Goal: Task Accomplishment & Management: Manage account settings

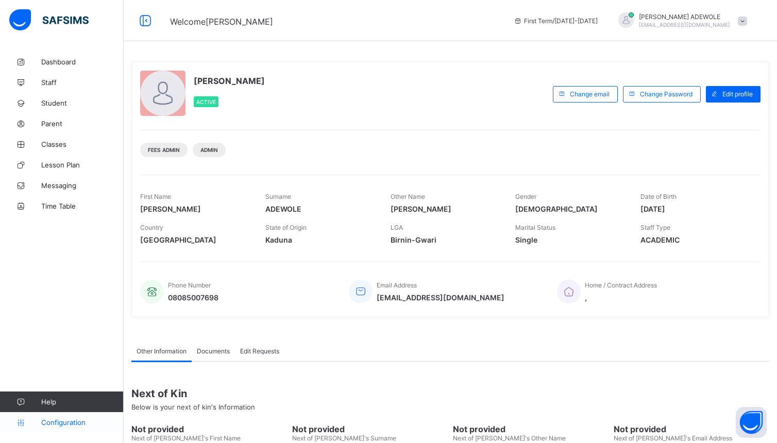
click at [63, 426] on span "Configuration" at bounding box center [82, 422] width 82 height 8
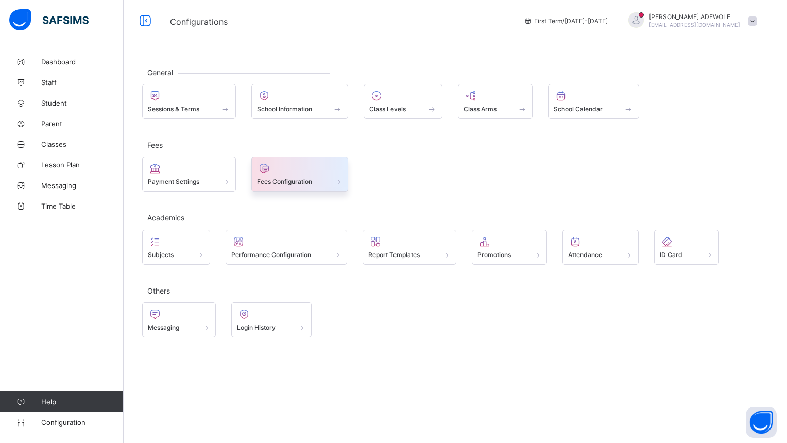
click at [299, 186] on div "Fees Configuration" at bounding box center [300, 181] width 86 height 9
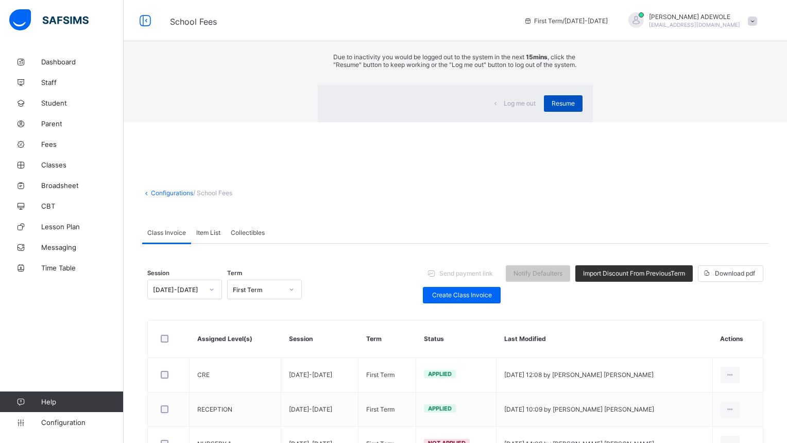
click at [544, 112] on div "Resume" at bounding box center [563, 103] width 39 height 16
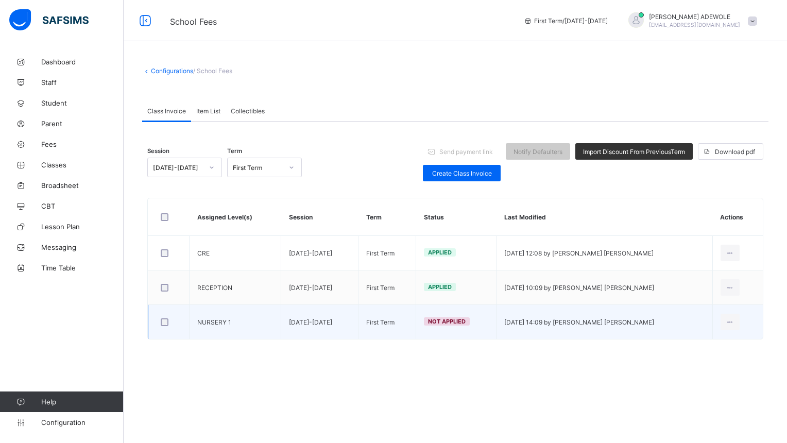
click at [211, 326] on td "NURSERY 1" at bounding box center [236, 322] width 92 height 35
click at [697, 367] on div "Edit Invoice" at bounding box center [715, 364] width 42 height 10
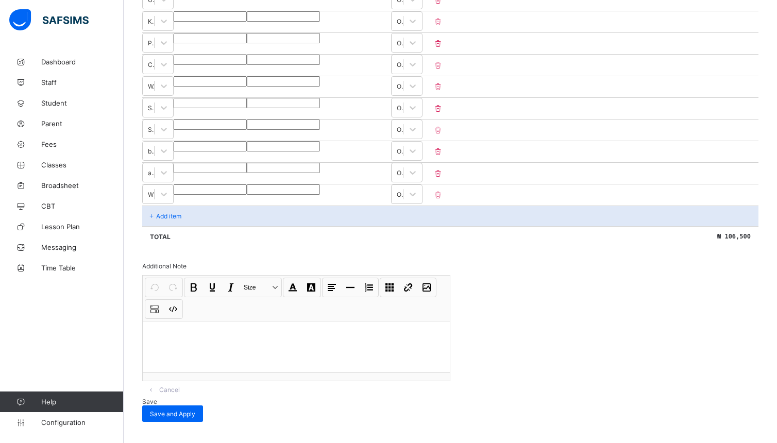
scroll to position [497, 0]
click at [195, 410] on span "Save and Apply" at bounding box center [172, 414] width 45 height 8
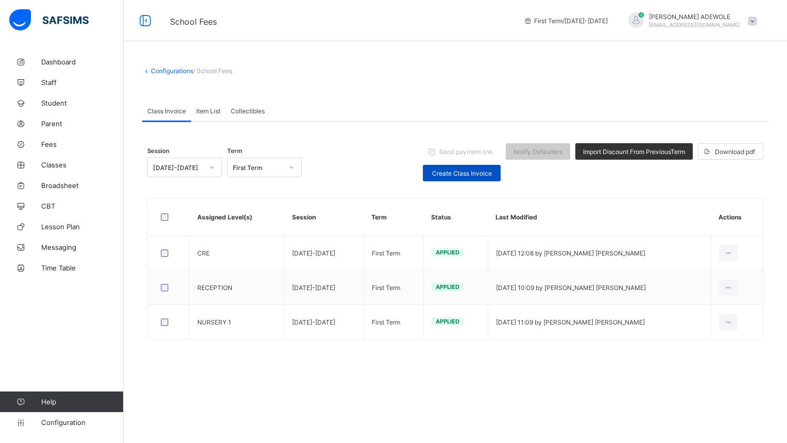
click at [467, 170] on span "Create Class Invoice" at bounding box center [462, 174] width 62 height 8
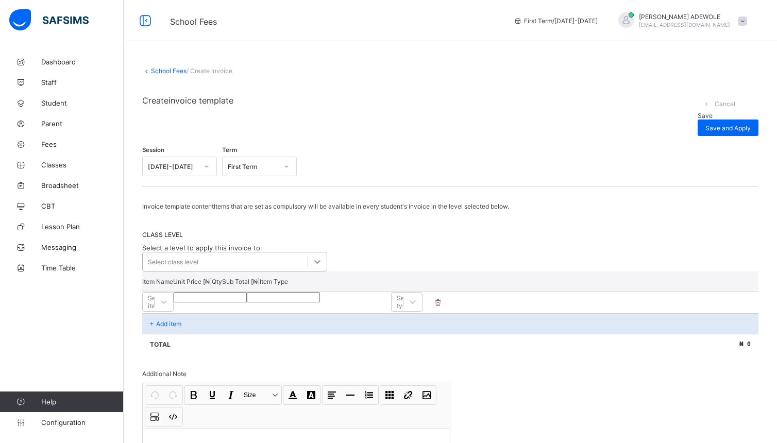
click at [321, 262] on icon at bounding box center [317, 262] width 10 height 10
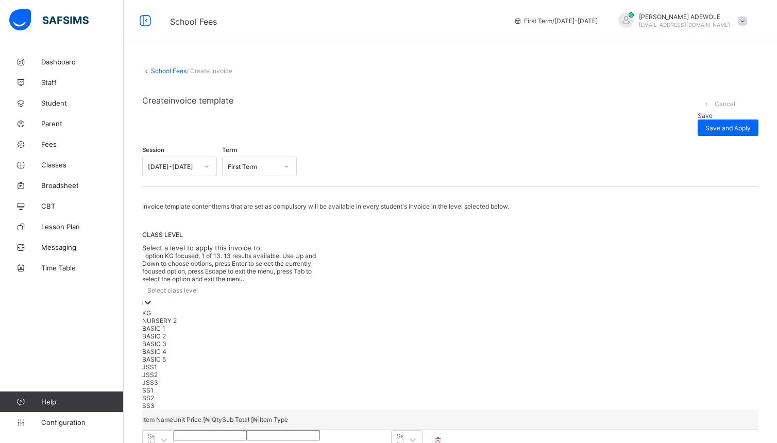
click at [284, 309] on div "KG" at bounding box center [234, 313] width 185 height 8
click at [163, 301] on icon at bounding box center [158, 306] width 10 height 10
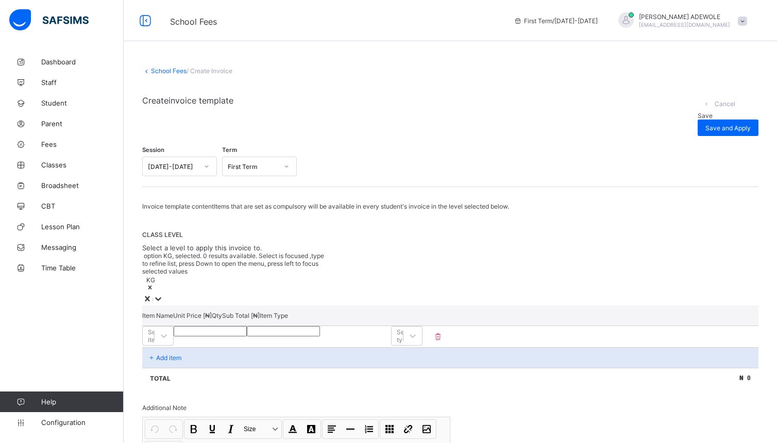
drag, startPoint x: 373, startPoint y: 289, endPoint x: 339, endPoint y: 297, distance: 34.9
click at [339, 306] on div "Item Name Unit Price [ ₦ ] Qty Sub Total [ ₦ ] Item Type" at bounding box center [450, 316] width 616 height 20
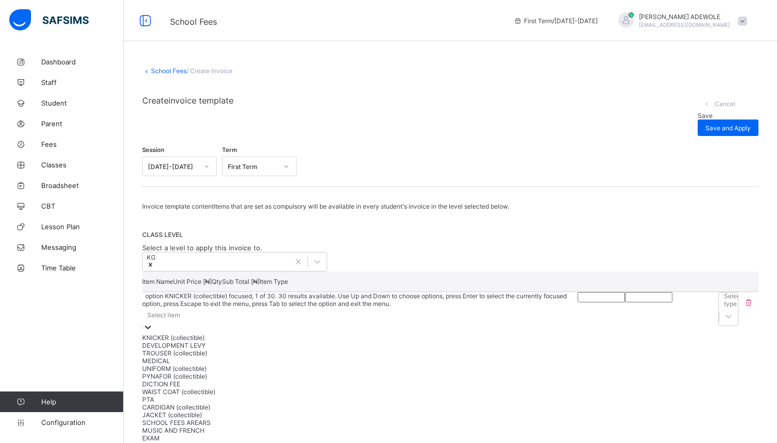
click at [349, 315] on div "option KNICKER (collectible) focused, 1 of 30. 30 results available. Use Up and…" at bounding box center [359, 429] width 435 height 274
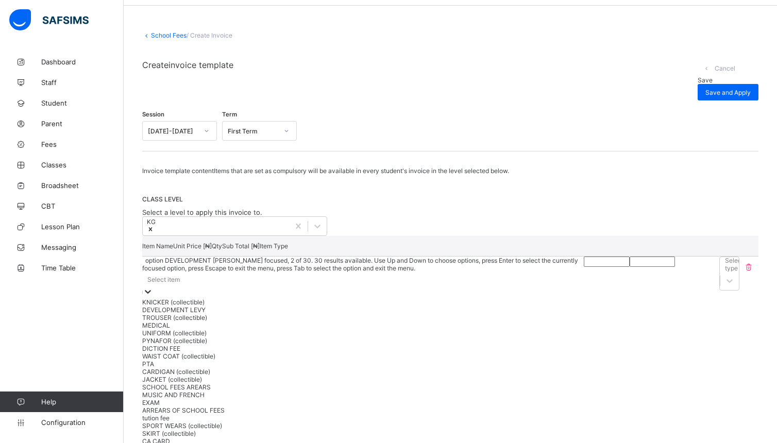
scroll to position [47, 0]
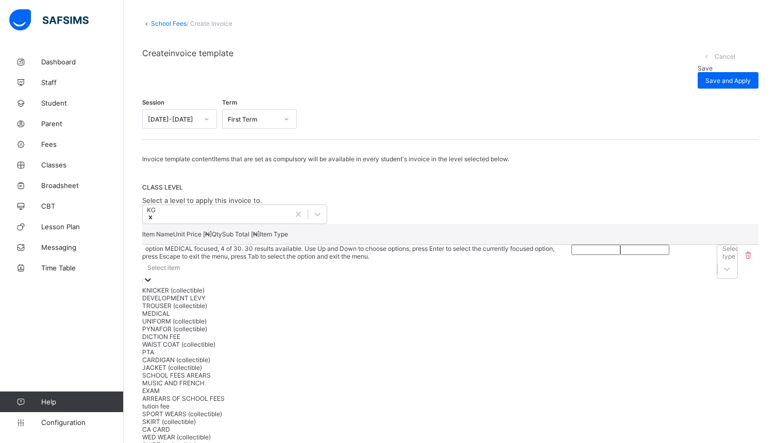
click at [205, 317] on div "MEDICAL" at bounding box center [356, 314] width 429 height 8
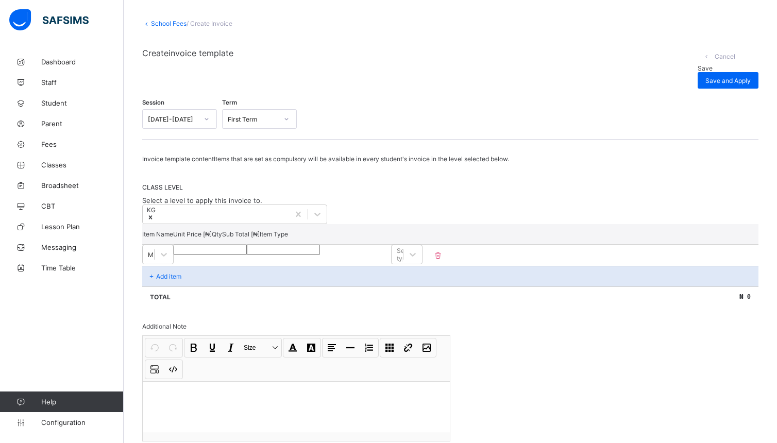
click at [247, 255] on input "number" at bounding box center [210, 250] width 73 height 10
type input "*"
type input "**"
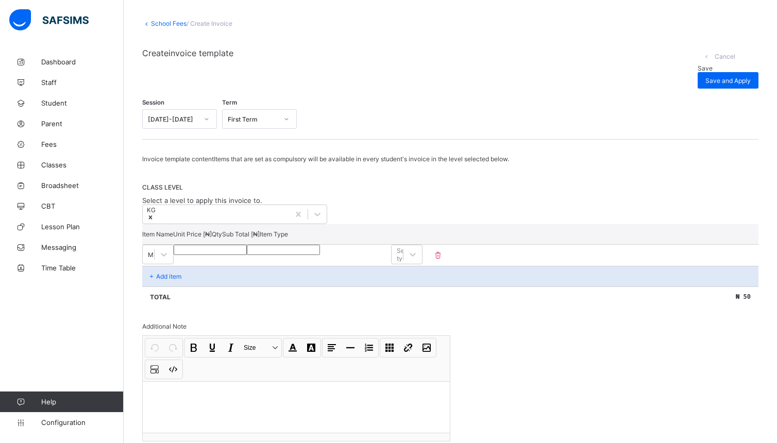
type input "***"
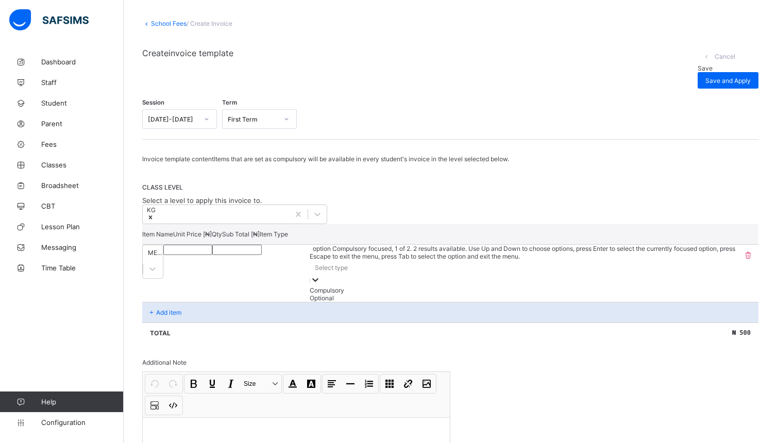
click at [321, 275] on icon at bounding box center [315, 280] width 10 height 10
click at [696, 292] on div "Compulsory" at bounding box center [524, 291] width 428 height 8
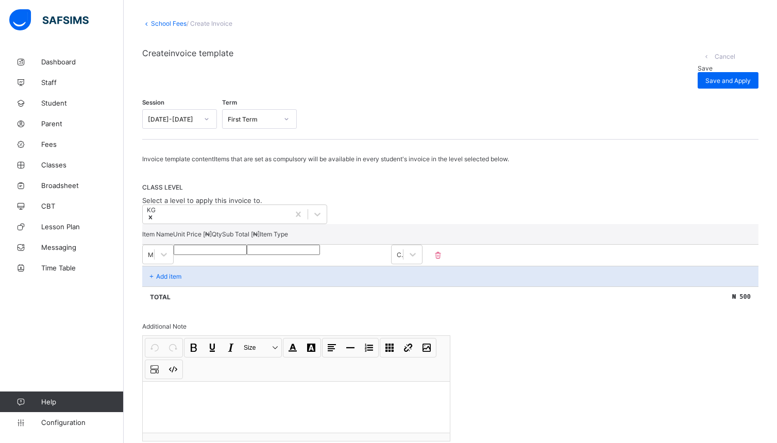
click at [192, 287] on div "Add item" at bounding box center [450, 276] width 616 height 21
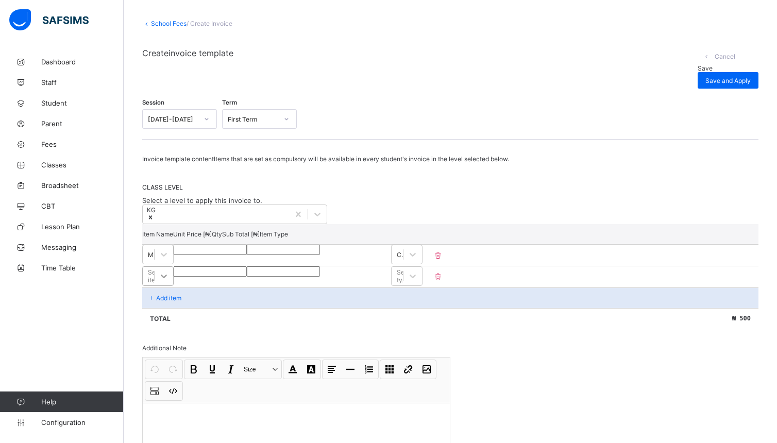
click at [174, 286] on div "Select item" at bounding box center [157, 276] width 31 height 20
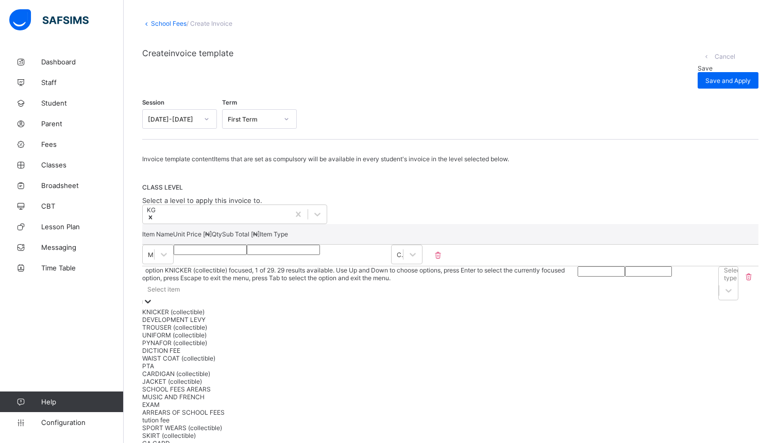
scroll to position [69, 0]
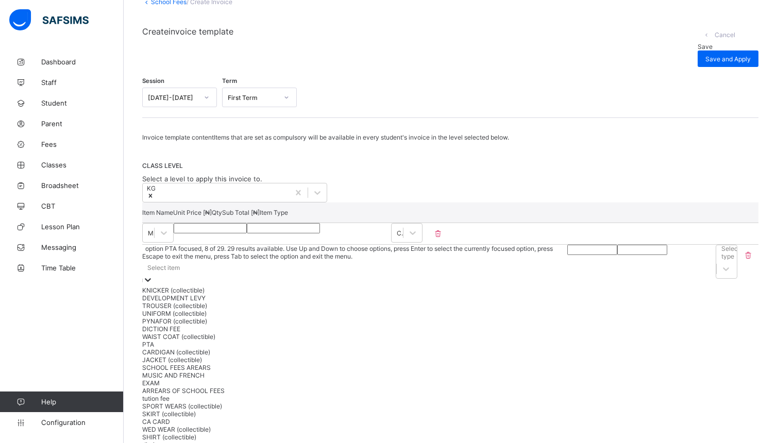
click at [263, 348] on div "PTA" at bounding box center [354, 345] width 425 height 8
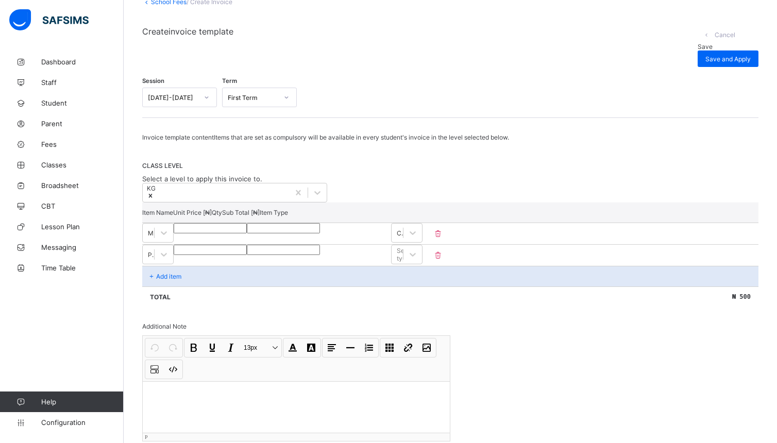
click at [263, 401] on div at bounding box center [296, 407] width 307 height 52
click at [247, 255] on input "number" at bounding box center [210, 250] width 73 height 10
type input "*"
type input "**"
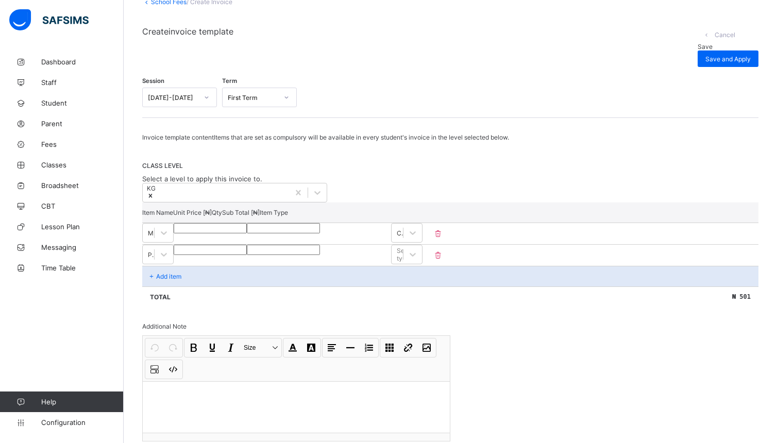
type input "**"
type input "***"
type input "****"
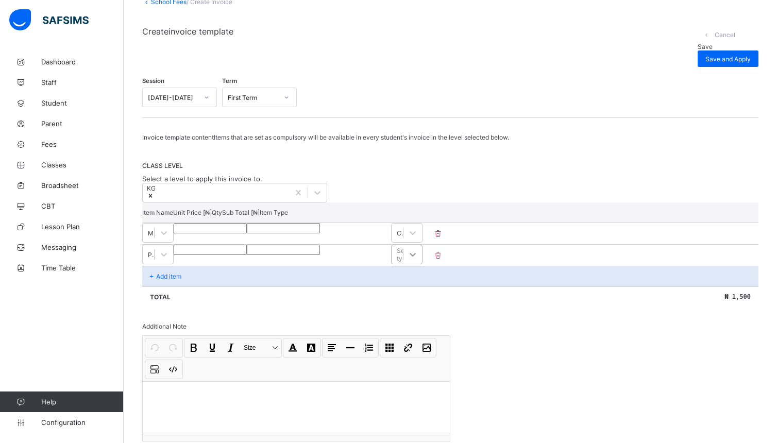
type input "****"
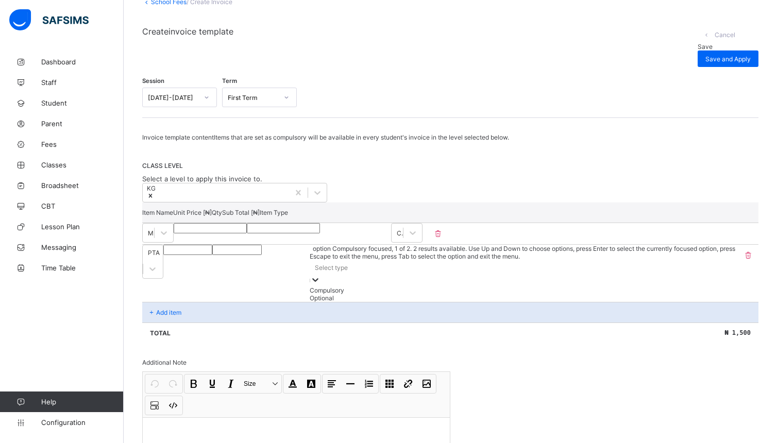
click at [321, 275] on icon at bounding box center [315, 280] width 10 height 10
click at [686, 293] on div "Compulsory" at bounding box center [524, 291] width 428 height 8
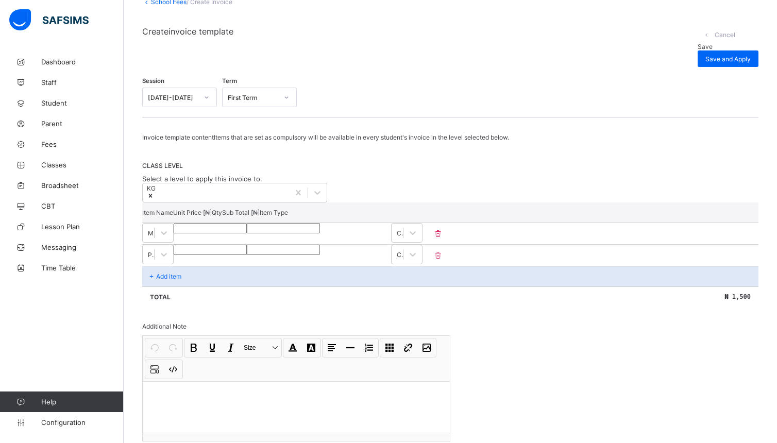
click at [213, 287] on div "Add item" at bounding box center [450, 276] width 616 height 21
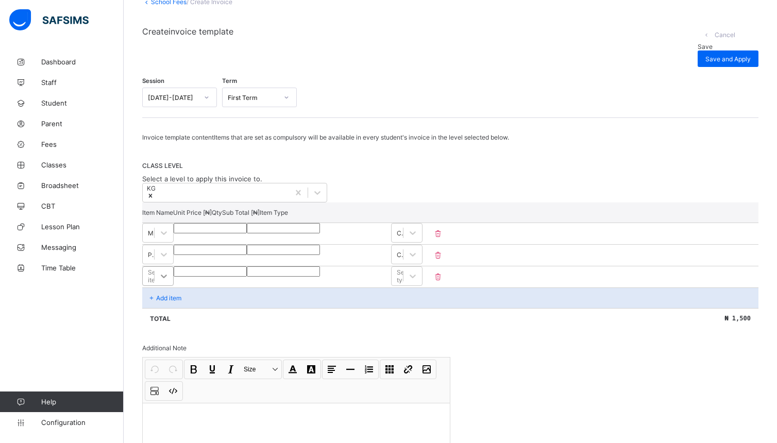
click at [174, 286] on div "Select item" at bounding box center [157, 276] width 31 height 20
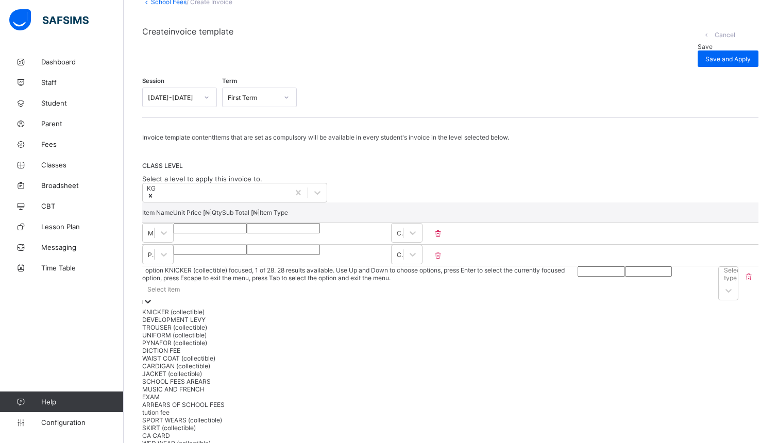
scroll to position [91, 0]
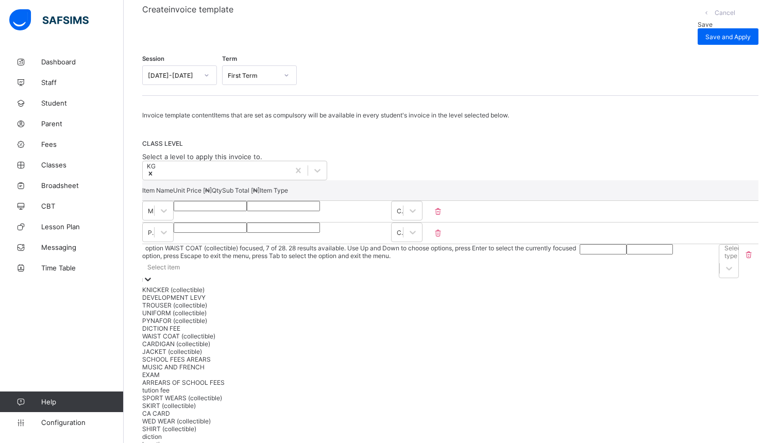
drag, startPoint x: 308, startPoint y: 382, endPoint x: 310, endPoint y: 391, distance: 9.0
click at [310, 340] on div "WAIST COAT (collectible)" at bounding box center [361, 336] width 438 height 8
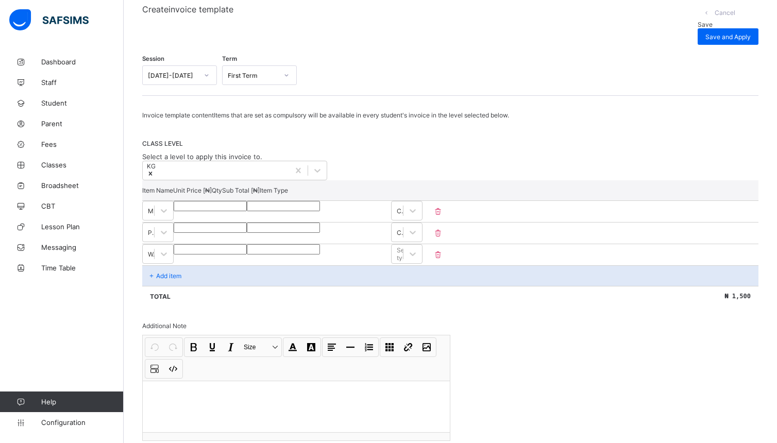
click at [443, 259] on icon at bounding box center [438, 254] width 10 height 9
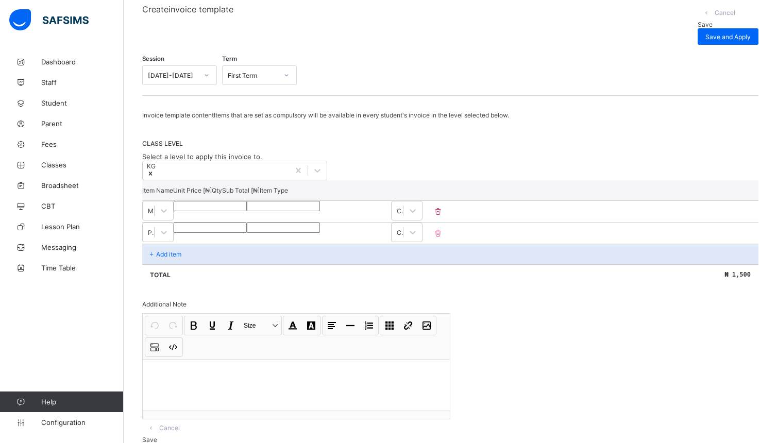
click at [211, 264] on div "Add item" at bounding box center [450, 254] width 616 height 21
click at [180, 258] on p "Add item" at bounding box center [168, 254] width 25 height 8
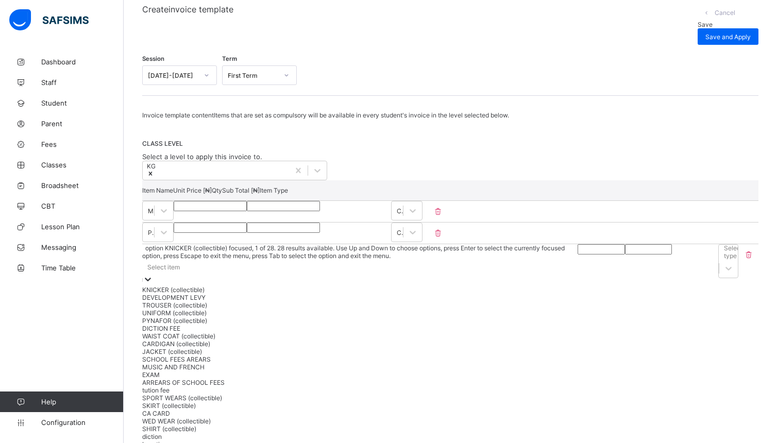
click at [153, 274] on icon at bounding box center [148, 279] width 10 height 10
click at [266, 379] on div "EXAM" at bounding box center [355, 375] width 427 height 8
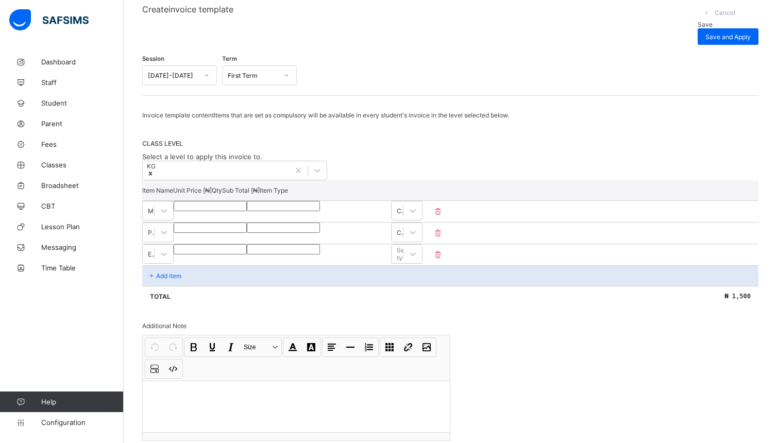
click at [247, 255] on input "number" at bounding box center [210, 249] width 73 height 10
type input "*"
type input "**"
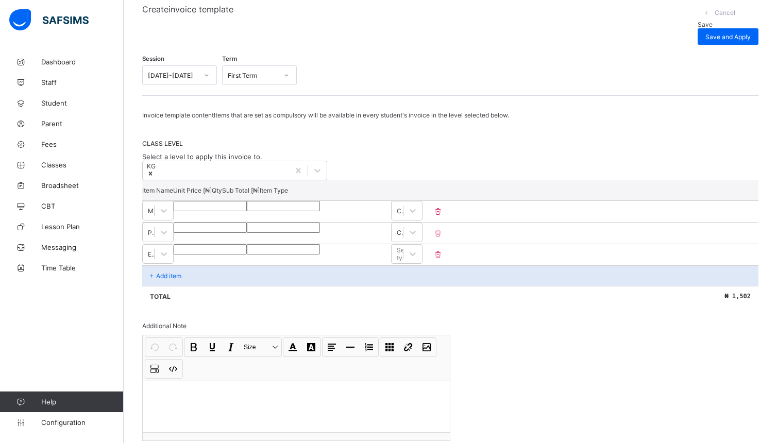
type input "****"
click at [418, 259] on icon at bounding box center [413, 254] width 10 height 10
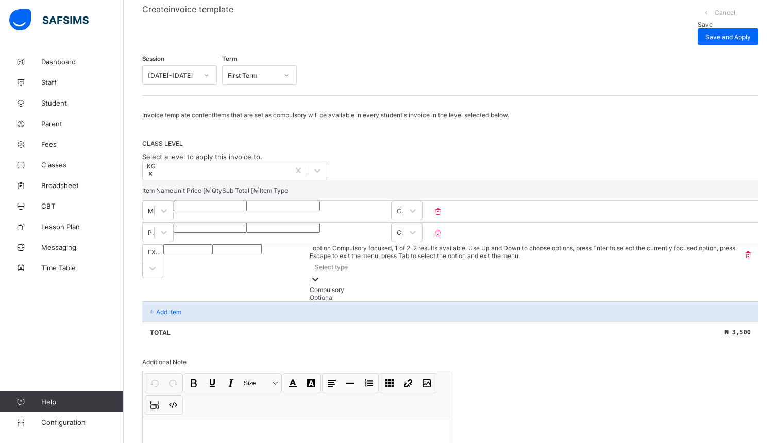
click at [722, 289] on div "Compulsory" at bounding box center [524, 290] width 428 height 8
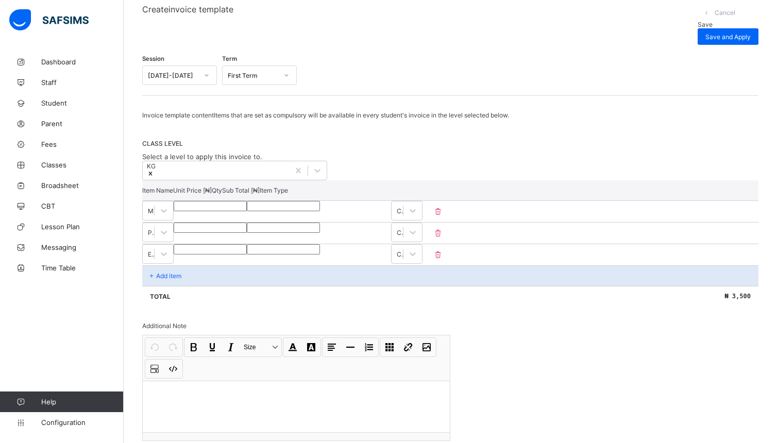
click at [203, 286] on div "Add item" at bounding box center [450, 275] width 616 height 21
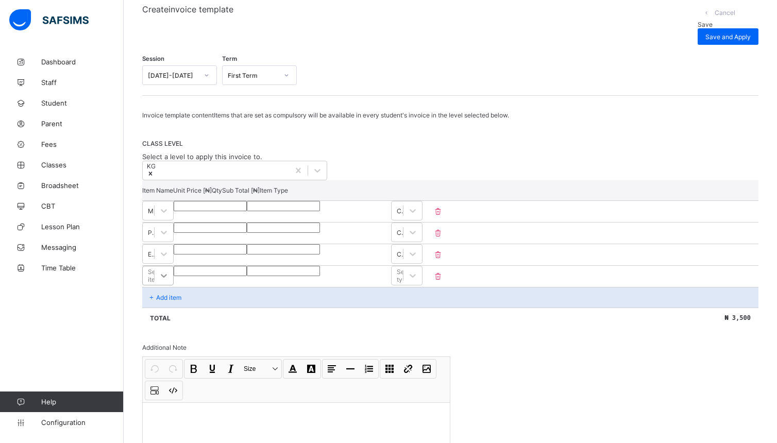
click at [174, 285] on div "Select item" at bounding box center [157, 276] width 31 height 20
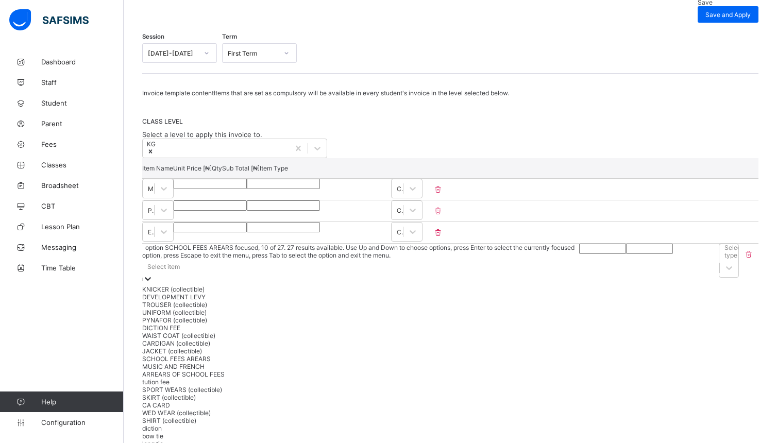
scroll to position [97, 0]
click at [273, 386] on div "tution fee" at bounding box center [356, 382] width 429 height 8
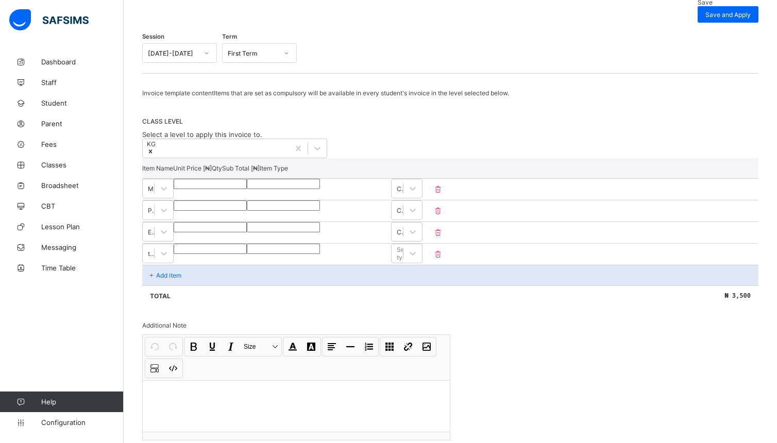
click at [247, 254] on input "number" at bounding box center [210, 249] width 73 height 10
type input "*"
type input "**"
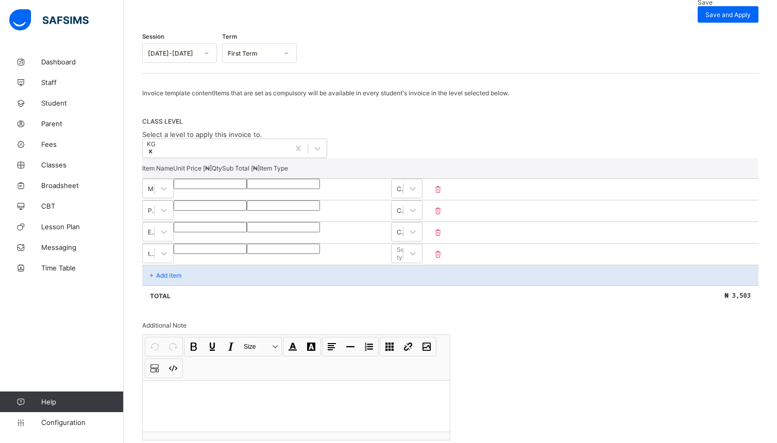
type input "**"
type input "***"
type input "*****"
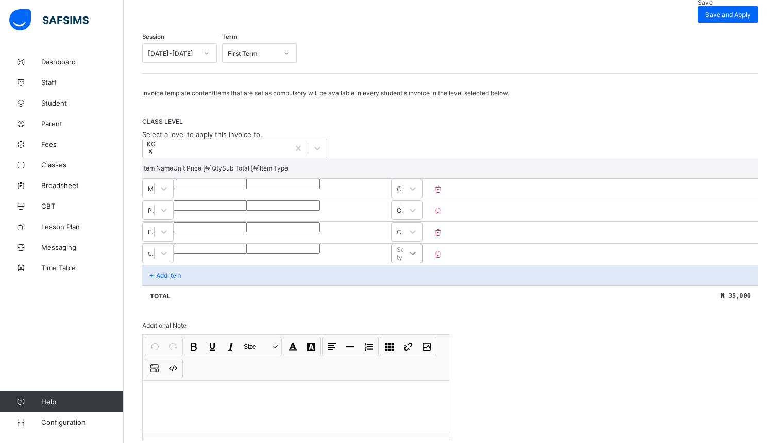
type input "*****"
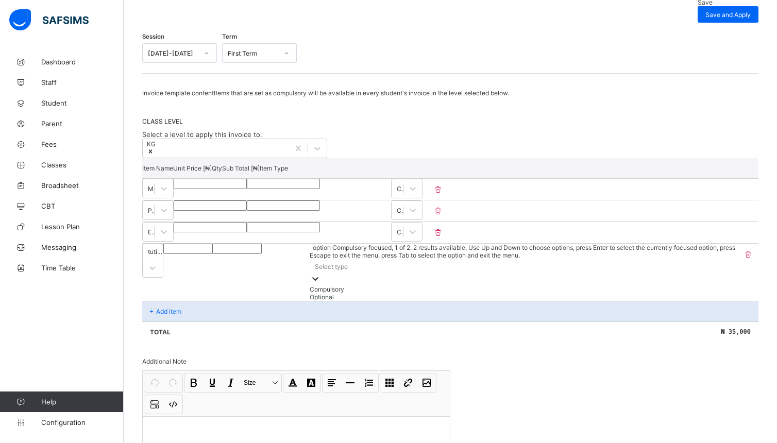
click at [321, 274] on icon at bounding box center [315, 279] width 10 height 10
click at [701, 293] on div "Compulsory" at bounding box center [524, 289] width 428 height 8
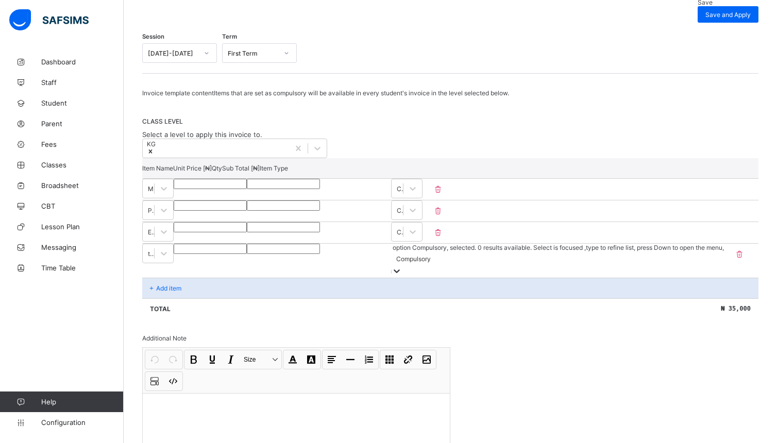
click at [211, 288] on div "Add item" at bounding box center [450, 288] width 616 height 21
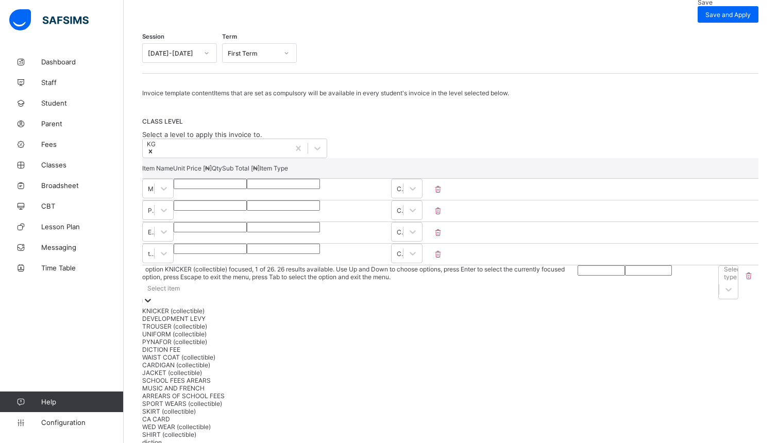
click at [352, 293] on div "Item Name Unit Price [ ₦ ] Qty Sub Total [ ₦ ] Item Type MEDICAL *** * *** Comp…" at bounding box center [450, 353] width 616 height 391
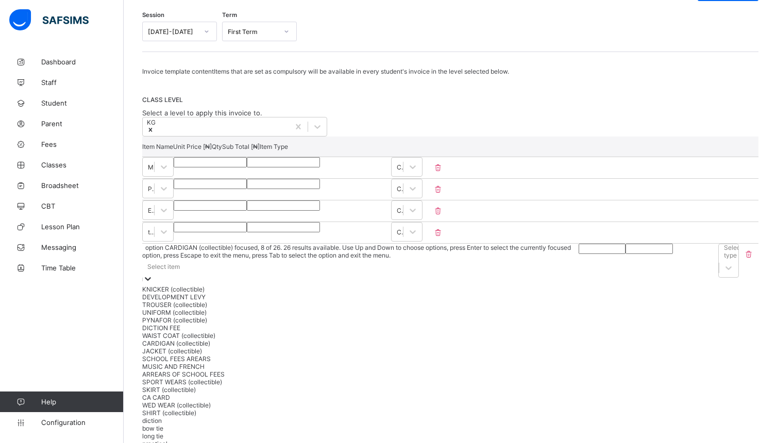
scroll to position [116, 0]
click at [314, 401] on div "CA CARD" at bounding box center [356, 398] width 429 height 8
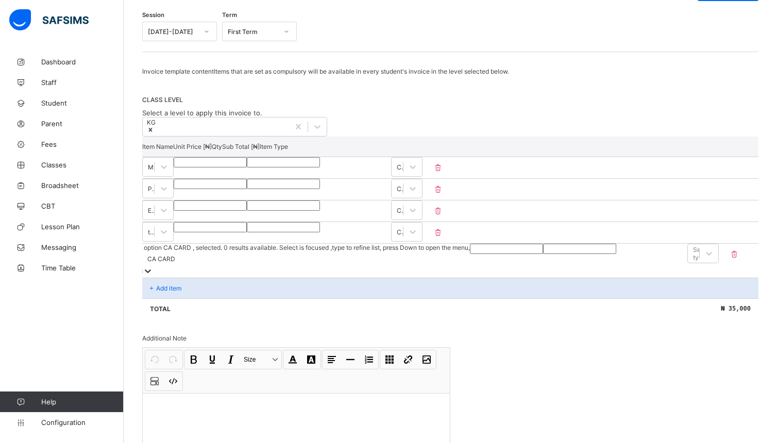
click at [470, 254] on input "number" at bounding box center [506, 249] width 73 height 10
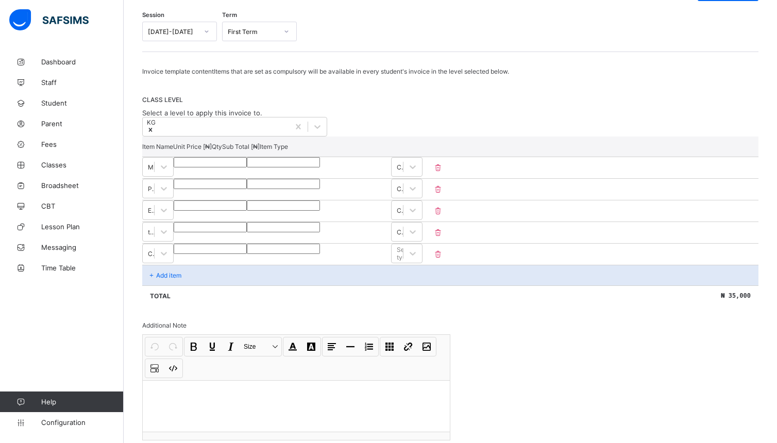
type input "*"
type input "***"
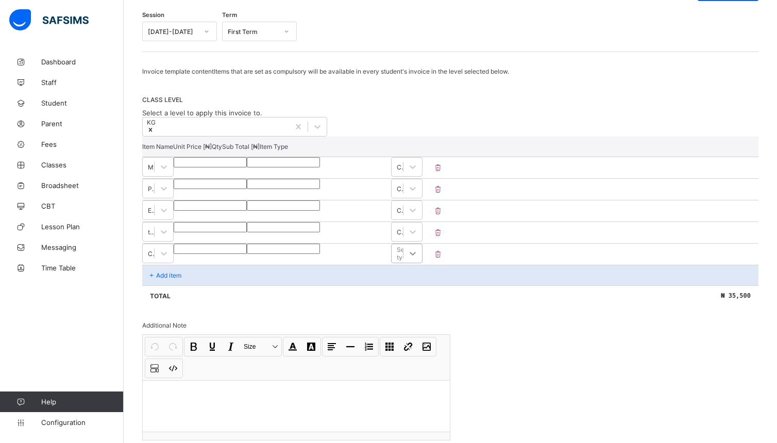
click at [416, 256] on icon at bounding box center [413, 254] width 6 height 4
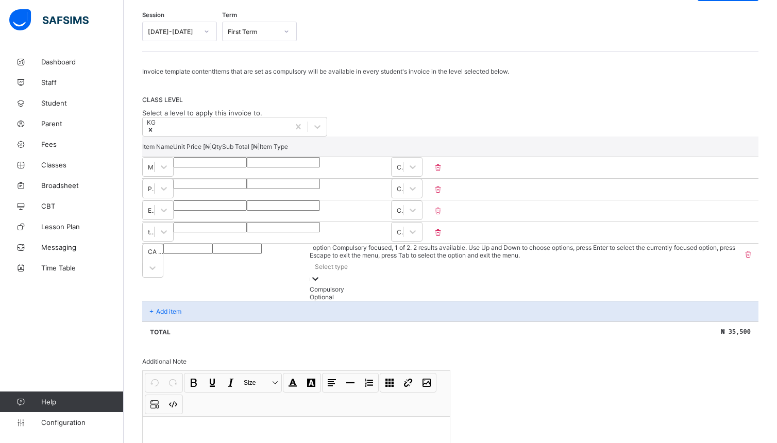
click at [688, 293] on div "Compulsory" at bounding box center [524, 289] width 428 height 8
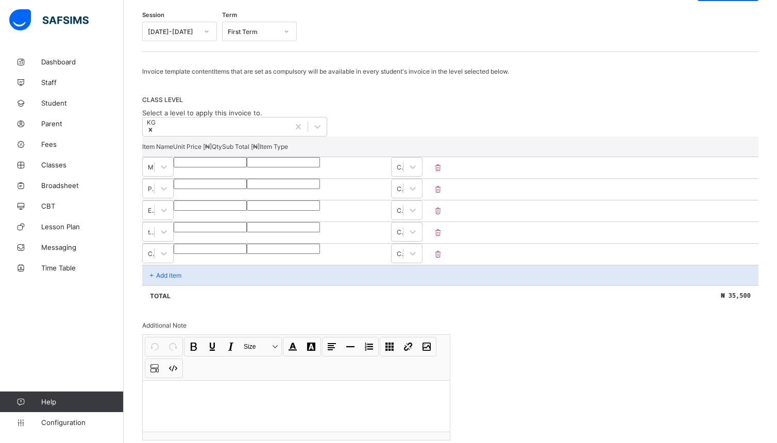
click at [188, 285] on div "Add item" at bounding box center [450, 275] width 616 height 21
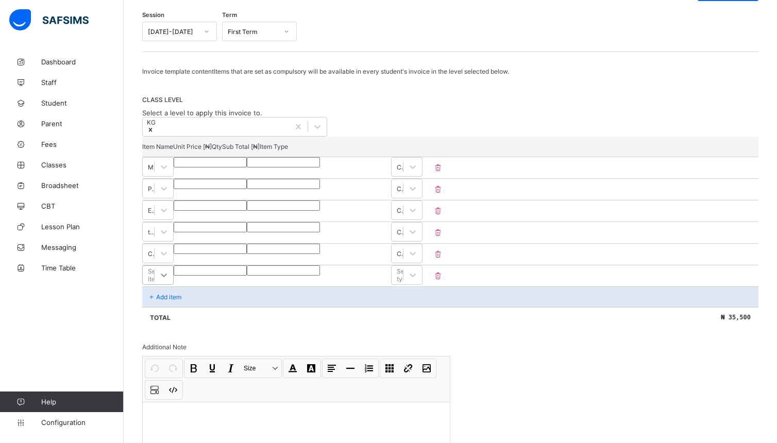
click at [174, 285] on div "Select item" at bounding box center [157, 275] width 31 height 20
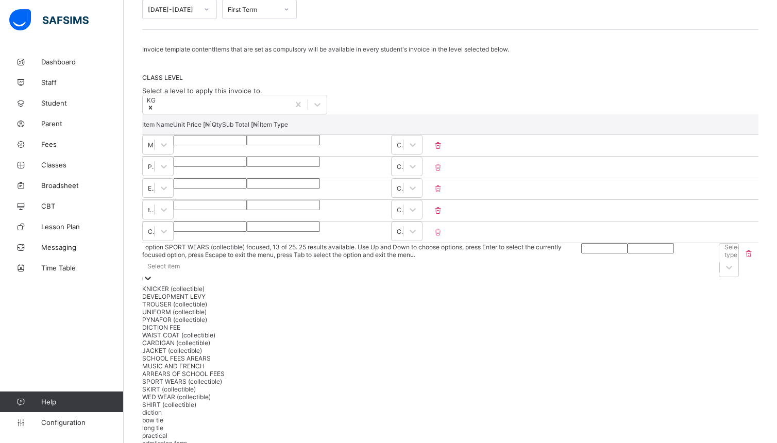
scroll to position [240, 0]
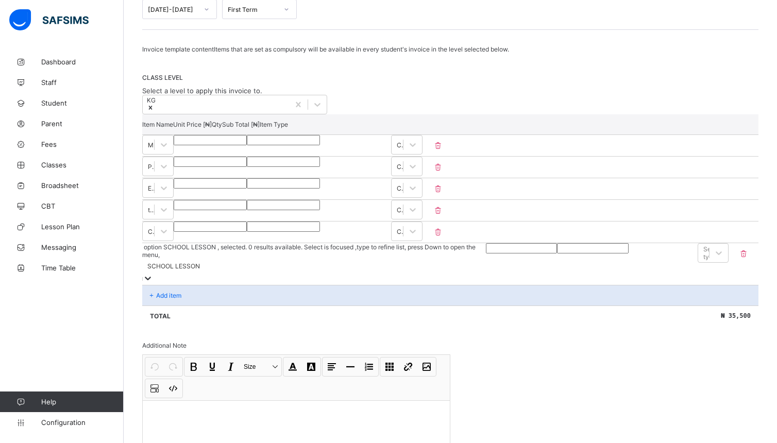
click at [486, 254] on input "number" at bounding box center [521, 248] width 71 height 10
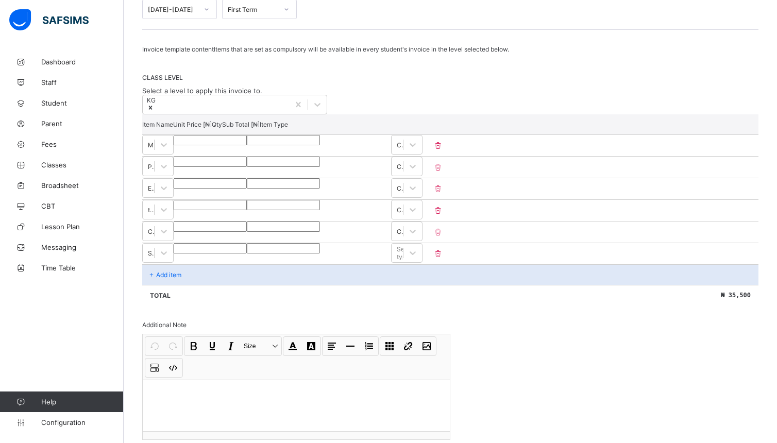
type input "*"
type input "***"
type input "****"
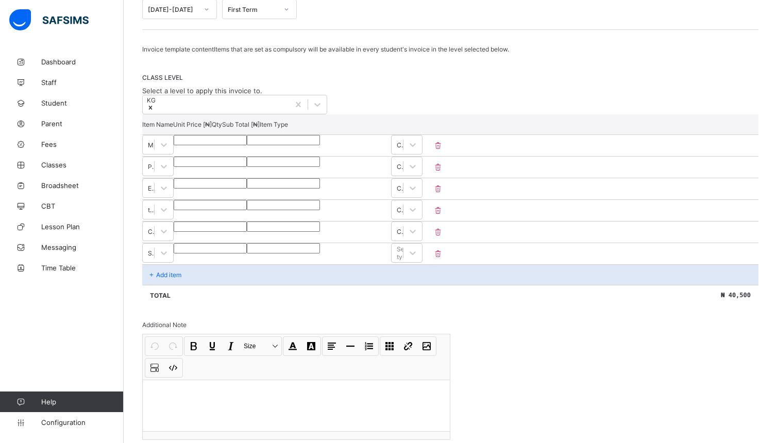
type input "****"
click at [418, 258] on icon at bounding box center [413, 253] width 10 height 10
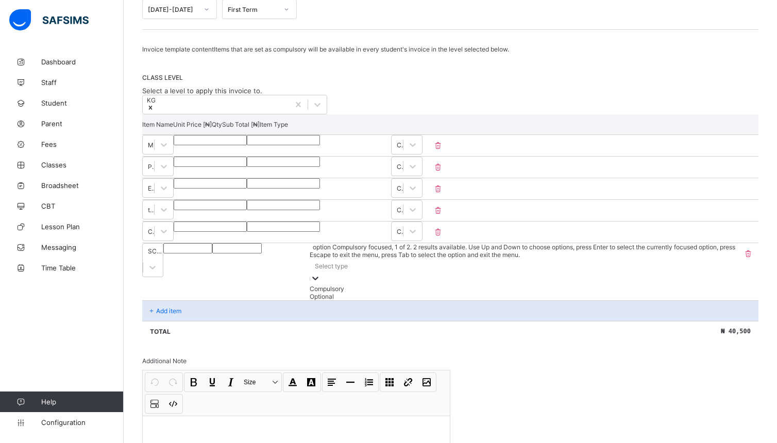
click at [716, 293] on div "Compulsory" at bounding box center [524, 289] width 428 height 8
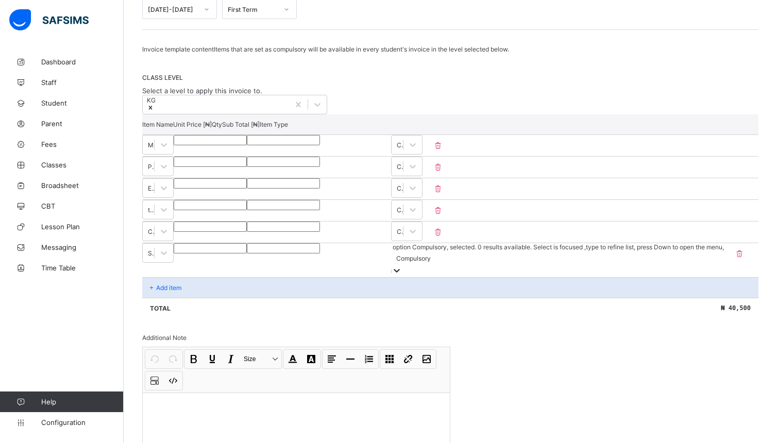
click at [199, 287] on div "Add item" at bounding box center [450, 287] width 616 height 21
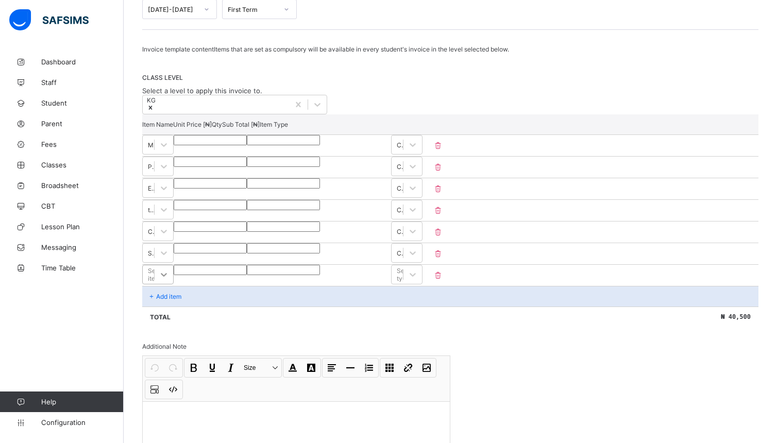
click at [174, 284] on div "Select item" at bounding box center [157, 275] width 31 height 20
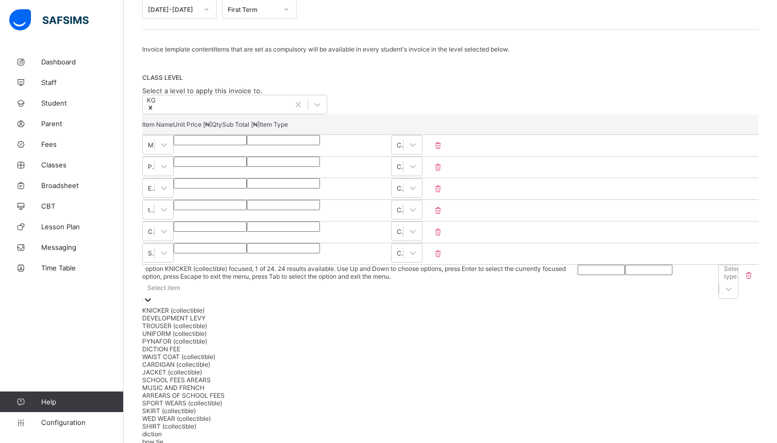
scroll to position [179, 0]
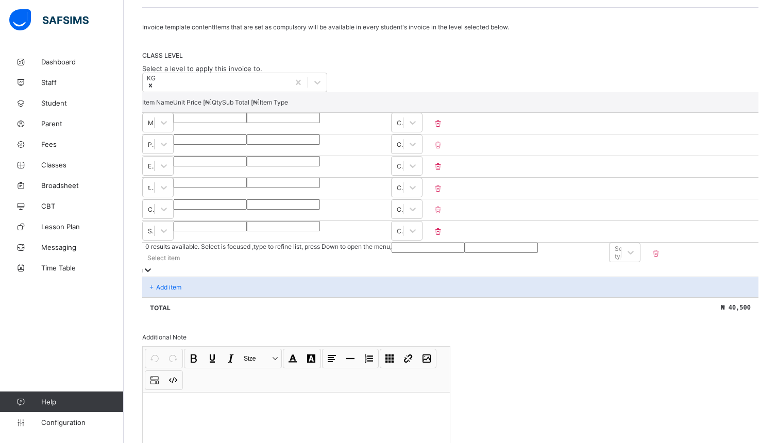
click at [153, 272] on div at bounding box center [148, 271] width 10 height 12
click at [153, 272] on icon at bounding box center [148, 270] width 10 height 10
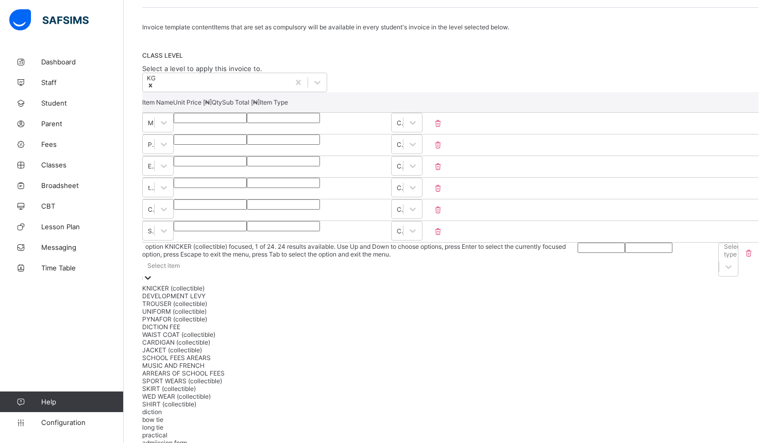
click at [246, 289] on div "KNICKER (collectible)" at bounding box center [359, 288] width 435 height 8
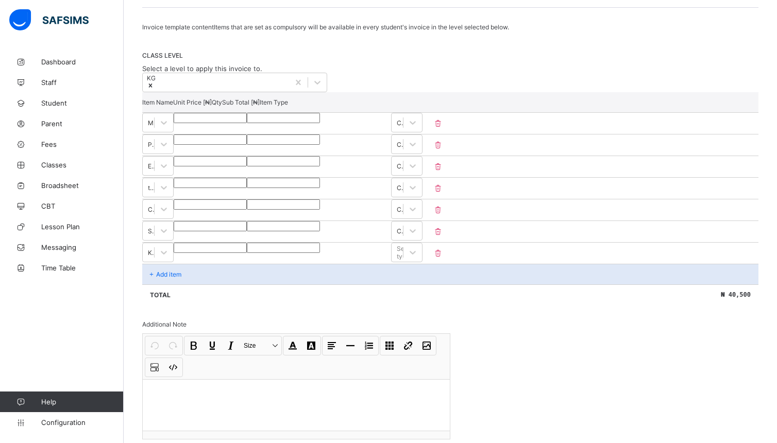
click at [247, 253] on input "number" at bounding box center [210, 248] width 73 height 10
type input "*"
type input "**"
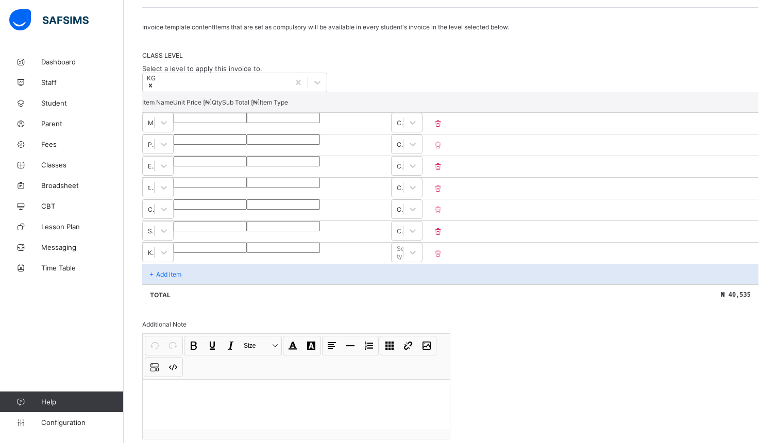
type input "****"
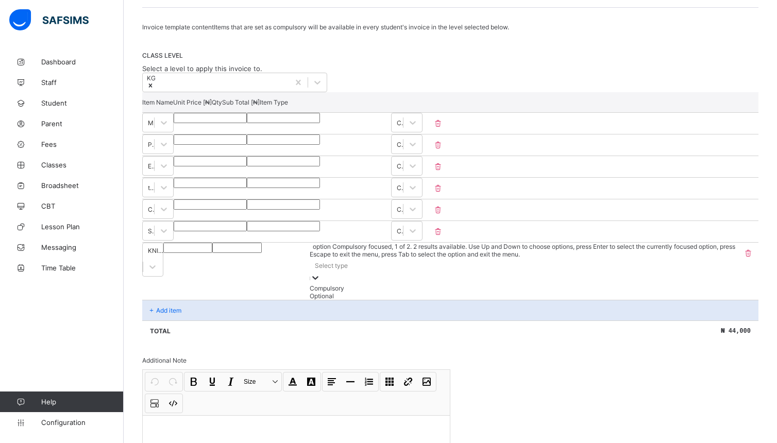
click at [321, 273] on icon at bounding box center [315, 278] width 10 height 10
click at [685, 300] on div "Optional" at bounding box center [524, 296] width 426 height 8
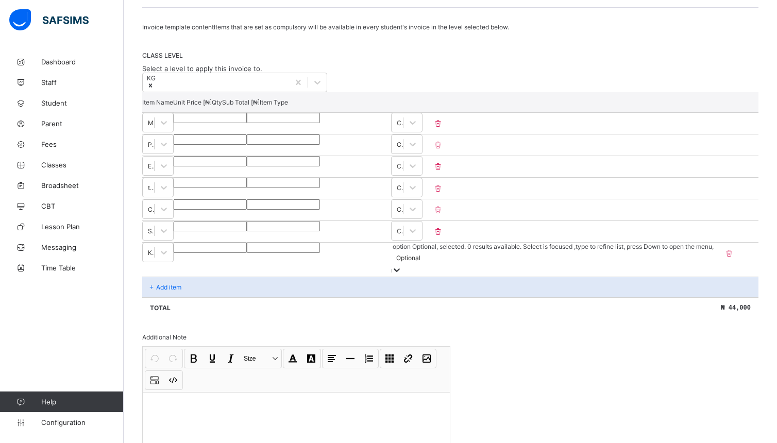
click at [181, 295] on div "Add item" at bounding box center [450, 287] width 616 height 21
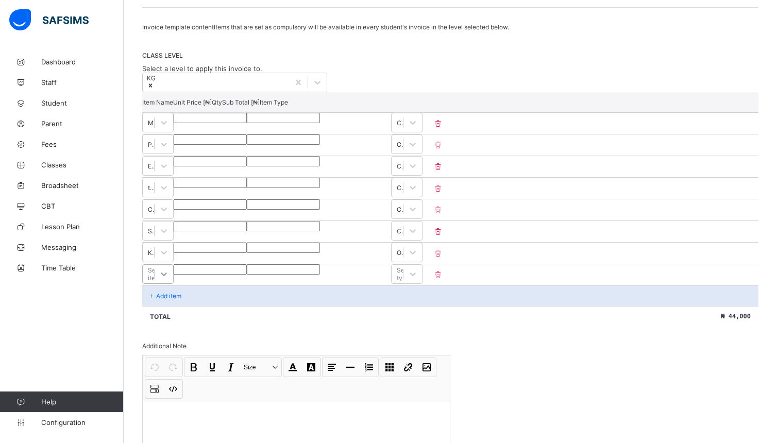
click at [174, 284] on div "Select item" at bounding box center [157, 274] width 31 height 20
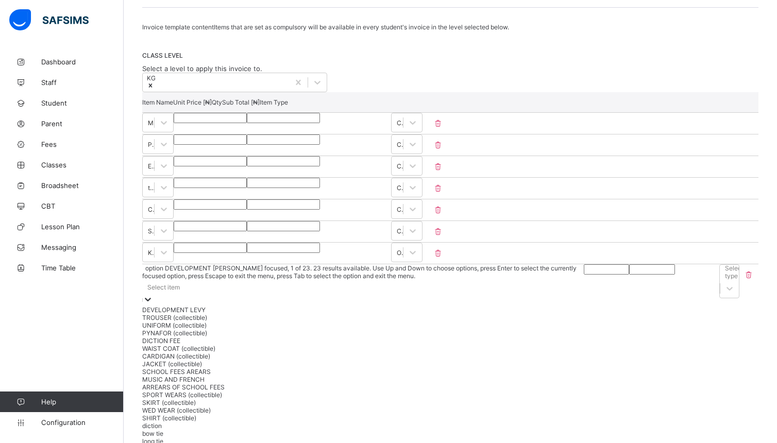
scroll to position [201, 0]
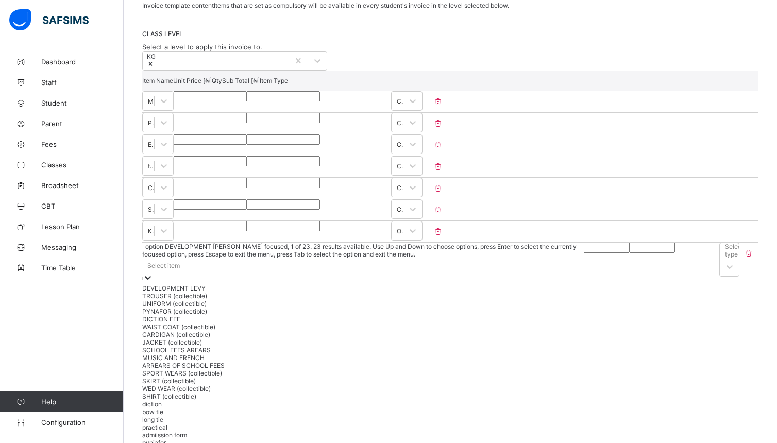
click at [253, 292] on div "DEVELOPMENT LEVY" at bounding box center [363, 288] width 442 height 8
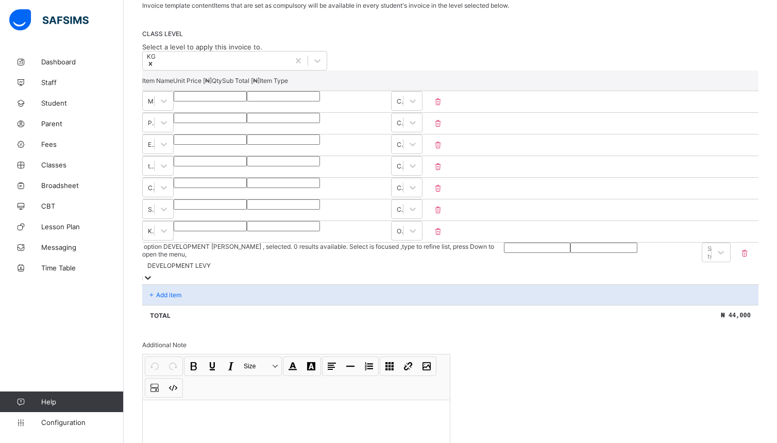
click at [504, 253] on input "number" at bounding box center [537, 248] width 66 height 10
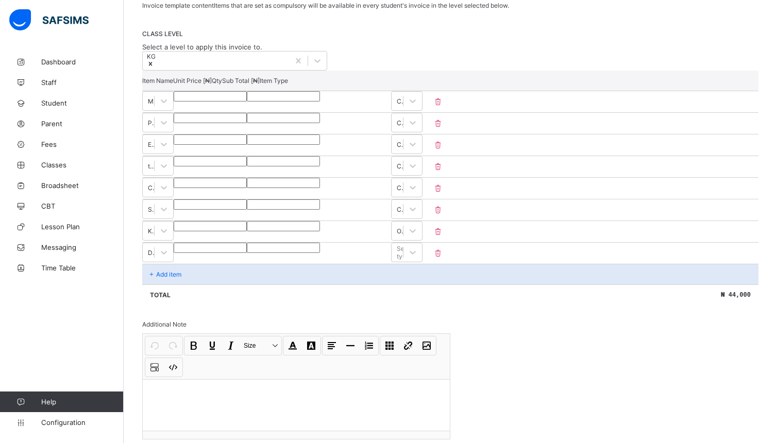
type input "*"
type input "***"
type input "****"
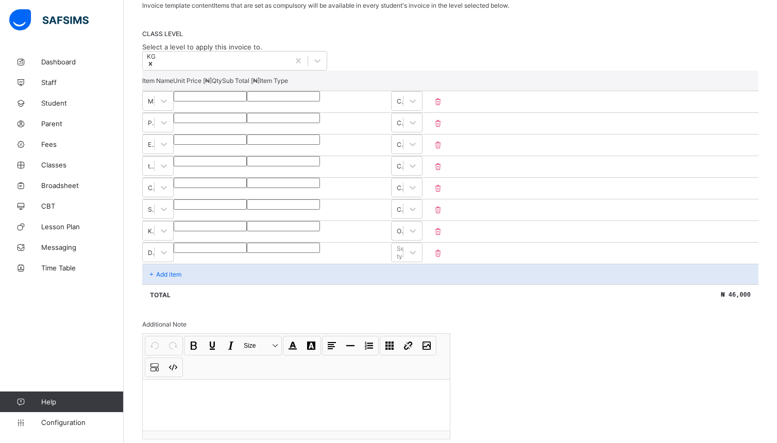
type input "****"
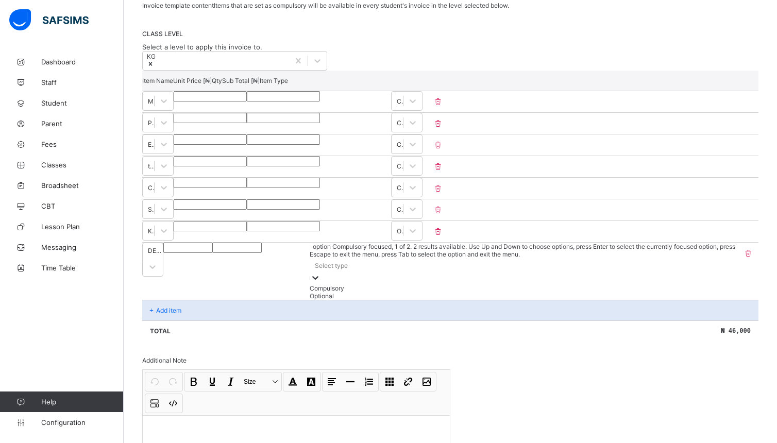
click at [321, 273] on icon at bounding box center [315, 278] width 10 height 10
click at [692, 292] on div "Compulsory" at bounding box center [524, 288] width 428 height 8
click at [307, 273] on icon at bounding box center [302, 278] width 10 height 10
click at [706, 300] on div "Optional" at bounding box center [518, 296] width 442 height 8
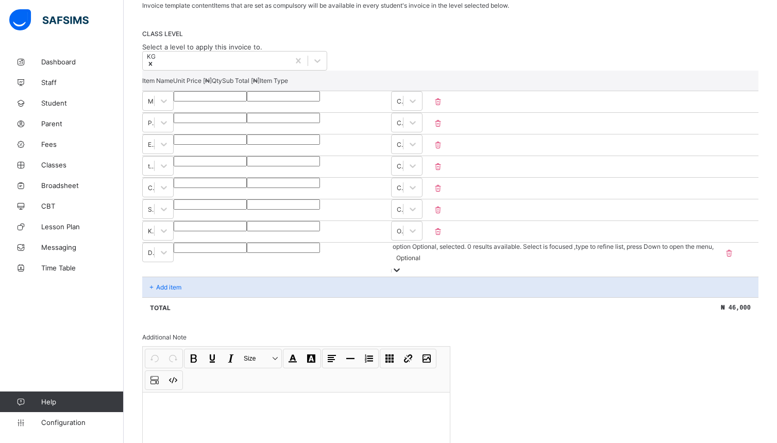
click at [207, 292] on div "Add item" at bounding box center [450, 287] width 616 height 21
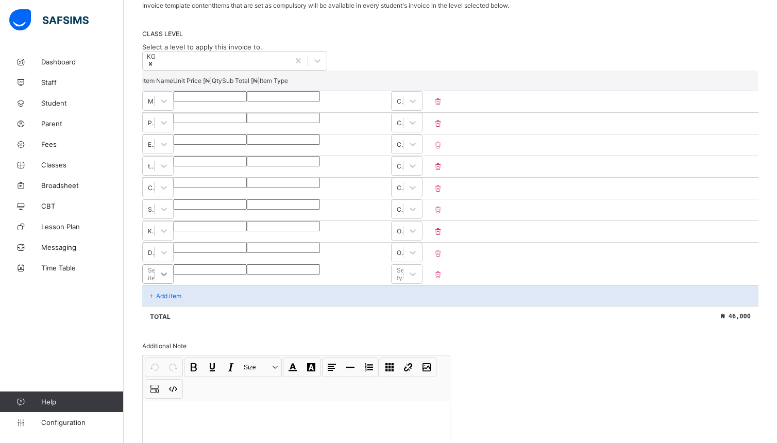
click at [174, 284] on div "Select item" at bounding box center [157, 274] width 31 height 20
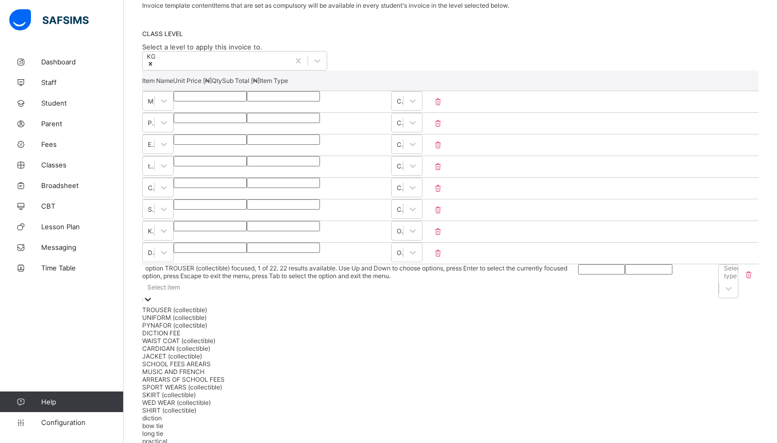
scroll to position [223, 0]
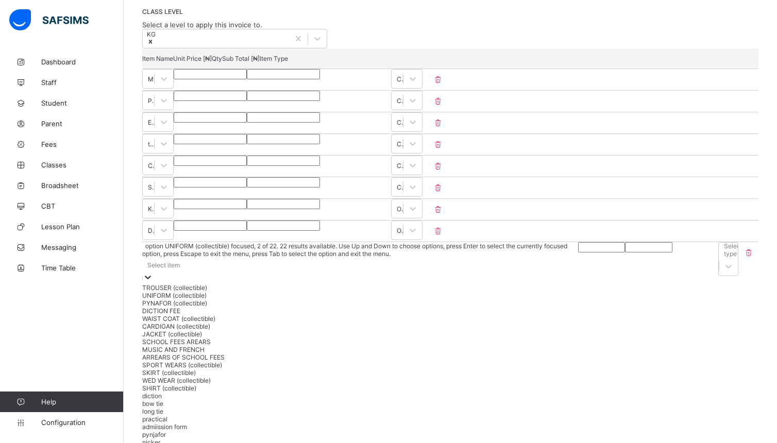
click at [268, 299] on div "UNIFORM (collectible)" at bounding box center [360, 296] width 436 height 8
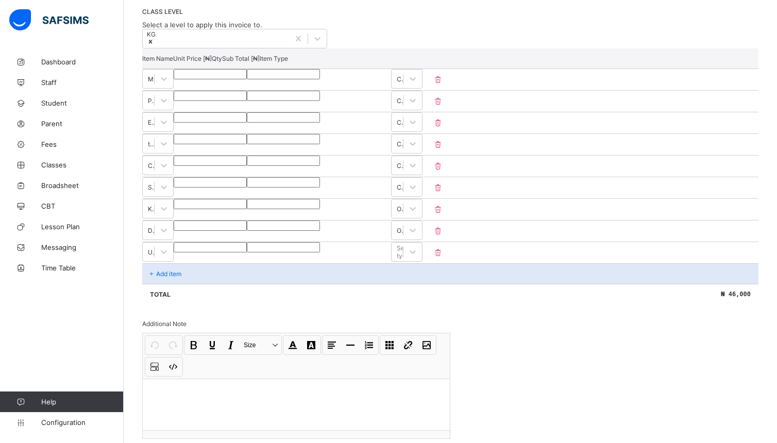
click at [247, 253] on div at bounding box center [210, 247] width 73 height 10
click at [247, 253] on input "number" at bounding box center [210, 247] width 73 height 10
type input "*"
type input "**"
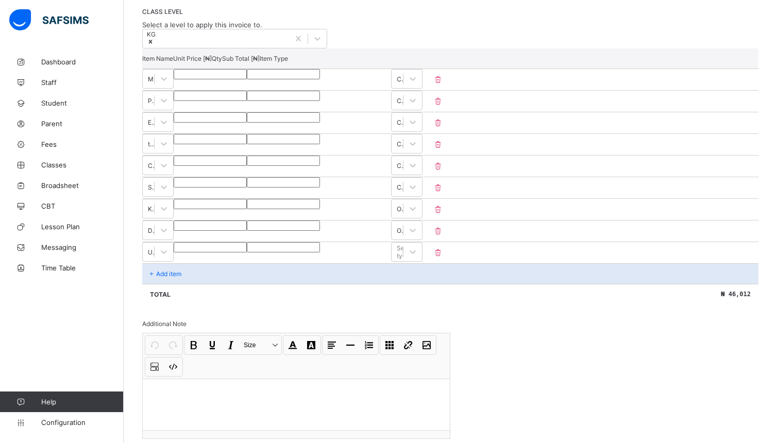
type input "**"
type input "****"
type input "*****"
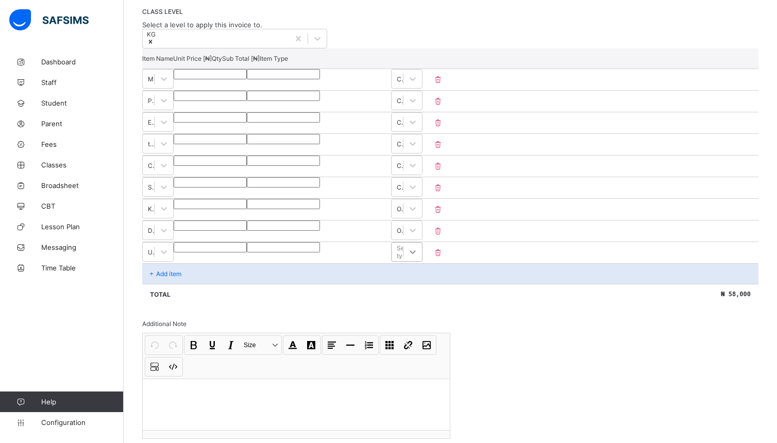
type input "*****"
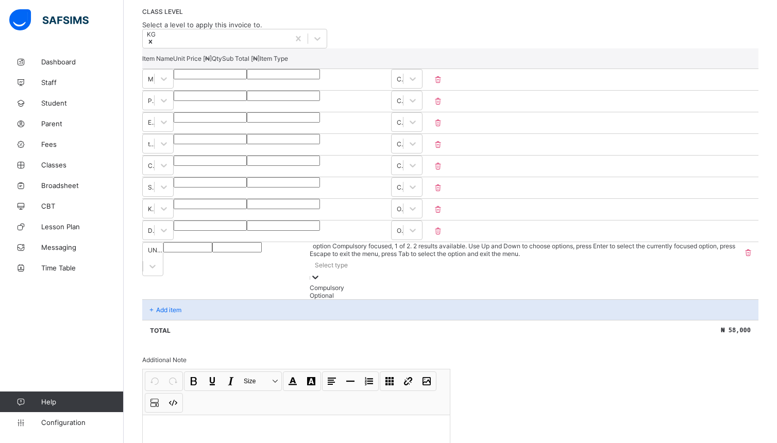
click at [321, 272] on icon at bounding box center [315, 277] width 10 height 10
click at [679, 299] on div "Optional" at bounding box center [524, 296] width 426 height 8
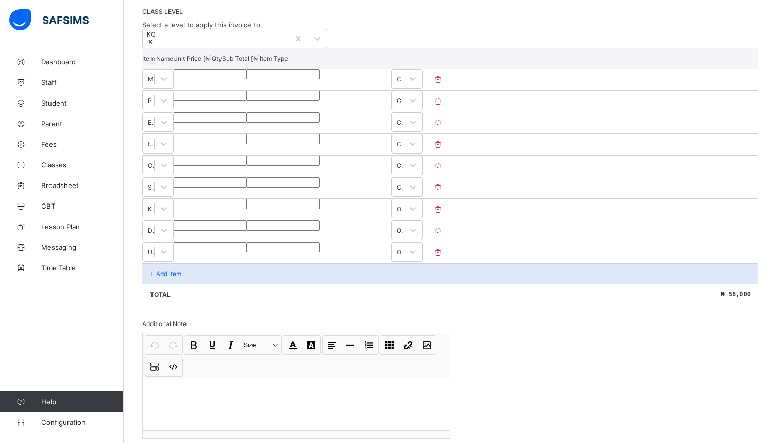
click at [221, 284] on div "Add item" at bounding box center [450, 273] width 616 height 21
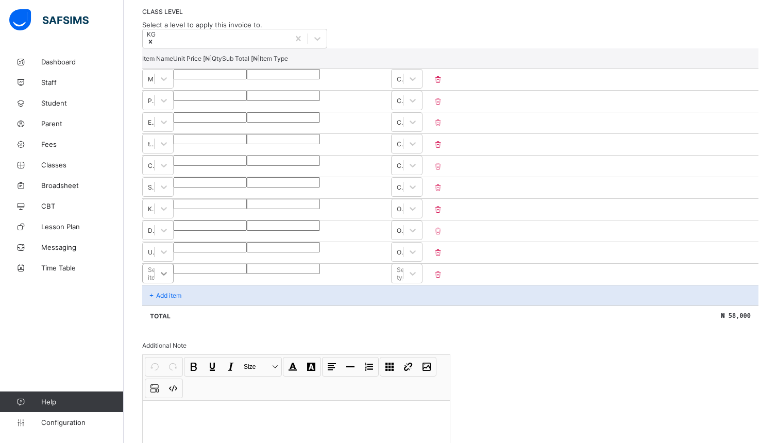
click at [174, 283] on div "Select item" at bounding box center [157, 274] width 31 height 20
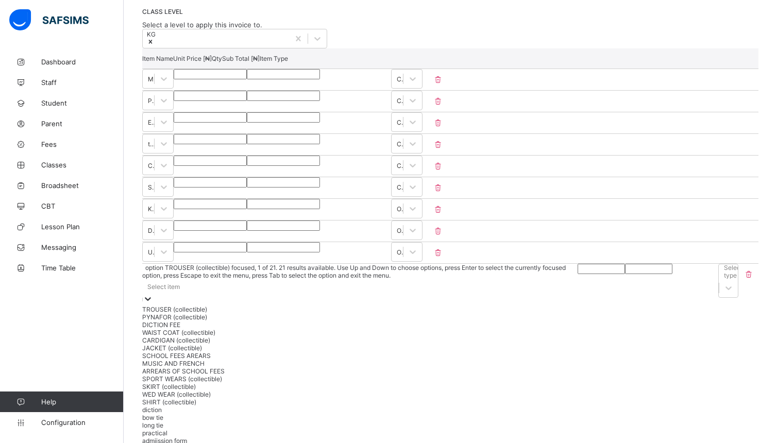
scroll to position [245, 0]
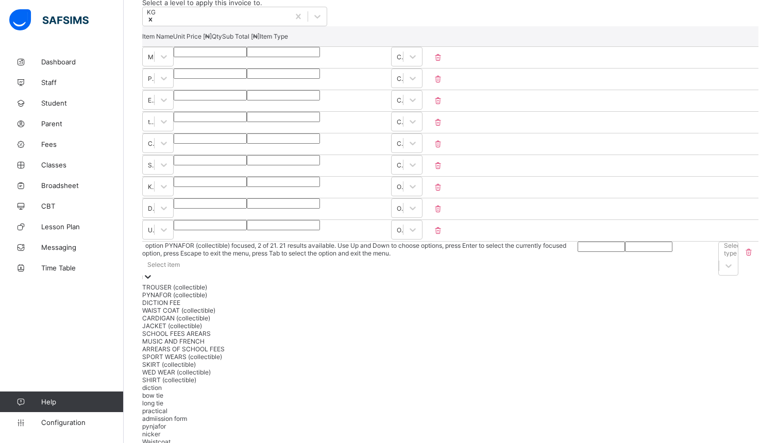
click at [222, 299] on div "PYNAFOR (collectible)" at bounding box center [359, 295] width 435 height 8
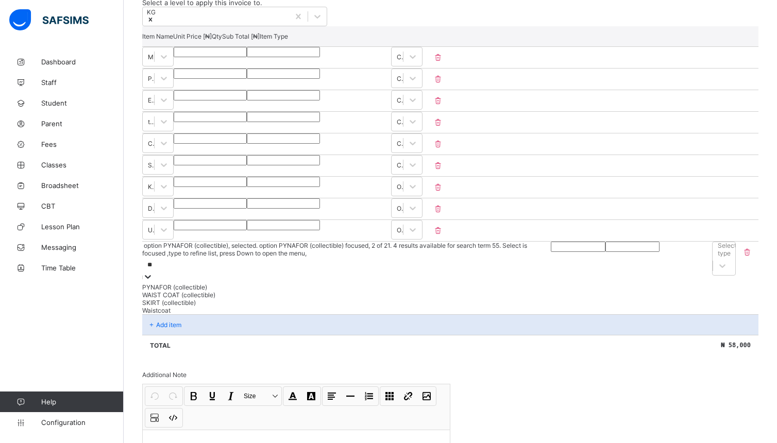
type input "*"
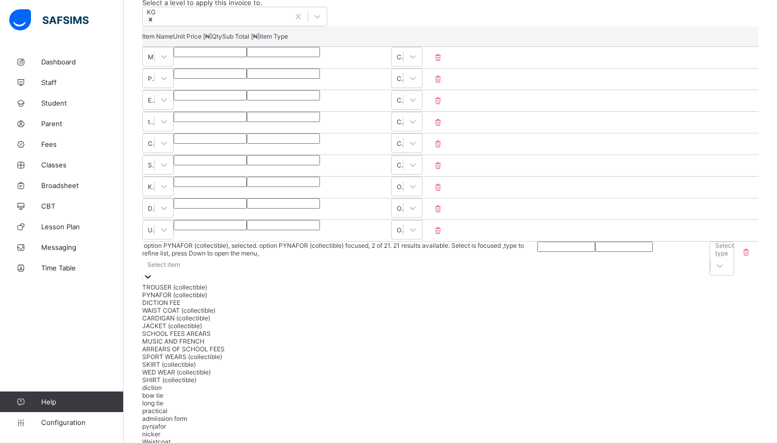
click at [205, 299] on div "PYNAFOR (collectible)" at bounding box center [339, 295] width 395 height 8
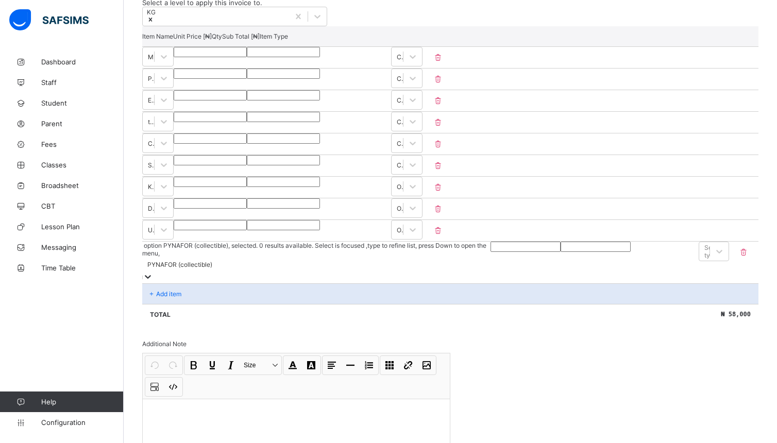
click at [491, 252] on input "number" at bounding box center [526, 247] width 70 height 10
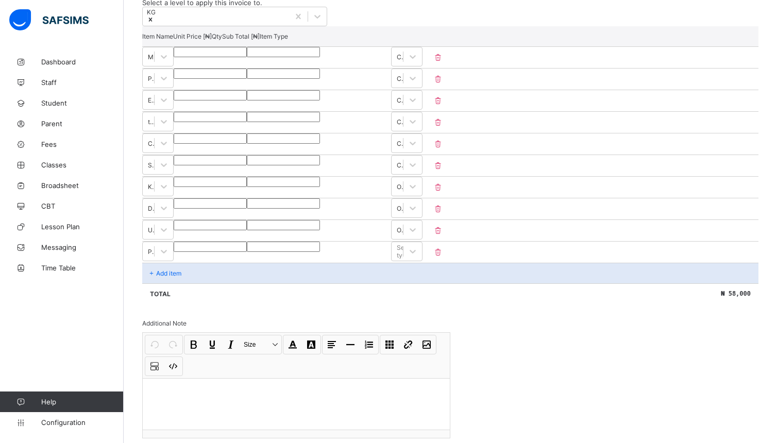
type input "**"
type input "****"
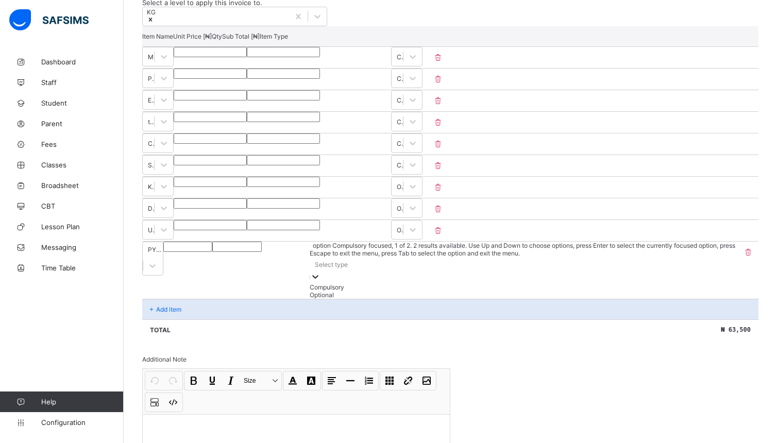
click at [321, 272] on icon at bounding box center [315, 277] width 10 height 10
click at [694, 299] on div "Optional" at bounding box center [524, 295] width 426 height 8
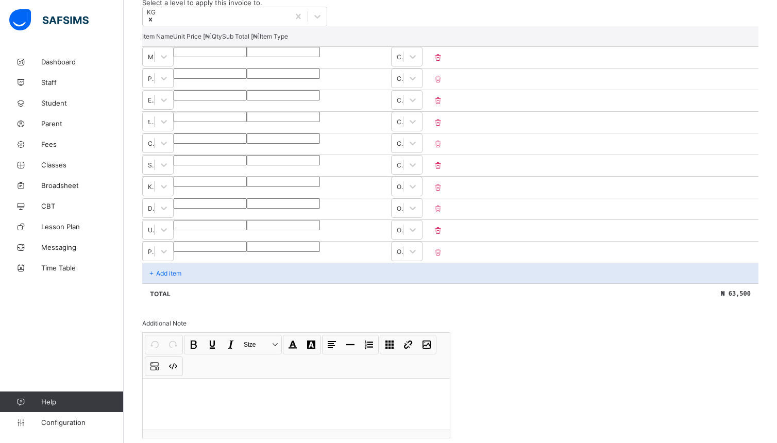
click at [190, 283] on div "Add item" at bounding box center [450, 273] width 616 height 21
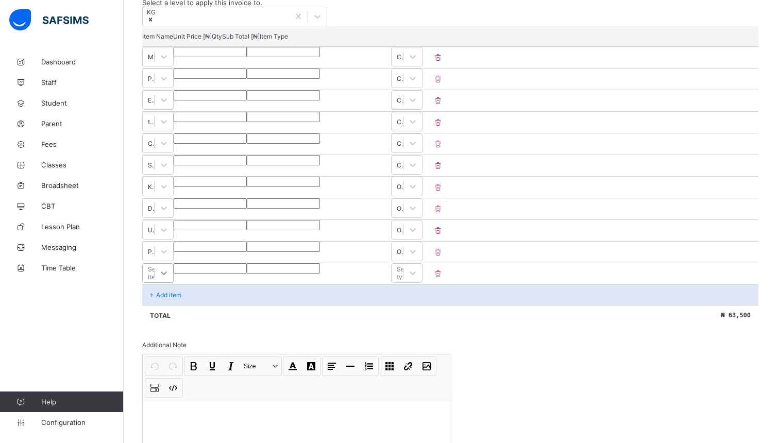
click at [349, 290] on div "Item Name Unit Price [ ₦ ] Qty Sub Total [ ₦ ] Item Type MEDICAL *** * *** Comp…" at bounding box center [450, 175] width 616 height 299
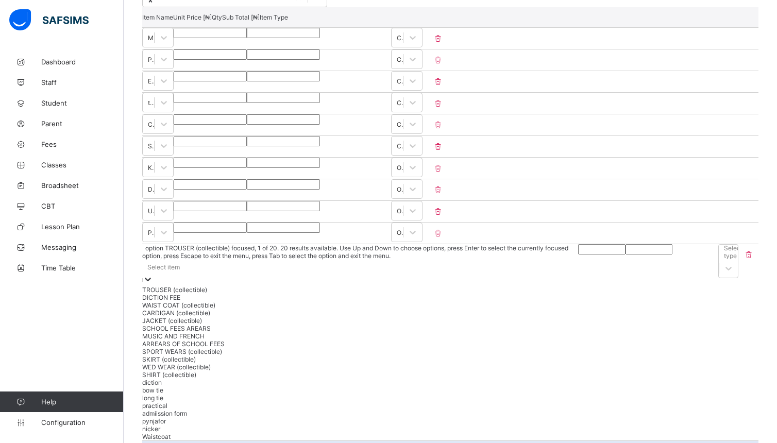
scroll to position [267, 0]
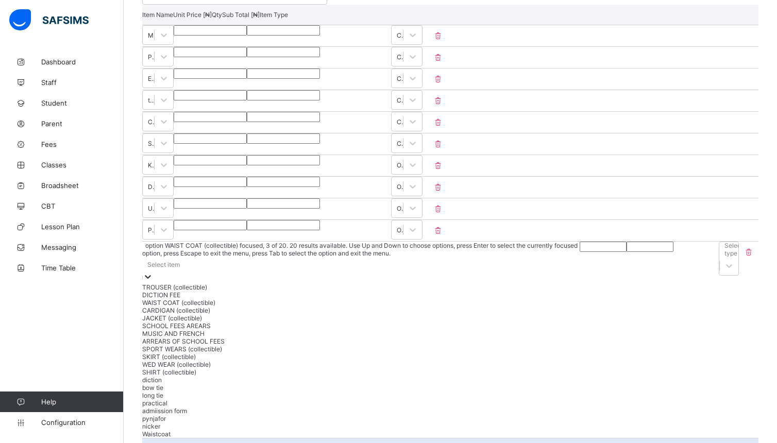
click at [215, 307] on div "WAIST COAT (collectible)" at bounding box center [361, 303] width 438 height 8
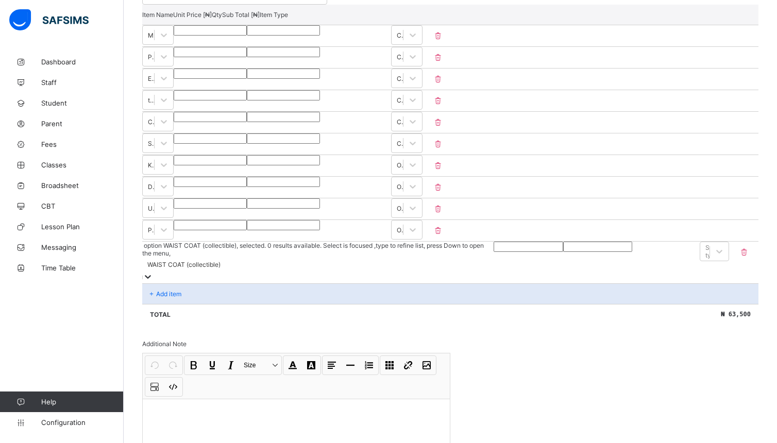
click at [494, 252] on input "number" at bounding box center [528, 247] width 69 height 10
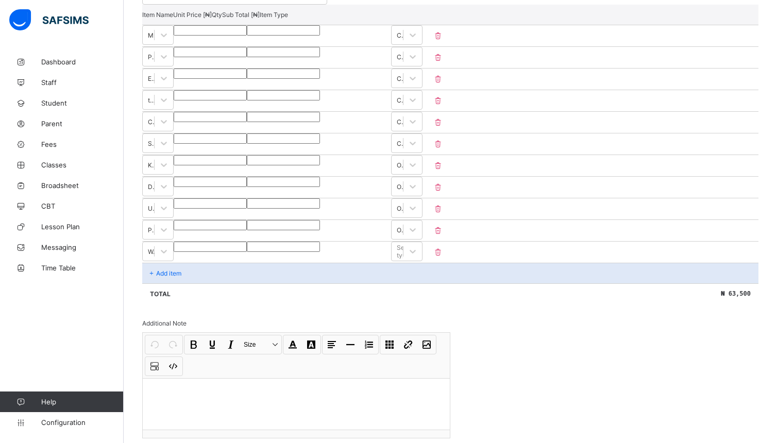
type input "*"
type input "**"
type input "****"
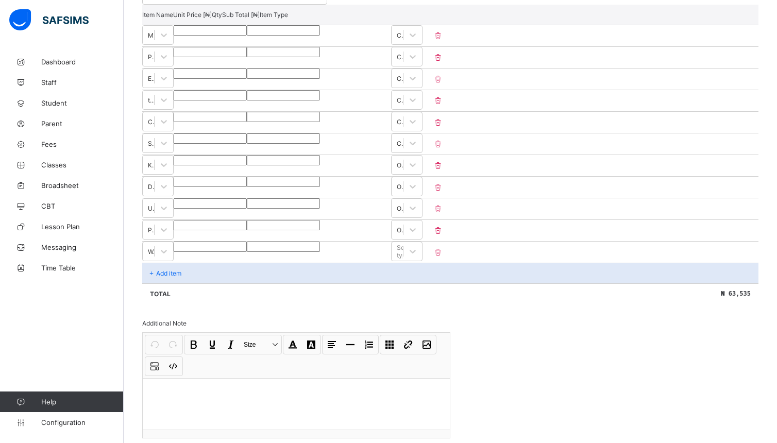
type input "****"
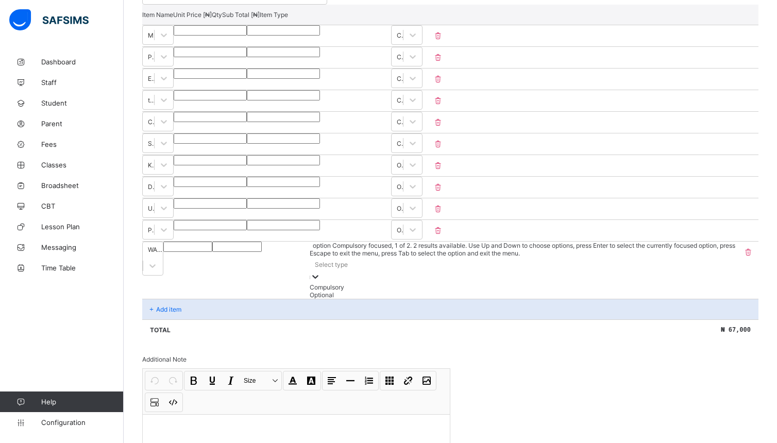
click at [321, 272] on icon at bounding box center [315, 277] width 10 height 10
click at [685, 299] on div "Optional" at bounding box center [524, 295] width 426 height 8
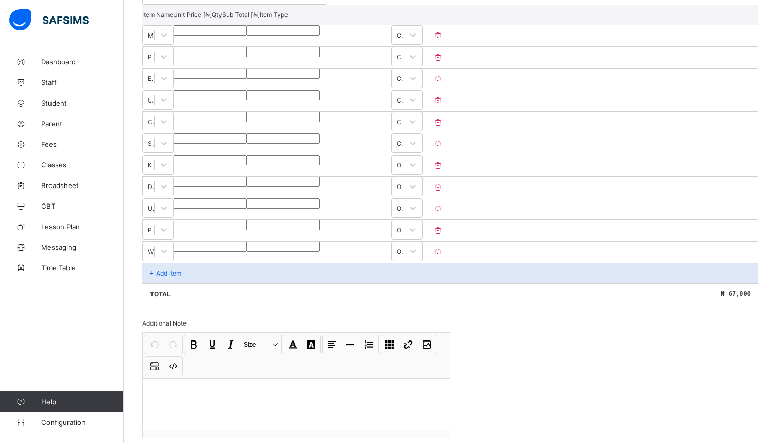
click at [186, 283] on div "Add item" at bounding box center [450, 273] width 616 height 21
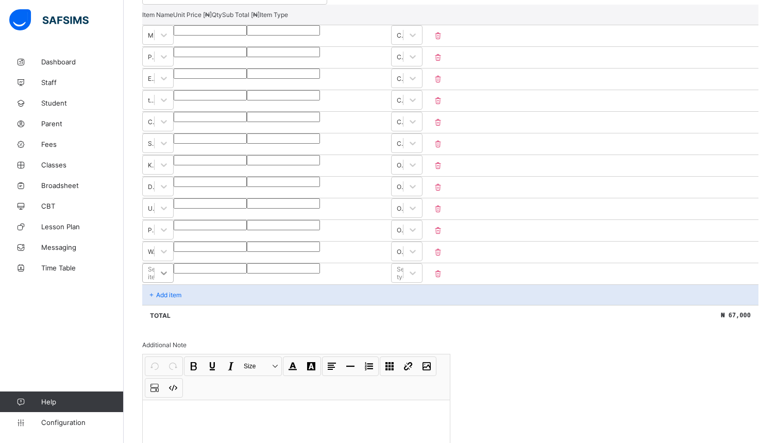
click at [174, 283] on div "Select item" at bounding box center [157, 273] width 31 height 20
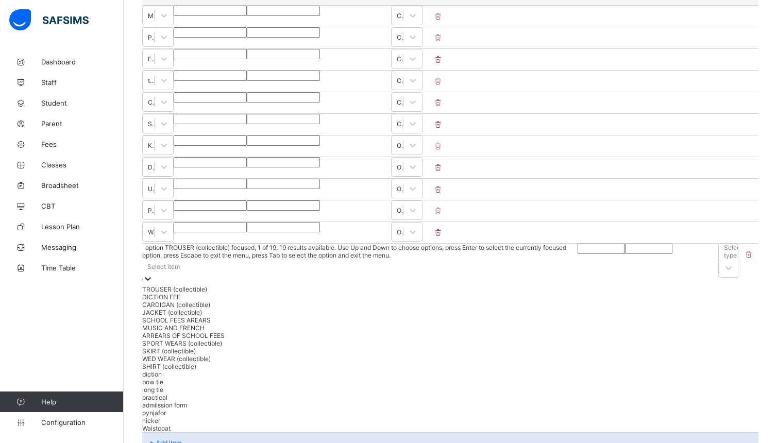
scroll to position [289, 0]
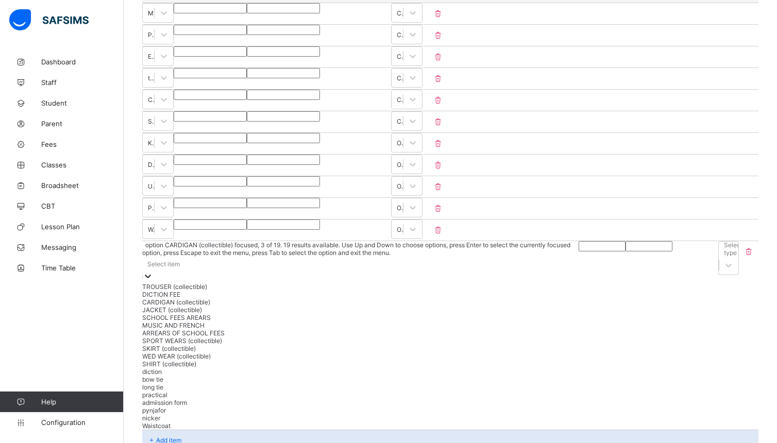
click at [202, 306] on div "CARDIGAN (collectible)" at bounding box center [360, 302] width 436 height 8
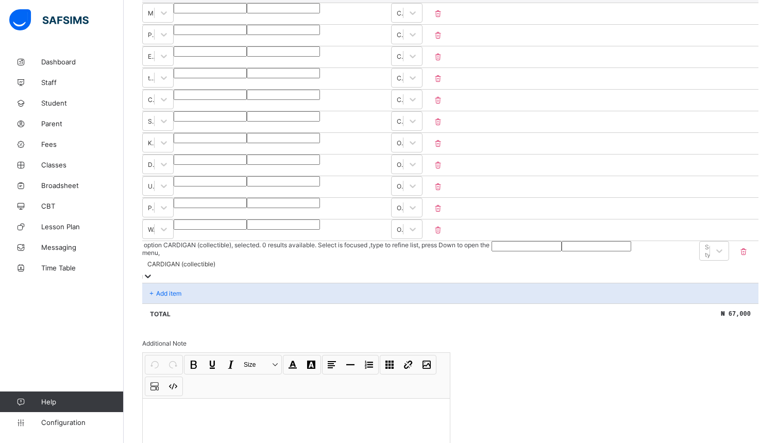
click at [492, 251] on input "number" at bounding box center [527, 246] width 70 height 10
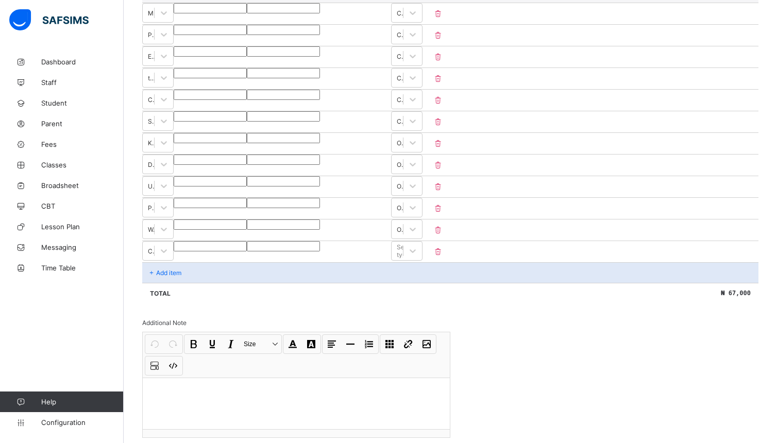
type input "*"
type input "***"
type input "*****"
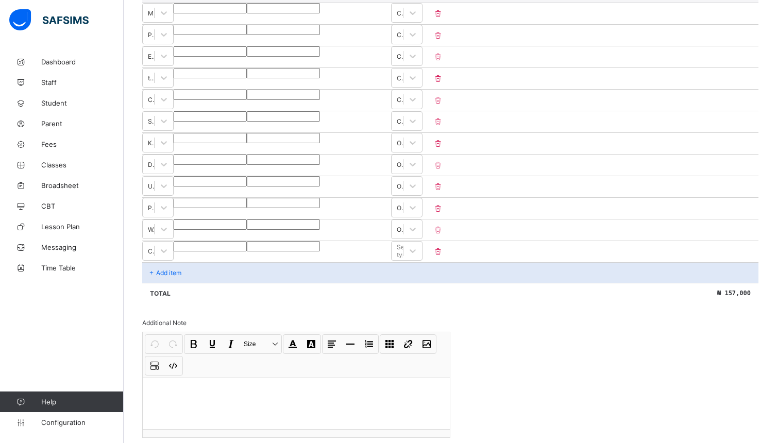
type input "*****"
type input "****"
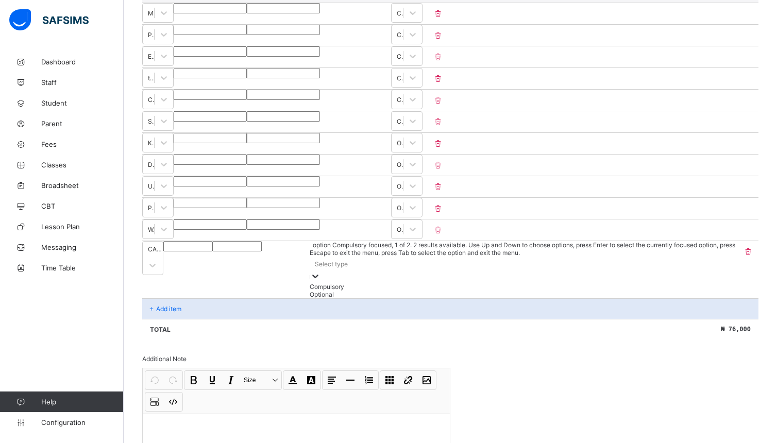
click at [321, 271] on icon at bounding box center [315, 276] width 10 height 10
click at [702, 298] on div "Optional" at bounding box center [524, 295] width 426 height 8
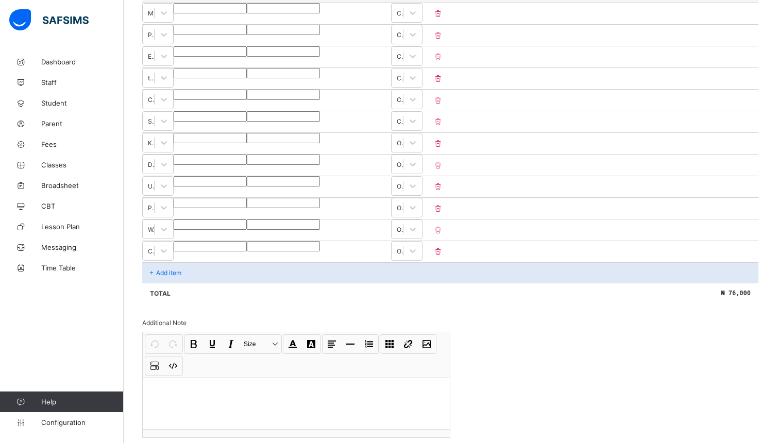
click at [170, 277] on p "Add item" at bounding box center [168, 273] width 25 height 8
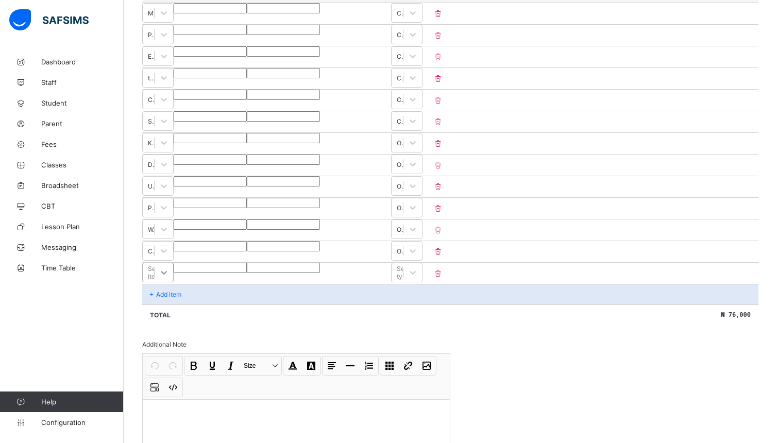
click at [174, 282] on div "Select item" at bounding box center [157, 273] width 31 height 20
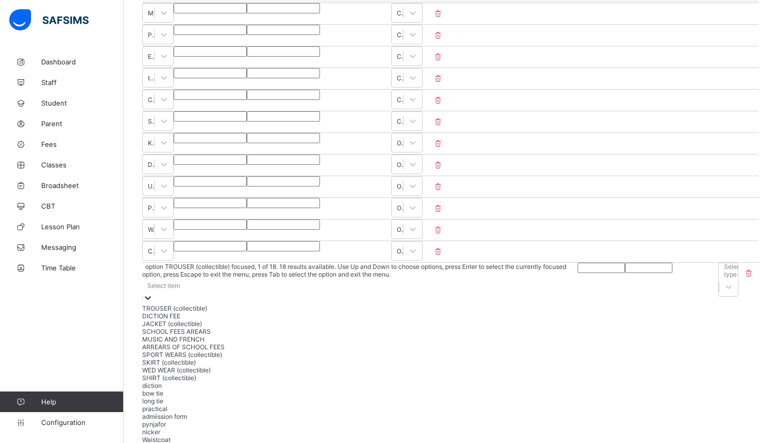
scroll to position [311, 0]
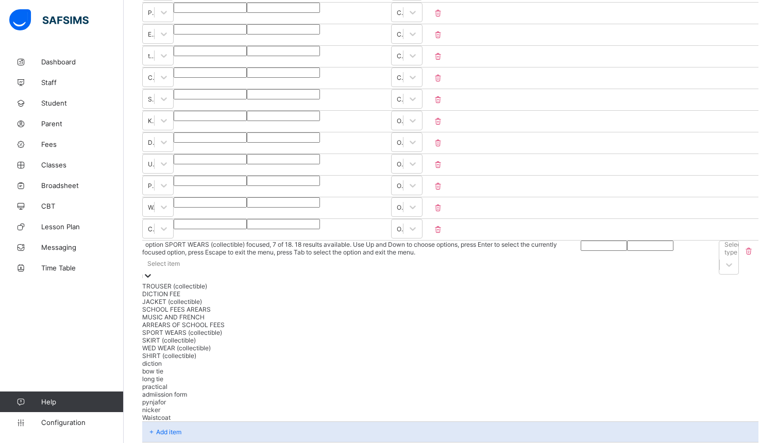
click at [192, 336] on div "SPORT WEARS (collectible)" at bounding box center [361, 333] width 439 height 8
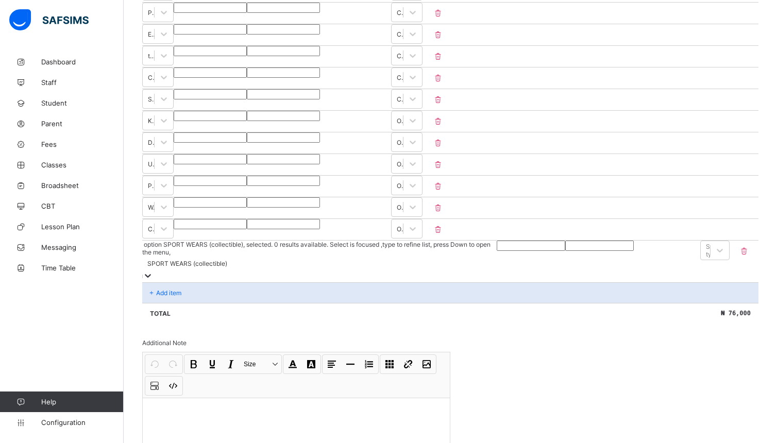
click at [497, 251] on input "number" at bounding box center [531, 246] width 69 height 10
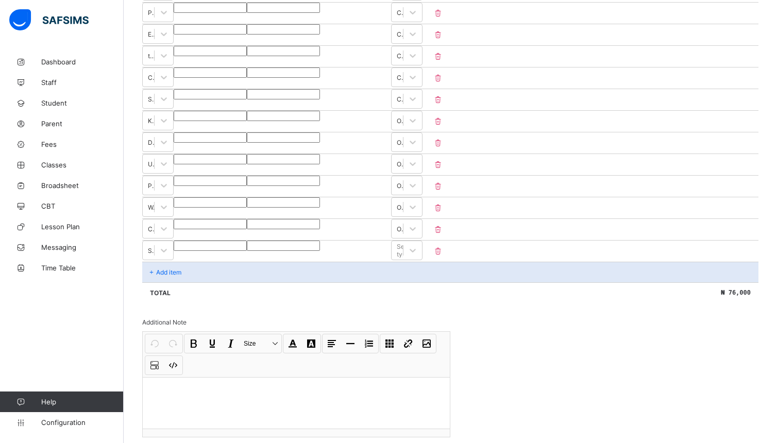
type input "*"
type input "***"
type input "****"
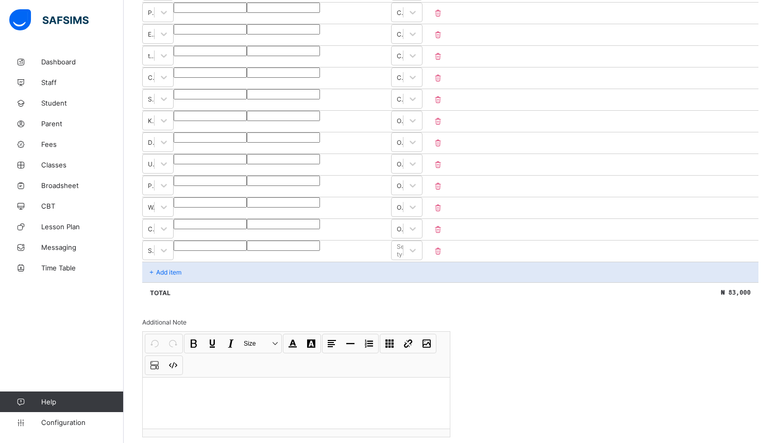
type input "****"
click at [443, 256] on icon at bounding box center [438, 251] width 10 height 9
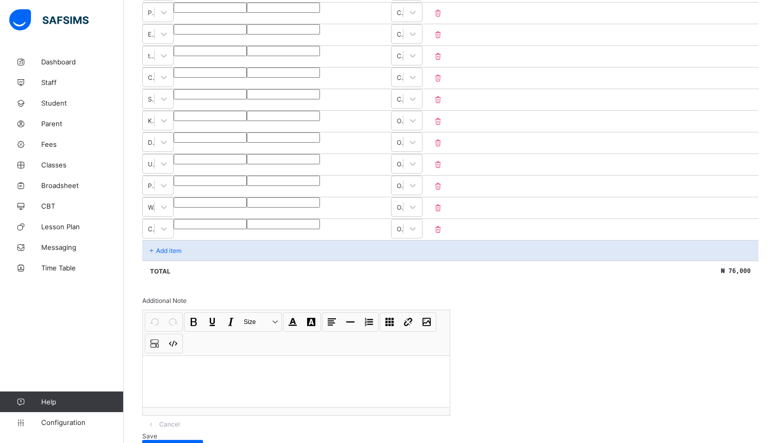
click at [201, 261] on div "Add item" at bounding box center [450, 250] width 616 height 21
click at [202, 261] on div "Add item" at bounding box center [450, 250] width 616 height 21
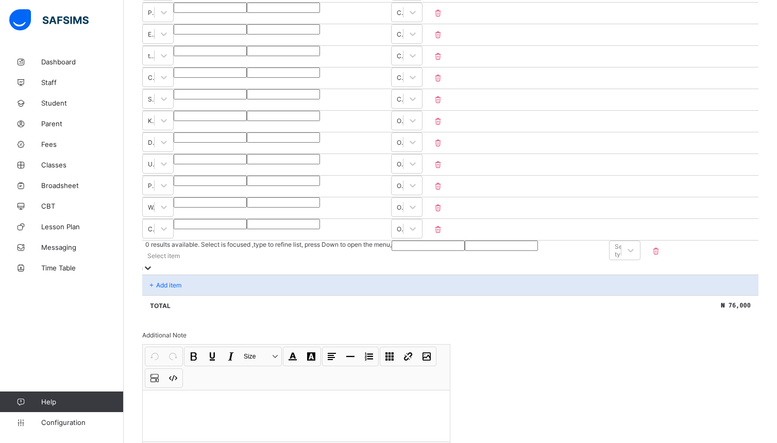
click at [202, 263] on div "Select item" at bounding box center [266, 255] width 249 height 14
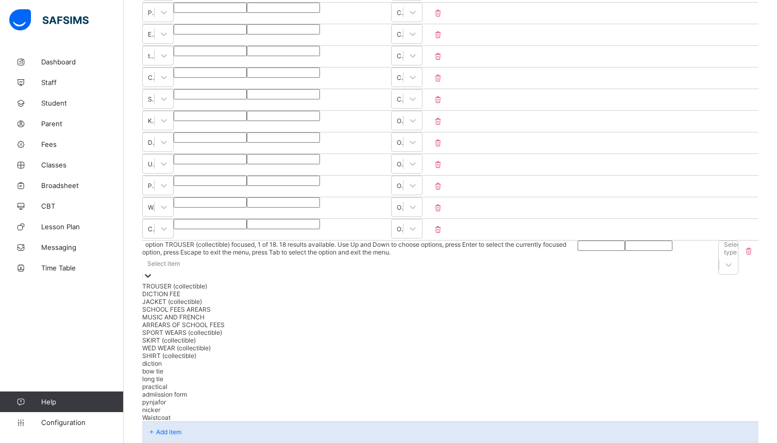
click at [153, 271] on icon at bounding box center [148, 276] width 10 height 10
click at [262, 336] on div "SPORT WEARS (collectible)" at bounding box center [361, 333] width 439 height 8
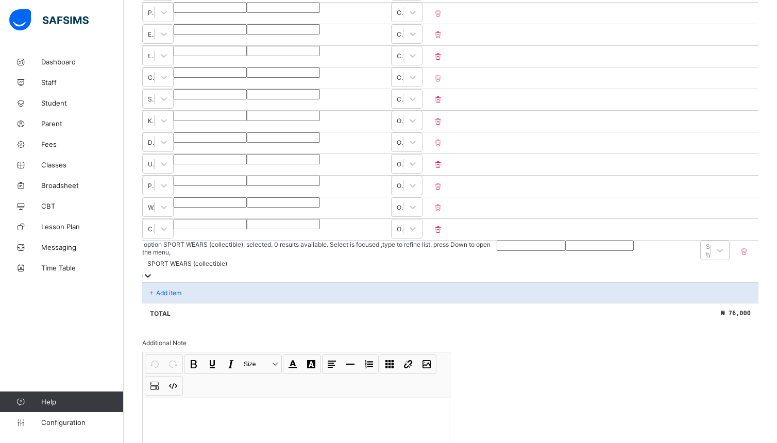
click at [497, 251] on input "number" at bounding box center [531, 246] width 69 height 10
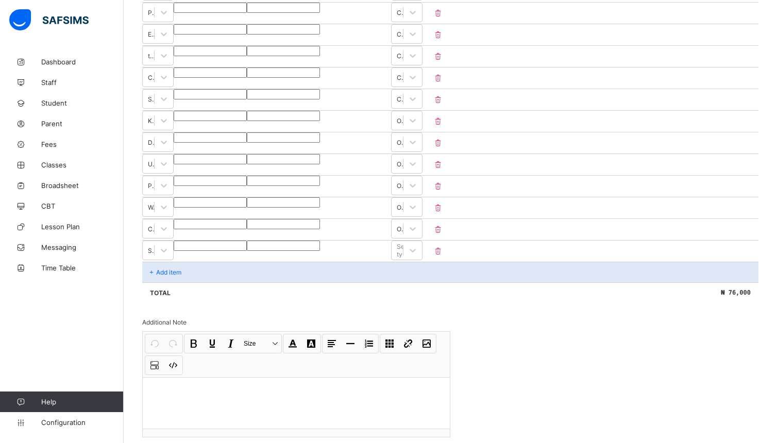
type input "*"
type input "***"
type input "****"
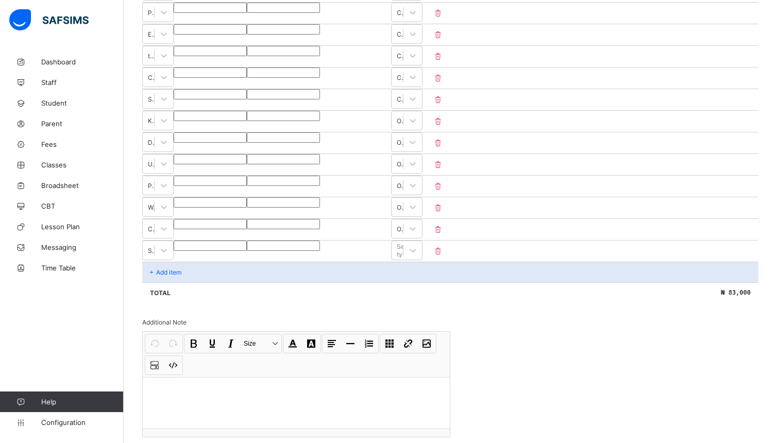
type input "****"
click at [418, 256] on icon at bounding box center [413, 250] width 10 height 10
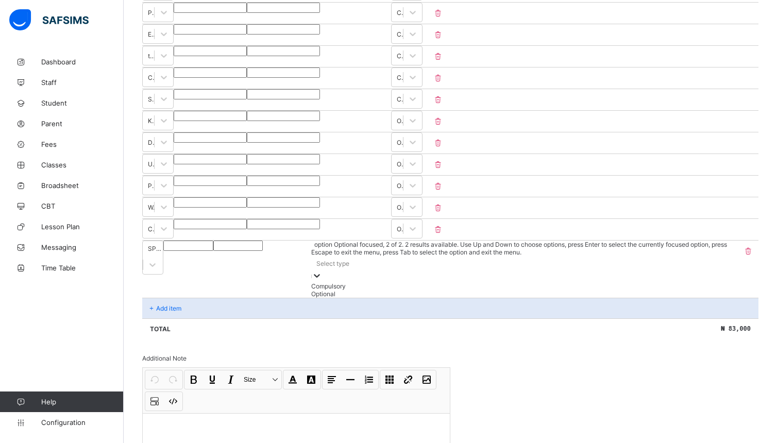
click at [671, 298] on div "Optional" at bounding box center [524, 294] width 426 height 8
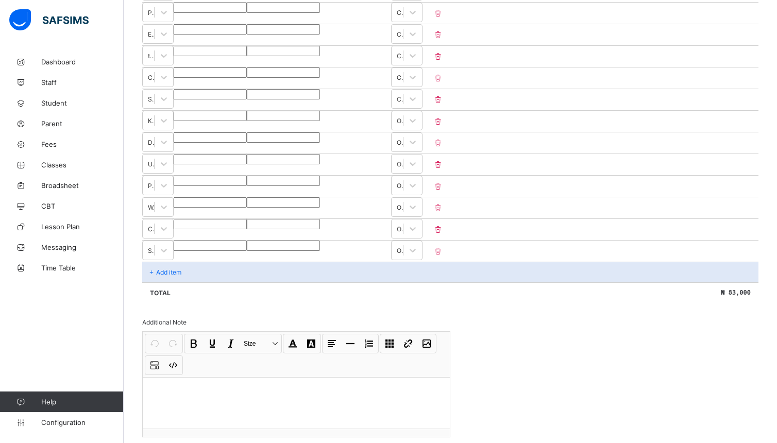
click at [186, 282] on div "Add item" at bounding box center [450, 272] width 616 height 21
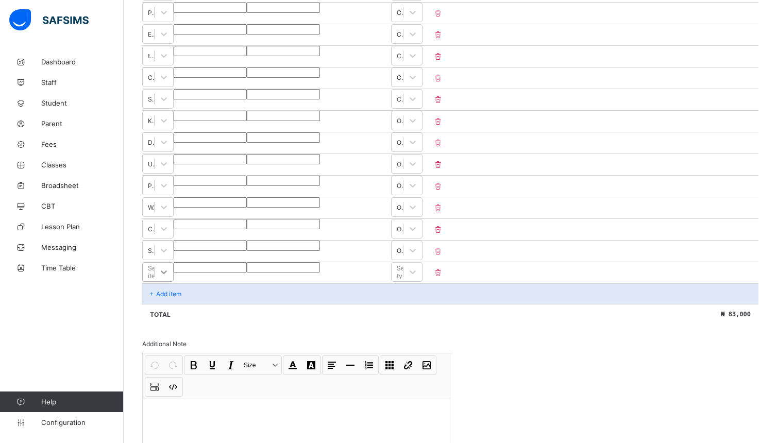
click at [174, 282] on div "Select item" at bounding box center [157, 272] width 31 height 20
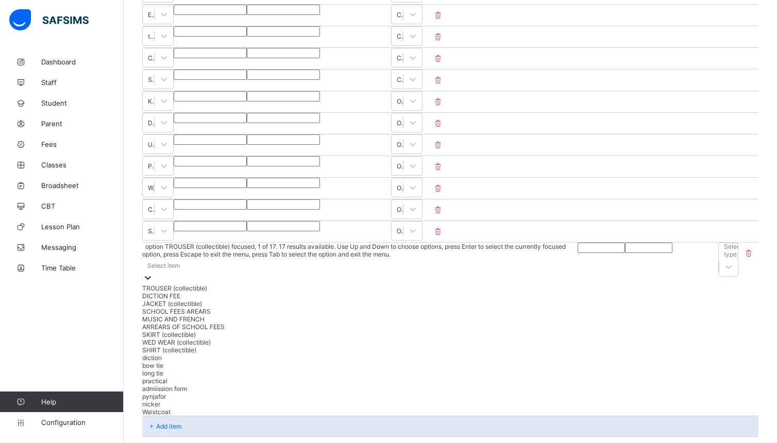
scroll to position [333, 0]
click at [243, 344] on div "WED WEAR (collectible)" at bounding box center [360, 340] width 436 height 8
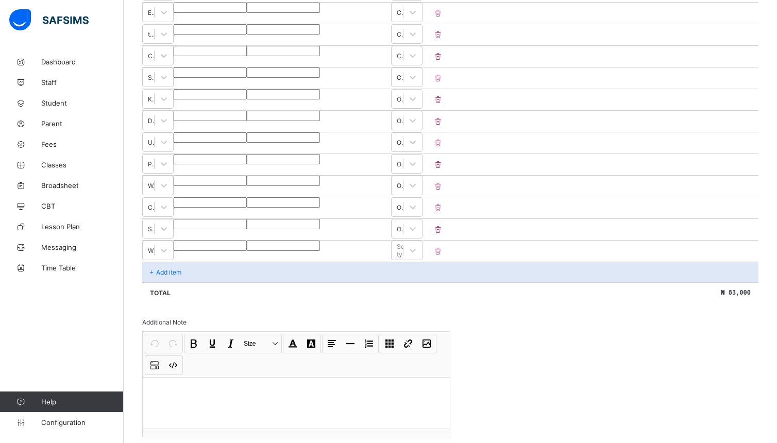
click at [247, 251] on input "number" at bounding box center [210, 246] width 73 height 10
type input "**"
type input "****"
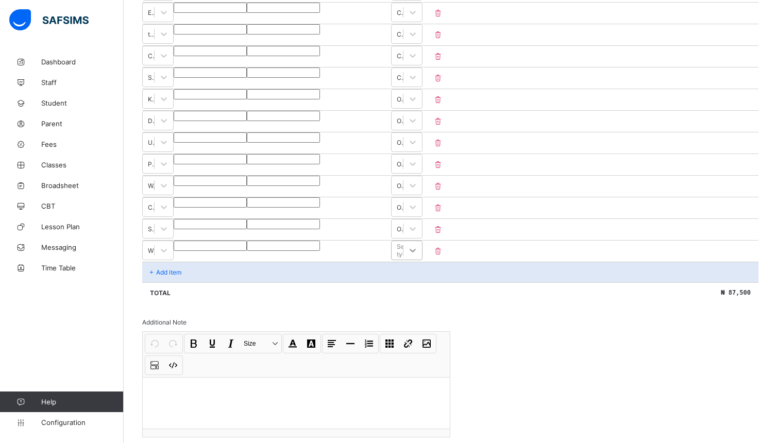
type input "****"
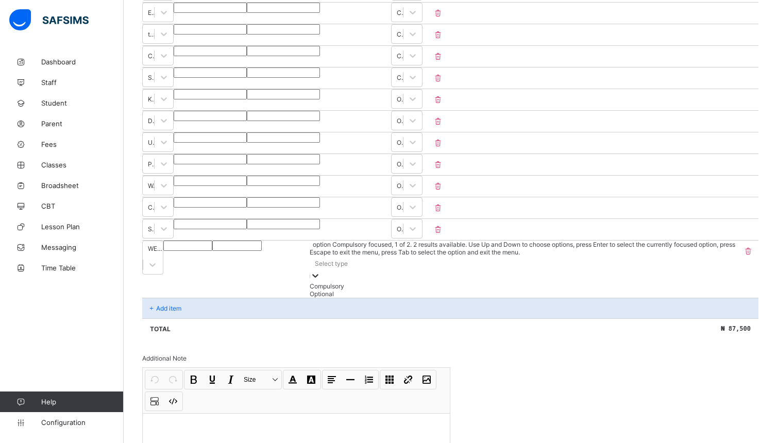
click at [321, 271] on icon at bounding box center [315, 276] width 10 height 10
click at [704, 298] on div "Optional" at bounding box center [524, 294] width 426 height 8
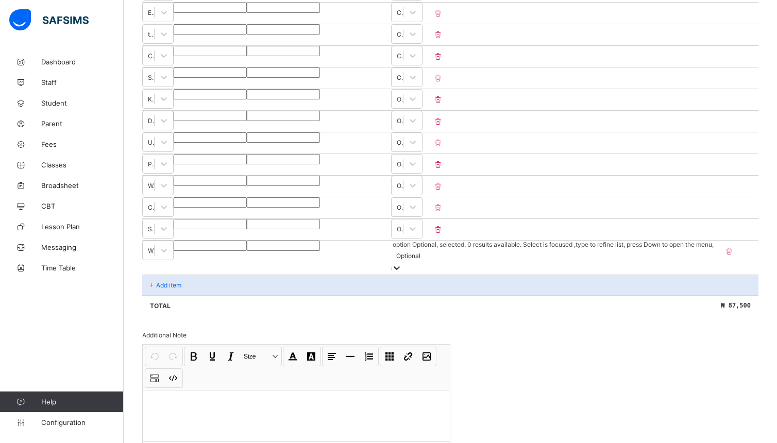
click at [184, 287] on div "Add item" at bounding box center [450, 285] width 616 height 21
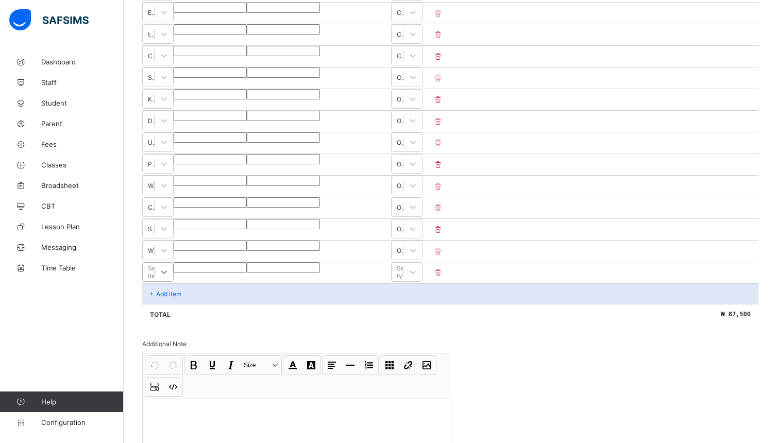
click at [349, 289] on div "Item Name Unit Price [ ₦ ] Qty Sub Total [ ₦ ] Item Type MEDICAL *** * *** Comp…" at bounding box center [450, 132] width 616 height 386
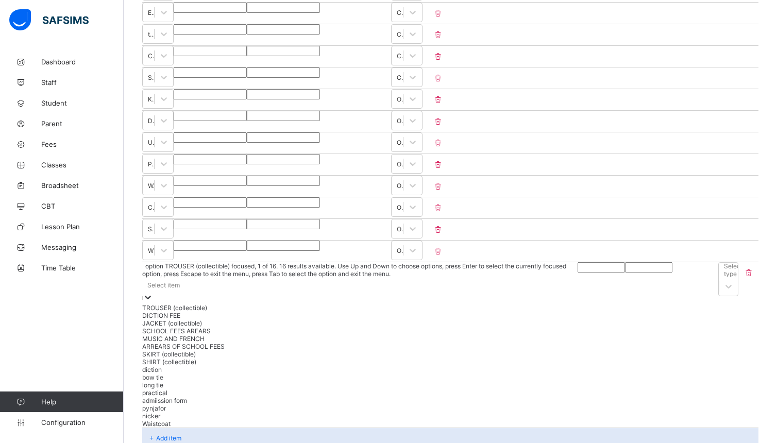
scroll to position [355, 0]
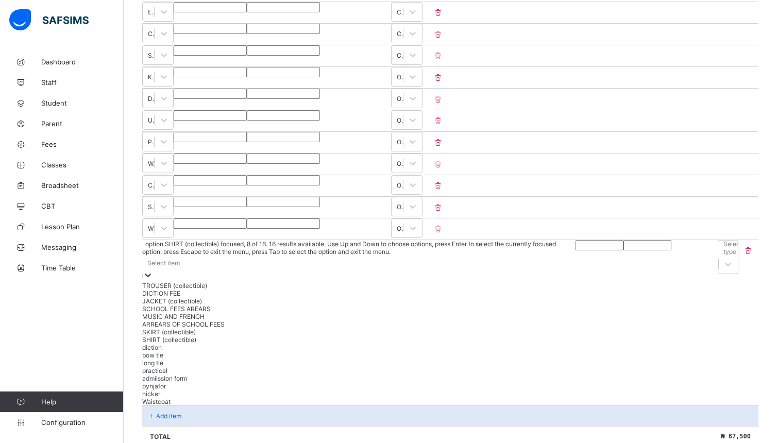
click at [182, 344] on div "SHIRT (collectible)" at bounding box center [358, 340] width 433 height 8
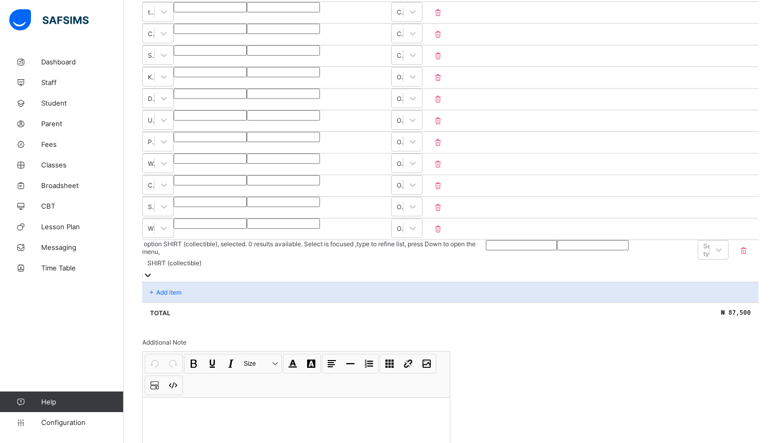
click at [486, 250] on input "number" at bounding box center [521, 245] width 71 height 10
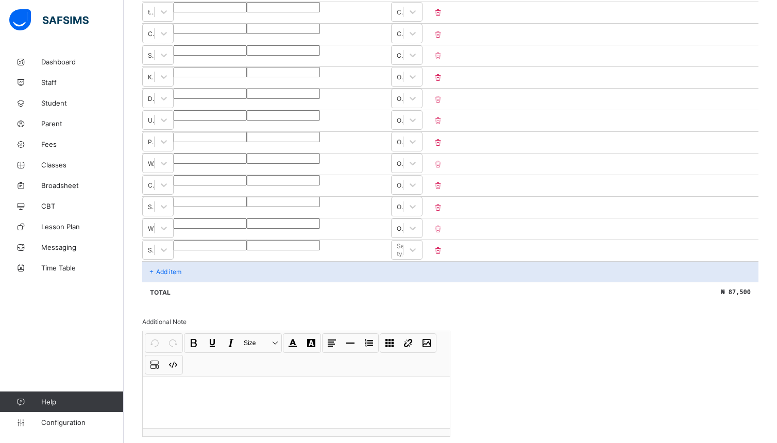
type input "*"
type input "****"
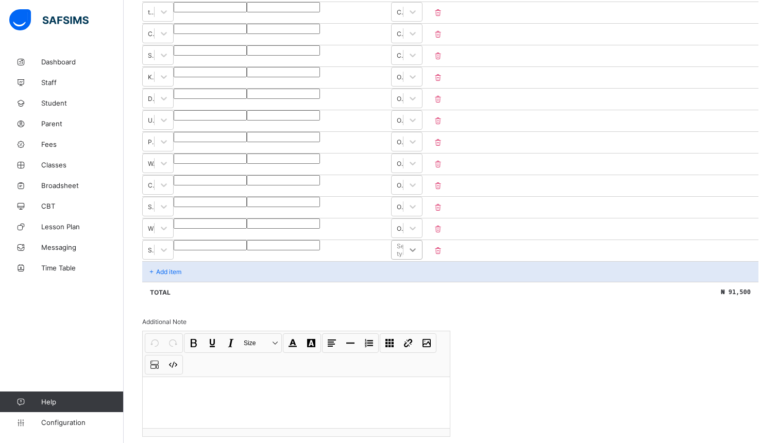
click at [418, 255] on icon at bounding box center [413, 250] width 10 height 10
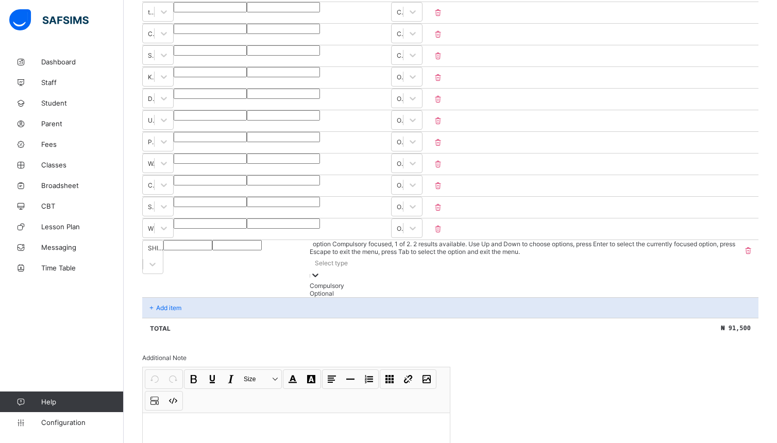
click at [231, 297] on div "Add item" at bounding box center [450, 307] width 616 height 21
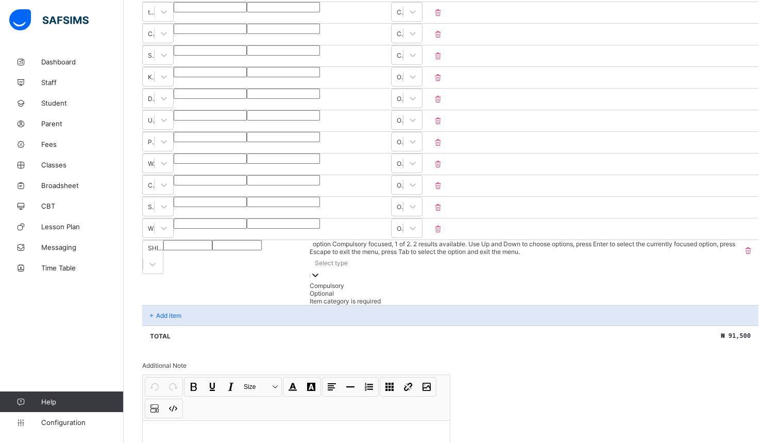
click at [321, 270] on icon at bounding box center [315, 275] width 10 height 10
click at [684, 297] on div "Optional" at bounding box center [524, 294] width 426 height 8
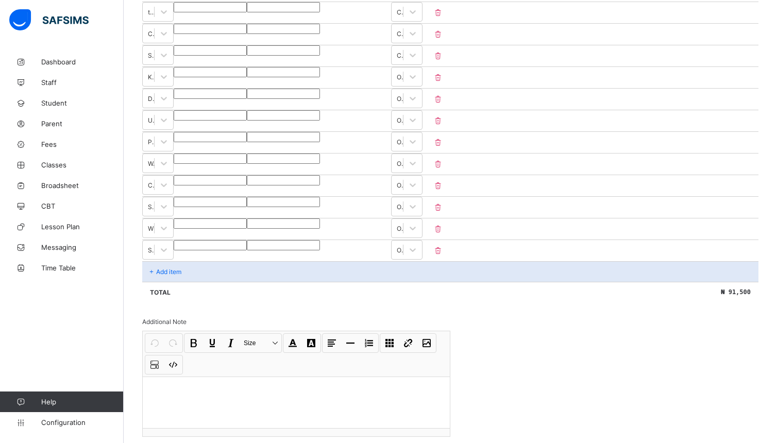
click at [194, 282] on div "Add item" at bounding box center [450, 271] width 616 height 21
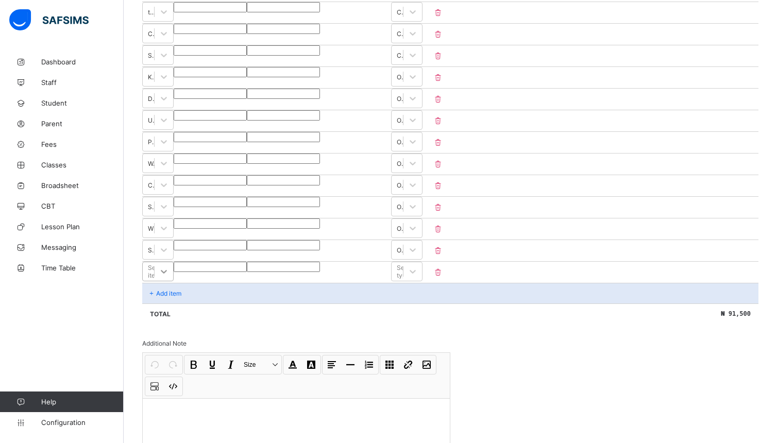
click at [174, 281] on div "Select item" at bounding box center [157, 272] width 31 height 20
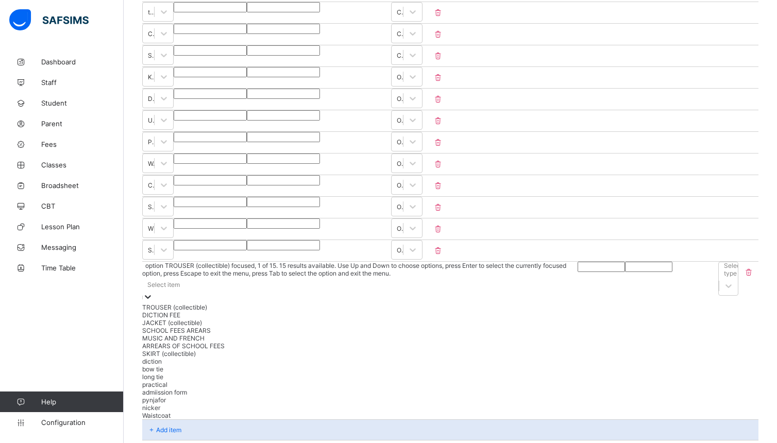
scroll to position [377, 0]
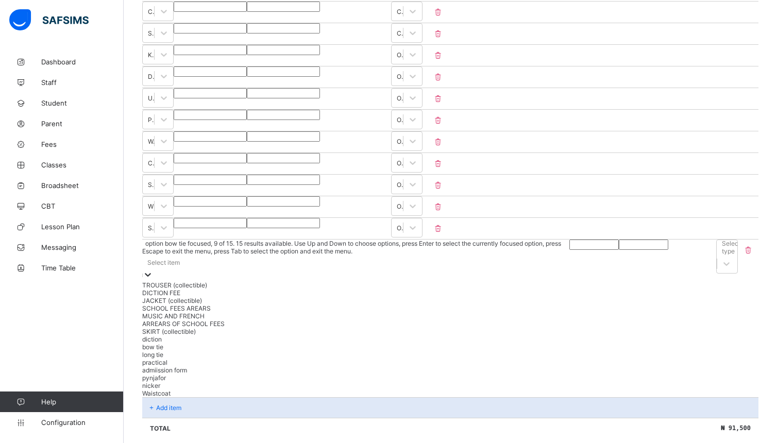
click at [266, 351] on div "bow tie" at bounding box center [355, 347] width 427 height 8
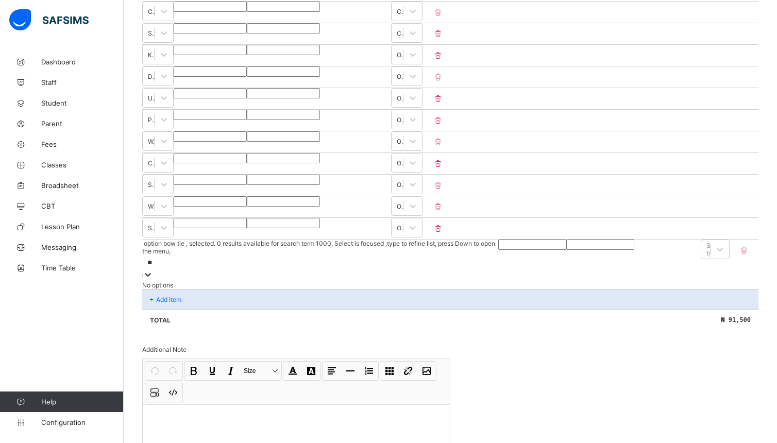
type input "*"
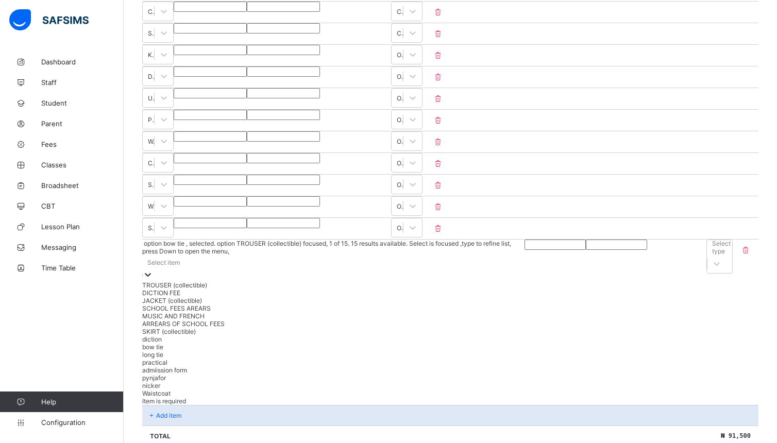
click at [267, 351] on div "bow tie" at bounding box center [333, 347] width 382 height 8
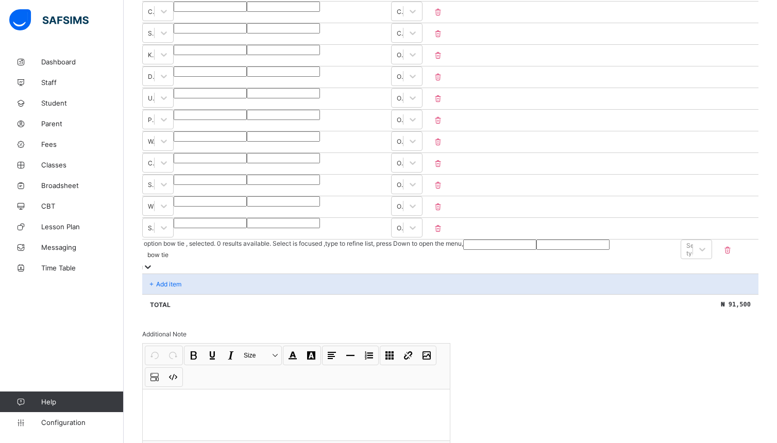
click at [463, 250] on input "number" at bounding box center [499, 245] width 73 height 10
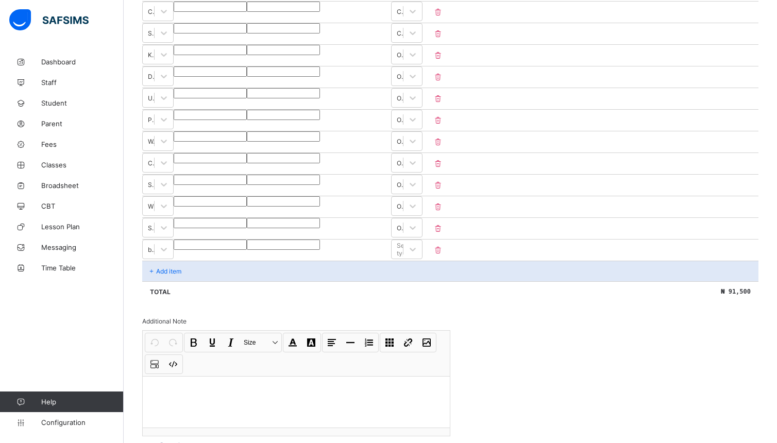
type input "*"
type input "***"
type input "****"
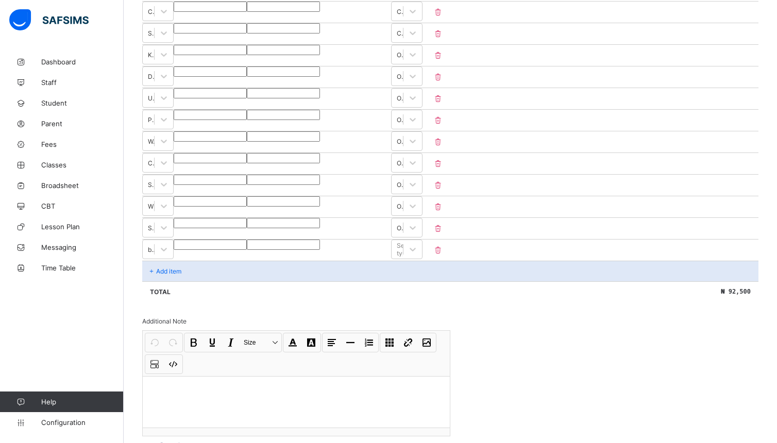
type input "****"
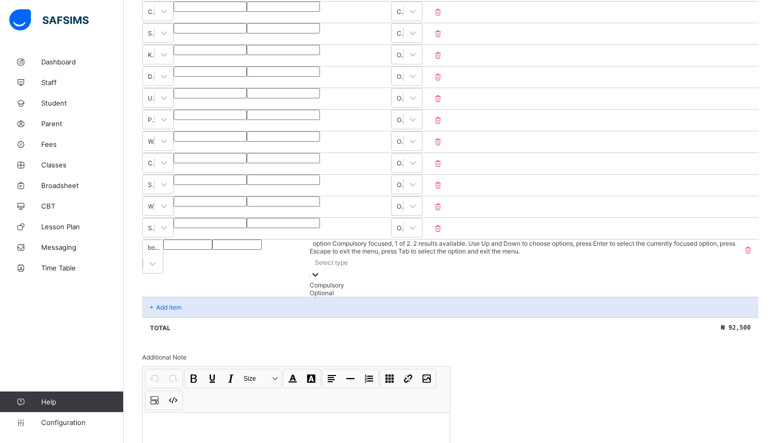
click at [321, 270] on icon at bounding box center [315, 275] width 10 height 10
click at [672, 297] on div "Optional" at bounding box center [524, 293] width 426 height 8
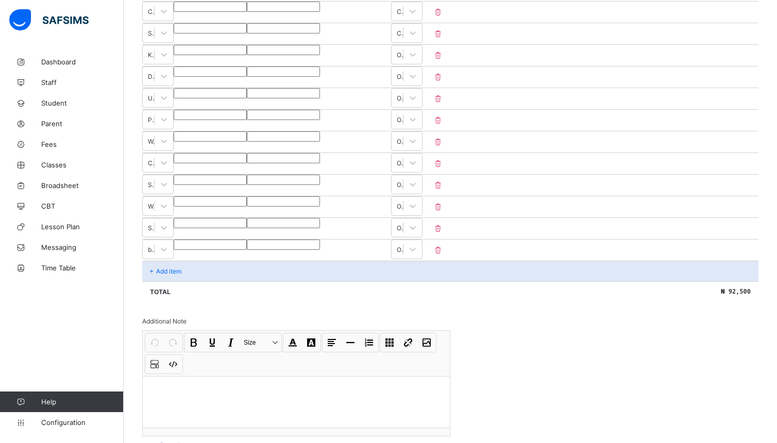
click at [193, 281] on div "Add item" at bounding box center [450, 271] width 616 height 21
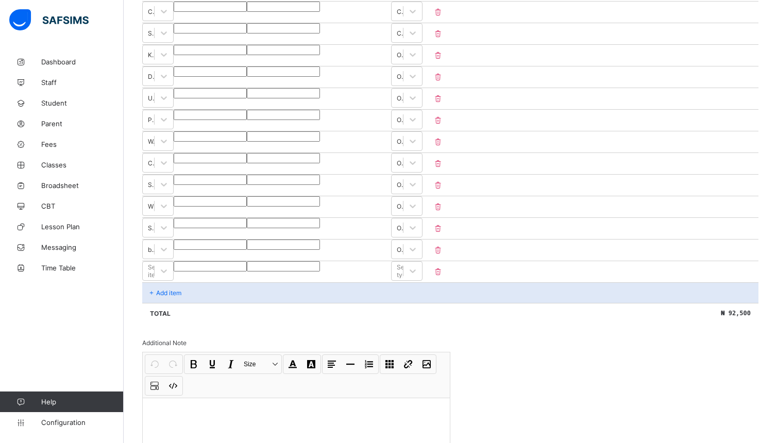
click at [190, 303] on div "Add item" at bounding box center [450, 292] width 616 height 21
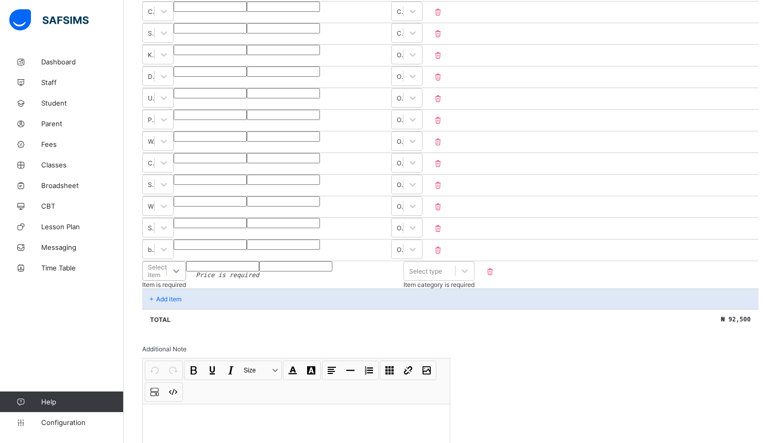
click at [186, 280] on div at bounding box center [176, 271] width 19 height 19
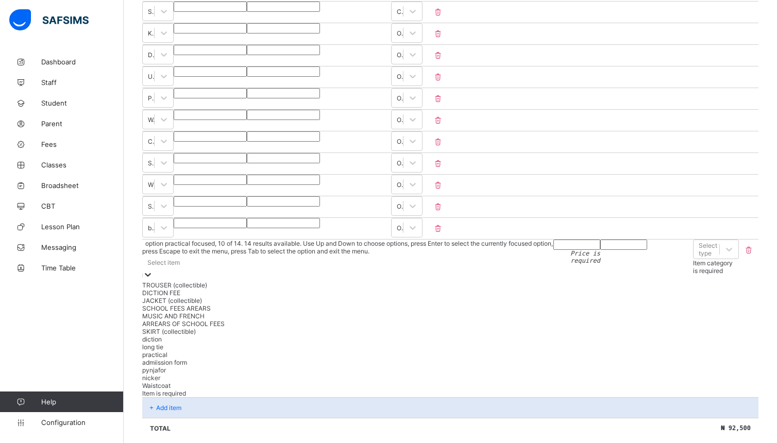
scroll to position [66, 0]
click at [238, 366] on div "admiission form" at bounding box center [349, 363] width 415 height 8
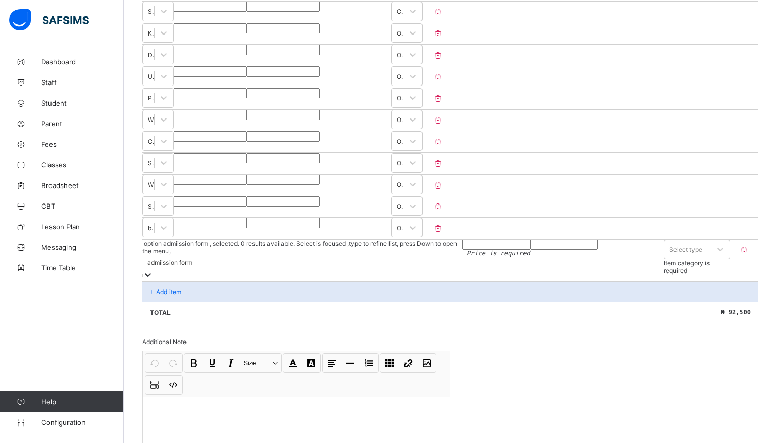
click at [462, 250] on input "number" at bounding box center [496, 245] width 68 height 10
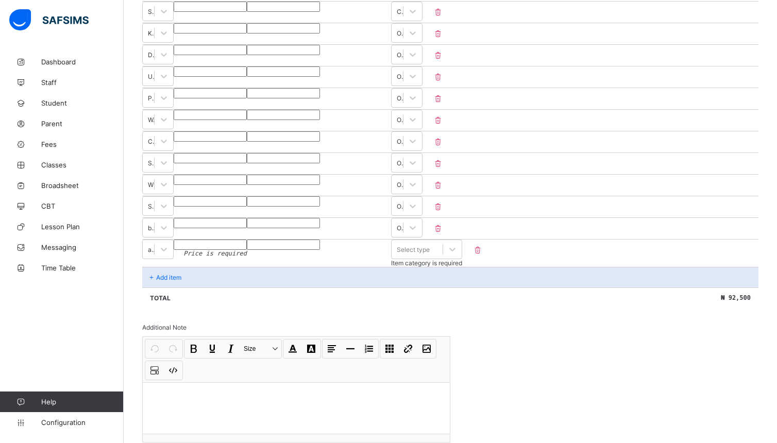
type input "*"
type input "****"
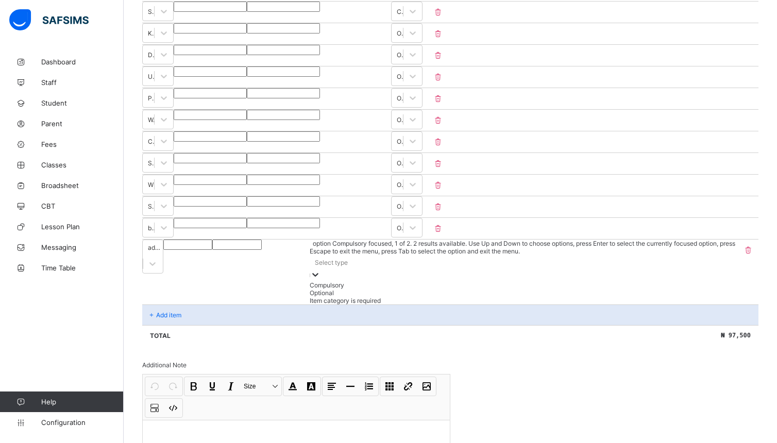
click at [321, 270] on icon at bounding box center [315, 275] width 10 height 10
click at [687, 297] on div "Optional" at bounding box center [524, 293] width 426 height 8
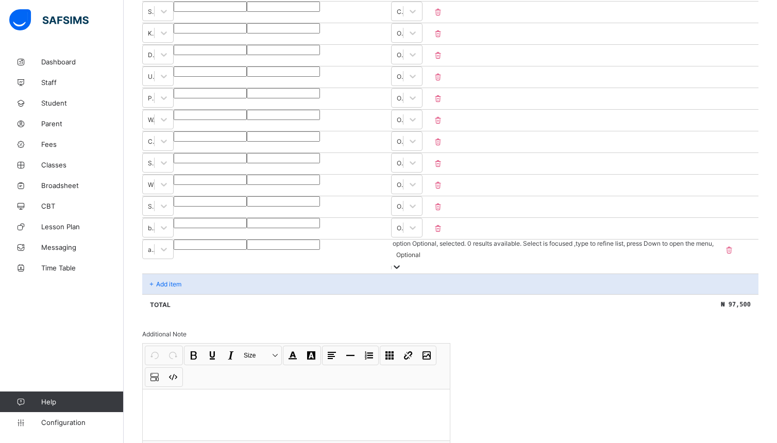
click at [177, 288] on p "Add item" at bounding box center [168, 284] width 25 height 8
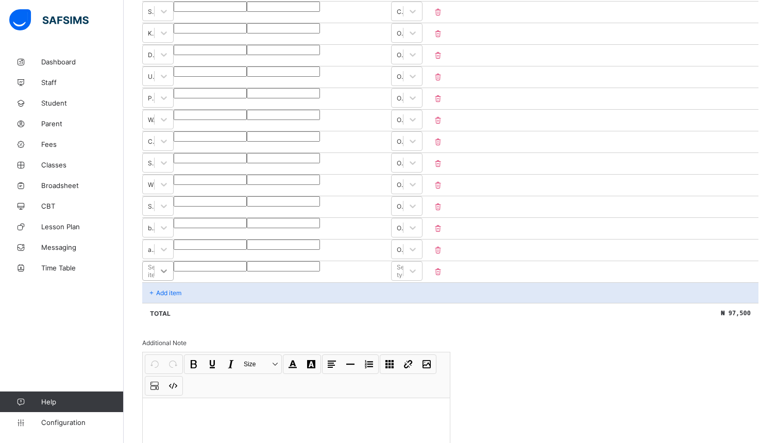
click at [174, 281] on div "Select item" at bounding box center [157, 271] width 31 height 20
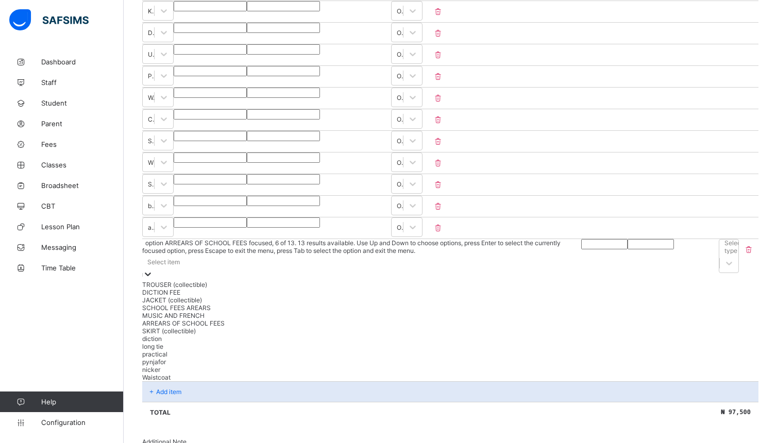
scroll to position [0, 0]
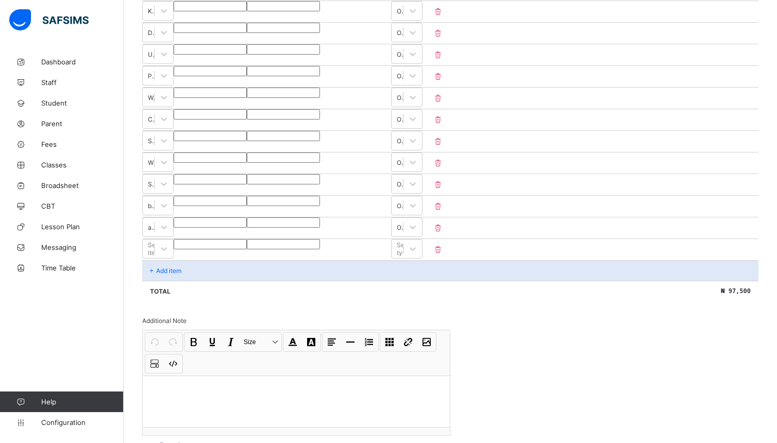
click at [453, 254] on p at bounding box center [438, 249] width 31 height 9
click at [443, 254] on icon at bounding box center [438, 249] width 10 height 9
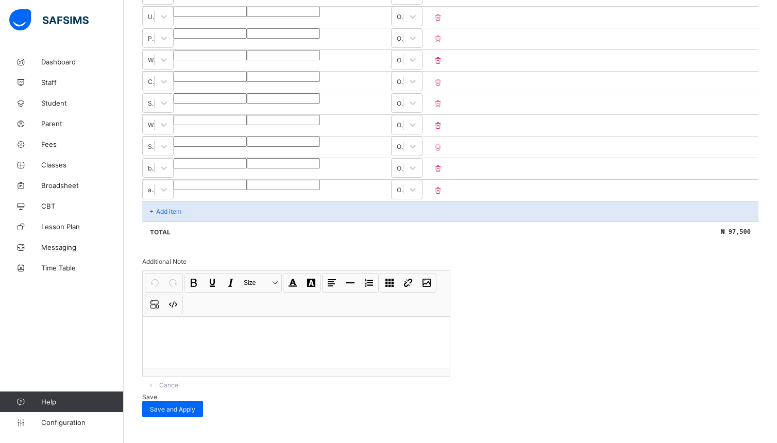
scroll to position [475, 0]
click at [203, 403] on div "Save and Apply" at bounding box center [172, 409] width 61 height 16
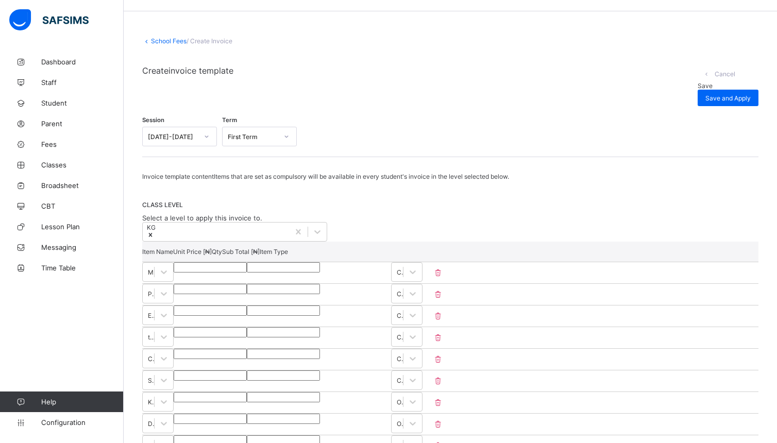
scroll to position [0, 0]
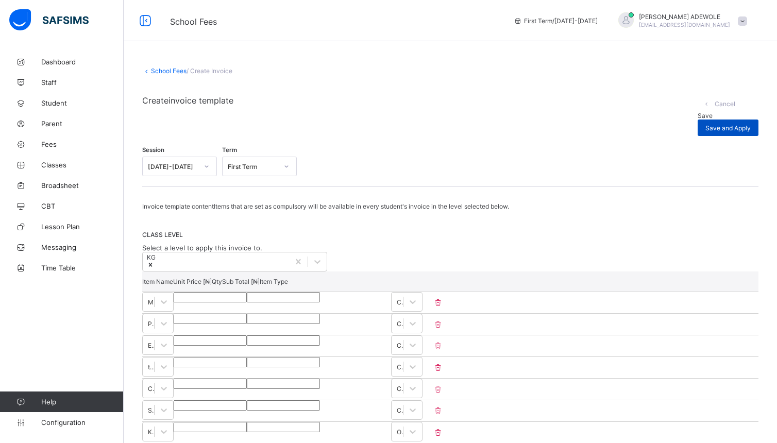
click at [750, 124] on span "Save and Apply" at bounding box center [727, 128] width 45 height 8
click at [698, 112] on span "Save" at bounding box center [705, 116] width 15 height 8
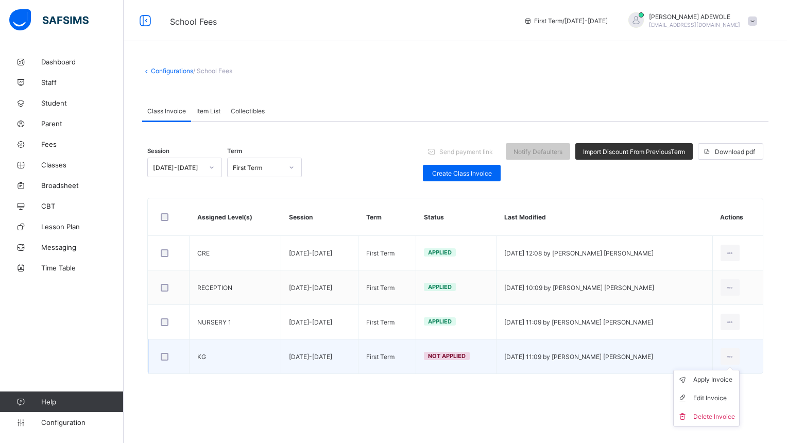
click at [729, 370] on ul "Apply Invoice Edit Invoice Delete Invoice" at bounding box center [707, 398] width 66 height 57
click at [720, 379] on div "Apply Invoice" at bounding box center [715, 380] width 42 height 10
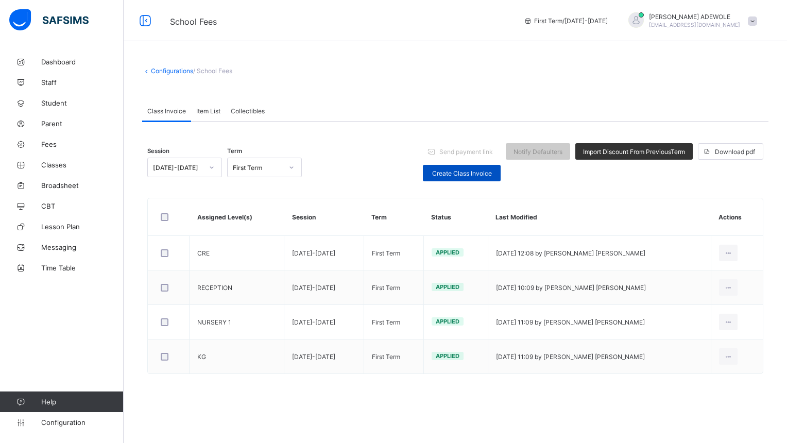
click at [471, 166] on div "Create Class Invoice" at bounding box center [462, 173] width 78 height 16
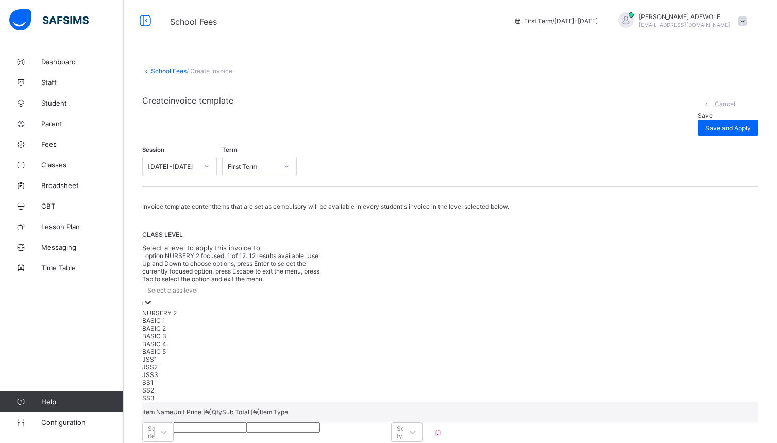
click at [153, 297] on icon at bounding box center [148, 302] width 10 height 10
click at [267, 309] on div "NURSERY 2" at bounding box center [234, 313] width 185 height 8
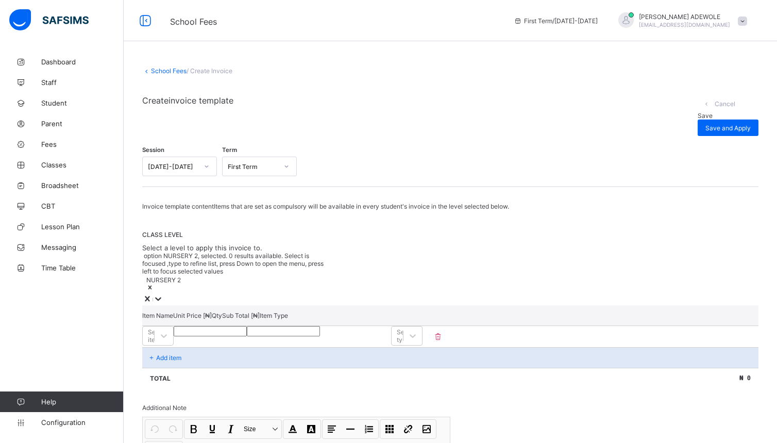
click at [163, 294] on icon at bounding box center [158, 299] width 10 height 10
click at [174, 326] on div "Select item" at bounding box center [157, 336] width 31 height 20
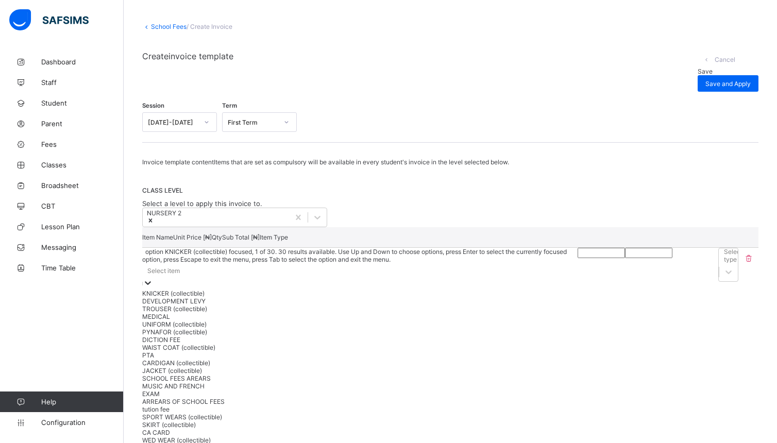
scroll to position [47, 0]
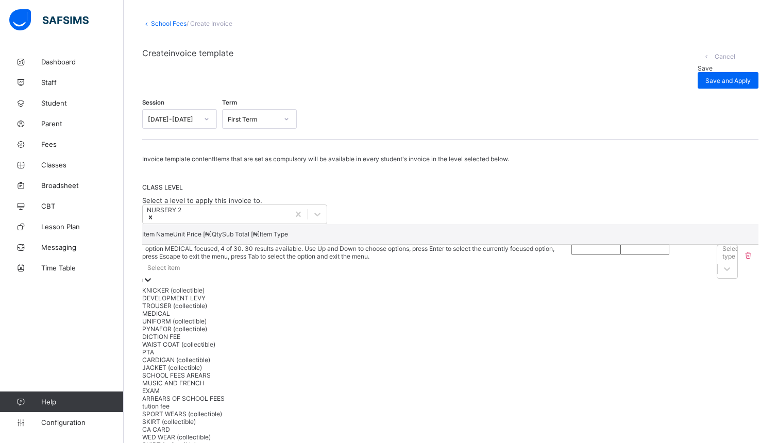
click at [297, 317] on div "MEDICAL" at bounding box center [356, 314] width 429 height 8
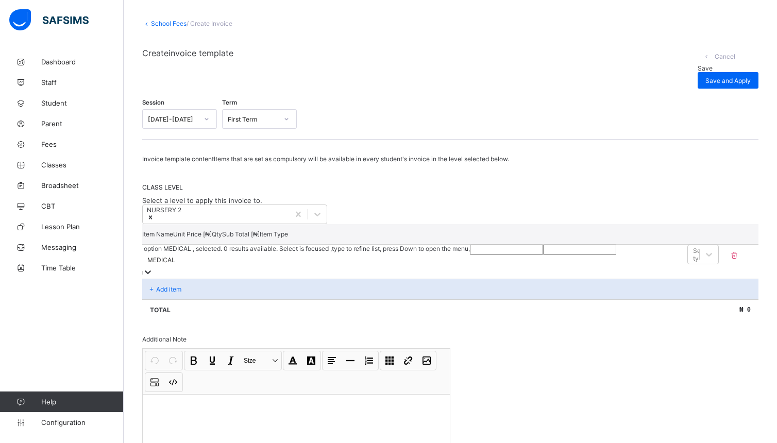
click at [470, 255] on input "number" at bounding box center [506, 250] width 73 height 10
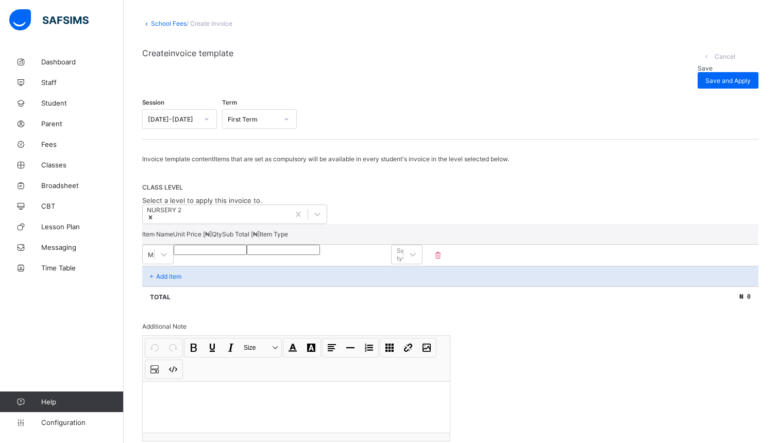
type input "*"
type input "***"
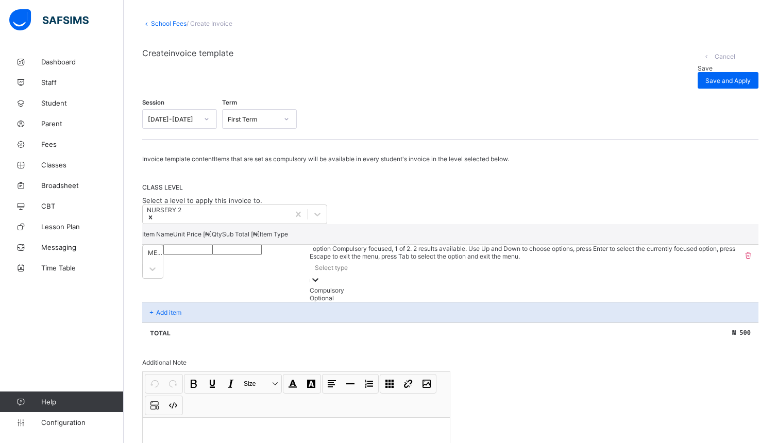
click at [321, 275] on icon at bounding box center [315, 280] width 10 height 10
click at [718, 289] on div "Compulsory" at bounding box center [524, 291] width 428 height 8
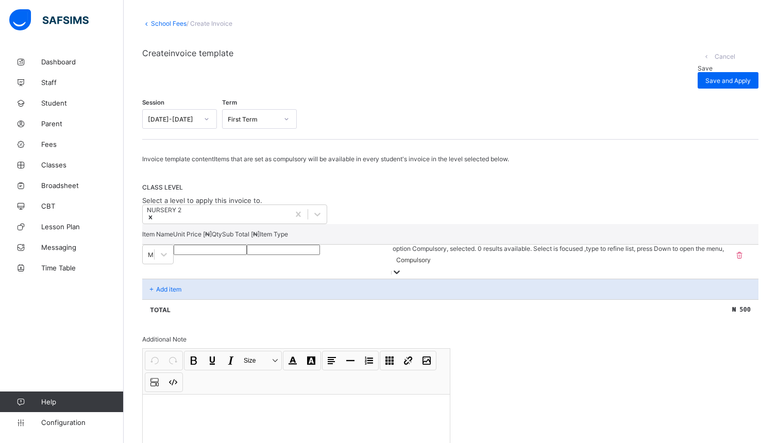
click at [214, 285] on div "Add item" at bounding box center [450, 289] width 616 height 21
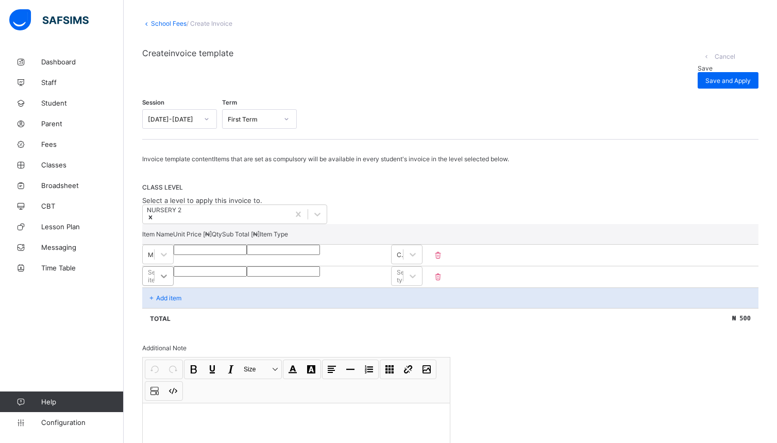
click at [174, 286] on div "Select item" at bounding box center [157, 276] width 31 height 20
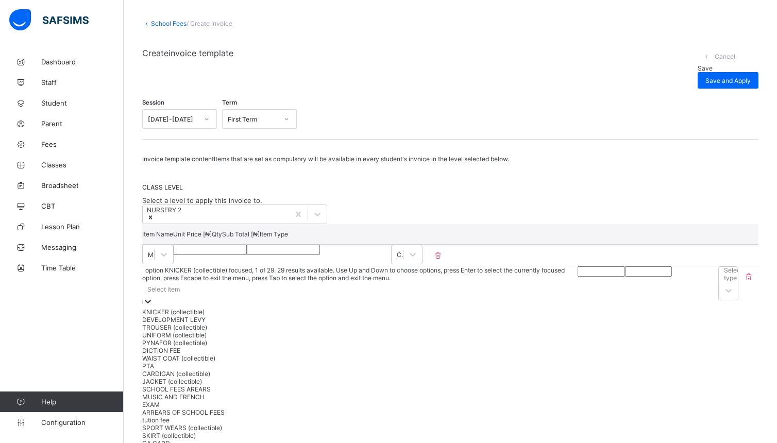
scroll to position [69, 0]
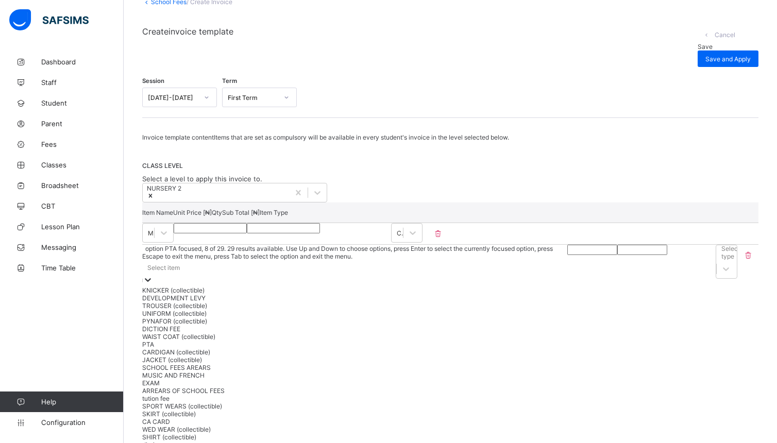
click at [199, 348] on div "PTA" at bounding box center [354, 345] width 425 height 8
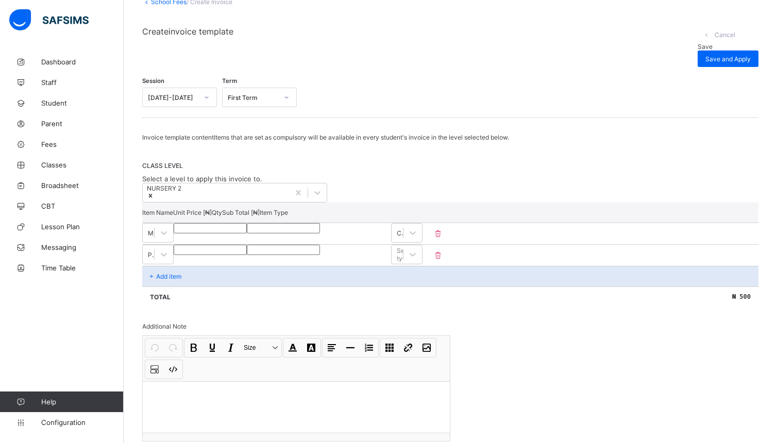
click at [247, 255] on input "number" at bounding box center [210, 250] width 73 height 10
type input "*"
type input "**"
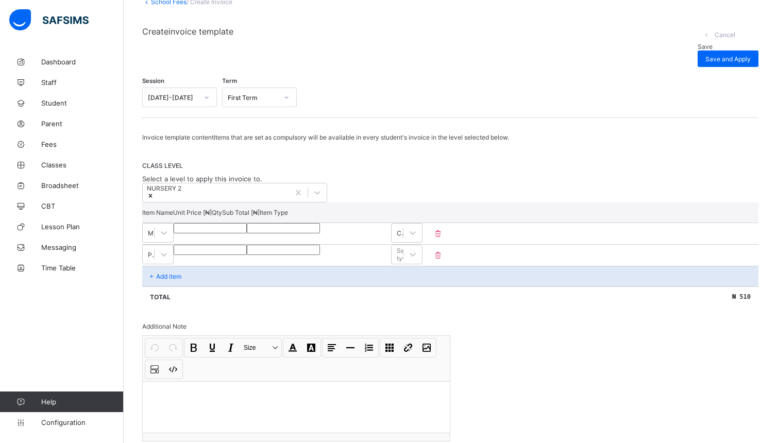
type input "***"
type input "****"
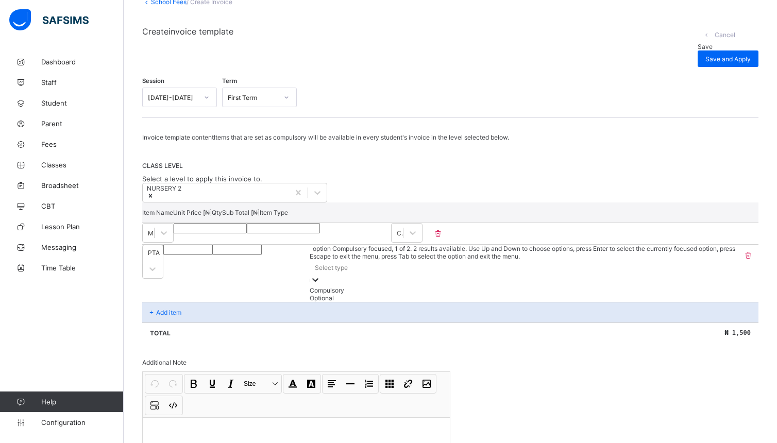
click at [321, 275] on icon at bounding box center [315, 280] width 10 height 10
click at [707, 279] on div "option Compulsory focused, 1 of 2. 2 results available. Use Up and Down to choo…" at bounding box center [524, 273] width 428 height 57
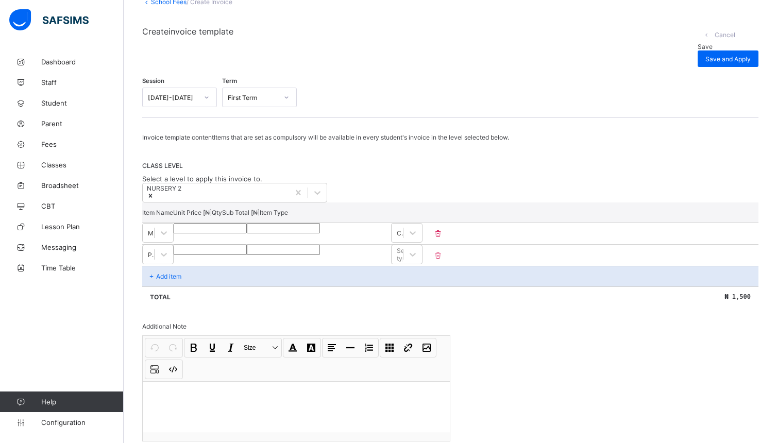
click at [182, 285] on div "Add item" at bounding box center [450, 276] width 616 height 21
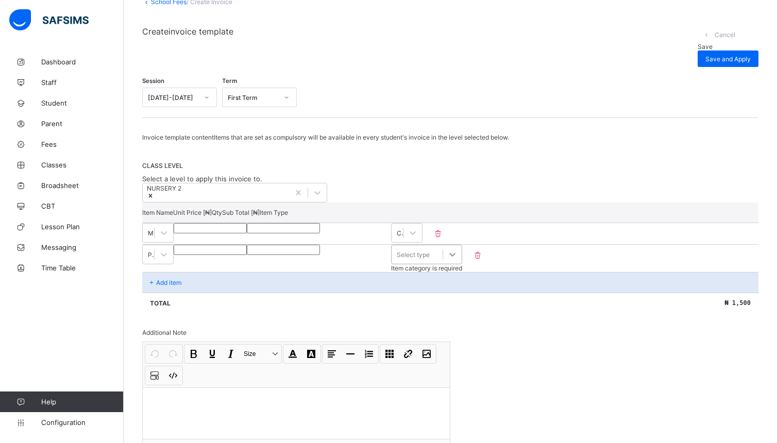
click at [462, 264] on div at bounding box center [452, 254] width 19 height 19
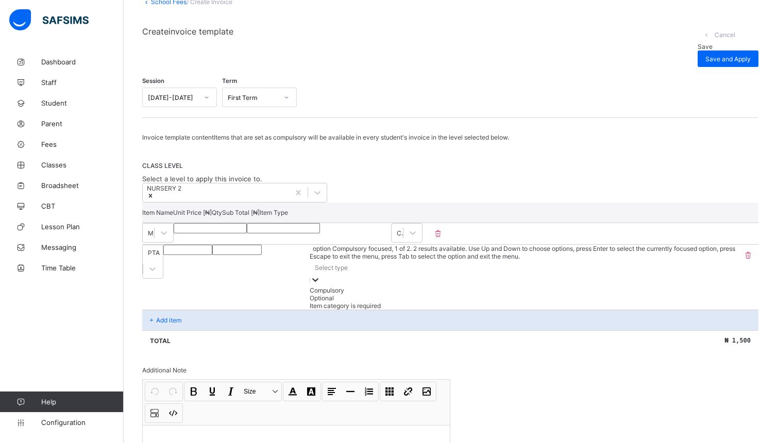
click at [695, 287] on div "Compulsory" at bounding box center [524, 291] width 428 height 8
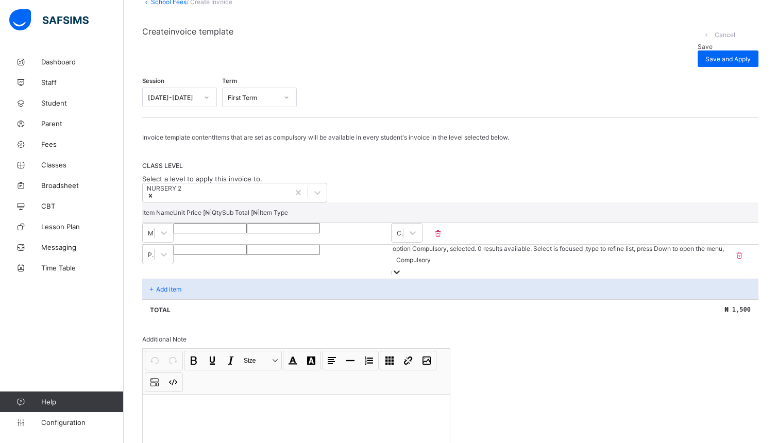
click at [195, 289] on div "Add item" at bounding box center [450, 289] width 616 height 21
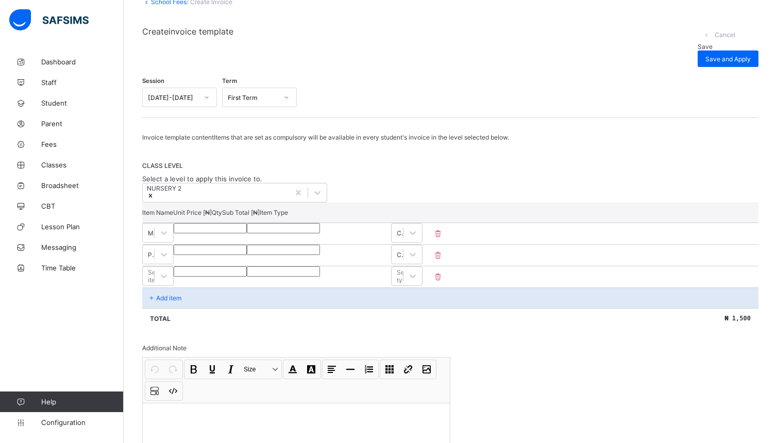
click at [174, 285] on div "Select item" at bounding box center [157, 276] width 31 height 21
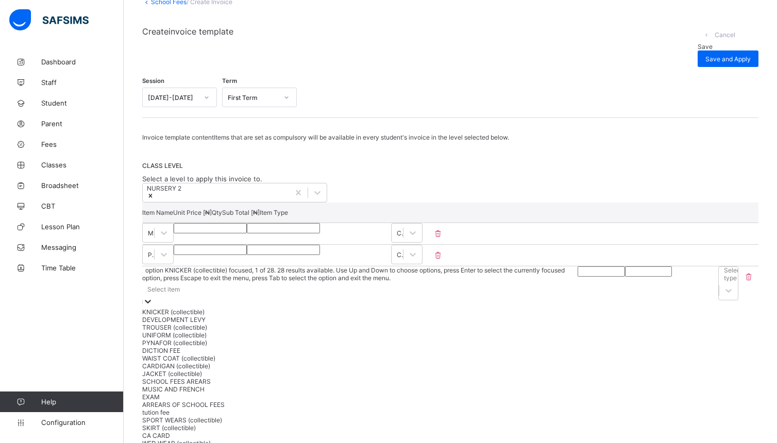
scroll to position [91, 0]
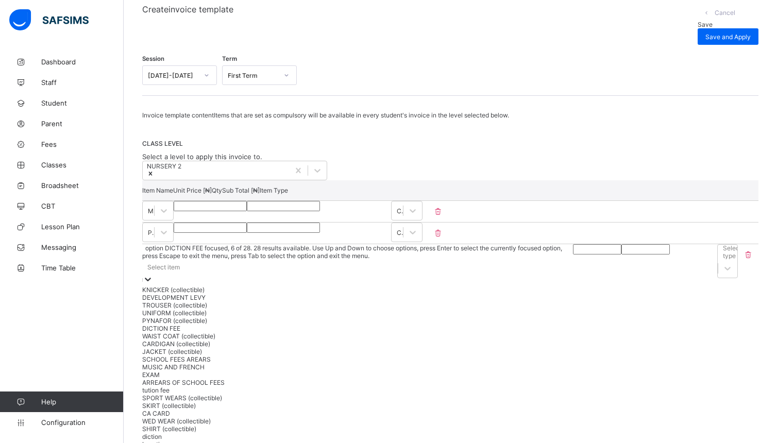
click at [278, 332] on div "DICTION FEE" at bounding box center [357, 329] width 431 height 8
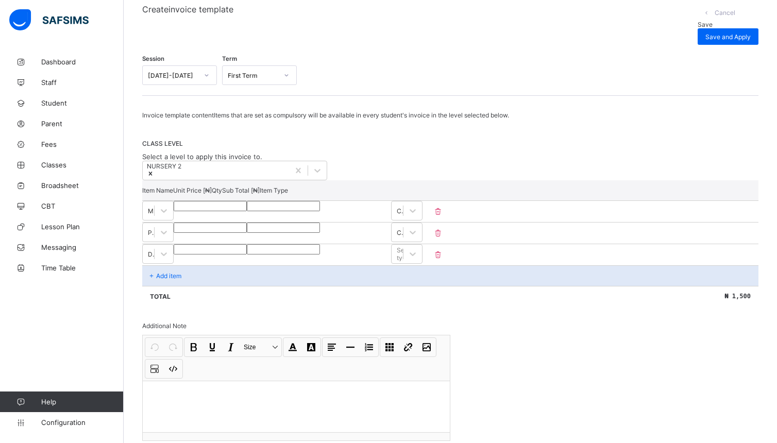
click at [247, 255] on input "number" at bounding box center [210, 249] width 73 height 10
type input "*"
type input "**"
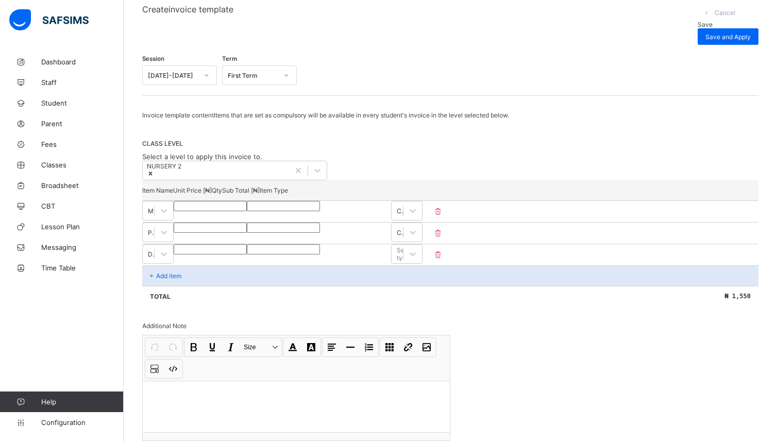
type input "***"
type input "****"
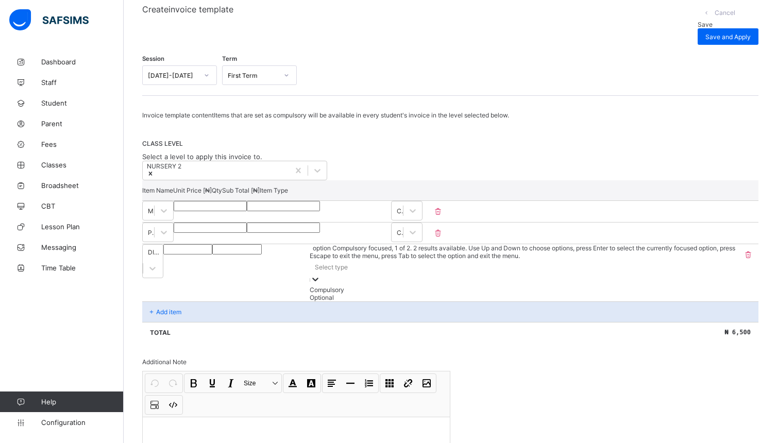
click at [321, 274] on div at bounding box center [315, 280] width 10 height 12
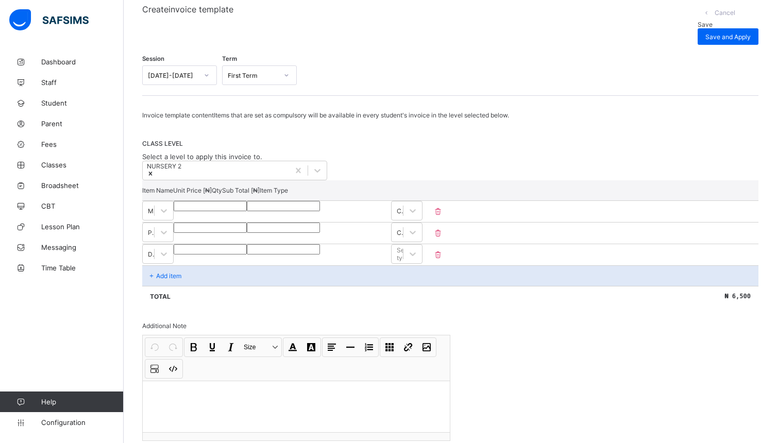
click at [720, 307] on div "Total ₦ 6,500" at bounding box center [450, 296] width 616 height 21
click at [181, 280] on p "Add item" at bounding box center [168, 276] width 25 height 8
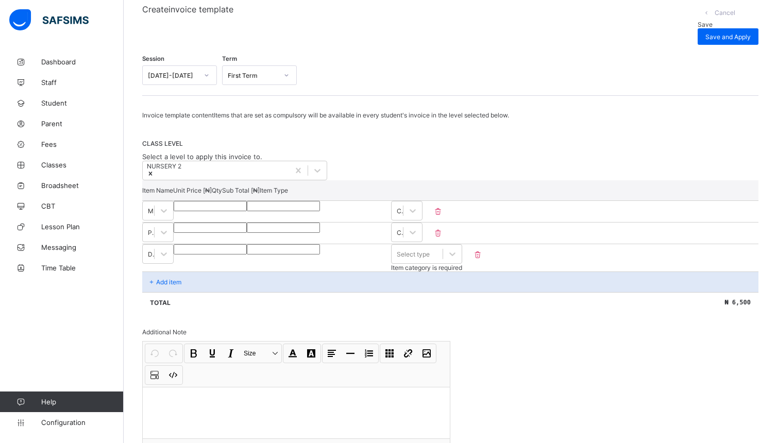
click at [191, 282] on div "Add item" at bounding box center [450, 282] width 616 height 21
click at [209, 283] on div "Add item" at bounding box center [450, 282] width 616 height 21
click at [200, 289] on div "Add item" at bounding box center [450, 282] width 616 height 21
click at [197, 285] on div "Add item" at bounding box center [450, 282] width 616 height 21
click at [200, 283] on div "Add item" at bounding box center [450, 282] width 616 height 21
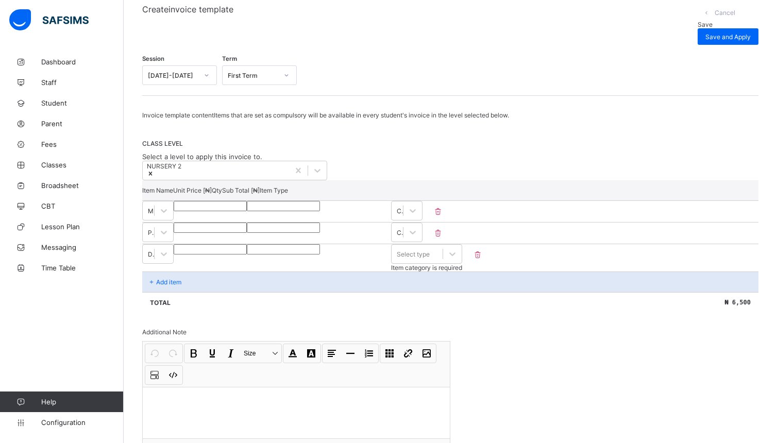
click at [201, 283] on div "Add item" at bounding box center [450, 282] width 616 height 21
click at [200, 281] on div "Add item" at bounding box center [450, 282] width 616 height 21
click at [174, 272] on div "DICTION FEE" at bounding box center [157, 257] width 31 height 27
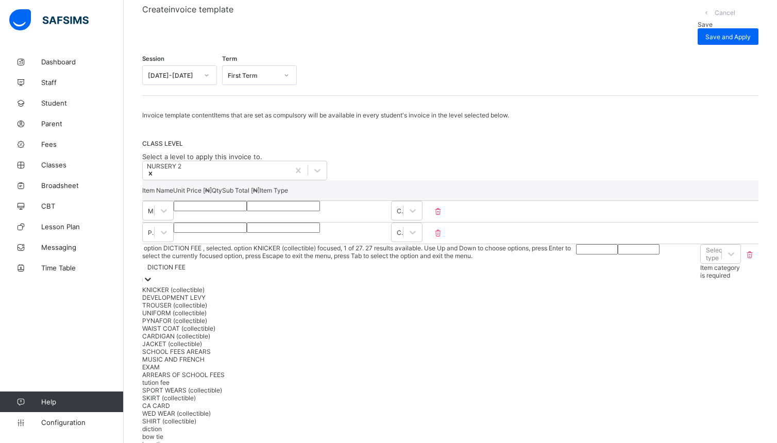
click at [200, 277] on div "DICTION FEE" at bounding box center [359, 273] width 434 height 26
click at [197, 275] on div "DICTION FEE" at bounding box center [359, 273] width 434 height 26
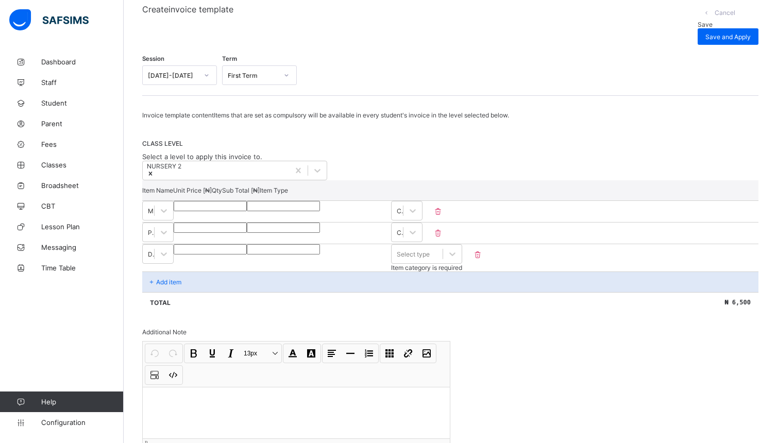
click at [192, 289] on div "Add item" at bounding box center [450, 282] width 616 height 21
click at [190, 285] on div "Add item" at bounding box center [450, 282] width 616 height 21
click at [188, 292] on div "Add item" at bounding box center [450, 282] width 616 height 21
click at [186, 292] on div "Add item" at bounding box center [450, 282] width 616 height 21
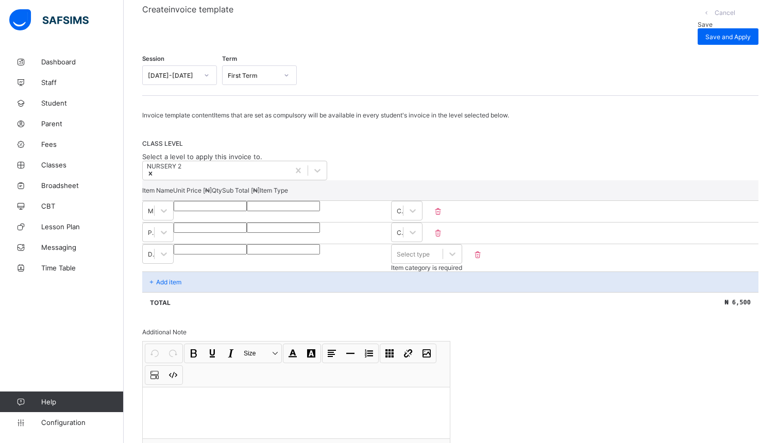
click at [184, 292] on div "Add item" at bounding box center [450, 282] width 616 height 21
click at [183, 292] on div "Add item" at bounding box center [450, 282] width 616 height 21
click at [181, 292] on div "Add item" at bounding box center [450, 282] width 616 height 21
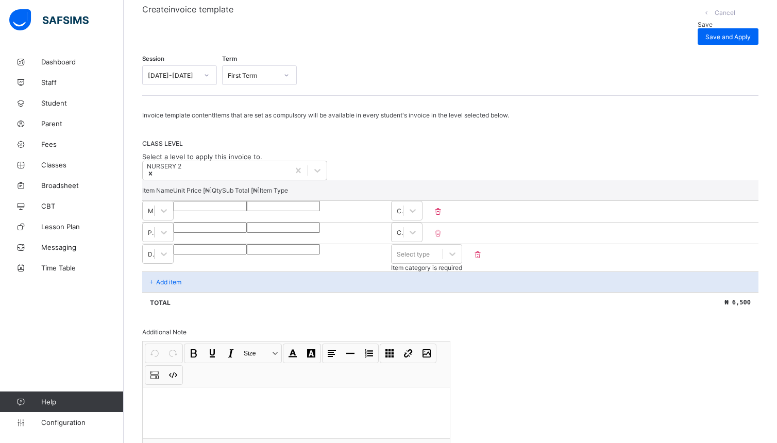
click at [180, 292] on div "Add item" at bounding box center [450, 282] width 616 height 21
click at [178, 292] on div "Add item" at bounding box center [450, 282] width 616 height 21
drag, startPoint x: 178, startPoint y: 299, endPoint x: 186, endPoint y: 297, distance: 8.1
click at [186, 292] on div "Add item" at bounding box center [450, 282] width 616 height 21
click at [178, 292] on div "Add item" at bounding box center [450, 282] width 616 height 21
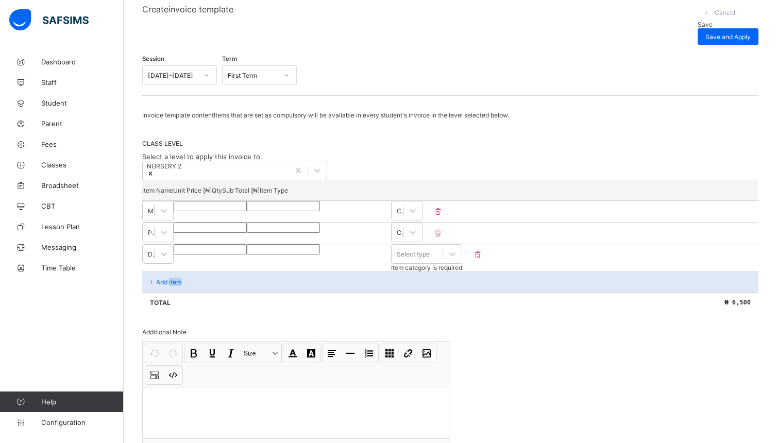
click at [268, 289] on div "Add item" at bounding box center [450, 282] width 616 height 21
click at [164, 286] on p "Add item" at bounding box center [168, 282] width 25 height 8
click at [168, 286] on p "Add item" at bounding box center [168, 282] width 25 height 8
click at [167, 286] on p "Add item" at bounding box center [168, 282] width 25 height 8
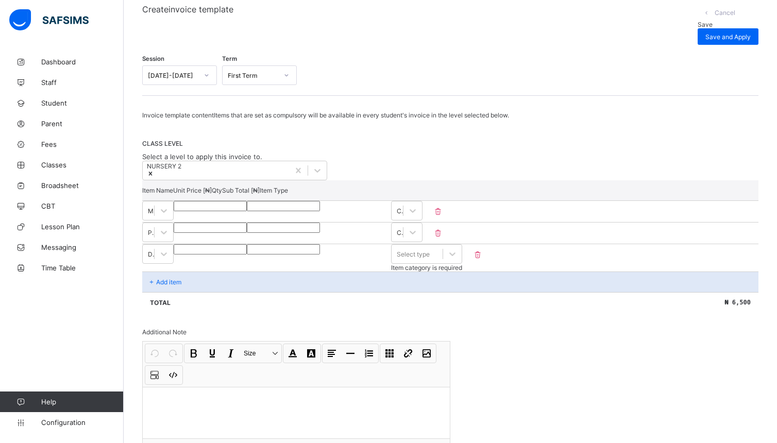
click at [168, 292] on div "Add item" at bounding box center [450, 282] width 616 height 21
click at [458, 259] on icon at bounding box center [452, 254] width 10 height 10
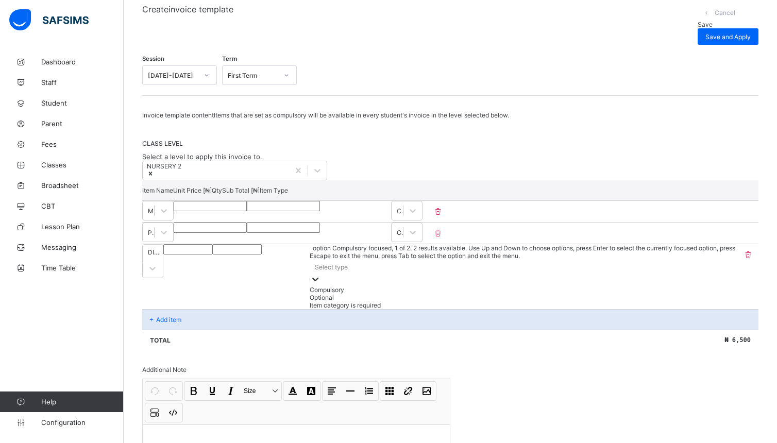
click at [705, 286] on div "Compulsory" at bounding box center [524, 290] width 428 height 8
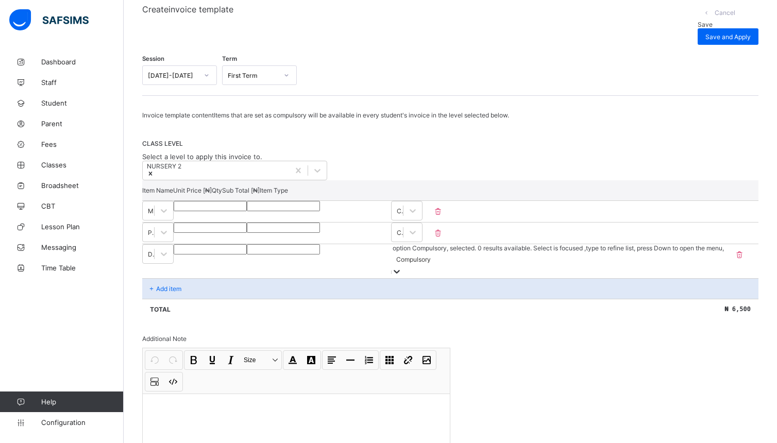
click at [194, 289] on div "Add item" at bounding box center [450, 288] width 616 height 21
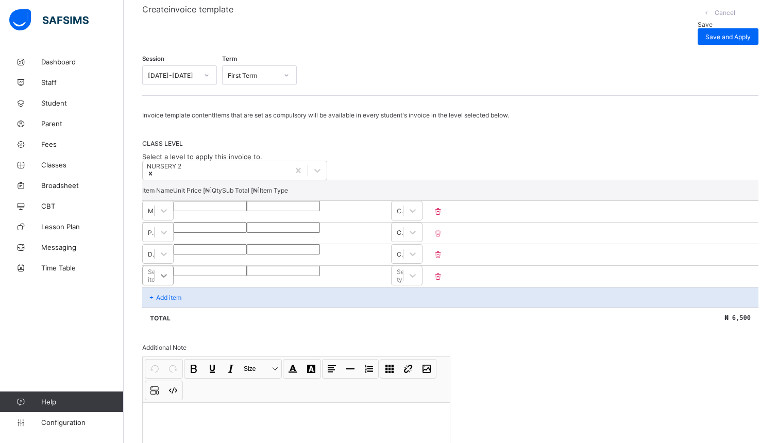
click at [174, 285] on div "Select item" at bounding box center [157, 276] width 31 height 20
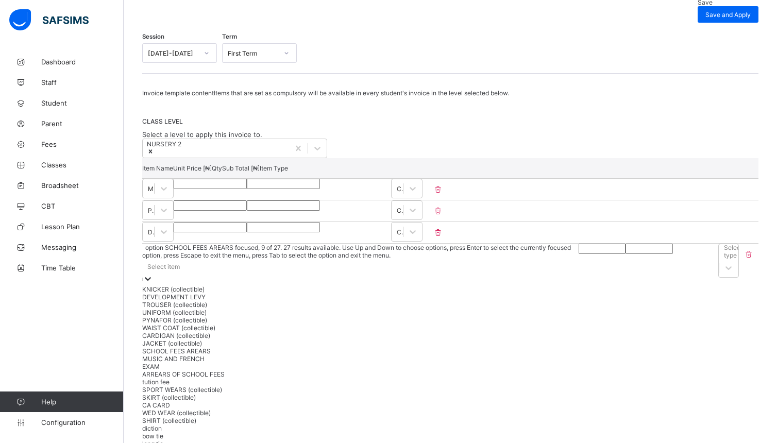
scroll to position [19, 0]
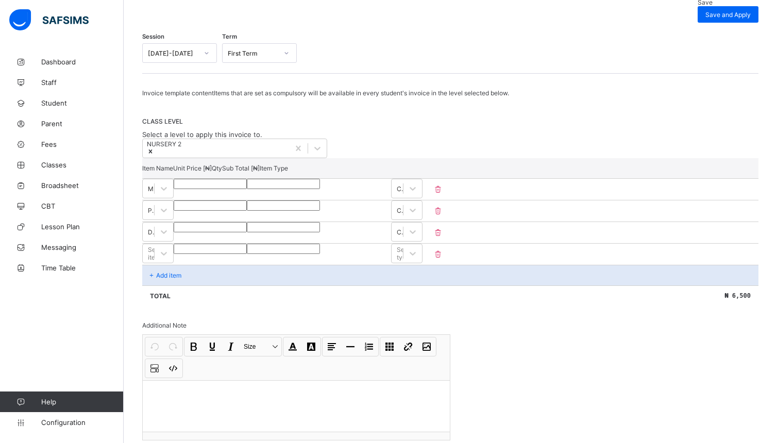
click at [197, 285] on div "Add item" at bounding box center [450, 275] width 616 height 21
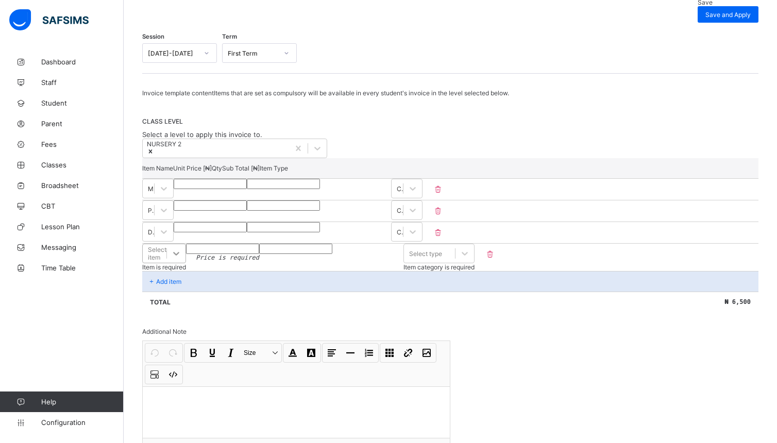
click at [181, 259] on icon at bounding box center [176, 253] width 10 height 10
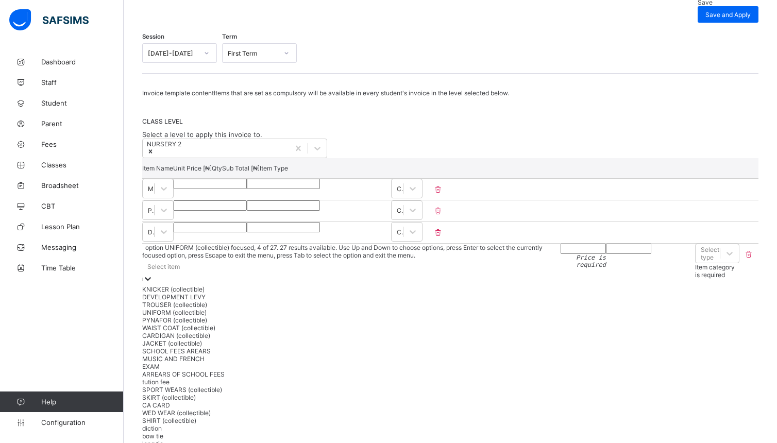
scroll to position [58, 0]
click at [237, 371] on div "EXAM" at bounding box center [346, 367] width 409 height 8
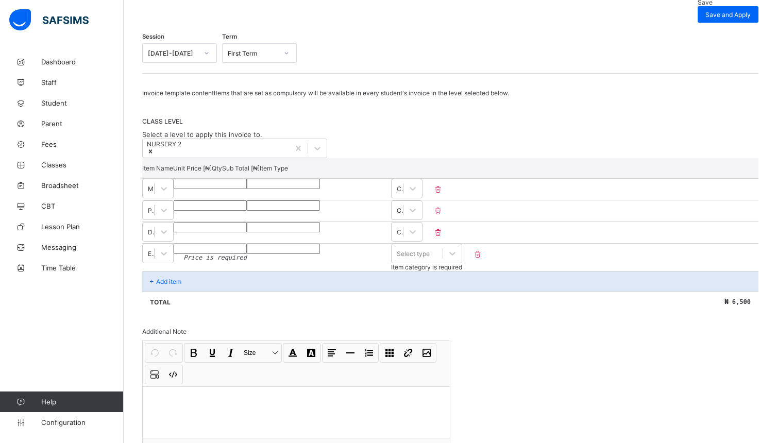
click at [247, 254] on input "number" at bounding box center [210, 249] width 73 height 10
type input "*"
type input "****"
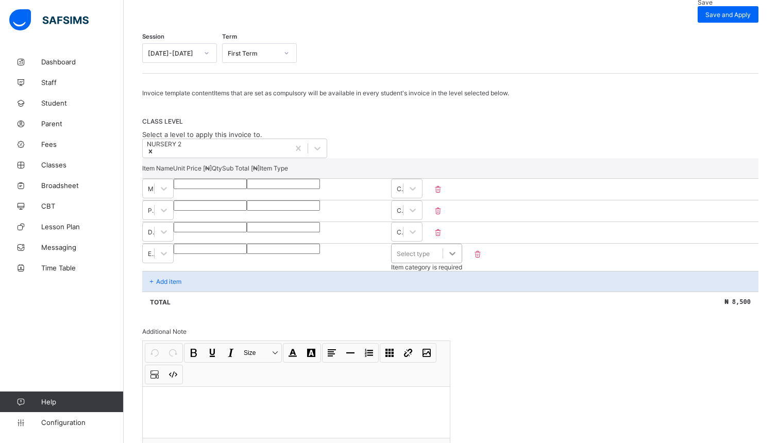
type input "****"
click at [458, 259] on icon at bounding box center [452, 253] width 10 height 10
click at [712, 281] on div "Add item" at bounding box center [450, 281] width 616 height 21
click at [721, 283] on div "Add item" at bounding box center [450, 281] width 616 height 21
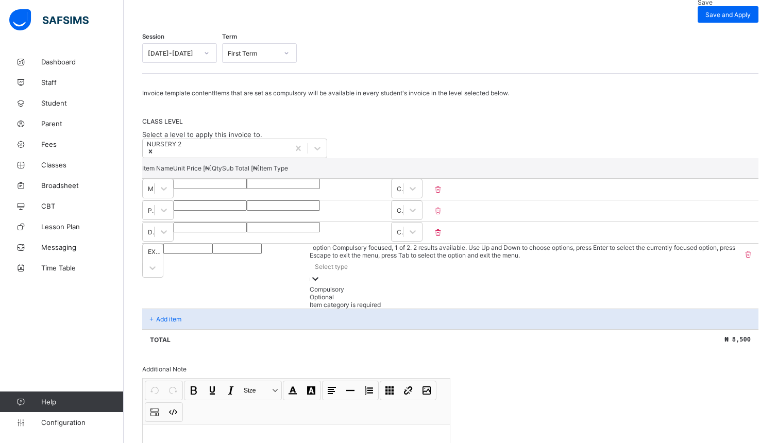
click at [321, 274] on div at bounding box center [315, 280] width 10 height 12
click at [721, 290] on div "Compulsory" at bounding box center [524, 289] width 428 height 8
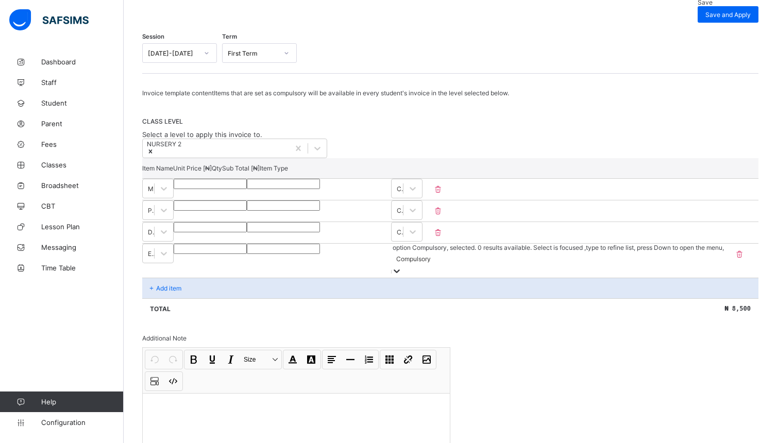
click at [174, 303] on div "Total ₦ 8,500" at bounding box center [450, 308] width 616 height 21
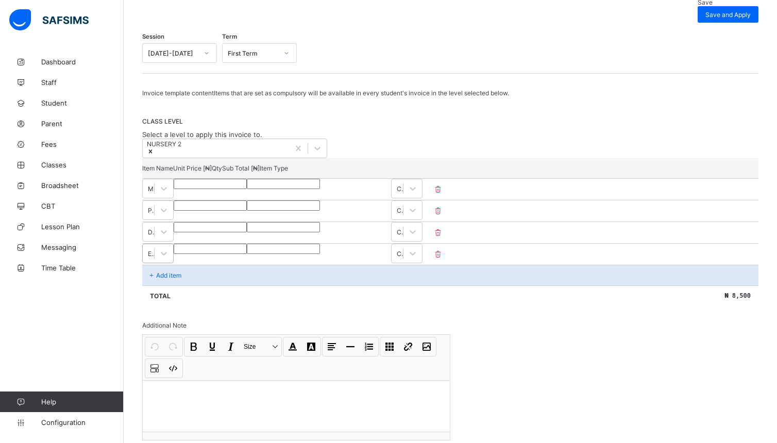
click at [154, 261] on div "EXAM" at bounding box center [148, 253] width 11 height 14
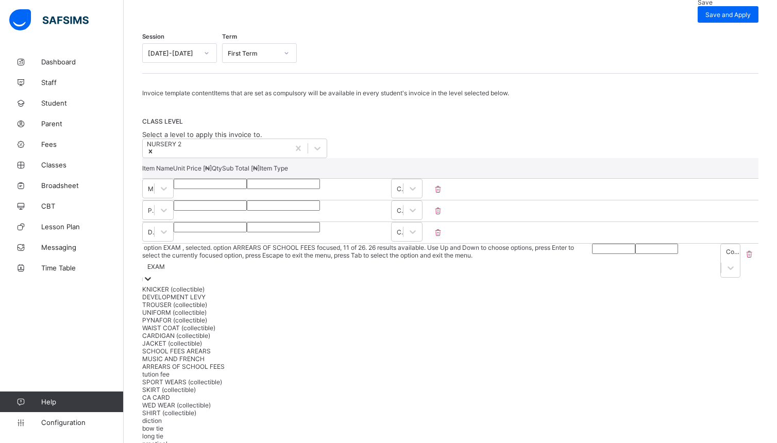
scroll to position [38, 0]
click at [341, 378] on div "tution fee" at bounding box center [363, 375] width 442 height 8
click at [175, 268] on div "tution fee" at bounding box center [160, 267] width 27 height 8
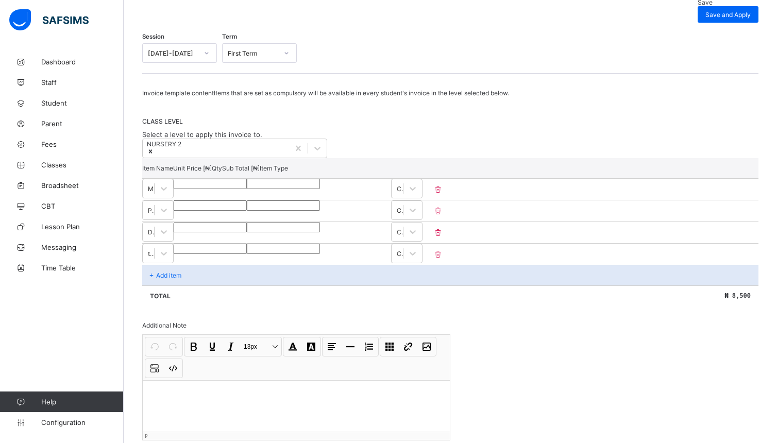
drag, startPoint x: 367, startPoint y: 430, endPoint x: 359, endPoint y: 427, distance: 8.6
click at [365, 428] on div at bounding box center [296, 406] width 307 height 52
drag, startPoint x: 355, startPoint y: 268, endPoint x: 363, endPoint y: 274, distance: 10.3
click at [173, 263] on div at bounding box center [164, 253] width 19 height 19
drag, startPoint x: 238, startPoint y: 295, endPoint x: 584, endPoint y: 402, distance: 362.3
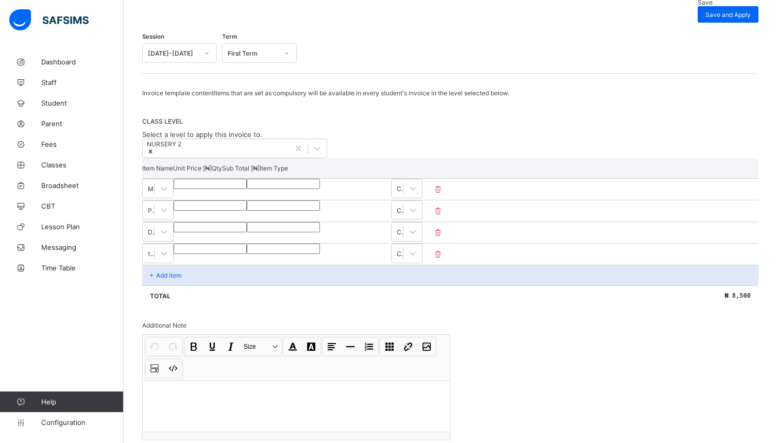
click at [583, 401] on div "Invoice template content Items that are set as compulsory will be available in …" at bounding box center [450, 285] width 616 height 392
click at [169, 259] on icon at bounding box center [164, 253] width 10 height 10
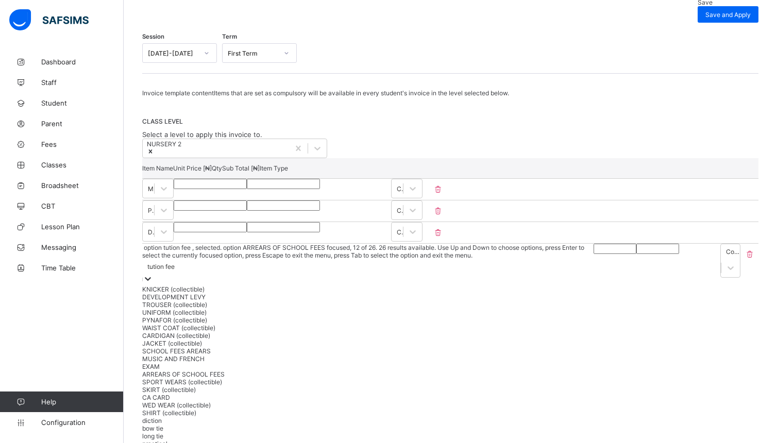
scroll to position [40, 0]
drag, startPoint x: 223, startPoint y: 442, endPoint x: 215, endPoint y: 446, distance: 8.1
click at [215, 443] on html "School Fees First Term / 2025-2026 OLUBUNMI ADEWOLE olubunmiadewole5@gmail.com …" at bounding box center [388, 308] width 777 height 842
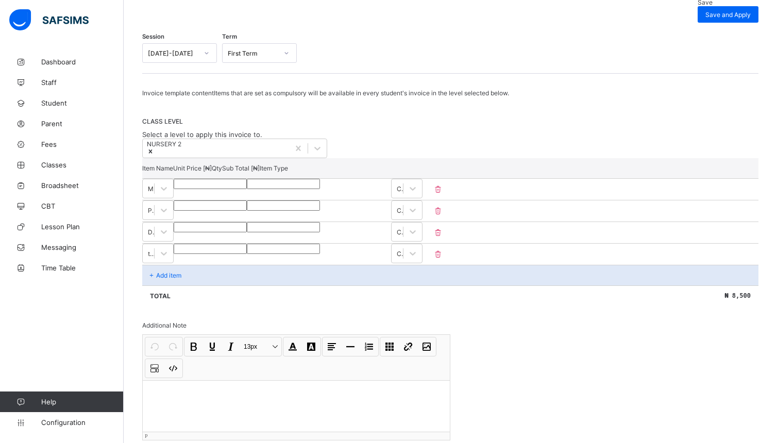
click at [366, 265] on div "tution fee **** * **** Compulsory" at bounding box center [450, 254] width 616 height 22
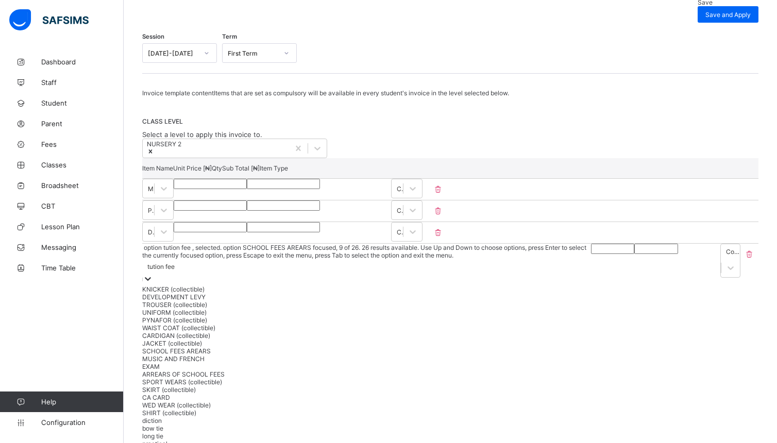
scroll to position [19, 0]
drag, startPoint x: 323, startPoint y: 432, endPoint x: 330, endPoint y: 448, distance: 18.2
click at [330, 443] on html "School Fees First Term / 2025-2026 OLUBUNMI ADEWOLE olubunmiadewole5@gmail.com …" at bounding box center [388, 308] width 777 height 842
drag, startPoint x: 204, startPoint y: 439, endPoint x: 196, endPoint y: 439, distance: 8.2
click at [201, 441] on div "Invoice template content Items that are set as compulsory will be available in …" at bounding box center [450, 396] width 616 height 614
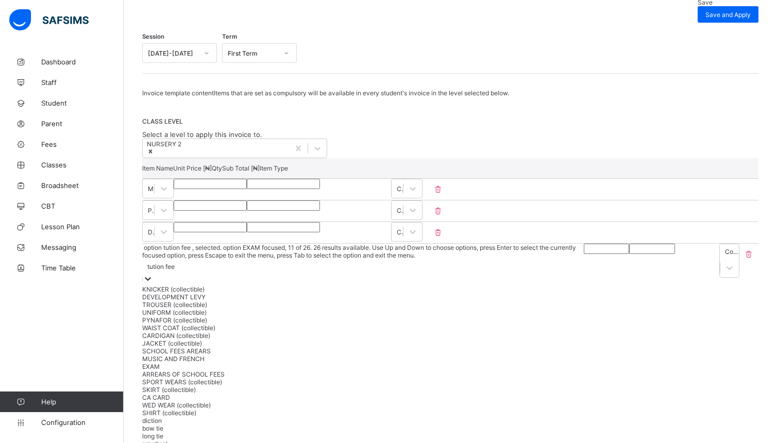
drag, startPoint x: 214, startPoint y: 435, endPoint x: 211, endPoint y: 429, distance: 6.7
click at [212, 371] on div "EXAM" at bounding box center [363, 367] width 442 height 8
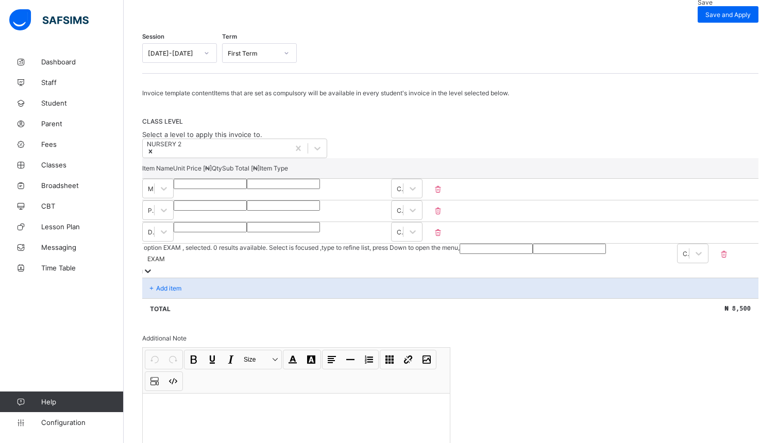
drag, startPoint x: 160, startPoint y: 302, endPoint x: 158, endPoint y: 297, distance: 5.6
click at [159, 298] on div "Item Name Unit Price [ ₦ ] Qty Sub Total [ ₦ ] Item Type MEDICAL *** * *** Comp…" at bounding box center [450, 238] width 616 height 161
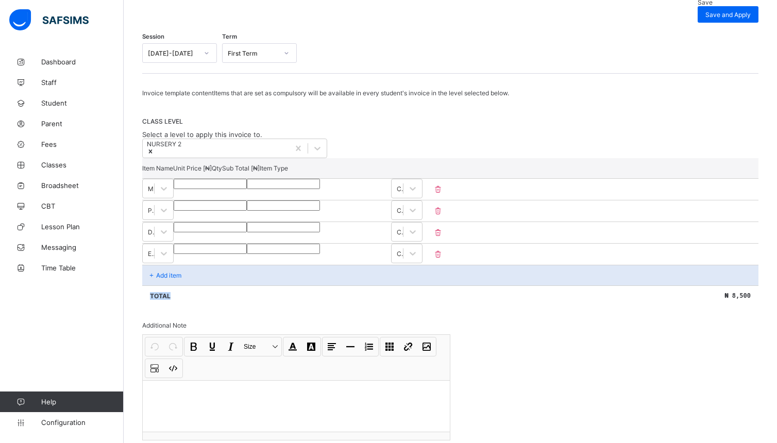
drag, startPoint x: 158, startPoint y: 297, endPoint x: 203, endPoint y: 292, distance: 45.1
click at [203, 292] on div "Item Name Unit Price [ ₦ ] Qty Sub Total [ ₦ ] Item Type MEDICAL *** * *** Comp…" at bounding box center [450, 232] width 616 height 148
click at [209, 283] on div "Add item" at bounding box center [450, 275] width 616 height 21
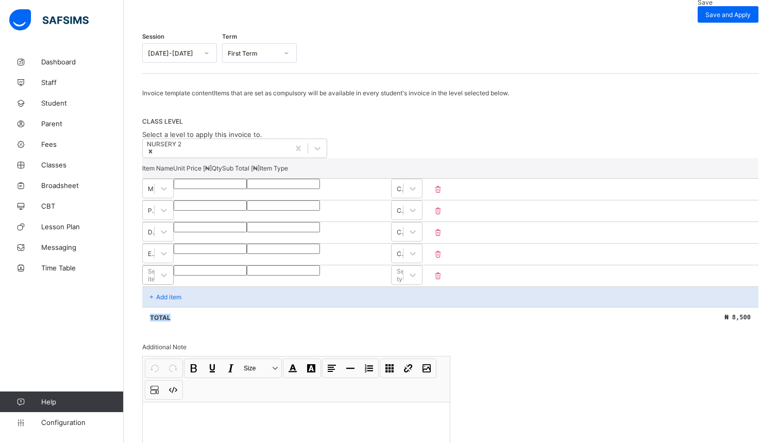
click at [174, 285] on div "Select item" at bounding box center [157, 275] width 31 height 20
click at [204, 282] on div "Item Name Unit Price [ ₦ ] Qty Sub Total [ ₦ ] Item Type MEDICAL *** * *** Comp…" at bounding box center [450, 243] width 616 height 170
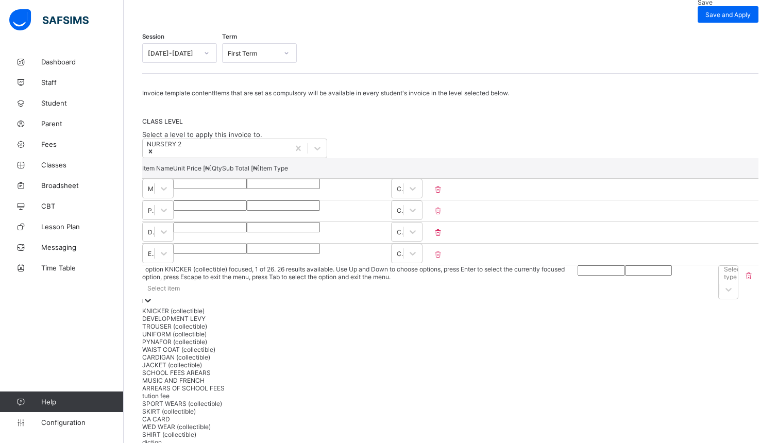
scroll to position [135, 0]
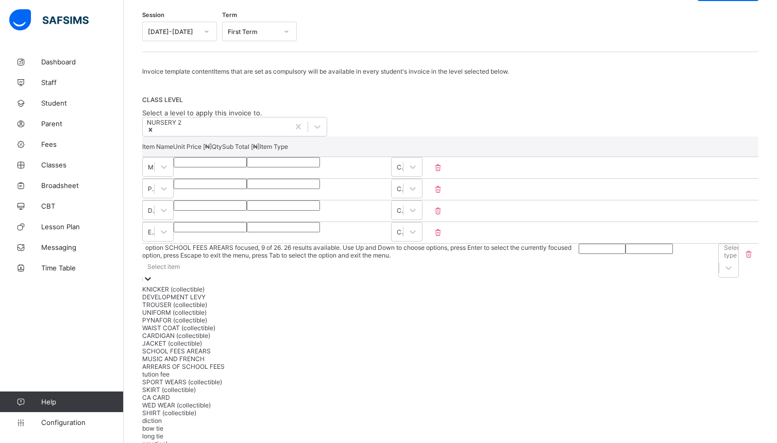
drag, startPoint x: 360, startPoint y: 433, endPoint x: 370, endPoint y: 442, distance: 13.5
click at [368, 442] on div "Invoice template content Items that are set as compulsory will be available in …" at bounding box center [450, 385] width 616 height 635
click at [301, 371] on div "tution fee" at bounding box center [356, 375] width 429 height 8
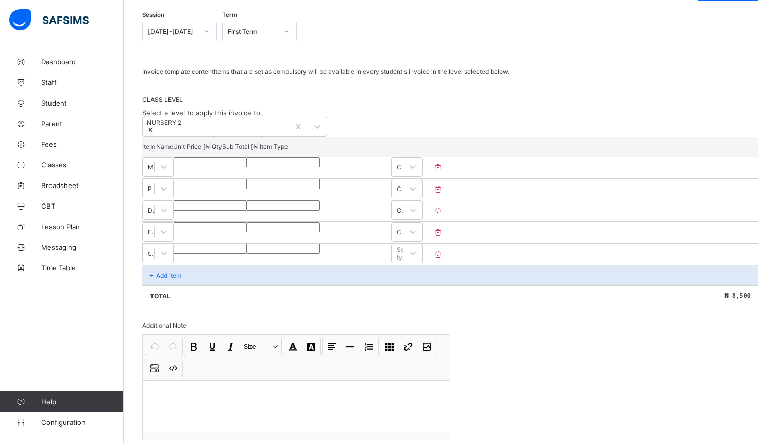
click at [247, 254] on input "number" at bounding box center [210, 249] width 73 height 10
type input "*"
type input "**"
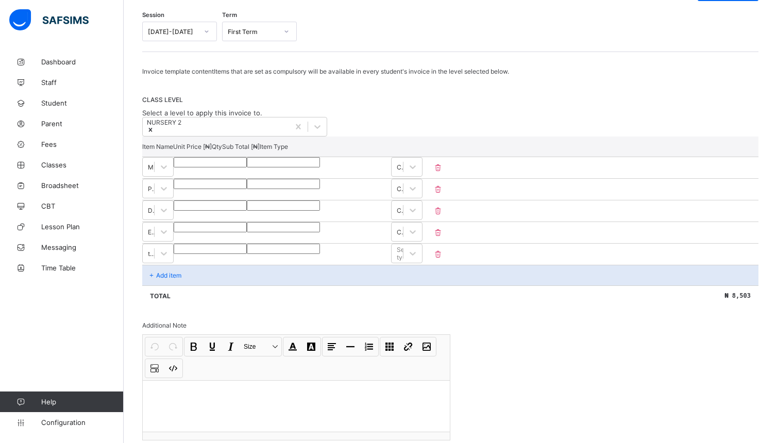
type input "**"
type input "***"
type input "*****"
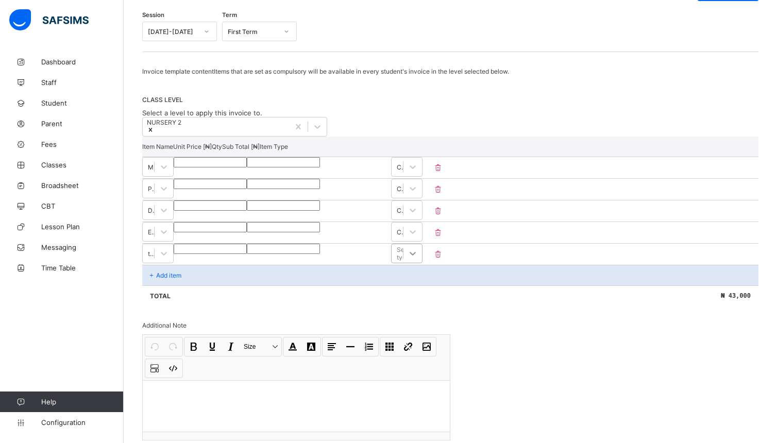
type input "*****"
click at [418, 259] on icon at bounding box center [413, 253] width 10 height 10
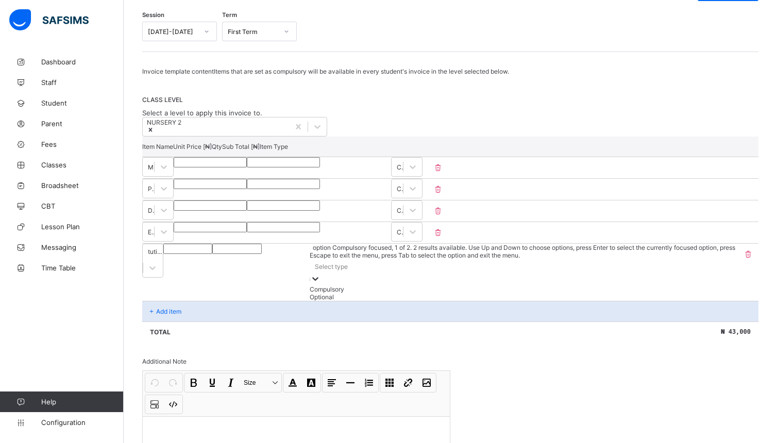
click at [684, 291] on div "Compulsory" at bounding box center [524, 289] width 428 height 8
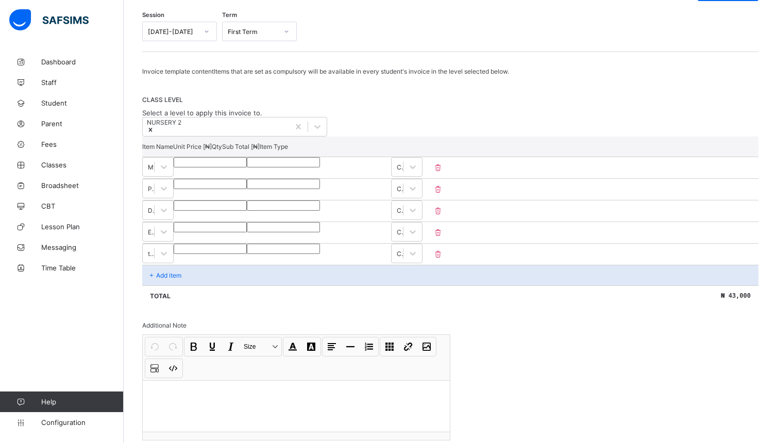
click at [198, 285] on div "Add item" at bounding box center [450, 275] width 616 height 21
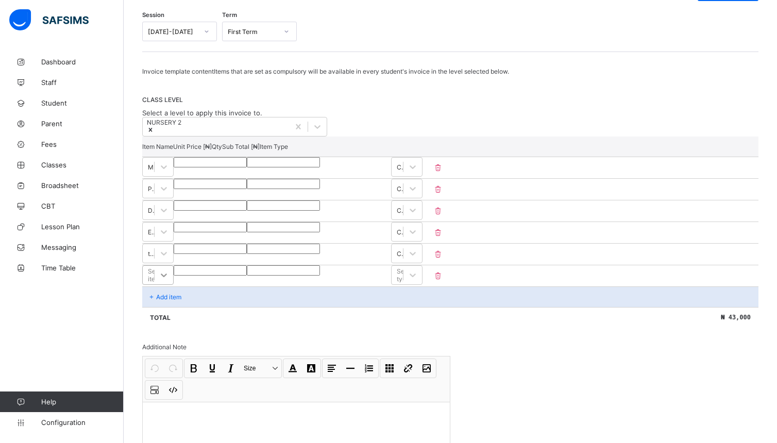
click at [174, 285] on div "Select item" at bounding box center [157, 275] width 31 height 20
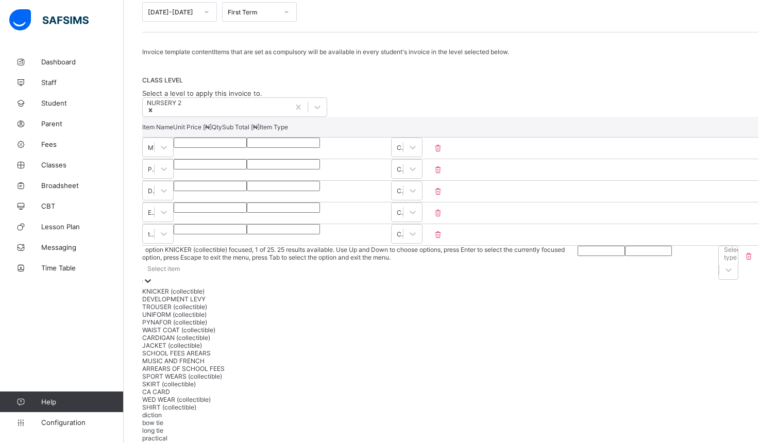
scroll to position [157, 0]
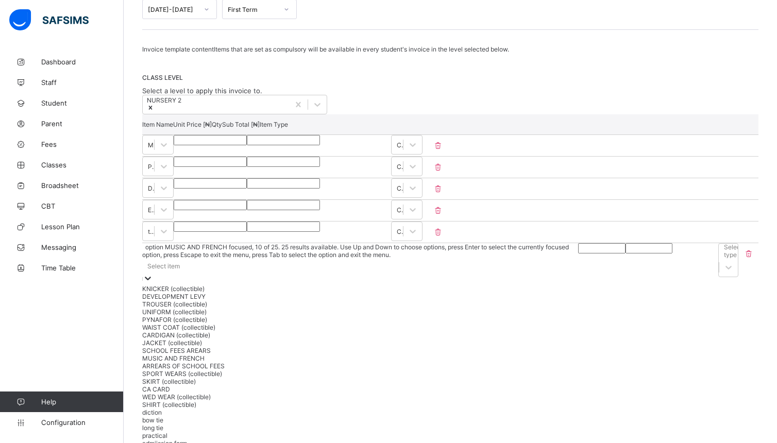
click at [320, 362] on div "MUSIC AND FRENCH" at bounding box center [360, 359] width 436 height 8
click at [320, 401] on div "SHIRT (collectible)" at bounding box center [366, 397] width 449 height 8
click at [153, 273] on icon at bounding box center [148, 278] width 10 height 10
click at [270, 393] on div "CA CARD" at bounding box center [365, 389] width 447 height 8
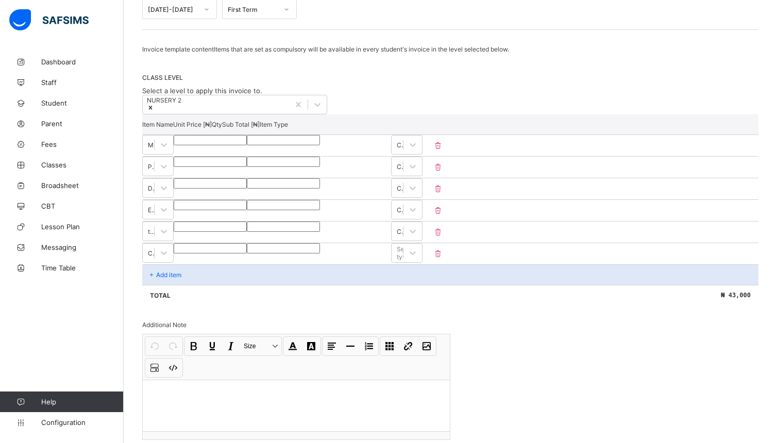
click at [247, 254] on input "number" at bounding box center [210, 248] width 73 height 10
type input "*"
type input "***"
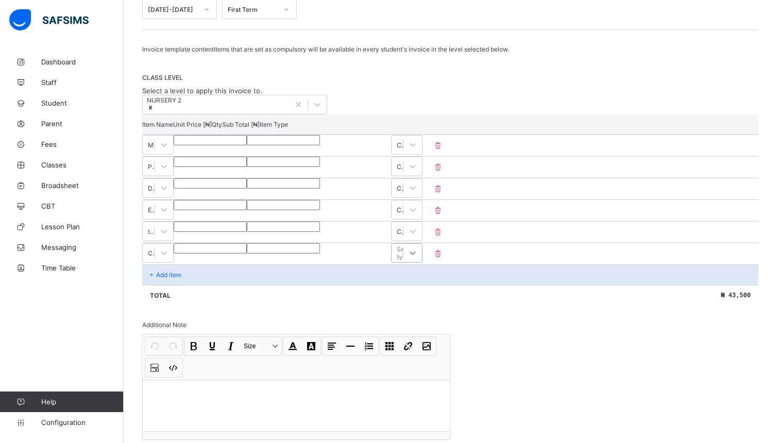
type input "***"
click at [418, 258] on icon at bounding box center [413, 253] width 10 height 10
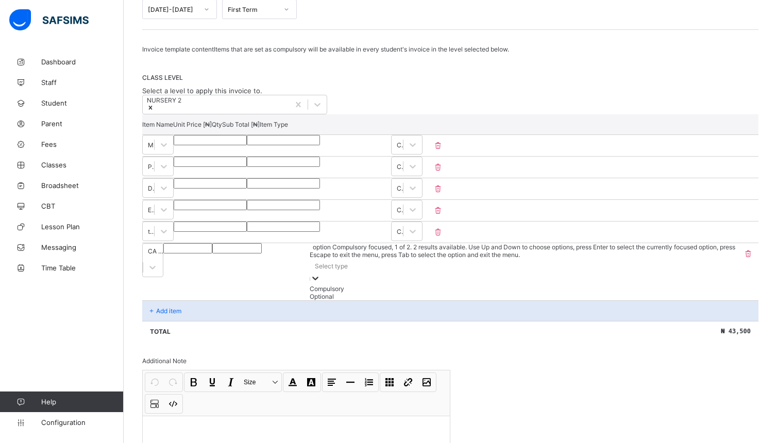
click at [728, 292] on div "Compulsory" at bounding box center [524, 289] width 428 height 8
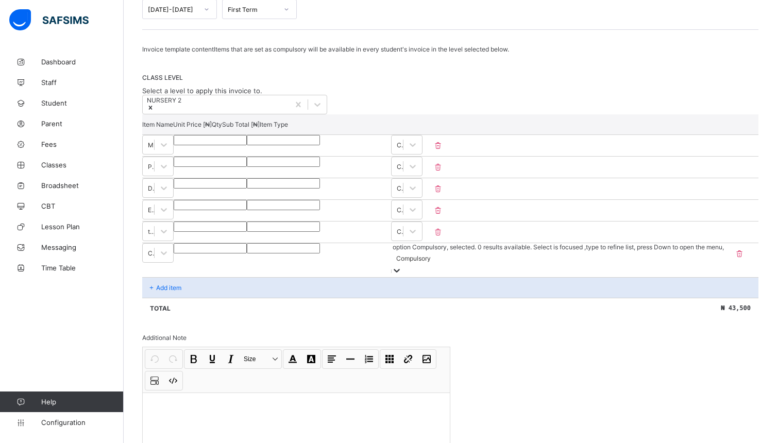
click at [180, 289] on p "Add item" at bounding box center [168, 288] width 25 height 8
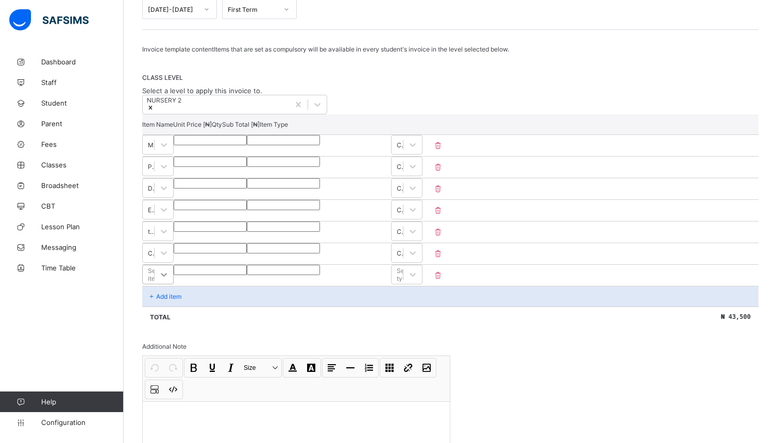
click at [174, 284] on div "Select item" at bounding box center [157, 275] width 31 height 20
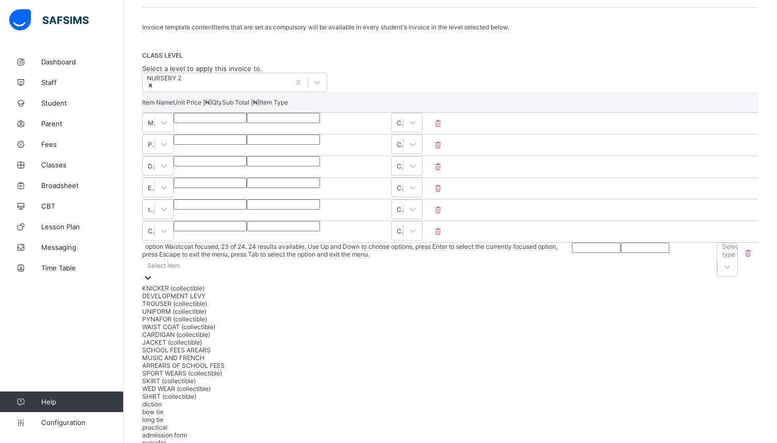
scroll to position [225, 0]
click at [340, 393] on div "SHIRT (collectible)" at bounding box center [359, 397] width 434 height 8
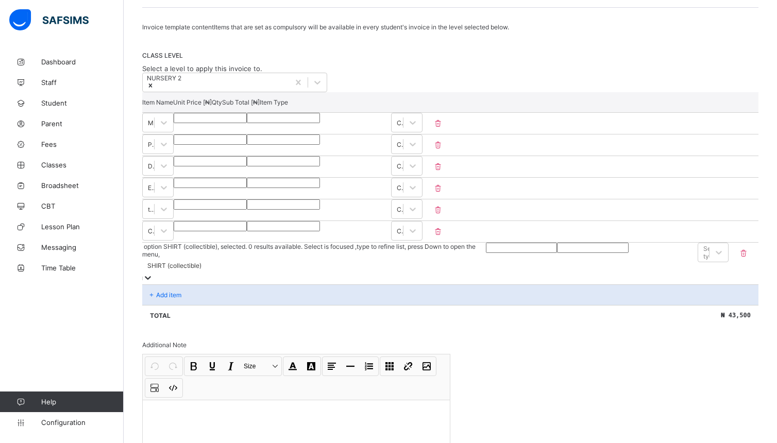
click at [153, 273] on icon at bounding box center [148, 278] width 10 height 10
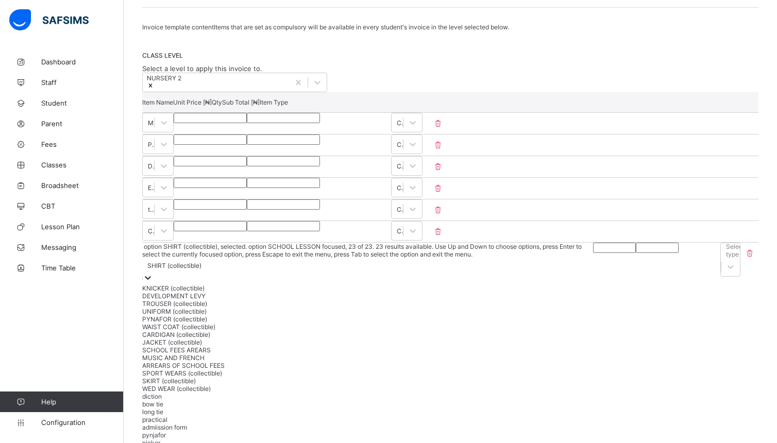
scroll to position [209, 0]
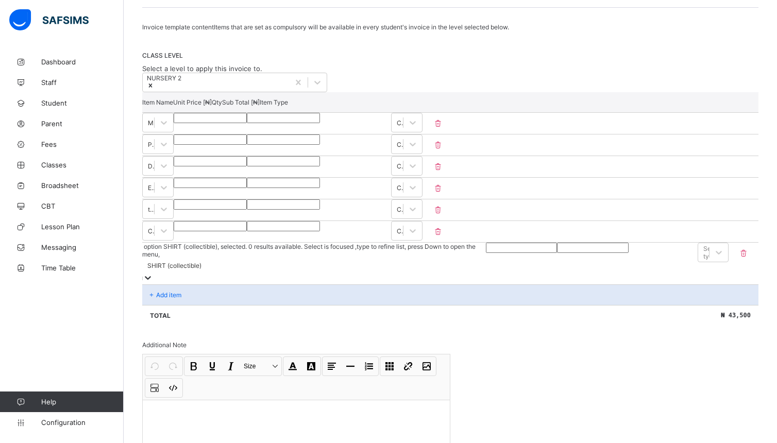
click at [153, 273] on icon at bounding box center [148, 278] width 10 height 10
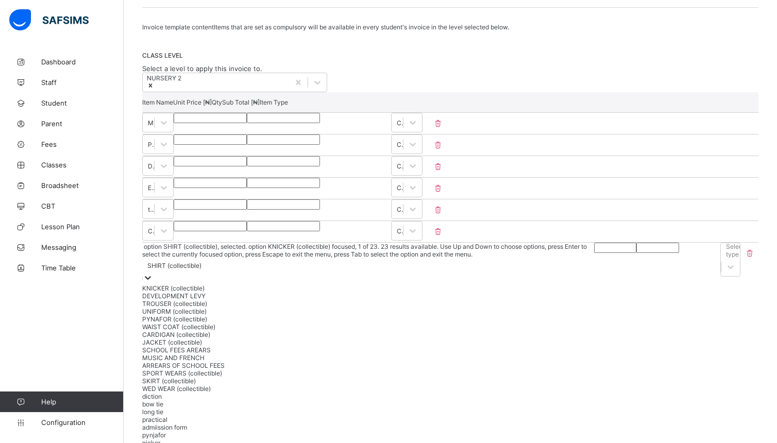
drag, startPoint x: 312, startPoint y: 271, endPoint x: 351, endPoint y: 267, distance: 38.8
click at [351, 267] on div "SHIRT (collectible)" at bounding box center [368, 271] width 452 height 26
click at [153, 273] on icon at bounding box center [148, 278] width 10 height 10
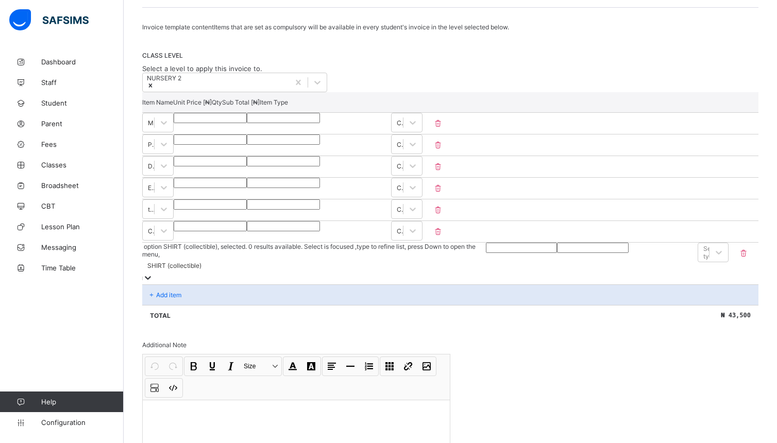
click at [153, 273] on icon at bounding box center [148, 278] width 10 height 10
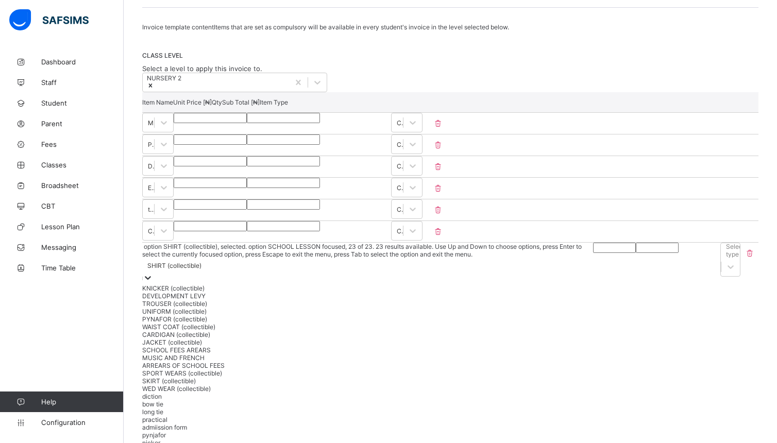
click at [85, 332] on div "Dashboard Staff Student Parent Fees Classes Broadsheet CBT Lesson Plan Messagin…" at bounding box center [62, 242] width 124 height 402
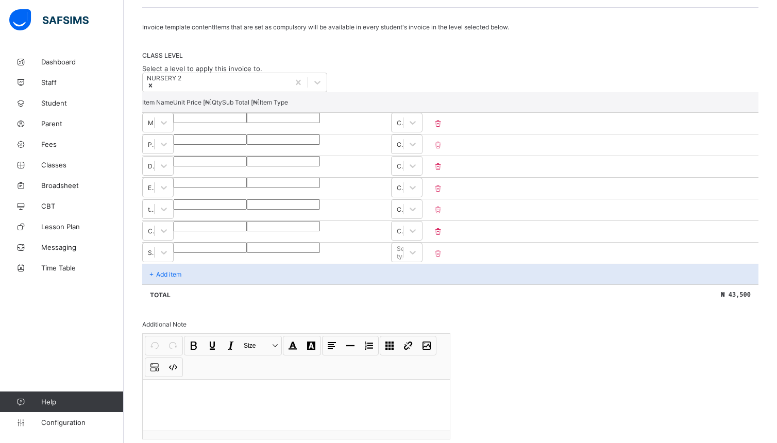
click at [443, 258] on icon at bounding box center [438, 253] width 10 height 9
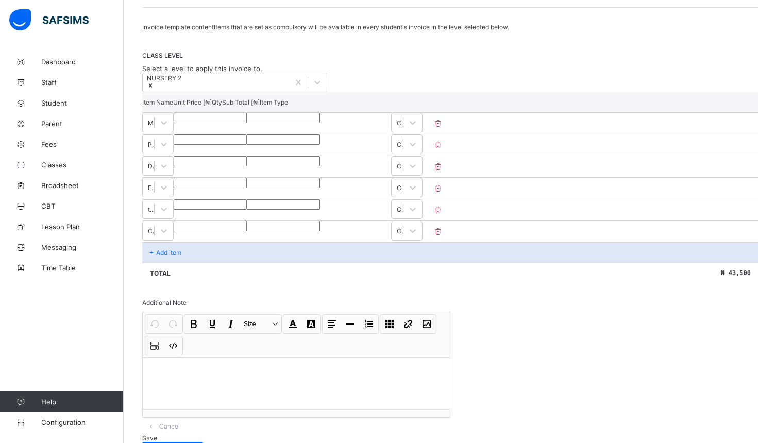
click at [183, 263] on div "Add item" at bounding box center [450, 252] width 616 height 21
click at [188, 263] on div "Add item" at bounding box center [450, 252] width 616 height 21
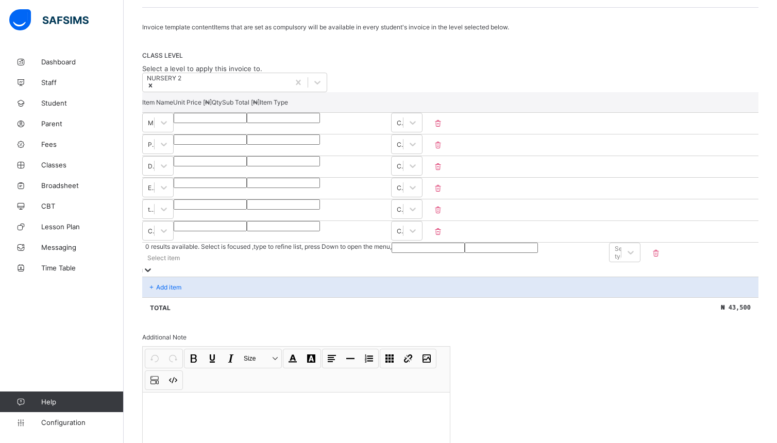
click at [188, 263] on div "Select item" at bounding box center [266, 257] width 249 height 14
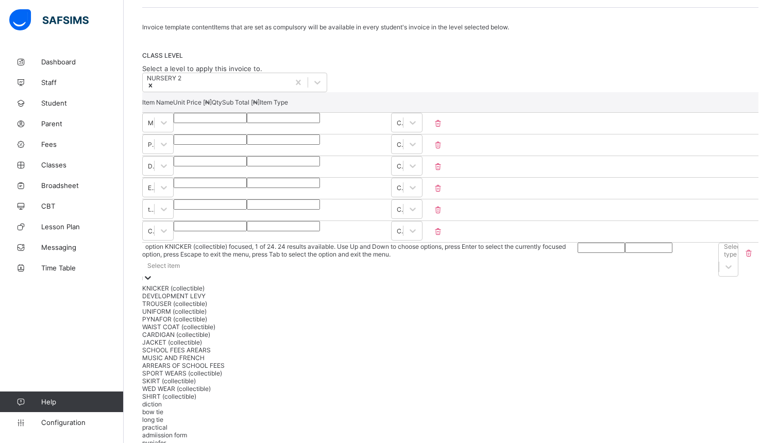
click at [188, 263] on div "Select item" at bounding box center [359, 265] width 435 height 14
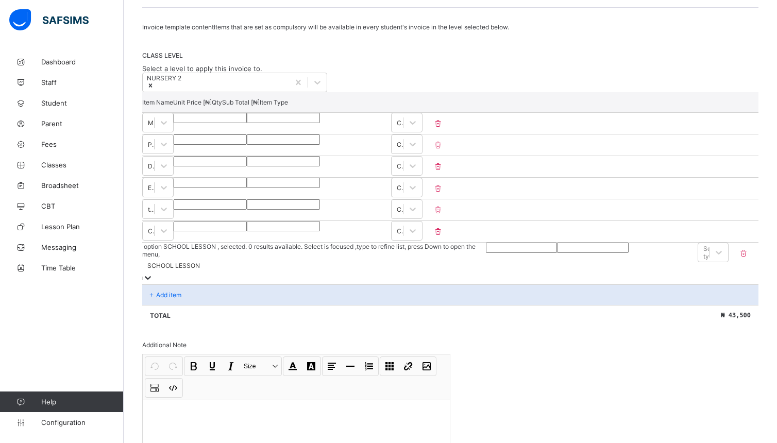
click at [486, 253] on input "number" at bounding box center [521, 248] width 71 height 10
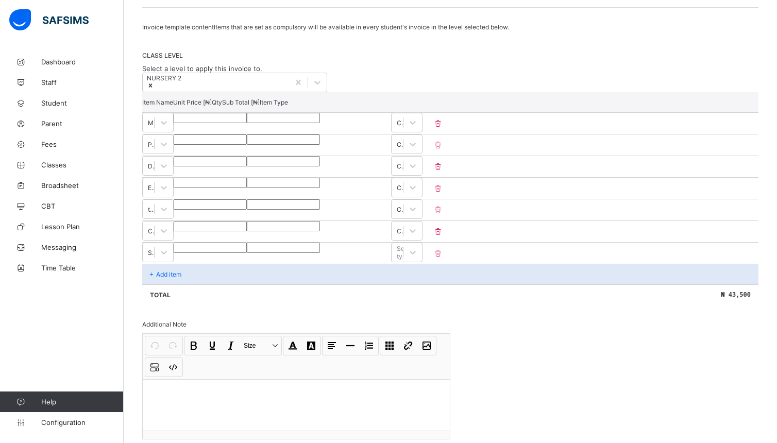
type input "*"
type input "***"
type input "****"
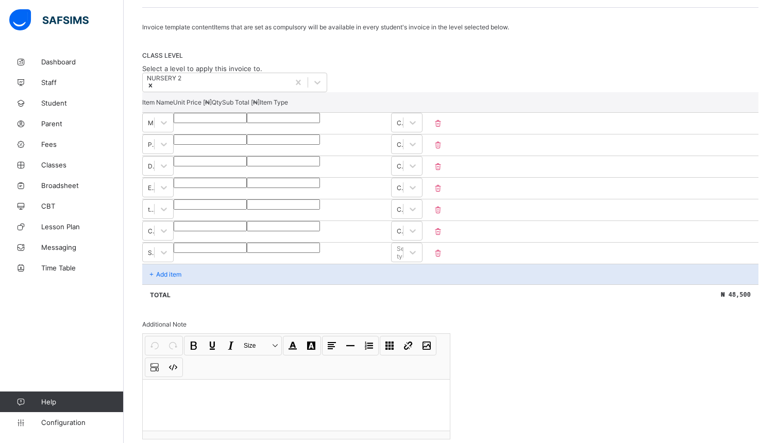
type input "****"
click at [418, 258] on icon at bounding box center [413, 252] width 10 height 10
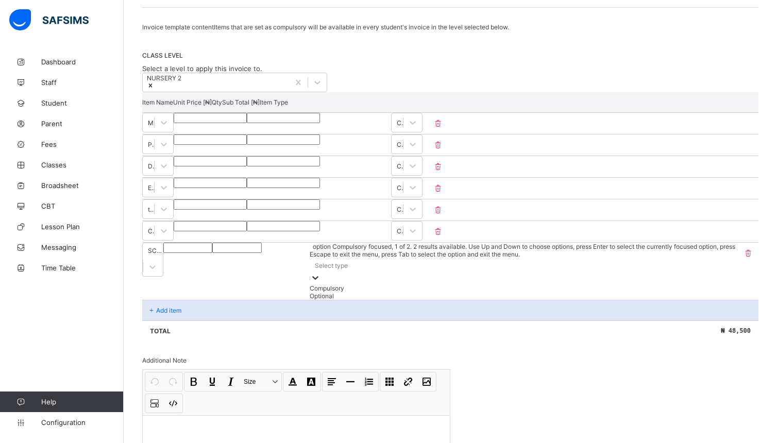
click at [695, 289] on div "Compulsory" at bounding box center [524, 288] width 428 height 8
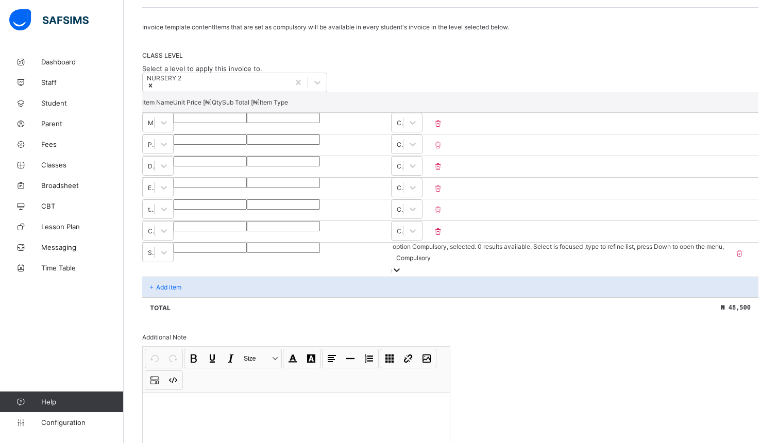
click at [244, 292] on div "Add item" at bounding box center [450, 287] width 616 height 21
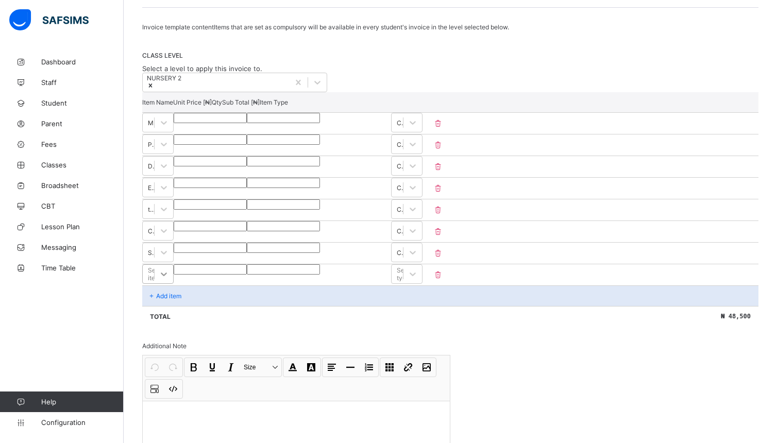
click at [174, 284] on div "Select item" at bounding box center [157, 274] width 31 height 20
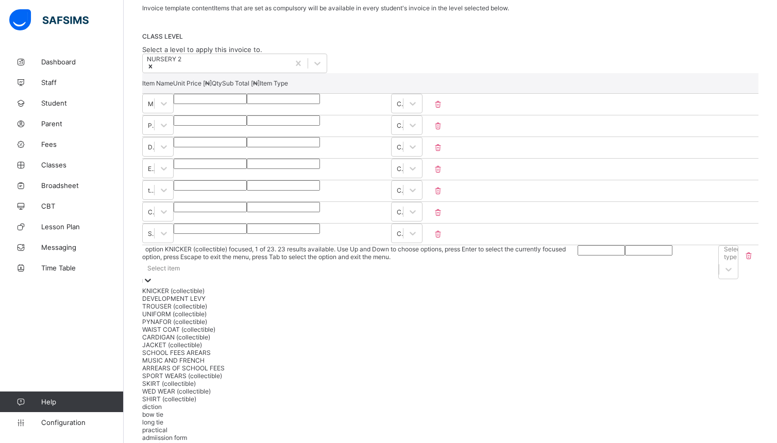
scroll to position [201, 0]
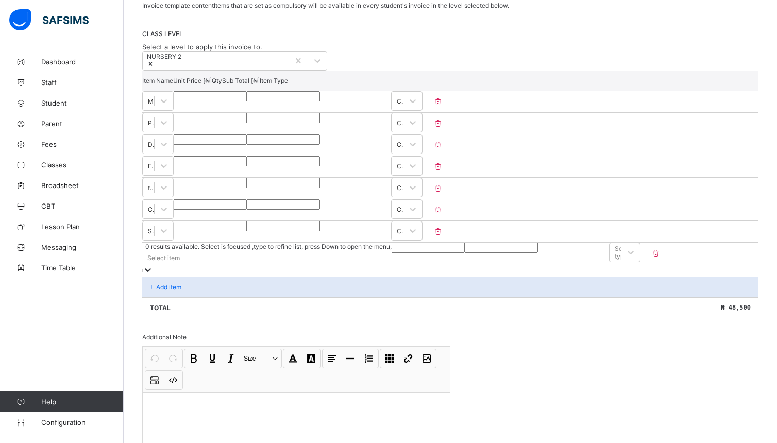
click at [213, 265] on div "Select item" at bounding box center [266, 257] width 249 height 14
click at [153, 270] on icon at bounding box center [148, 270] width 10 height 10
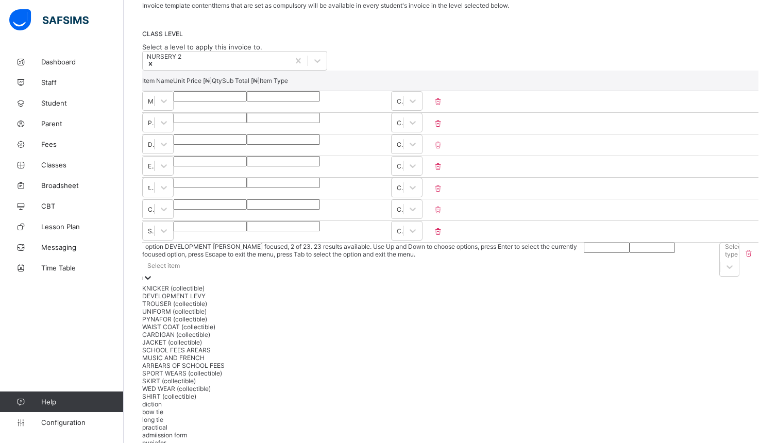
click at [213, 300] on div "DEVELOPMENT LEVY" at bounding box center [363, 296] width 442 height 8
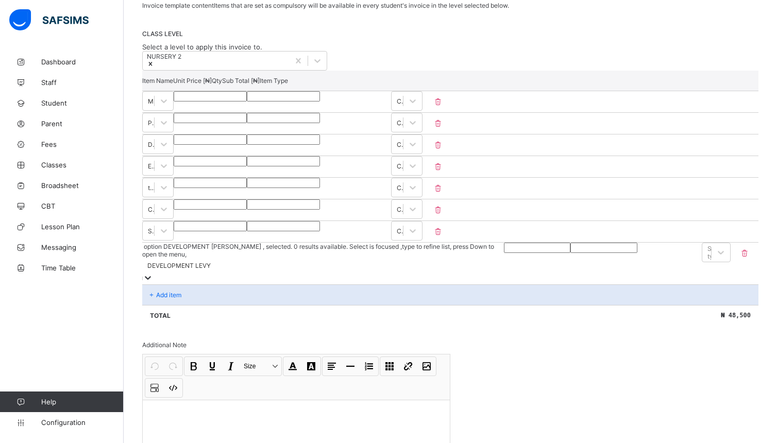
click at [504, 253] on input "number" at bounding box center [537, 248] width 66 height 10
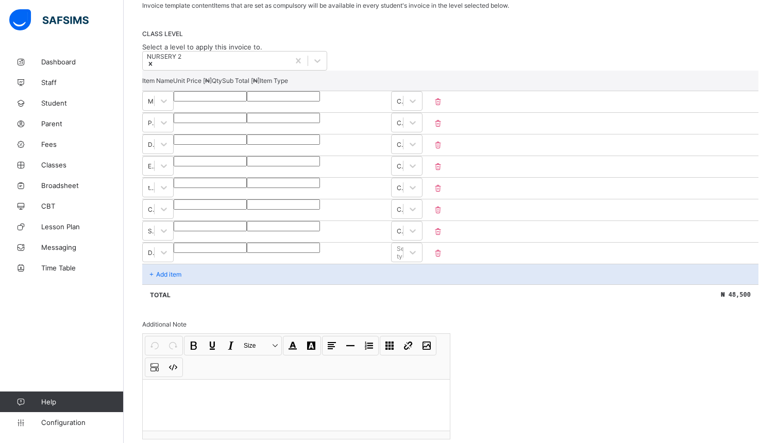
type input "*"
type input "***"
type input "****"
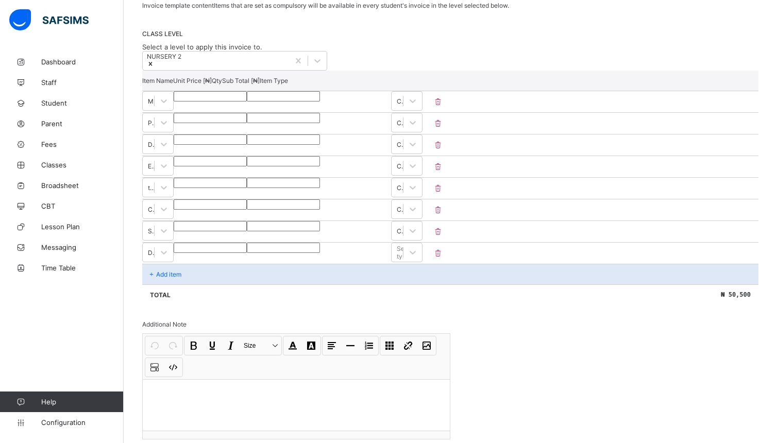
type input "****"
click at [418, 258] on icon at bounding box center [413, 252] width 10 height 10
click at [240, 284] on div "Add item" at bounding box center [450, 274] width 616 height 21
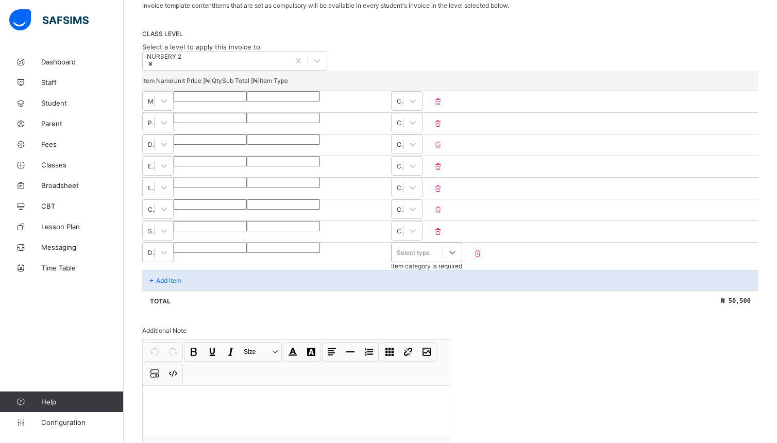
click at [458, 258] on icon at bounding box center [452, 252] width 10 height 10
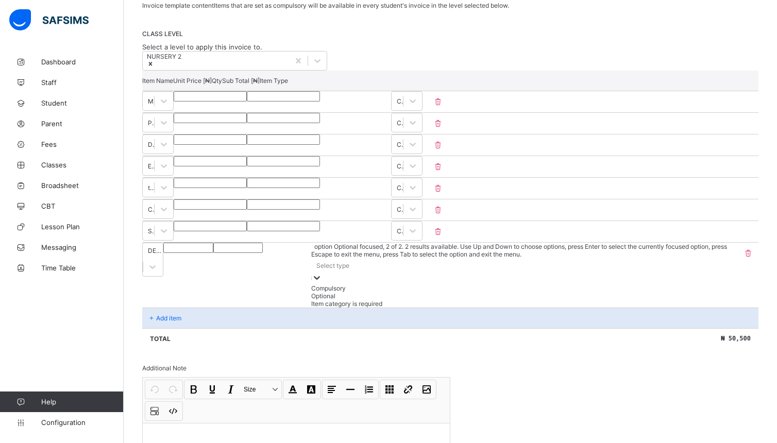
click at [676, 300] on div "Optional" at bounding box center [524, 296] width 426 height 8
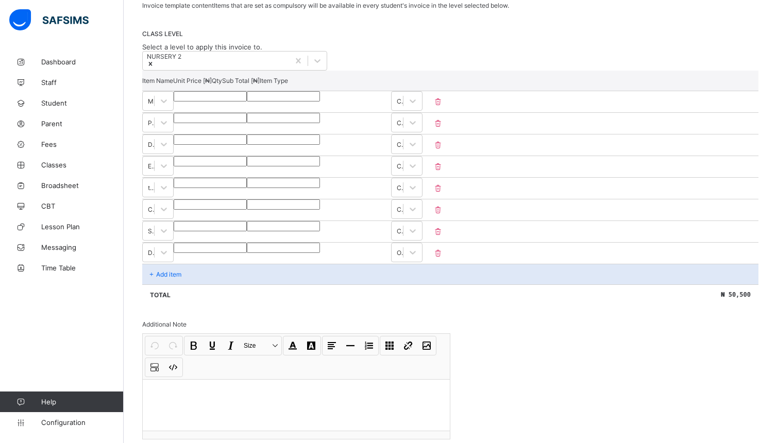
click at [233, 284] on div "Add item" at bounding box center [450, 274] width 616 height 21
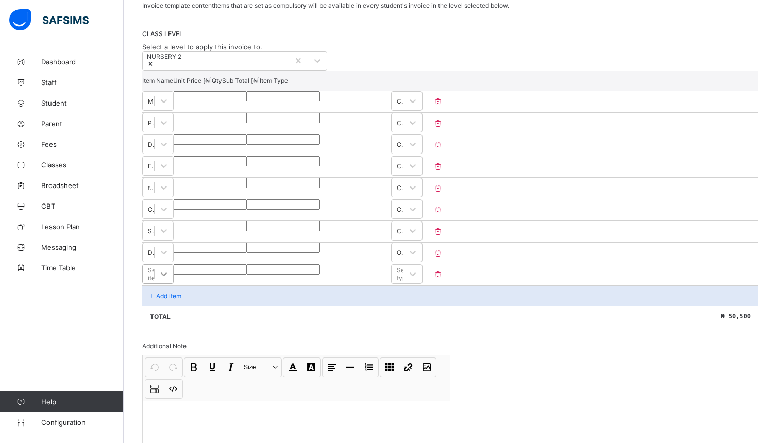
click at [174, 284] on div "Select item" at bounding box center [157, 274] width 31 height 20
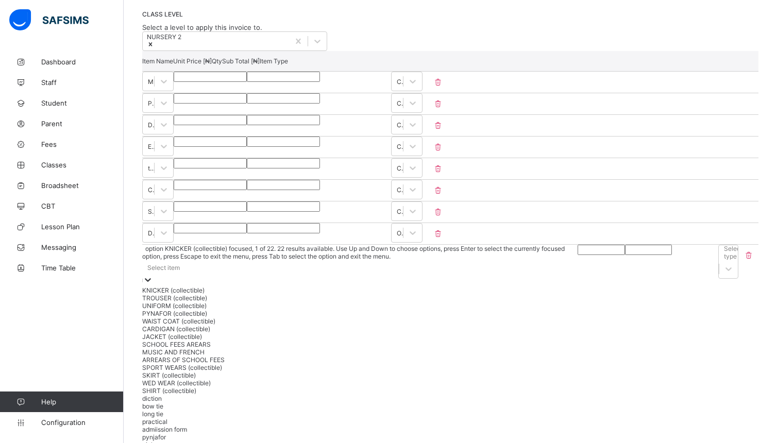
scroll to position [223, 0]
click at [218, 292] on div "KNICKER (collectible)" at bounding box center [359, 288] width 435 height 8
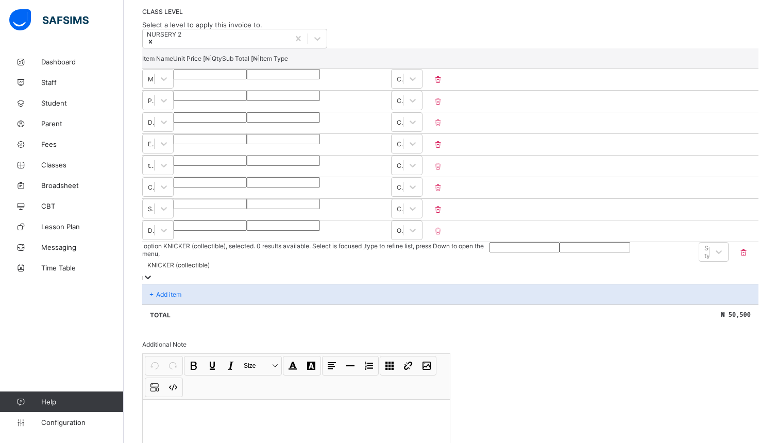
click at [490, 253] on input "number" at bounding box center [525, 247] width 71 height 10
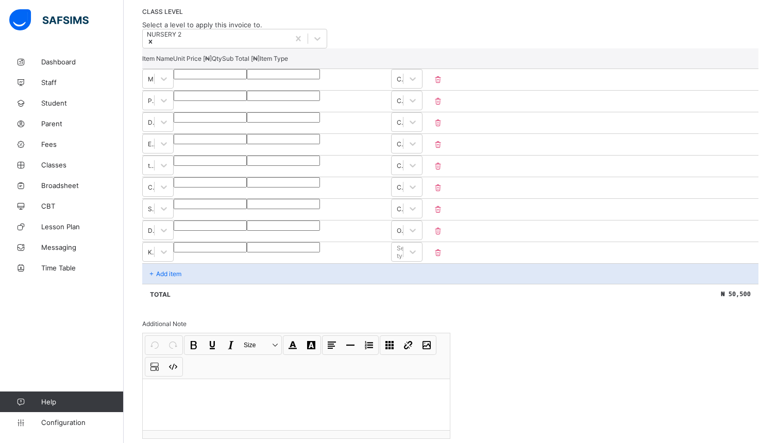
type input "*"
type input "**"
type input "****"
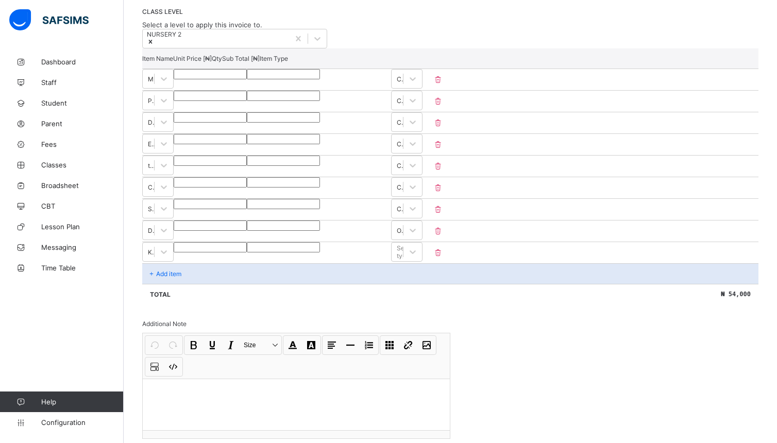
type input "****"
click at [244, 284] on div "Add item" at bounding box center [450, 273] width 616 height 21
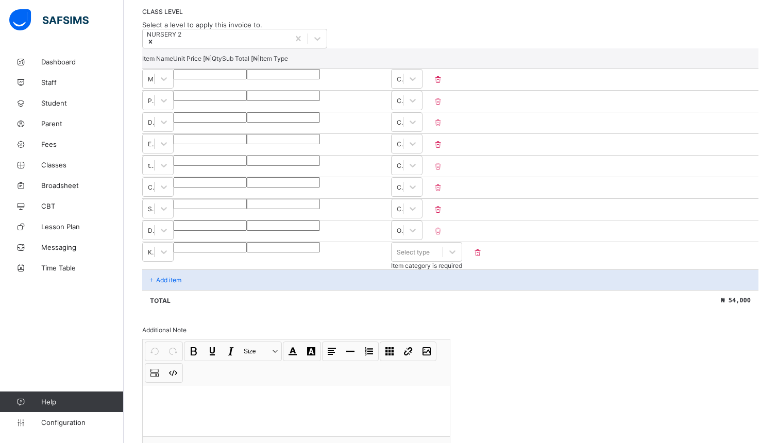
click at [244, 290] on div "Add item" at bounding box center [450, 280] width 616 height 21
drag, startPoint x: 244, startPoint y: 293, endPoint x: 187, endPoint y: 287, distance: 57.5
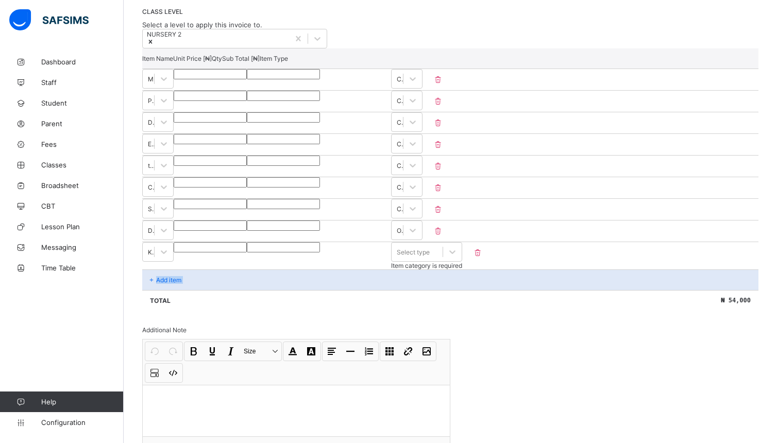
click at [187, 287] on div "Add item" at bounding box center [450, 280] width 616 height 21
click at [188, 288] on div "Add item" at bounding box center [450, 280] width 616 height 21
click at [187, 288] on div "Add item" at bounding box center [450, 280] width 616 height 21
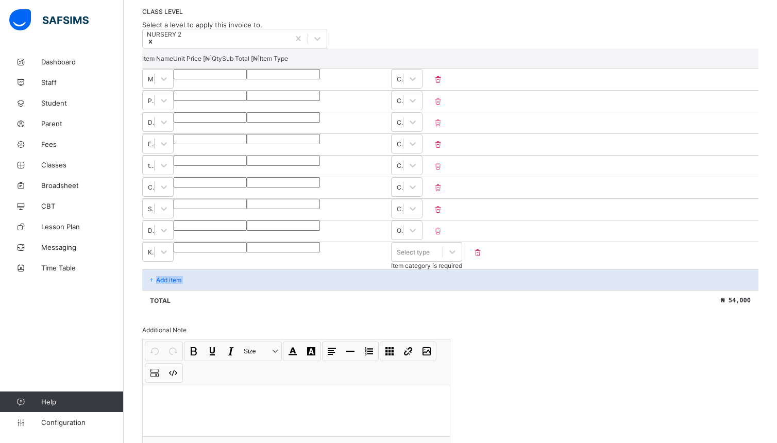
click at [187, 288] on div "Add item" at bounding box center [450, 280] width 616 height 21
click at [205, 290] on div "Add item" at bounding box center [450, 280] width 616 height 21
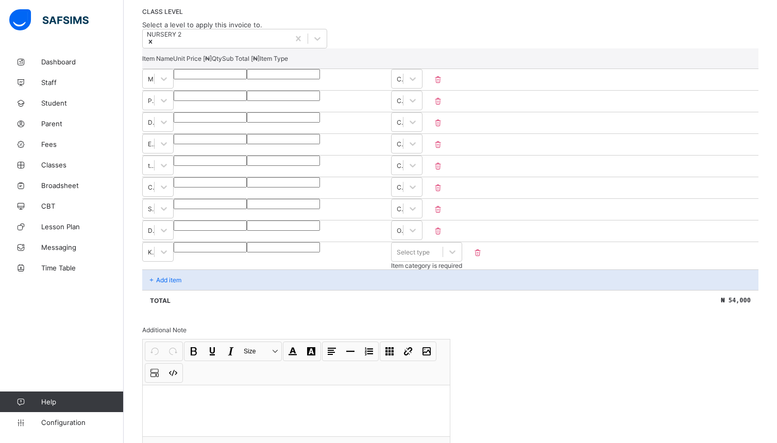
click at [205, 290] on div "Add item" at bounding box center [450, 280] width 616 height 21
drag, startPoint x: 205, startPoint y: 299, endPoint x: 217, endPoint y: 299, distance: 12.9
click at [211, 287] on div "Add item" at bounding box center [450, 280] width 616 height 21
click at [257, 289] on div "Add item" at bounding box center [450, 280] width 616 height 21
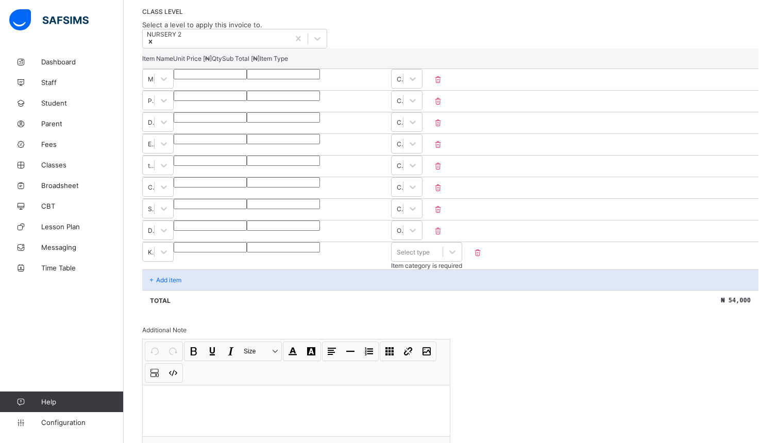
click at [257, 289] on div "Add item" at bounding box center [450, 280] width 616 height 21
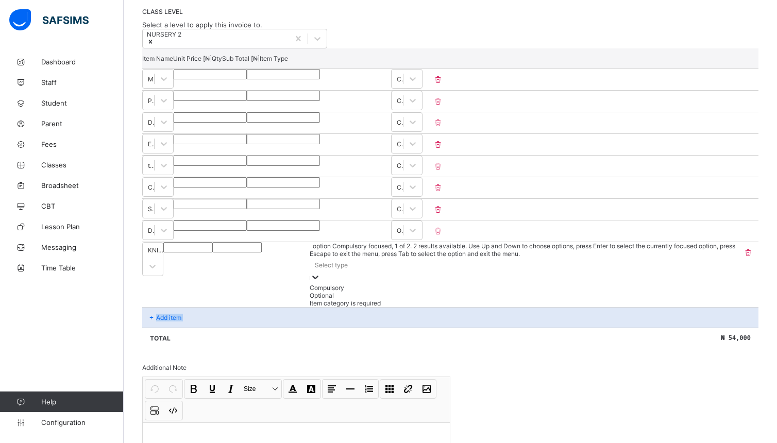
click at [321, 272] on icon at bounding box center [315, 277] width 10 height 10
click at [671, 299] on div "Optional" at bounding box center [524, 296] width 426 height 8
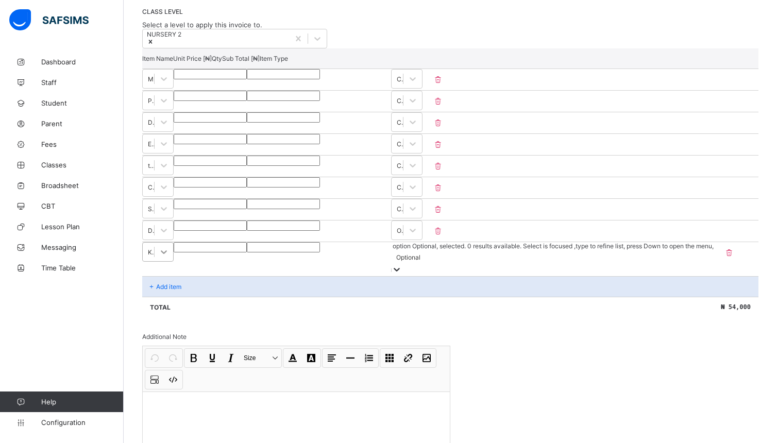
click at [169, 257] on icon at bounding box center [164, 252] width 10 height 10
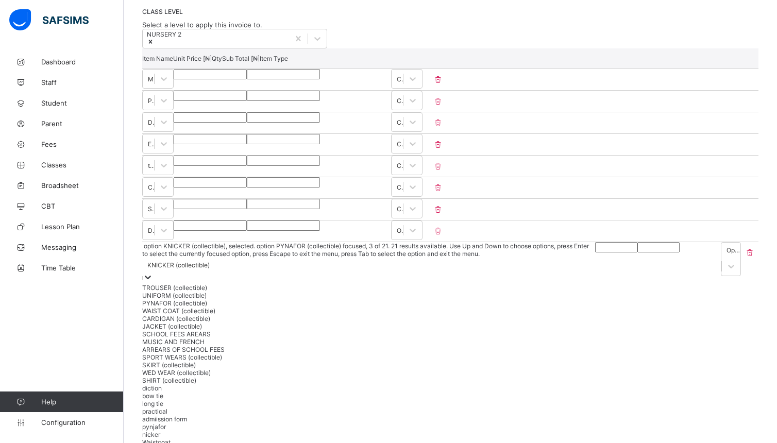
click at [509, 326] on div "Invoice template content Items that are set as compulsory will be available in …" at bounding box center [450, 320] width 616 height 683
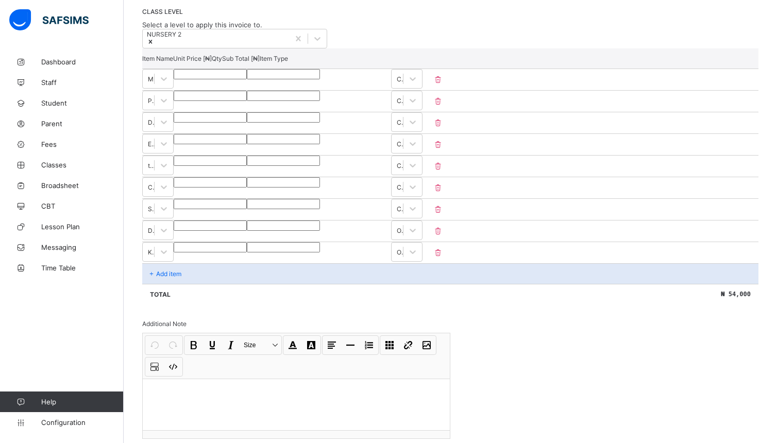
click at [202, 284] on div "Add item" at bounding box center [450, 273] width 616 height 21
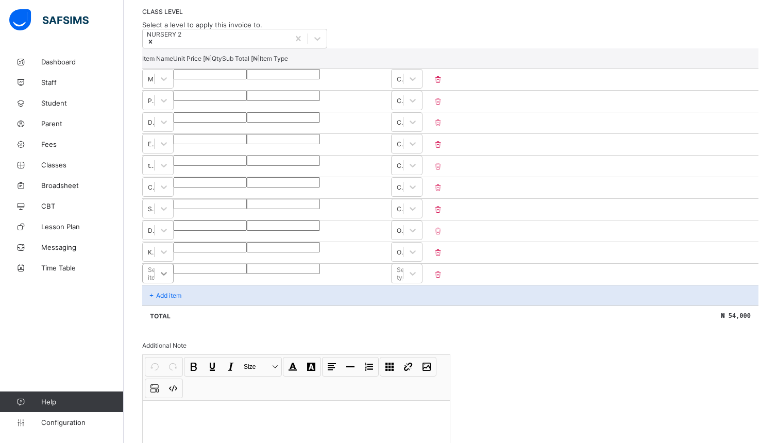
click at [174, 283] on div "Select item" at bounding box center [157, 274] width 31 height 20
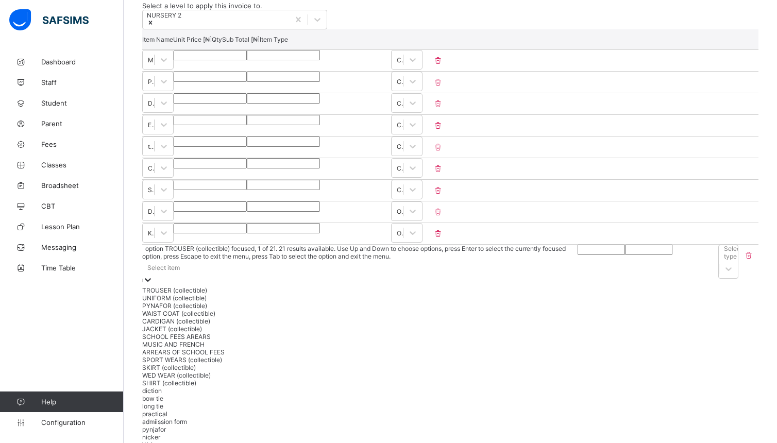
scroll to position [245, 0]
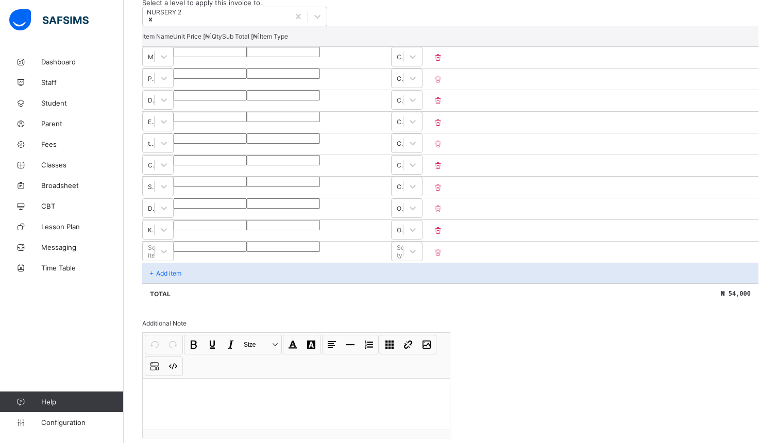
drag, startPoint x: 368, startPoint y: 271, endPoint x: 413, endPoint y: 229, distance: 61.6
click at [413, 229] on div "Item Name Unit Price [ ₦ ] Qty Sub Total [ ₦ ] Item Type MEDICAL *** * *** Comp…" at bounding box center [450, 165] width 616 height 278
click at [268, 283] on div "Add item" at bounding box center [450, 273] width 616 height 21
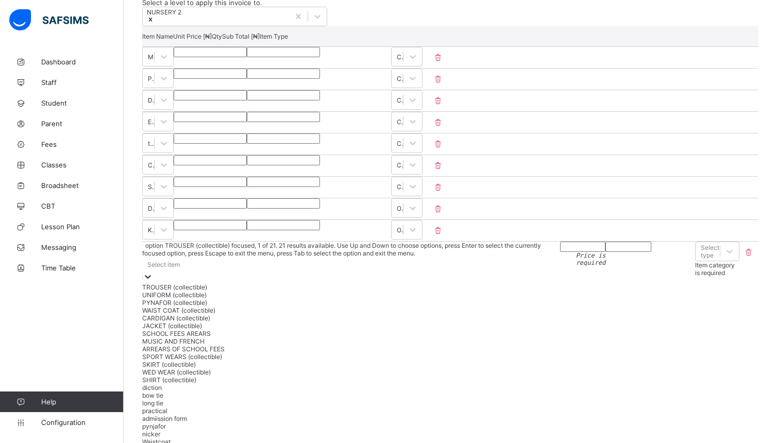
click at [153, 272] on icon at bounding box center [148, 277] width 10 height 10
click at [245, 299] on div "UNIFORM (collectible)" at bounding box center [351, 295] width 418 height 8
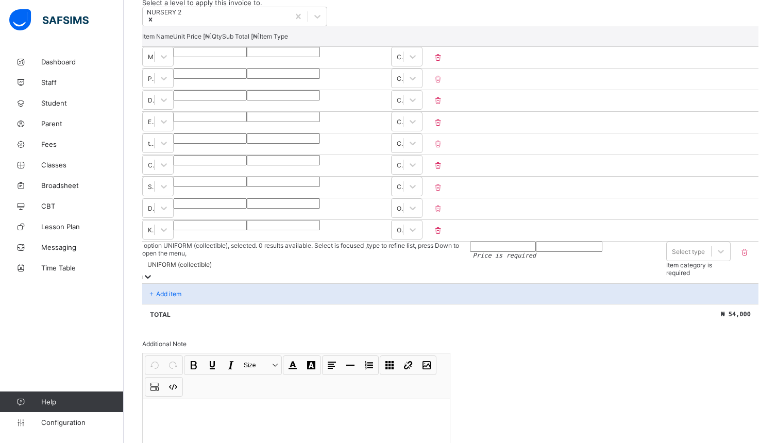
click at [470, 252] on input "number" at bounding box center [503, 247] width 66 height 10
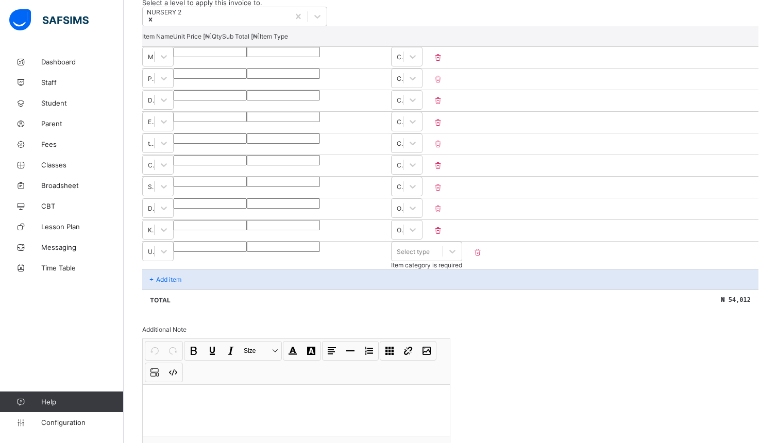
type input "**"
type input "****"
type input "*****"
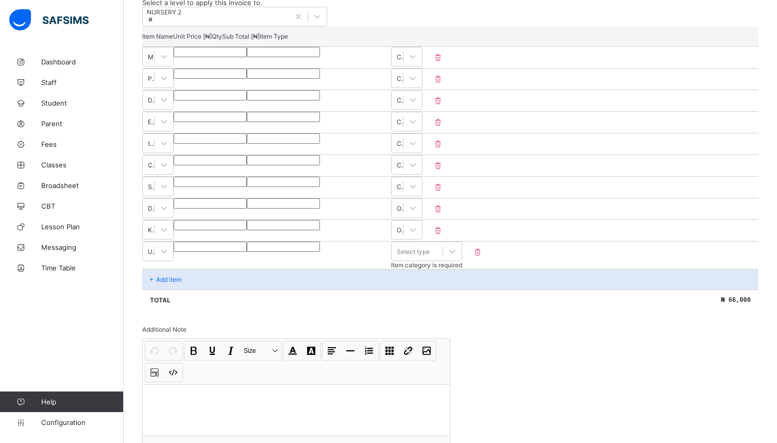
type input "*****"
click at [456, 254] on icon at bounding box center [452, 252] width 6 height 4
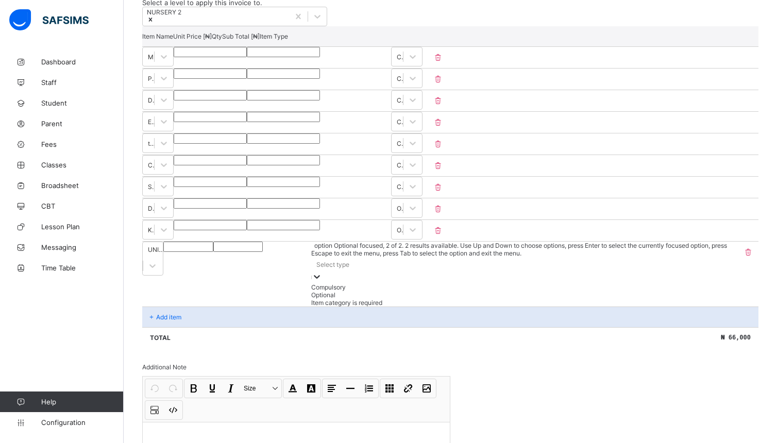
click at [717, 299] on div "Optional" at bounding box center [524, 295] width 426 height 8
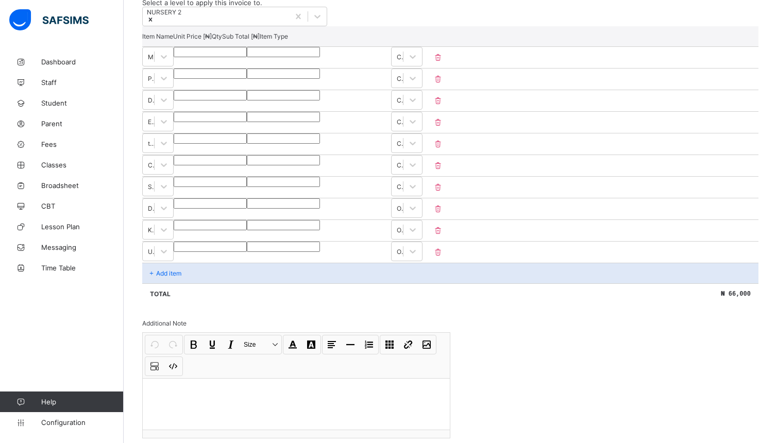
click at [189, 283] on div "Add item" at bounding box center [450, 273] width 616 height 21
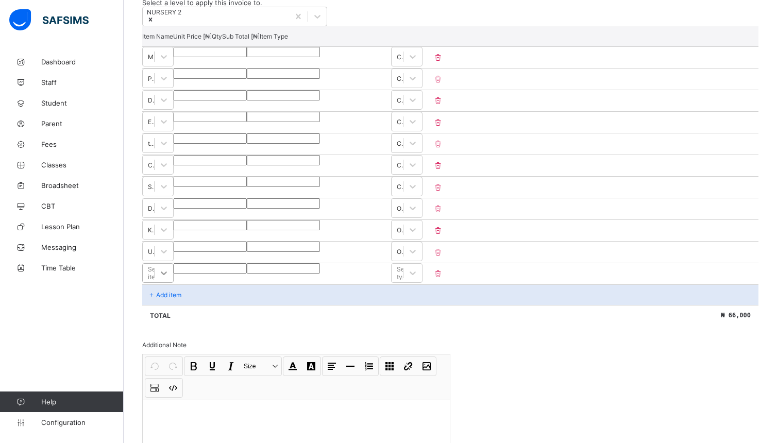
click at [174, 283] on div "Select item" at bounding box center [157, 273] width 31 height 20
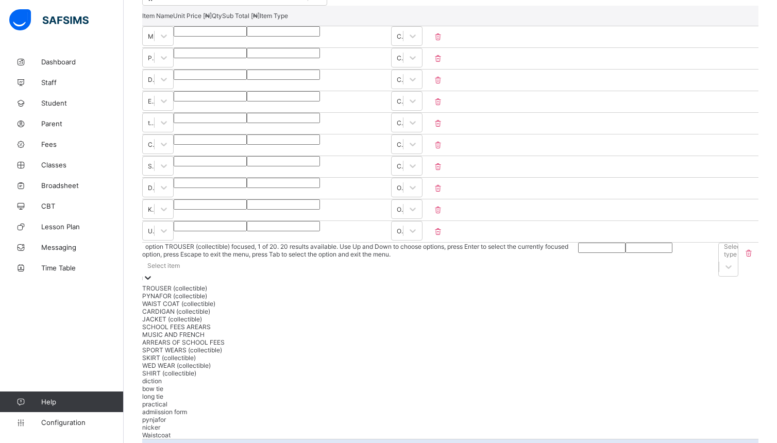
scroll to position [267, 0]
click at [277, 299] on div "PYNAFOR (collectible)" at bounding box center [360, 295] width 436 height 8
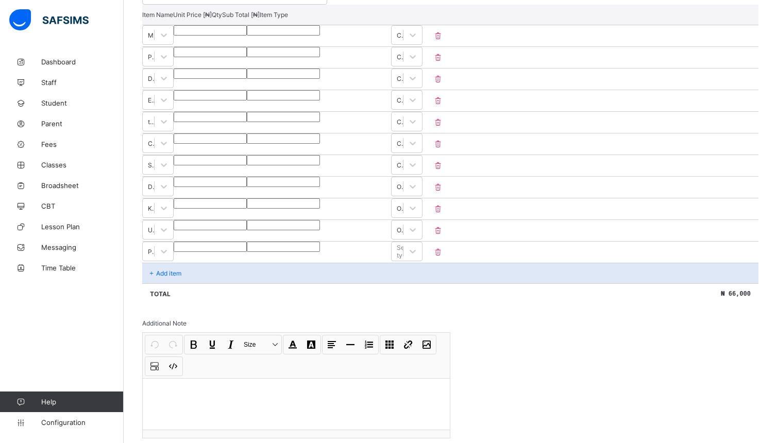
click at [247, 252] on input "number" at bounding box center [210, 247] width 73 height 10
type input "*"
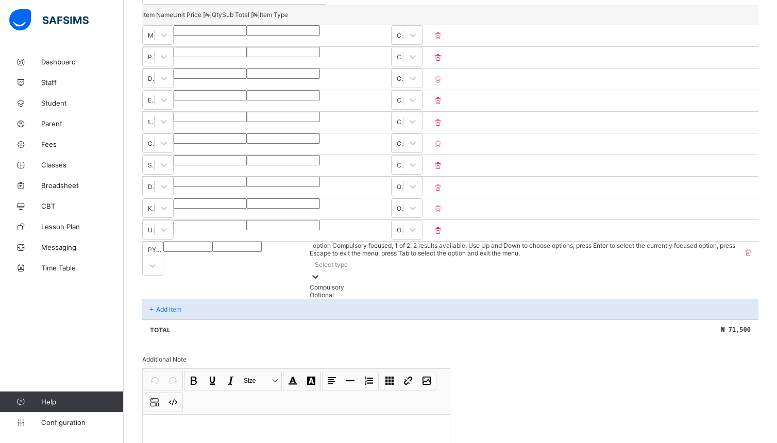
click at [321, 272] on icon at bounding box center [315, 277] width 10 height 10
click at [685, 299] on div "Optional" at bounding box center [524, 295] width 426 height 8
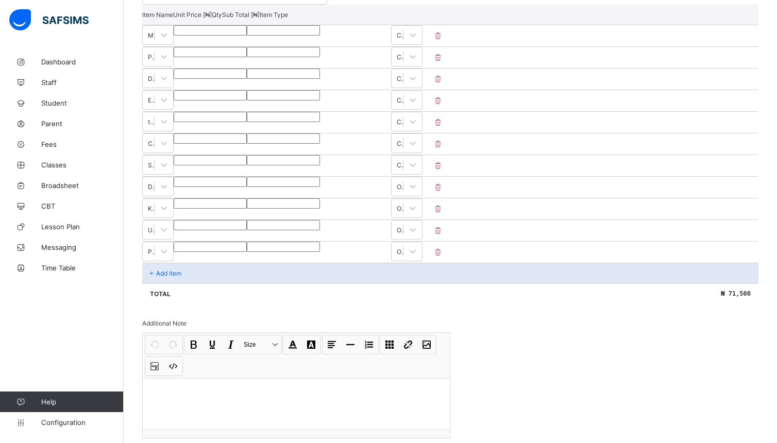
click at [196, 283] on div "Add item" at bounding box center [450, 273] width 616 height 21
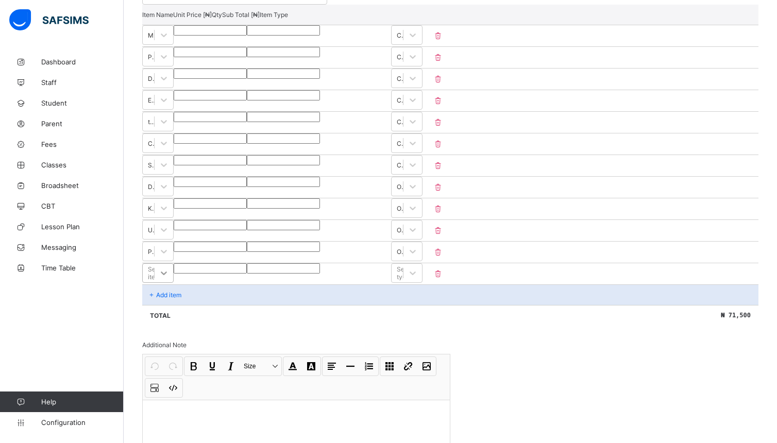
click at [174, 283] on div "Select item" at bounding box center [157, 273] width 31 height 20
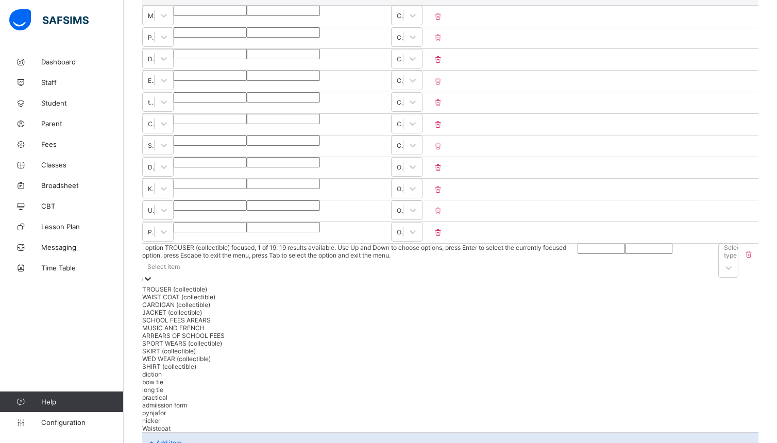
scroll to position [289, 0]
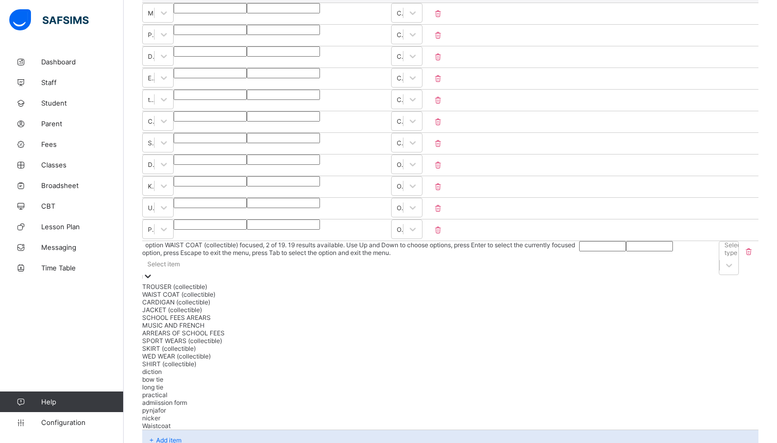
click at [345, 298] on div "WAIST COAT (collectible)" at bounding box center [360, 295] width 437 height 8
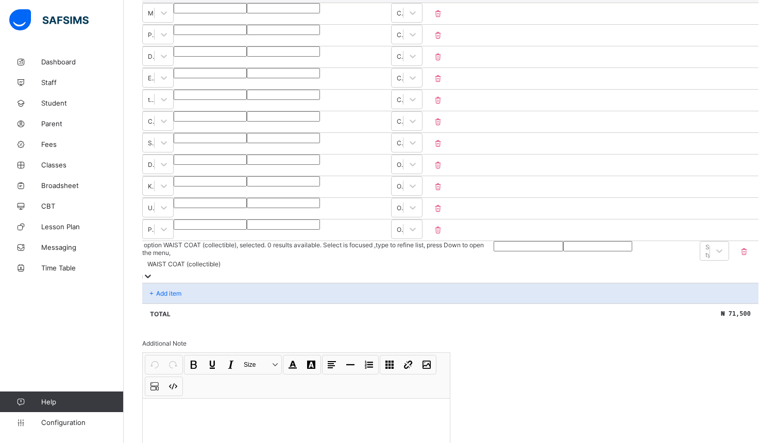
click at [494, 251] on input "number" at bounding box center [528, 246] width 69 height 10
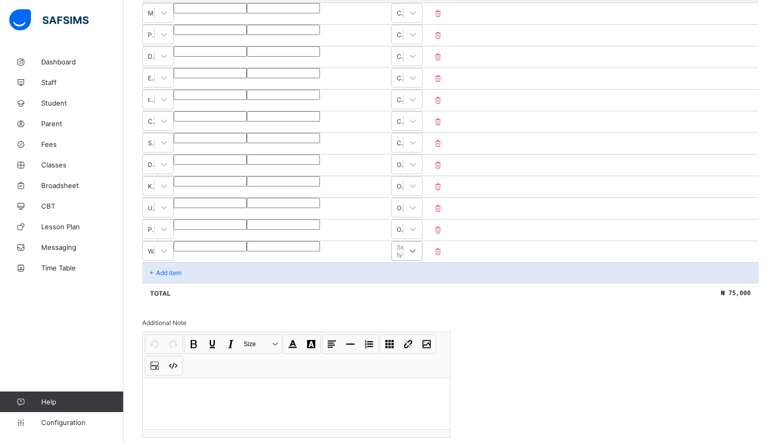
click at [418, 256] on icon at bounding box center [413, 251] width 10 height 10
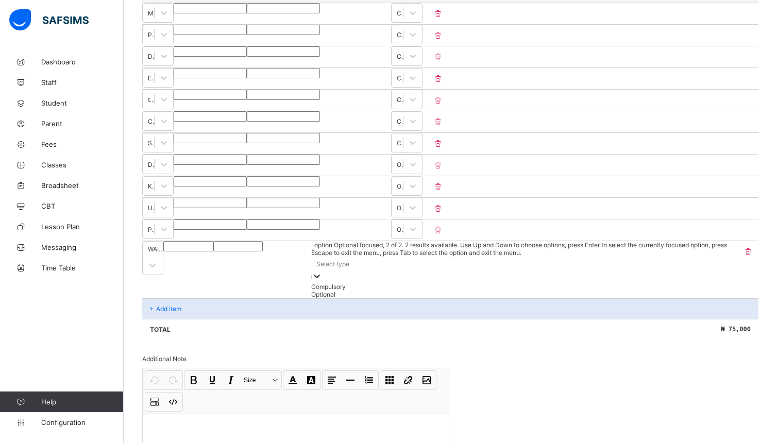
click at [704, 298] on div "Optional" at bounding box center [524, 295] width 426 height 8
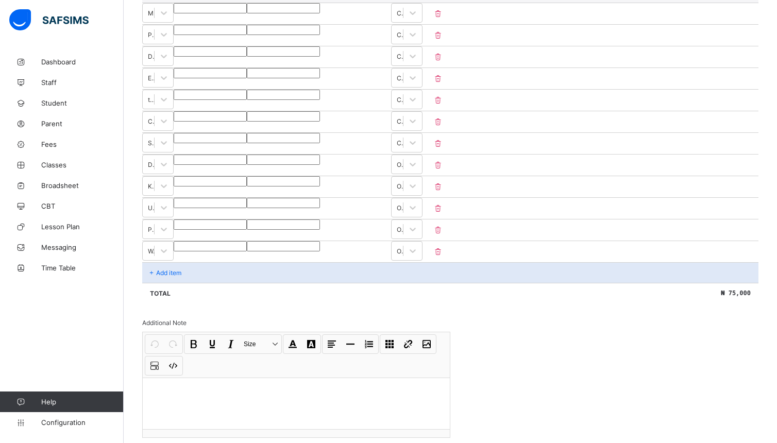
click at [191, 283] on div "Add item" at bounding box center [450, 272] width 616 height 21
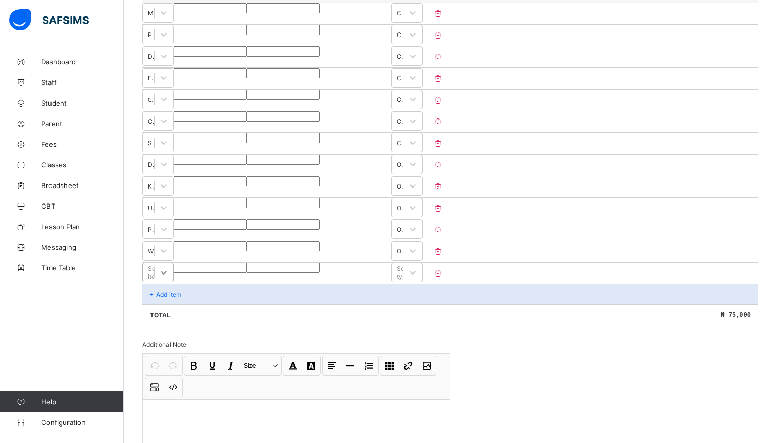
click at [174, 282] on div "Select item" at bounding box center [157, 273] width 31 height 20
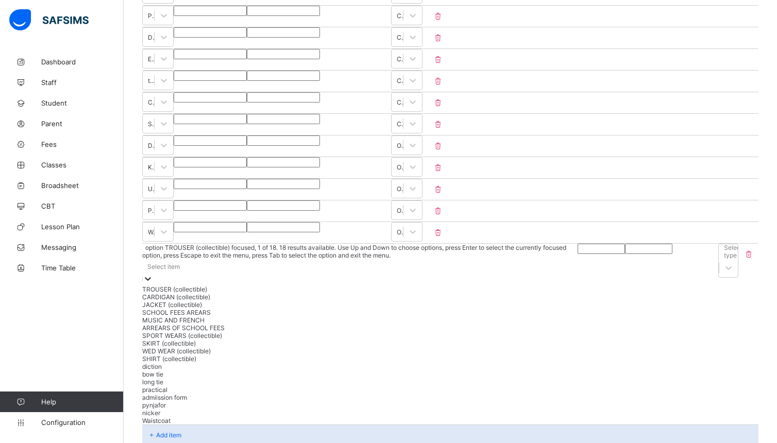
scroll to position [311, 0]
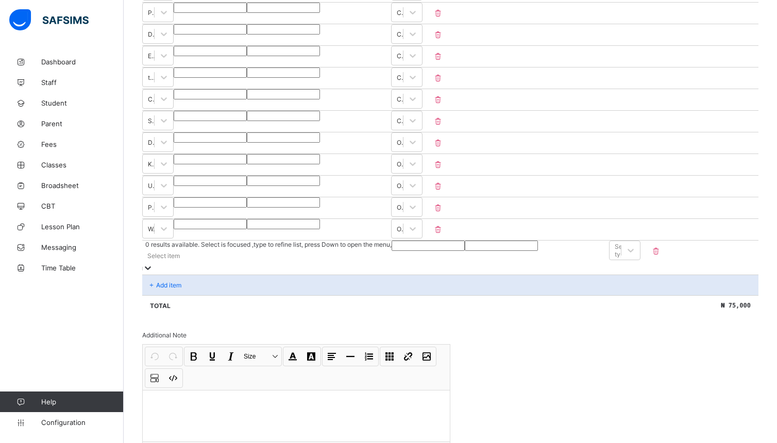
click at [153, 269] on icon at bounding box center [148, 268] width 10 height 10
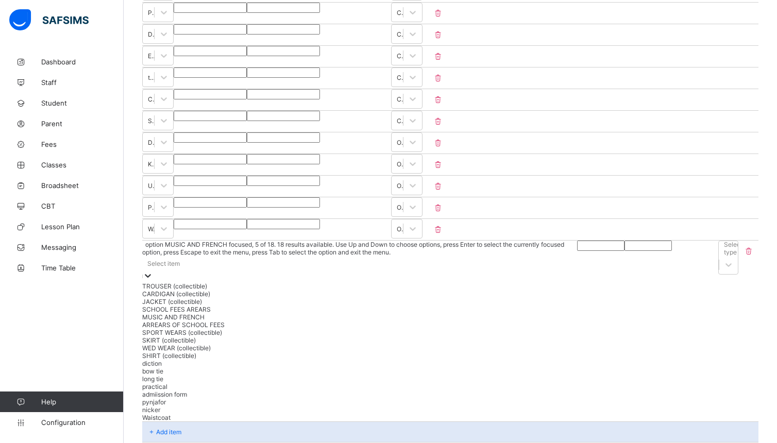
click at [182, 321] on div "MUSIC AND FRENCH" at bounding box center [359, 317] width 435 height 8
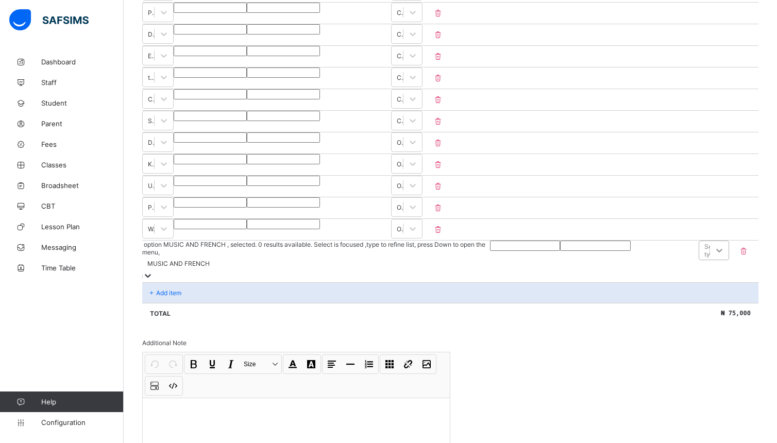
click at [722, 253] on icon at bounding box center [719, 251] width 6 height 4
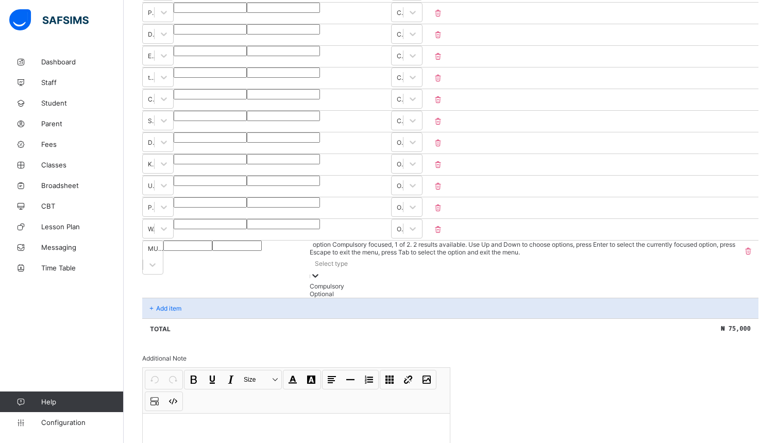
click at [753, 256] on icon at bounding box center [748, 251] width 10 height 9
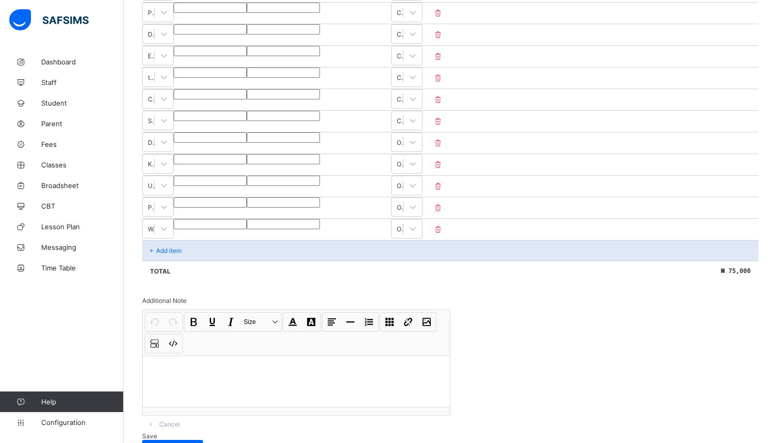
click at [202, 261] on div "Add item" at bounding box center [450, 250] width 616 height 21
click at [217, 261] on div "Add item" at bounding box center [450, 250] width 616 height 21
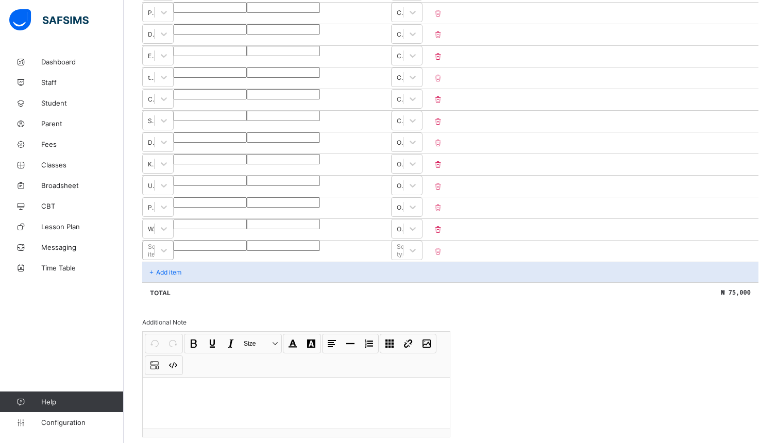
click at [154, 258] on div "Select item" at bounding box center [148, 250] width 11 height 14
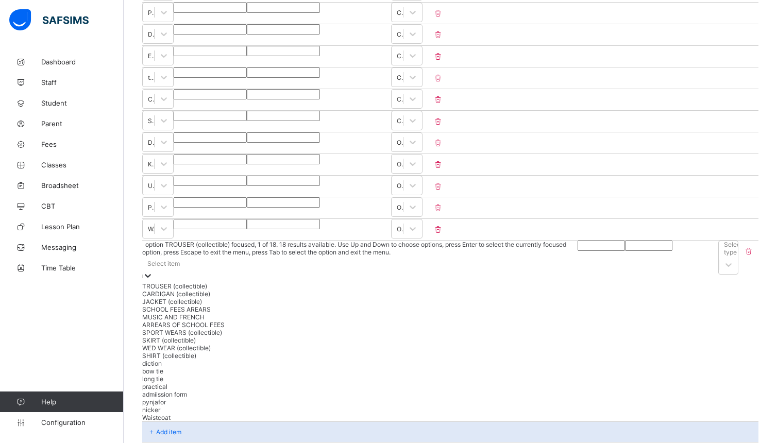
click at [217, 264] on div "Select item" at bounding box center [359, 263] width 435 height 14
click at [332, 298] on div "CARDIGAN (collectible)" at bounding box center [360, 294] width 436 height 8
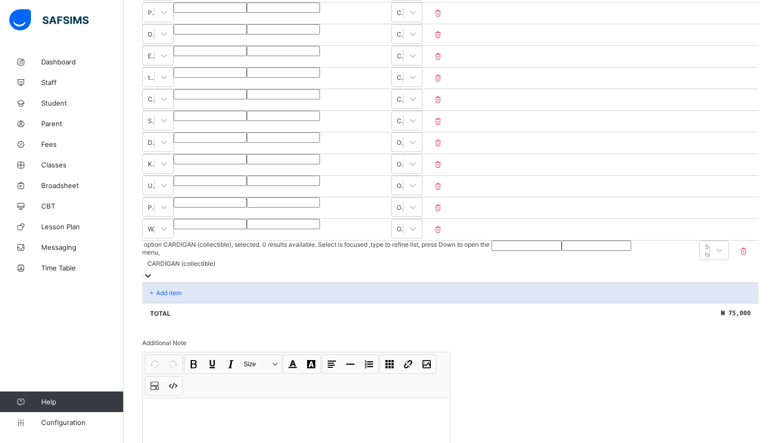
click at [492, 251] on input "number" at bounding box center [527, 246] width 70 height 10
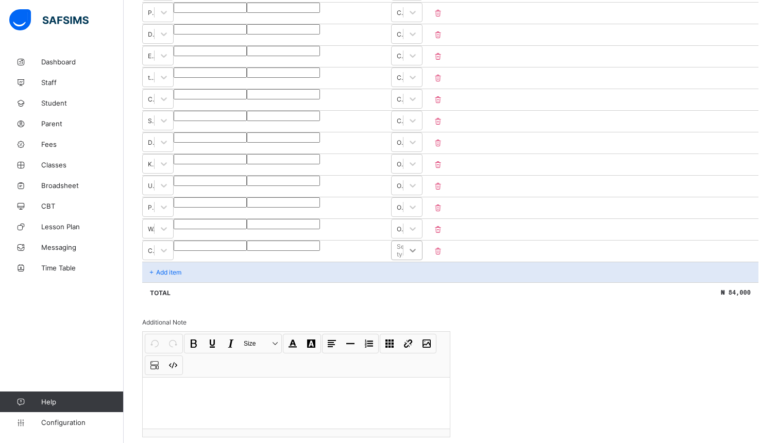
click at [418, 256] on icon at bounding box center [413, 250] width 10 height 10
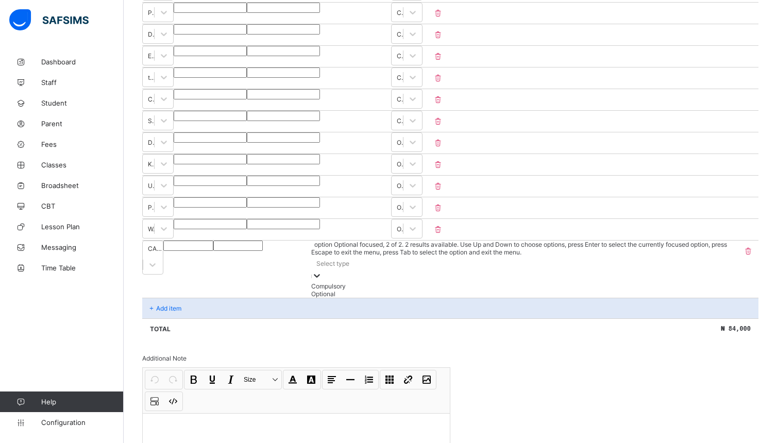
click at [686, 298] on div "Optional" at bounding box center [524, 294] width 426 height 8
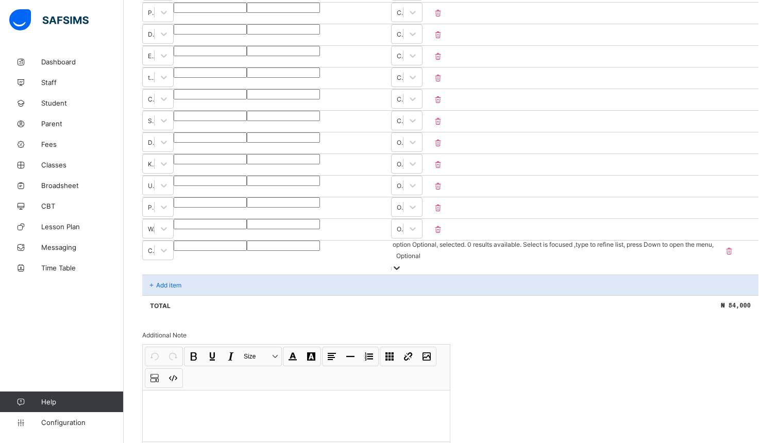
click at [192, 293] on div "Add item" at bounding box center [450, 285] width 616 height 21
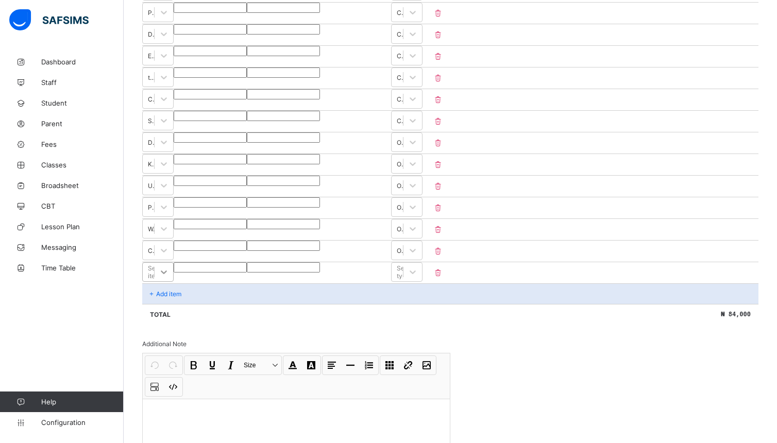
click at [174, 282] on div "Select item" at bounding box center [157, 272] width 31 height 20
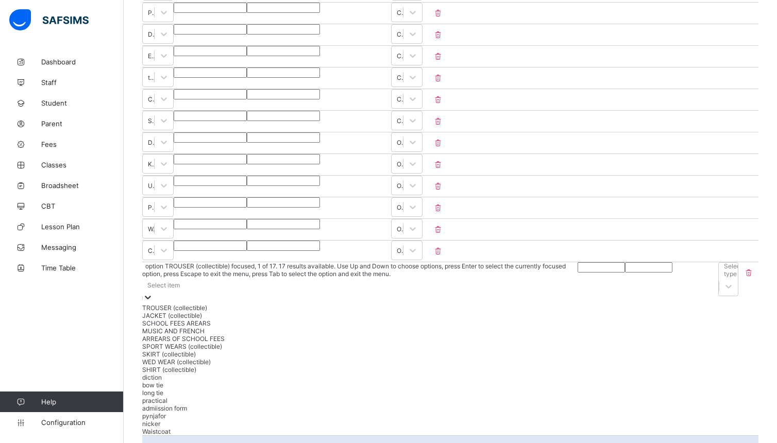
scroll to position [333, 0]
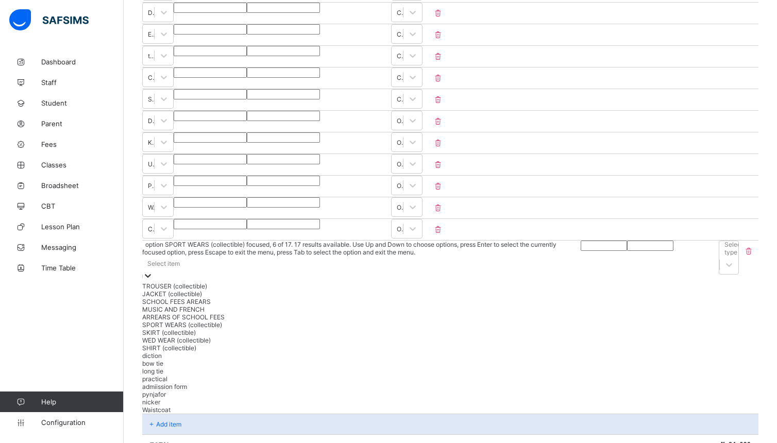
click at [210, 329] on div "SPORT WEARS (collectible)" at bounding box center [361, 325] width 439 height 8
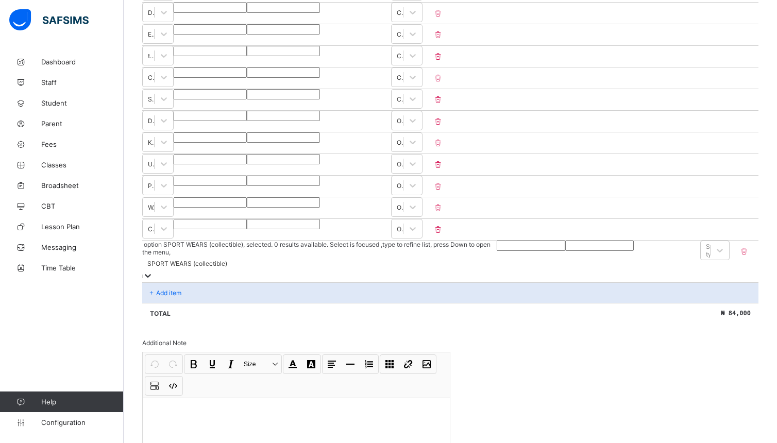
click at [497, 251] on input "number" at bounding box center [531, 246] width 69 height 10
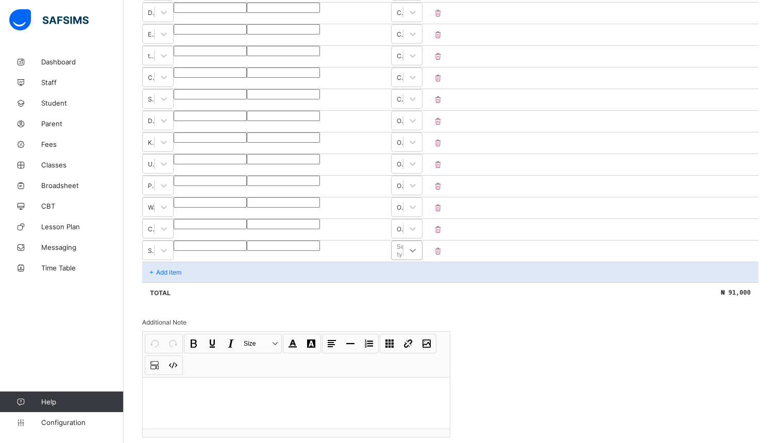
click at [418, 256] on icon at bounding box center [413, 250] width 10 height 10
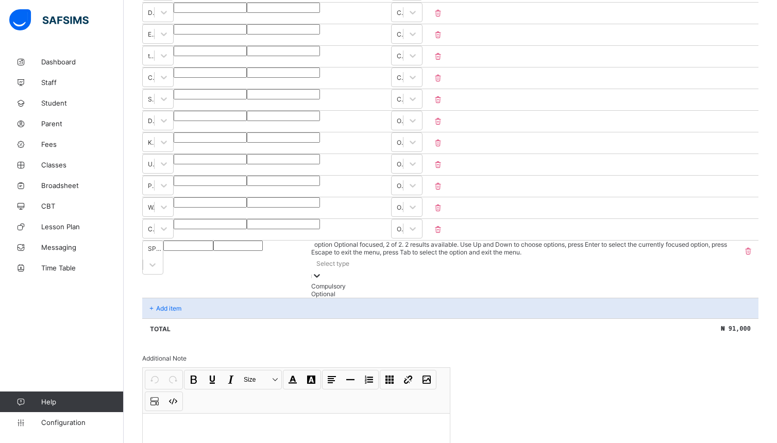
click at [686, 298] on div "Optional" at bounding box center [524, 294] width 426 height 8
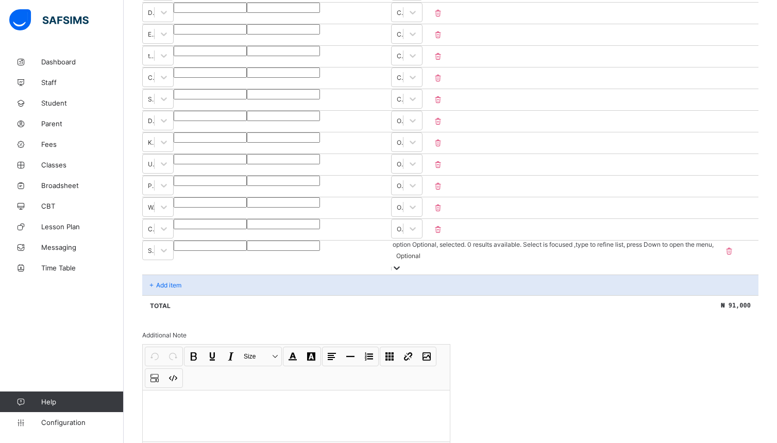
click at [195, 292] on div "Add item" at bounding box center [450, 285] width 616 height 21
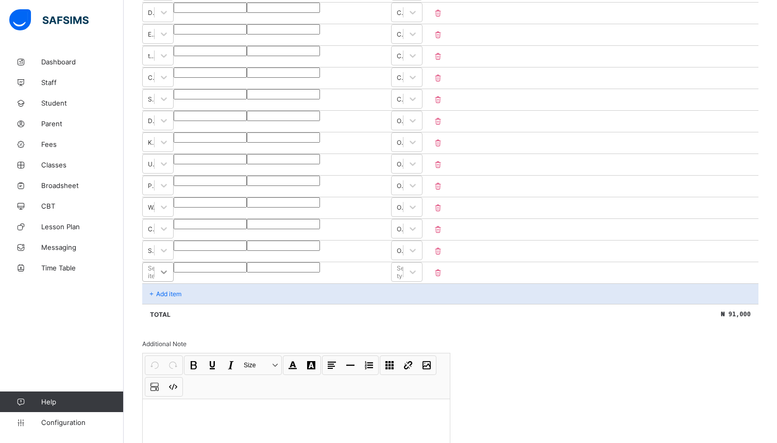
click at [174, 282] on div "Select item" at bounding box center [157, 272] width 31 height 20
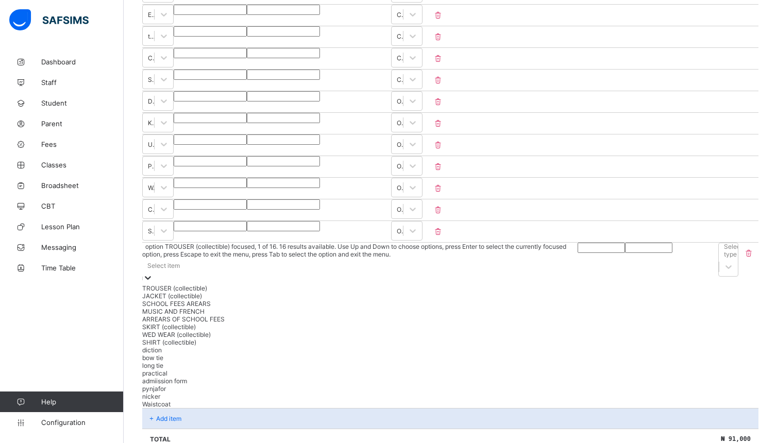
scroll to position [355, 0]
click at [329, 336] on div "WED WEAR (collectible)" at bounding box center [360, 332] width 436 height 8
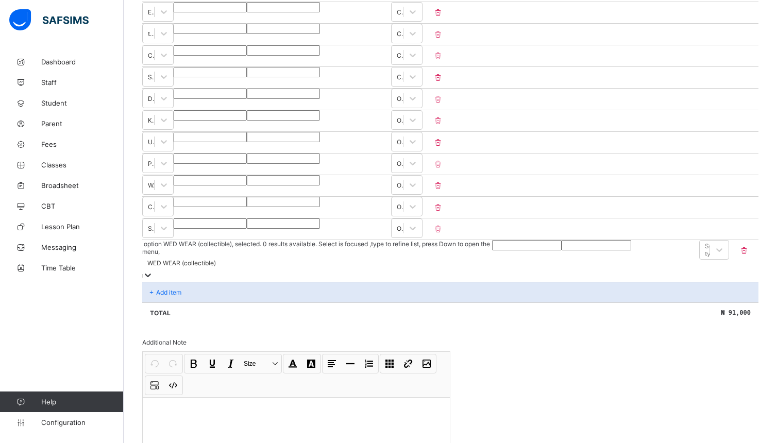
drag, startPoint x: 329, startPoint y: 385, endPoint x: 407, endPoint y: 325, distance: 99.2
click at [407, 325] on div "Invoice template content Items that are set as compulsory will be available in …" at bounding box center [450, 172] width 616 height 651
click at [492, 250] on input "number" at bounding box center [527, 245] width 70 height 10
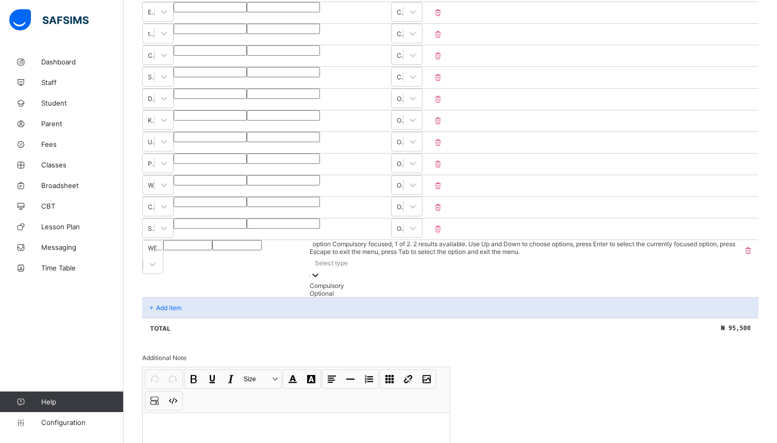
click at [321, 272] on icon at bounding box center [315, 275] width 10 height 10
click at [695, 297] on div "Optional" at bounding box center [524, 294] width 426 height 8
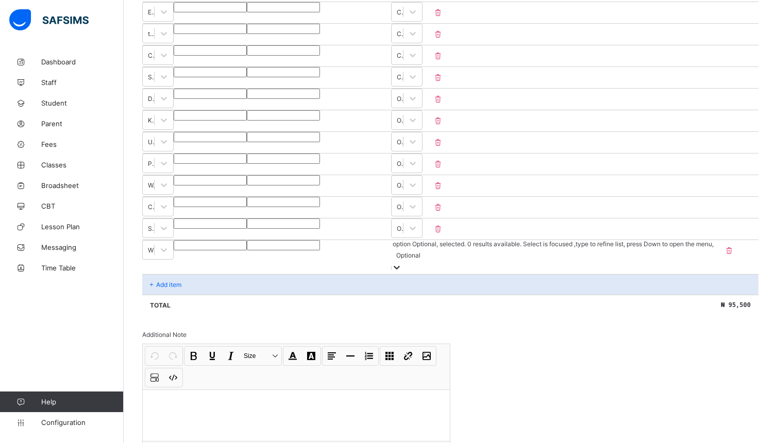
click at [204, 287] on div "Add item" at bounding box center [450, 284] width 616 height 21
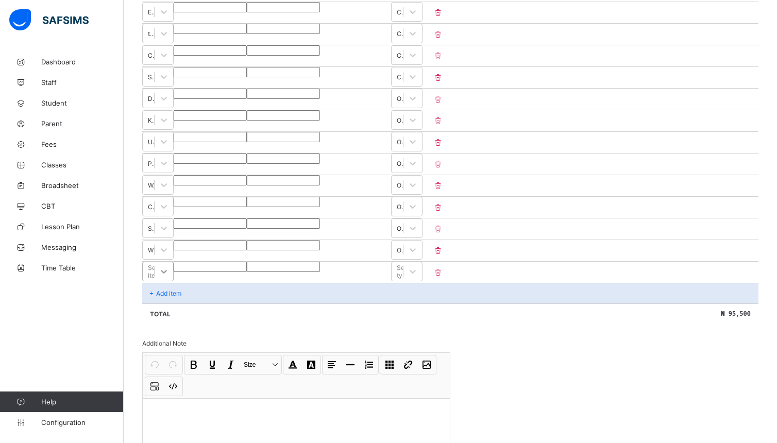
click at [174, 283] on div "Select item" at bounding box center [157, 272] width 31 height 21
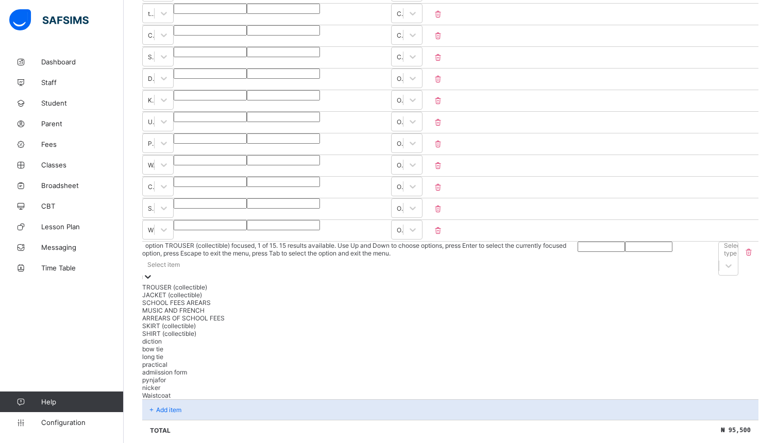
scroll to position [377, 0]
click at [181, 351] on div "bow tie" at bounding box center [355, 347] width 427 height 8
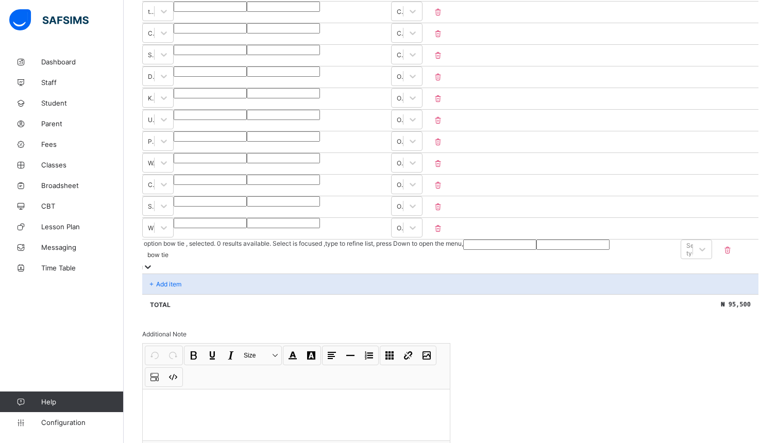
click at [463, 250] on input "number" at bounding box center [499, 245] width 73 height 10
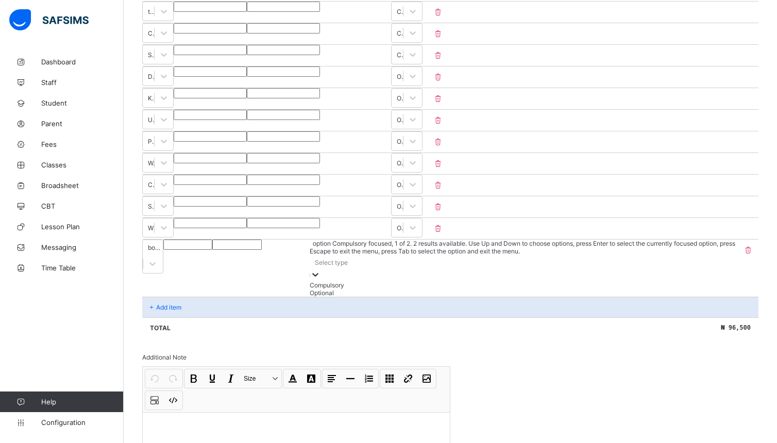
click at [321, 270] on icon at bounding box center [315, 275] width 10 height 10
click at [685, 297] on div "Optional" at bounding box center [524, 293] width 426 height 8
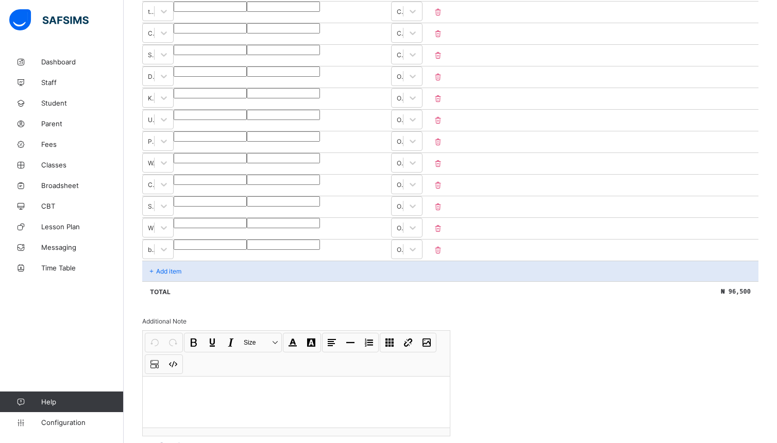
click at [241, 281] on div "Add item" at bounding box center [450, 271] width 616 height 21
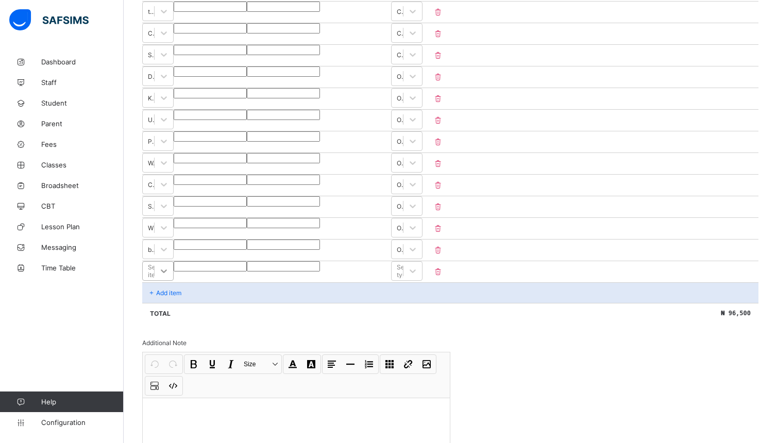
click at [174, 281] on div "Select item" at bounding box center [157, 271] width 31 height 20
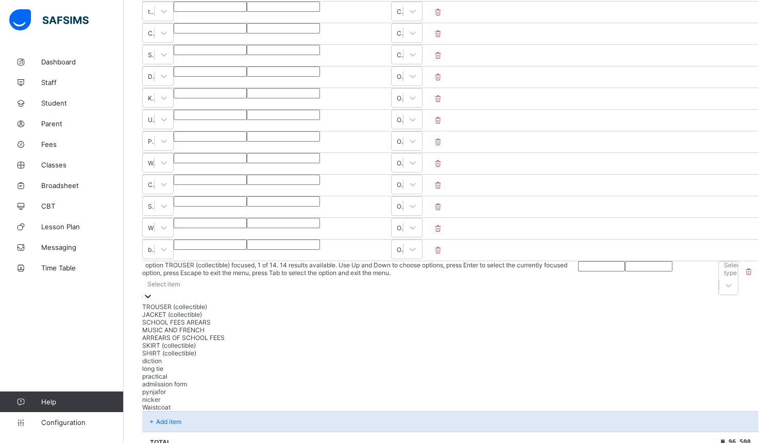
scroll to position [399, 0]
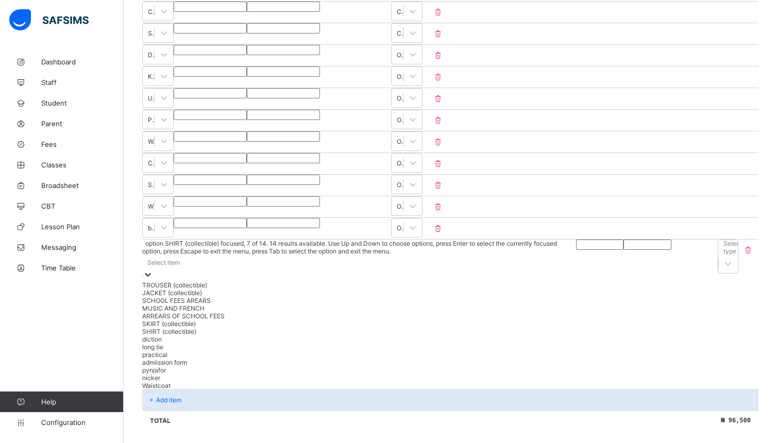
click at [275, 335] on div "SHIRT (collectible)" at bounding box center [359, 332] width 434 height 8
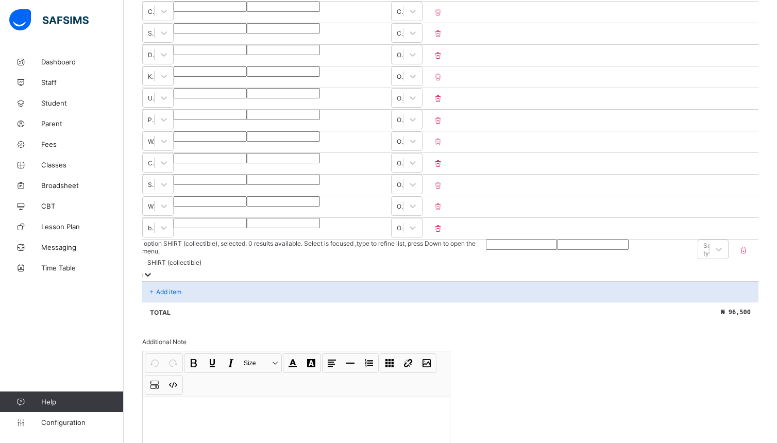
click at [486, 250] on input "number" at bounding box center [521, 245] width 71 height 10
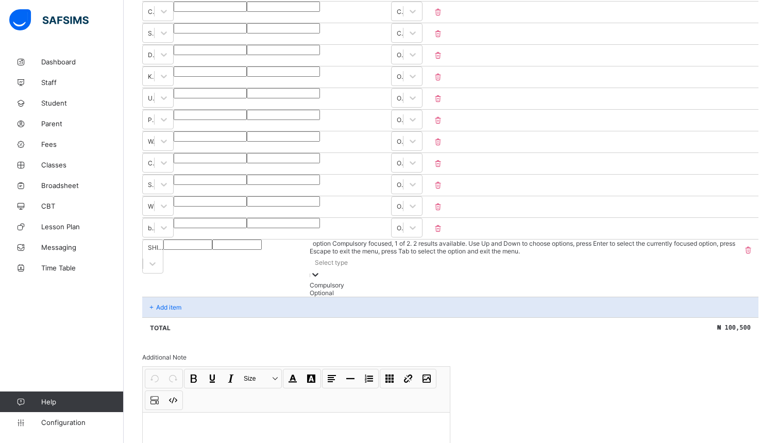
click at [321, 270] on icon at bounding box center [315, 275] width 10 height 10
click at [699, 297] on div "Optional" at bounding box center [524, 293] width 426 height 8
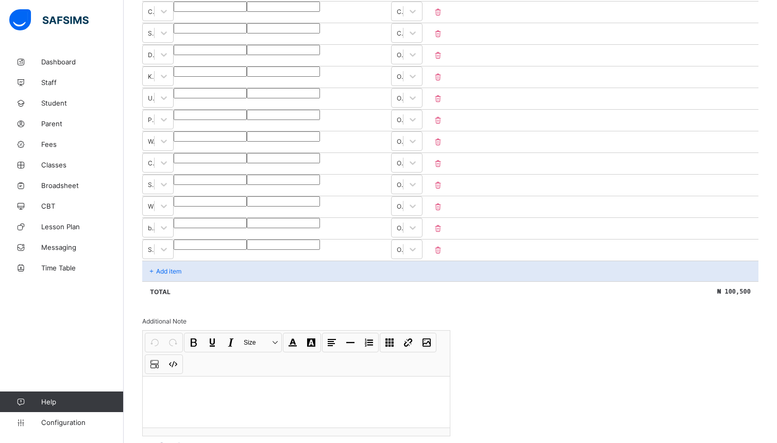
click at [276, 281] on div "Add item" at bounding box center [450, 271] width 616 height 21
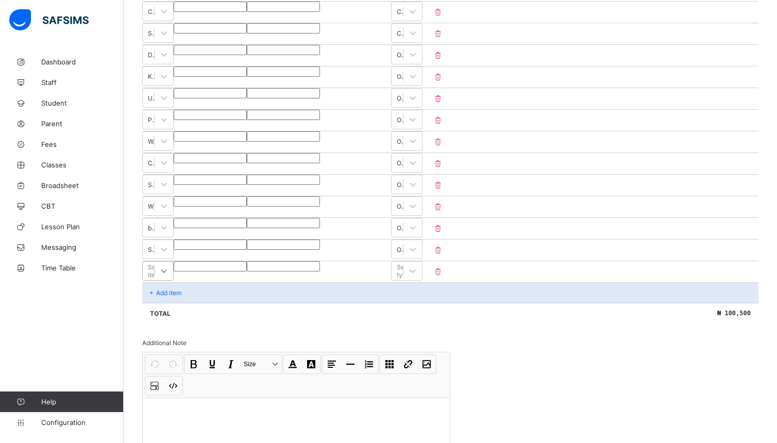
click at [351, 290] on div "Item Name Unit Price [ ₦ ] Qty Sub Total [ ₦ ] Item Type MEDICAL *** * *** Comp…" at bounding box center [450, 98] width 616 height 451
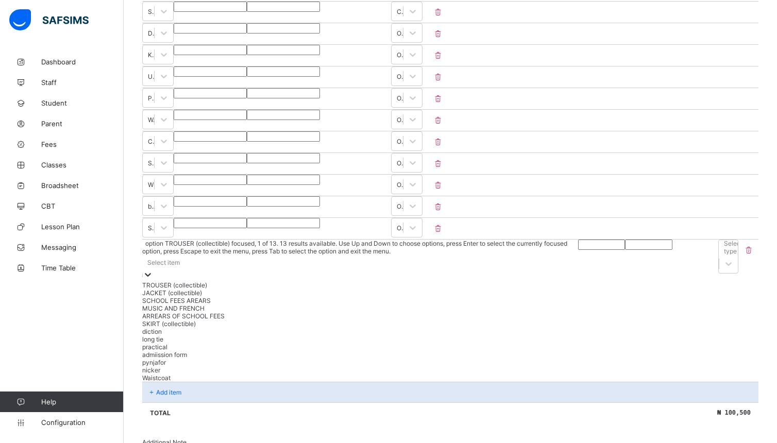
scroll to position [421, 0]
click at [309, 358] on div "admiission form" at bounding box center [358, 354] width 433 height 8
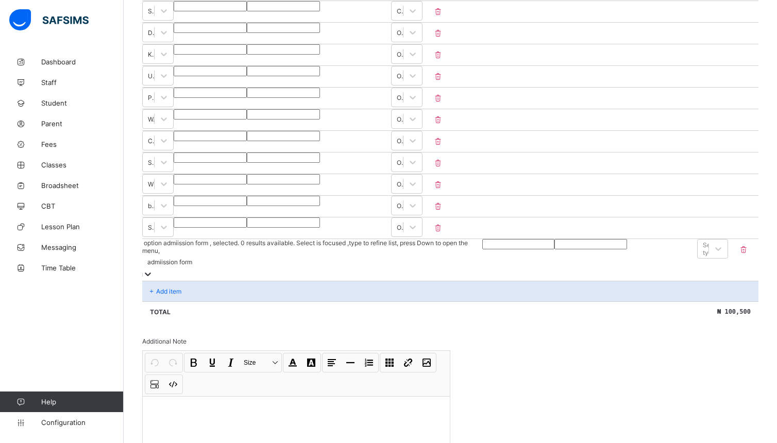
click at [482, 249] on input "number" at bounding box center [518, 244] width 72 height 10
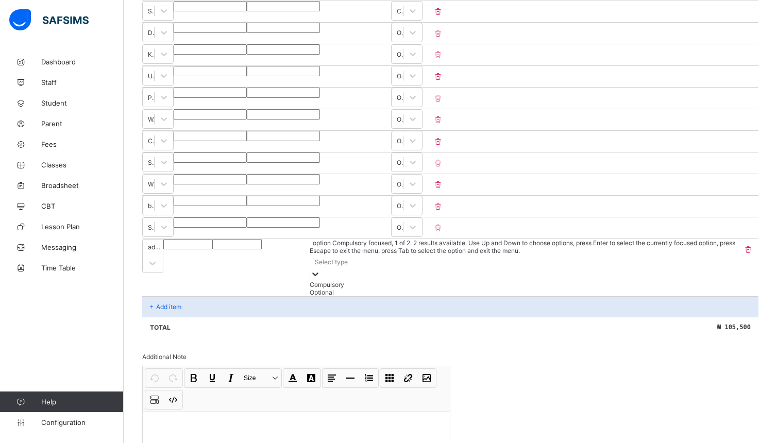
click at [321, 272] on div at bounding box center [315, 275] width 10 height 12
click at [695, 296] on div "Optional" at bounding box center [524, 293] width 426 height 8
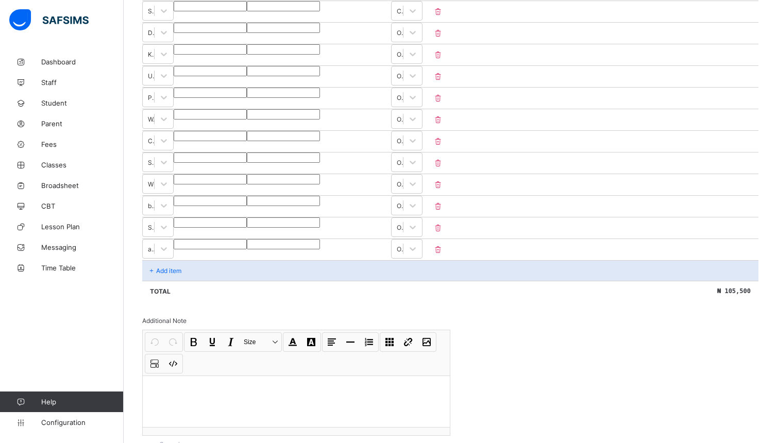
click at [237, 281] on div "Add item" at bounding box center [450, 270] width 616 height 21
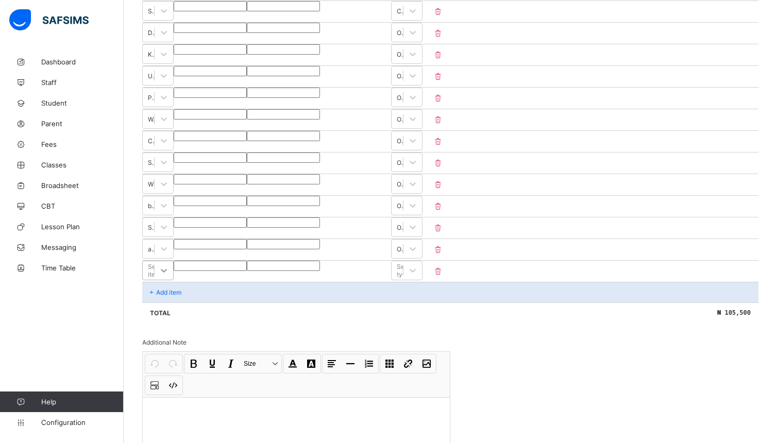
click at [174, 280] on div "Select item" at bounding box center [157, 271] width 31 height 20
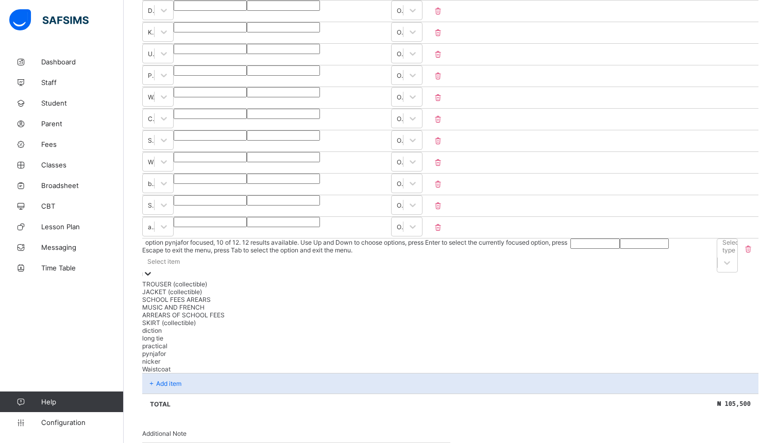
scroll to position [35, 0]
click at [582, 383] on div "Invoice template content Items that are set as compulsory will be available in …" at bounding box center [450, 174] width 616 height 830
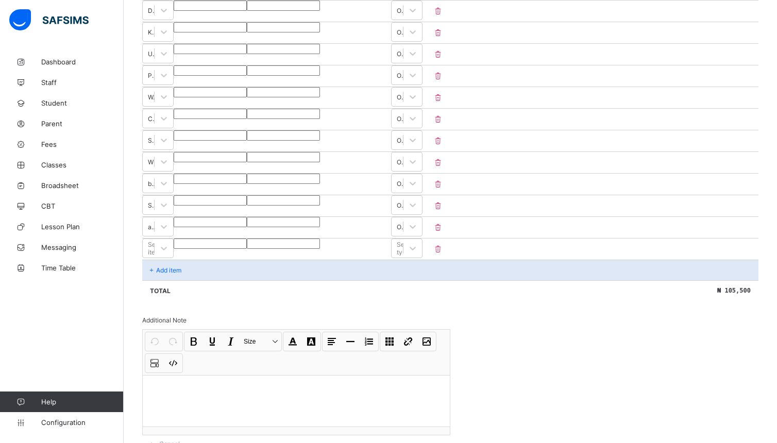
click at [443, 254] on icon at bounding box center [438, 249] width 10 height 9
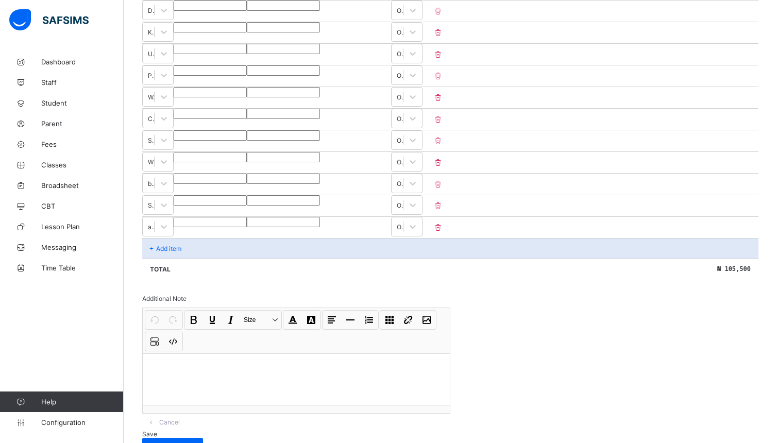
scroll to position [497, 0]
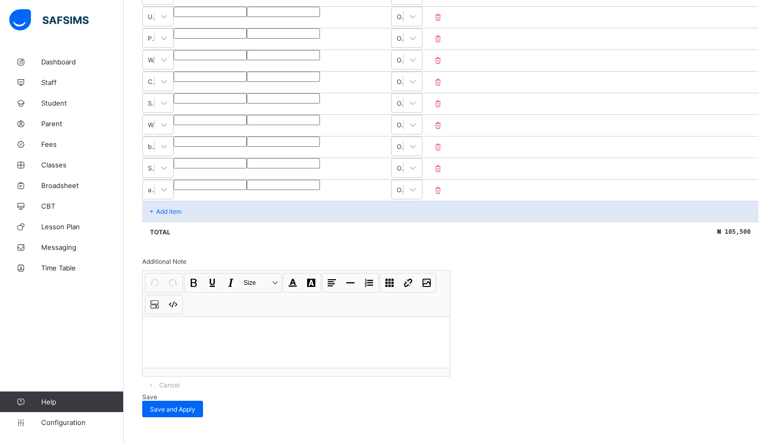
click at [157, 398] on span "Save" at bounding box center [149, 397] width 15 height 8
click at [157, 401] on span "Save" at bounding box center [149, 397] width 15 height 8
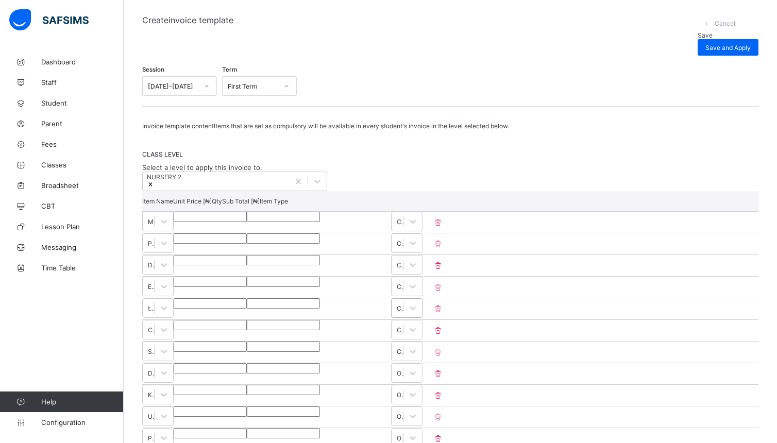
scroll to position [66, 0]
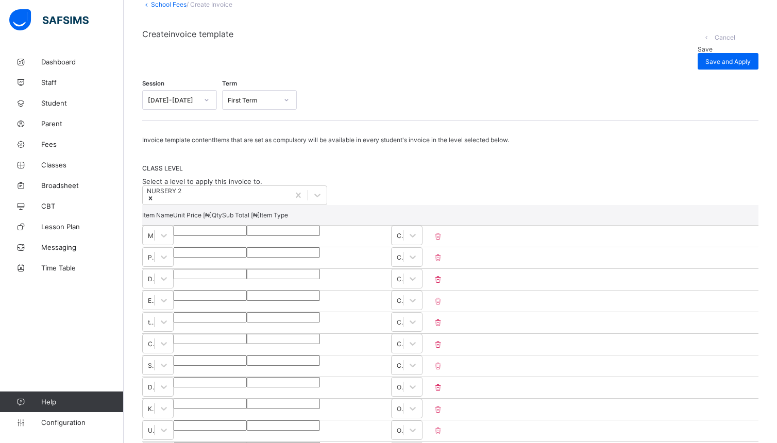
click at [698, 45] on div "Save" at bounding box center [728, 49] width 61 height 8
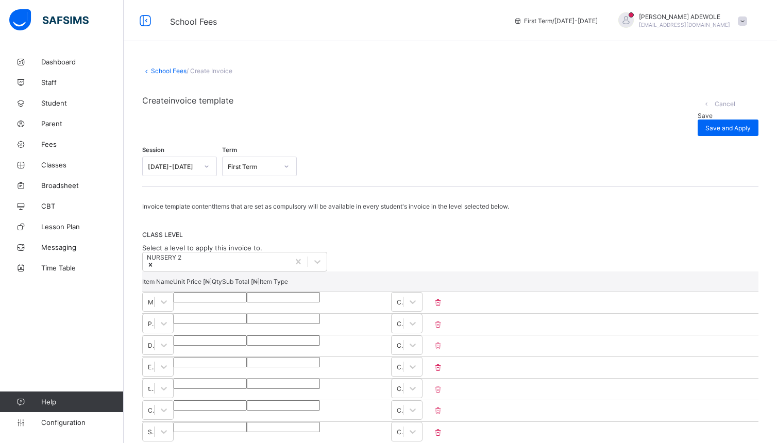
click at [698, 112] on div "Save" at bounding box center [728, 116] width 61 height 8
click at [722, 120] on div "Save and Apply" at bounding box center [728, 128] width 61 height 16
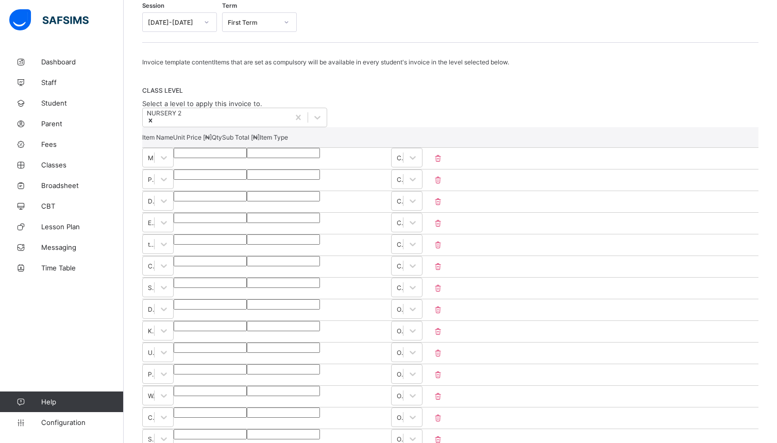
scroll to position [133, 0]
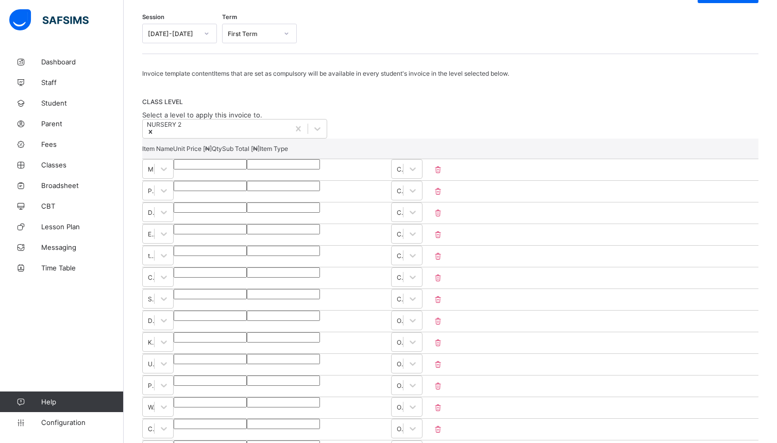
click at [586, 99] on span "CLASS LEVEL" at bounding box center [450, 102] width 616 height 8
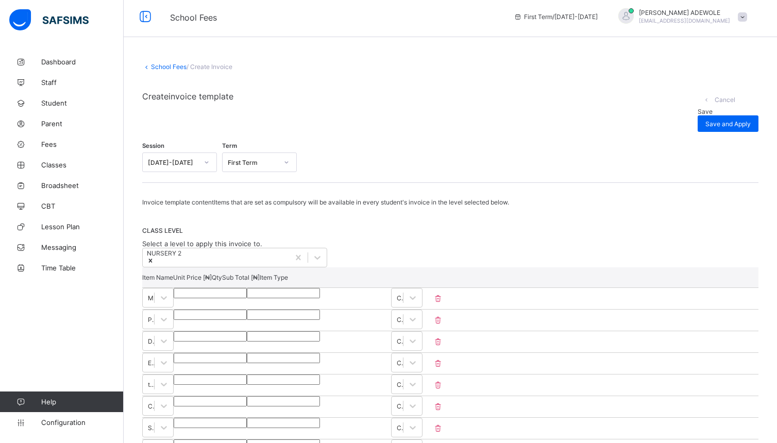
scroll to position [0, 0]
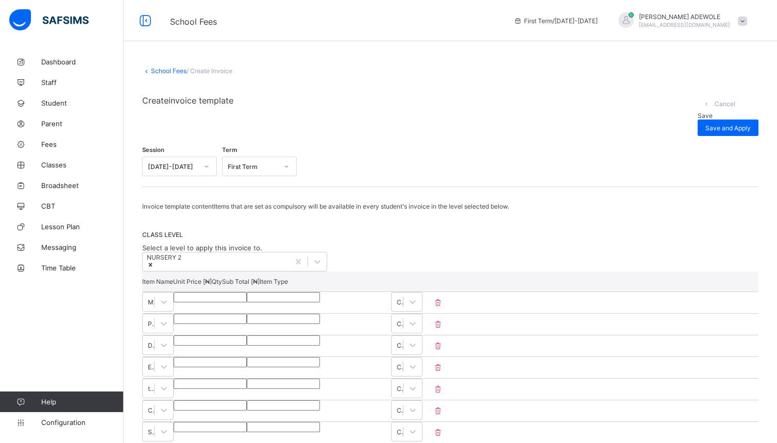
click at [698, 112] on span "Save" at bounding box center [705, 116] width 15 height 8
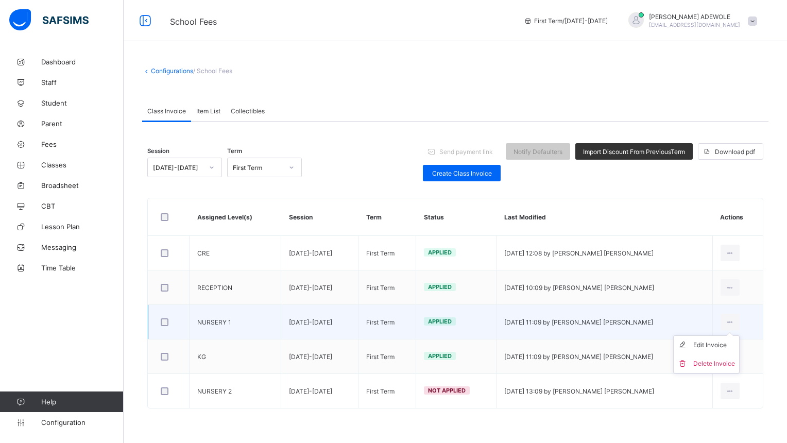
click at [705, 341] on ul "Edit Invoice Delete Invoice" at bounding box center [707, 354] width 66 height 38
click at [705, 348] on div "Edit Invoice" at bounding box center [715, 345] width 42 height 10
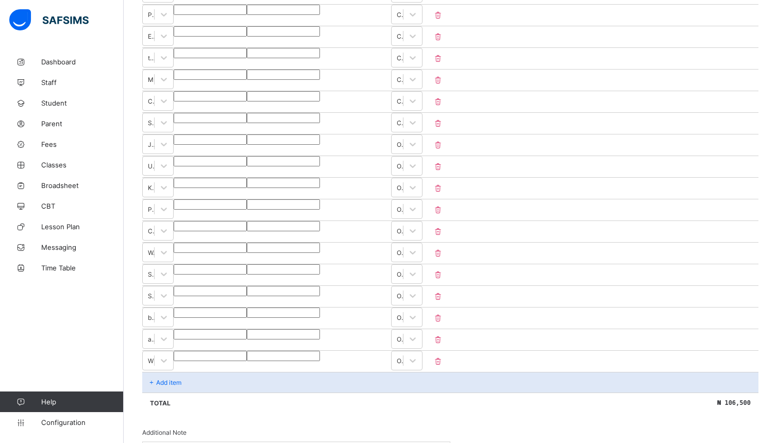
scroll to position [332, 0]
click at [671, 381] on div "Add item" at bounding box center [450, 380] width 616 height 21
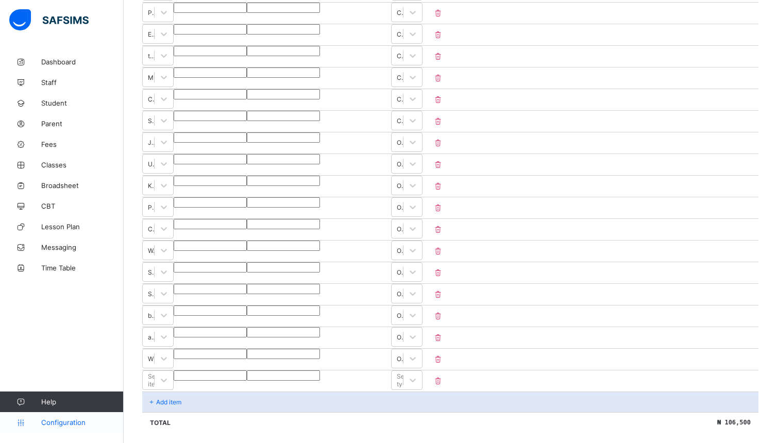
click at [58, 423] on span "Configuration" at bounding box center [82, 422] width 82 height 8
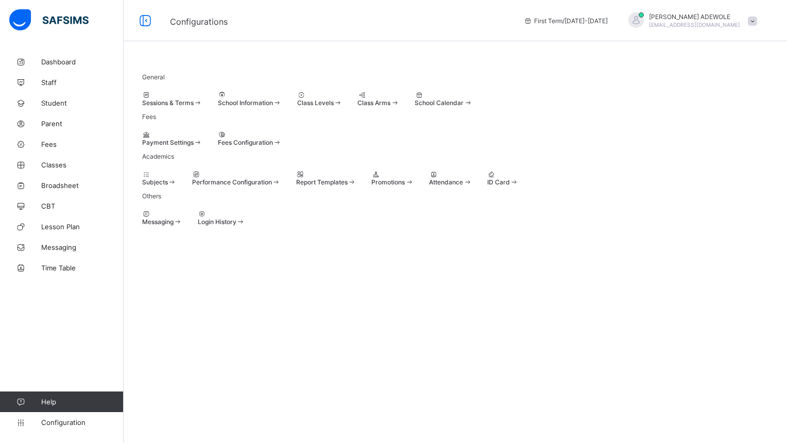
click at [282, 146] on span at bounding box center [277, 143] width 9 height 8
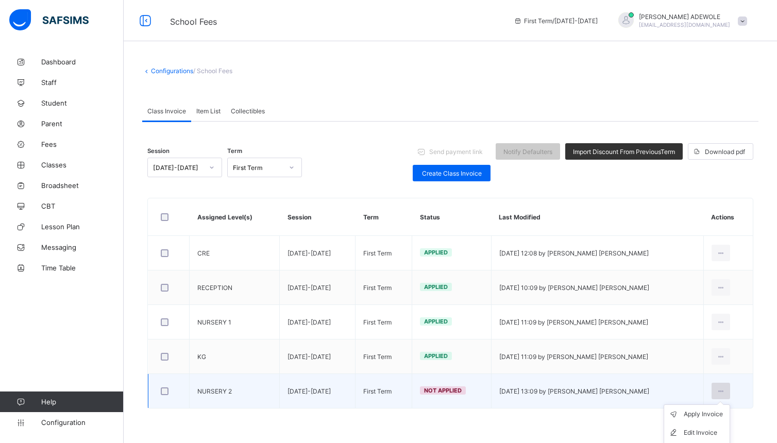
click at [726, 394] on icon at bounding box center [721, 392] width 9 height 8
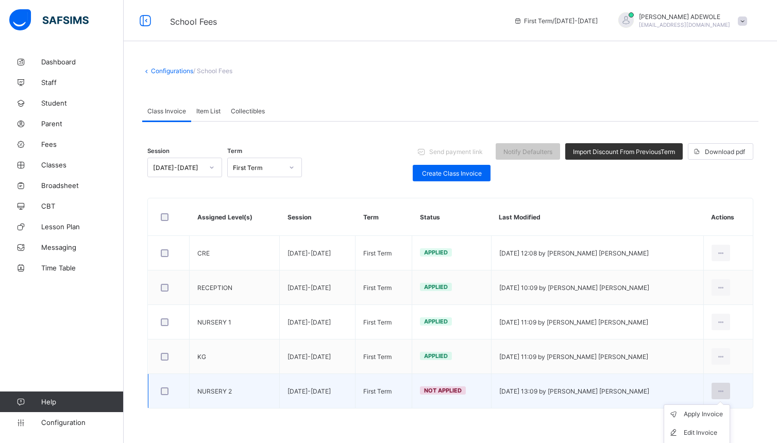
click at [726, 394] on icon at bounding box center [721, 392] width 9 height 8
click at [726, 438] on div "Edit Invoice" at bounding box center [705, 433] width 42 height 10
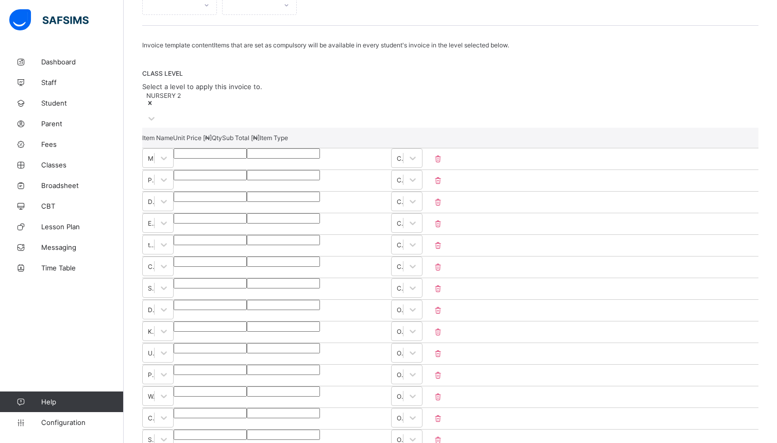
scroll to position [231, 0]
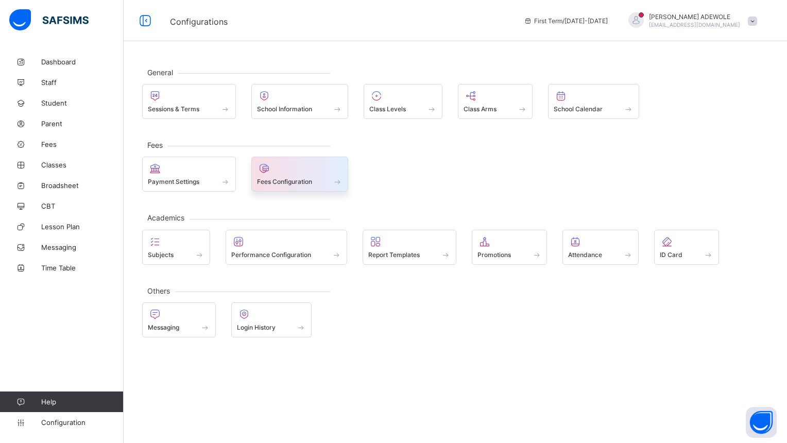
click at [349, 186] on div "Fees Configuration" at bounding box center [299, 174] width 97 height 35
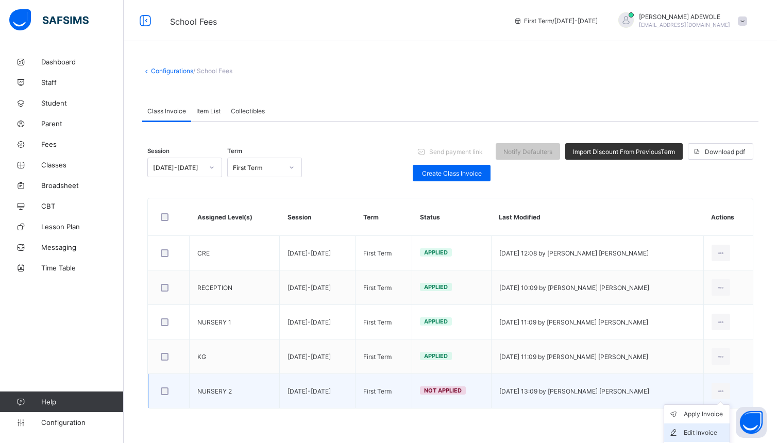
click at [716, 435] on div "Edit Invoice" at bounding box center [705, 433] width 42 height 10
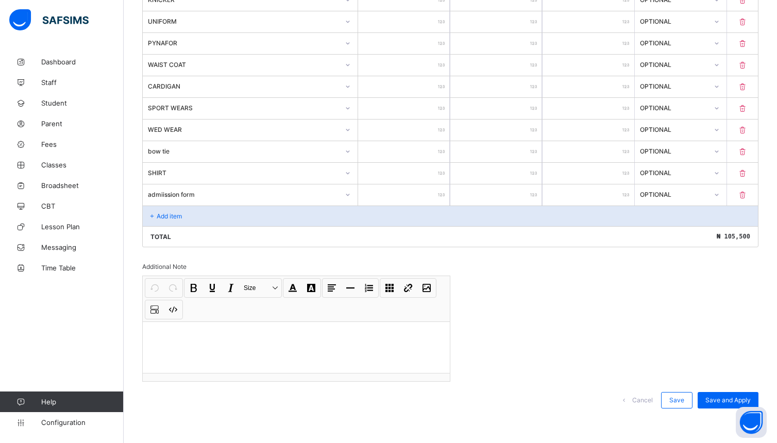
scroll to position [497, 0]
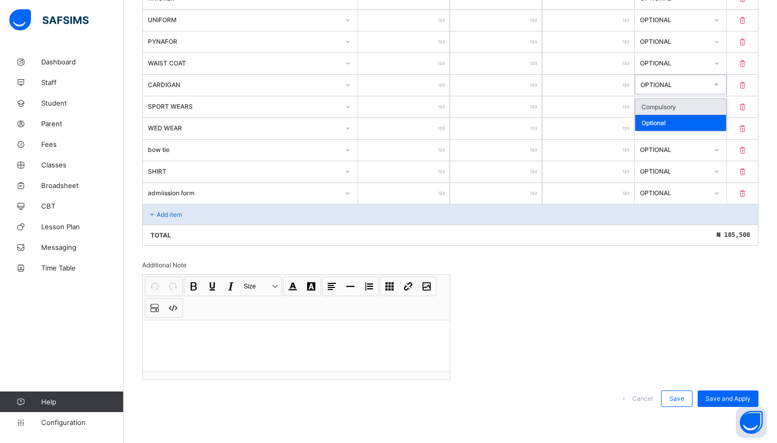
click at [719, 85] on icon at bounding box center [716, 84] width 6 height 10
click at [546, 318] on div "Invoice template content Items that are set as compulsory will be available in …" at bounding box center [450, 54] width 616 height 727
click at [755, 81] on p at bounding box center [742, 85] width 31 height 9
click at [748, 85] on icon at bounding box center [742, 85] width 10 height 9
type input "****"
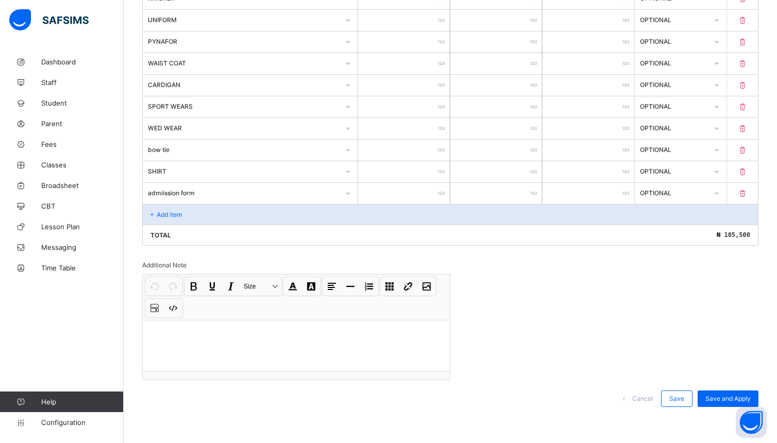
type input "****"
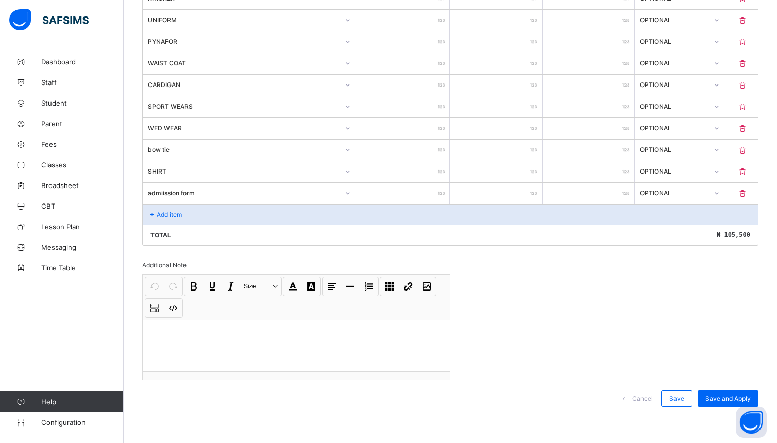
type input "****"
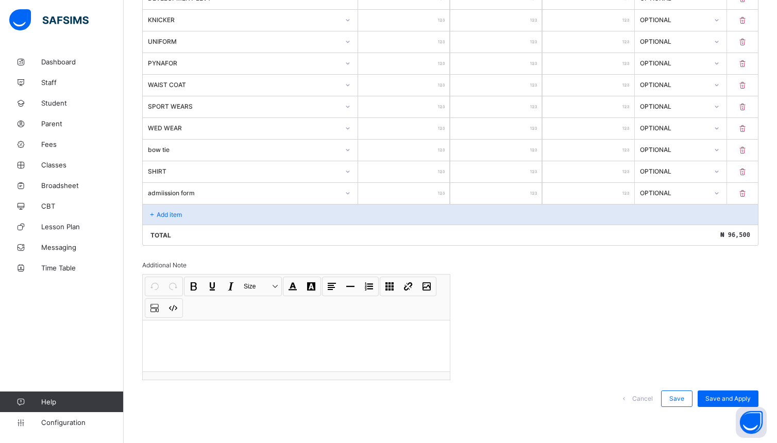
click at [188, 217] on div "Add item" at bounding box center [450, 214] width 615 height 21
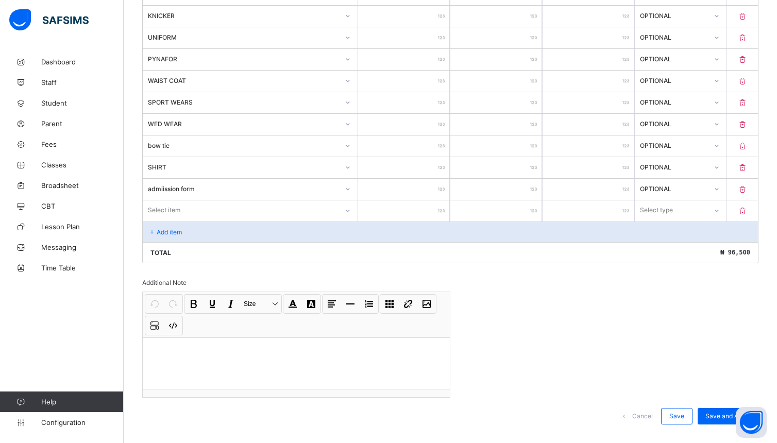
scroll to position [497, 0]
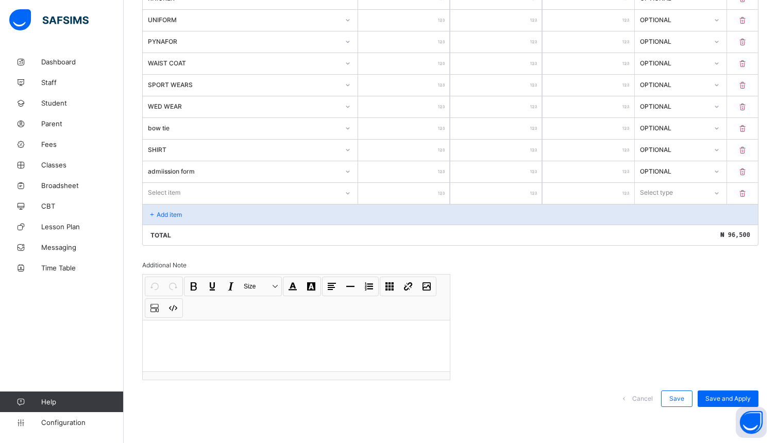
click at [349, 193] on icon at bounding box center [348, 193] width 6 height 10
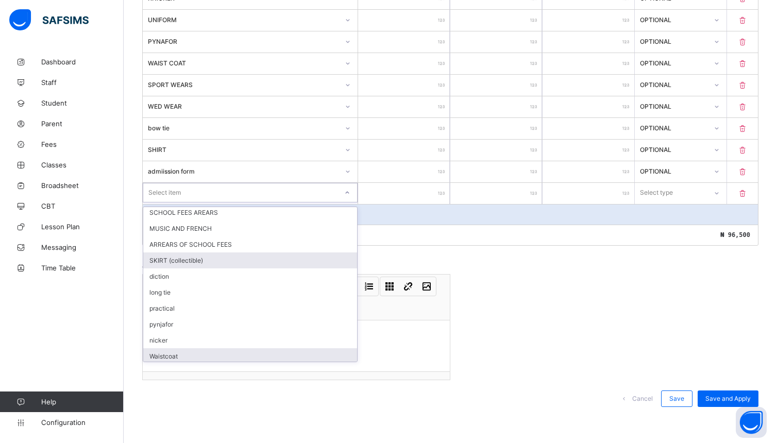
scroll to position [0, 0]
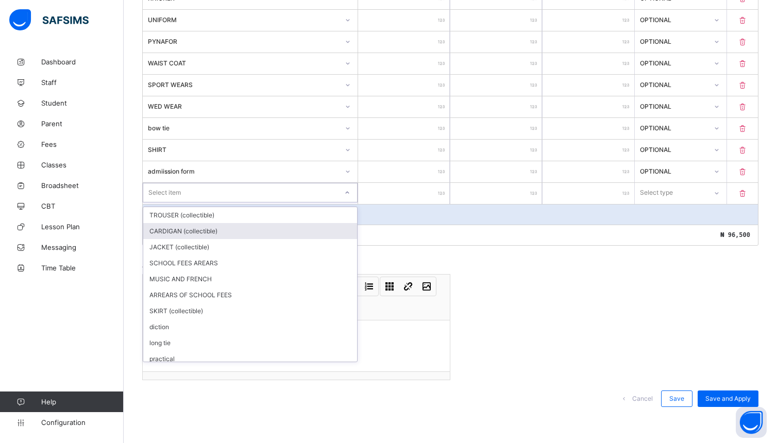
click at [275, 234] on div "CARDIGAN (collectible)" at bounding box center [250, 231] width 214 height 16
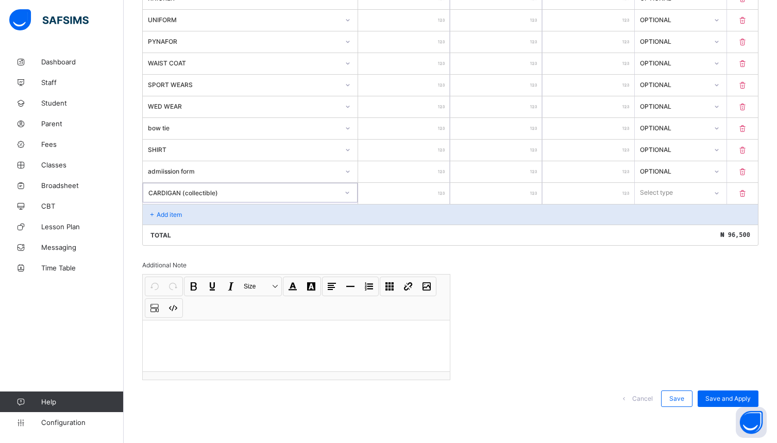
click at [430, 191] on input "number" at bounding box center [404, 193] width 92 height 21
type input "*"
type input "**"
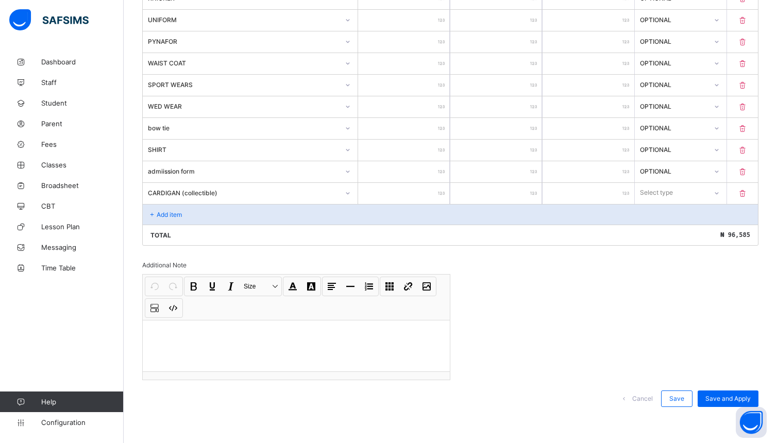
type input "****"
click at [725, 192] on div at bounding box center [717, 192] width 18 height 16
click at [672, 238] on div "Optional" at bounding box center [680, 231] width 91 height 16
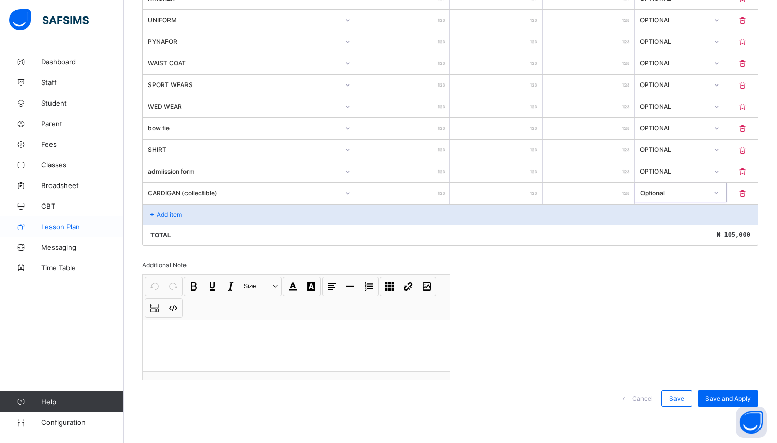
scroll to position [497, 0]
click at [681, 396] on span "Save" at bounding box center [676, 399] width 15 height 8
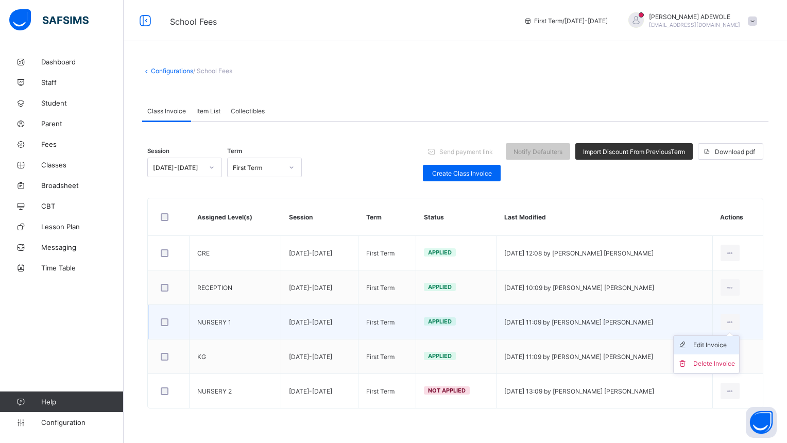
click at [727, 349] on div "Edit Invoice" at bounding box center [715, 345] width 42 height 10
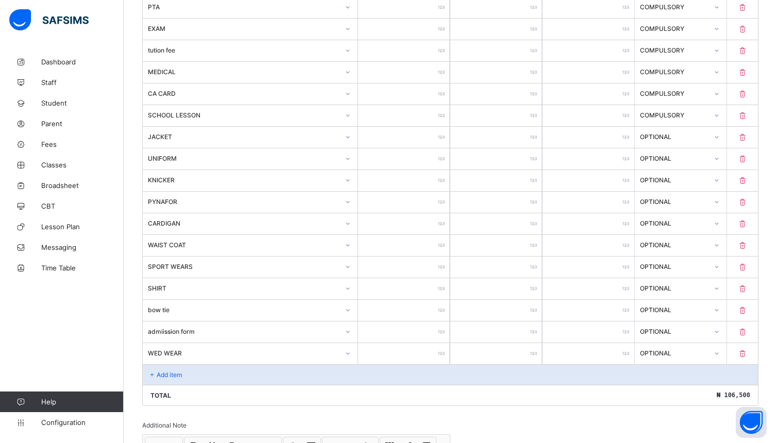
scroll to position [399, 0]
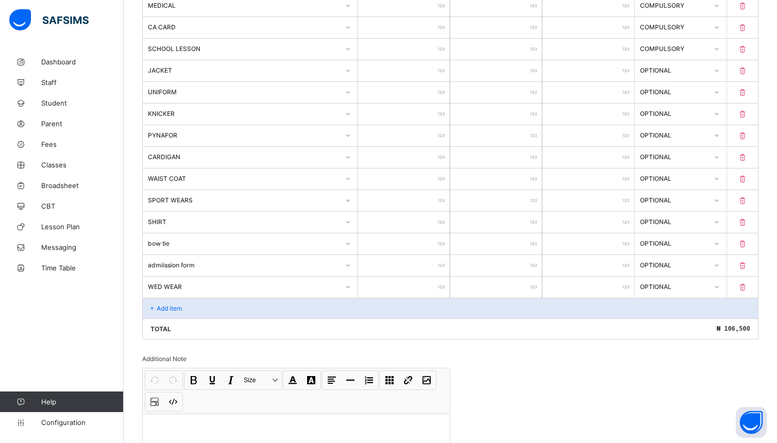
click at [748, 71] on icon at bounding box center [742, 70] width 10 height 9
type input "*****"
type input "****"
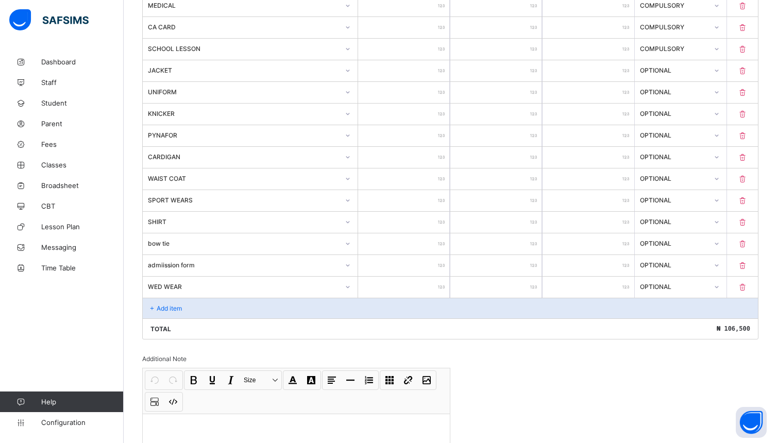
type input "****"
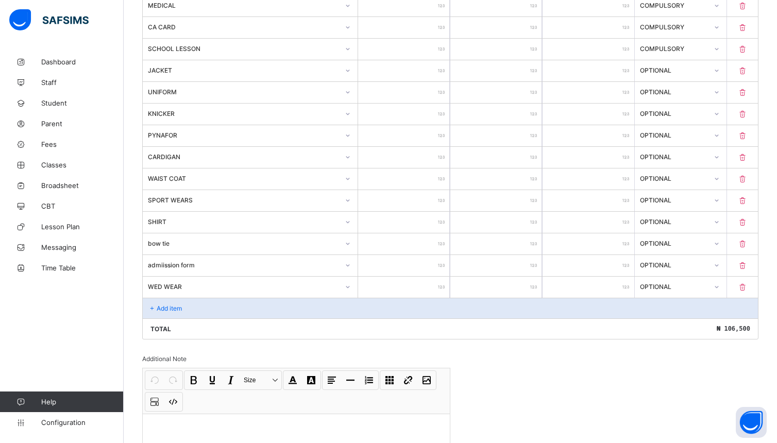
type input "****"
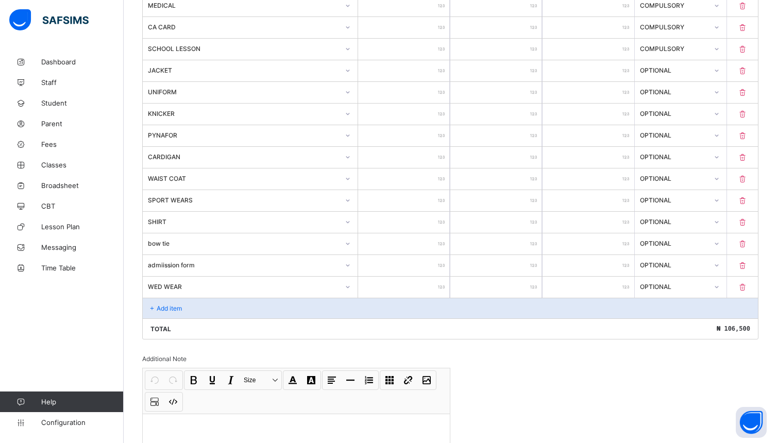
type input "****"
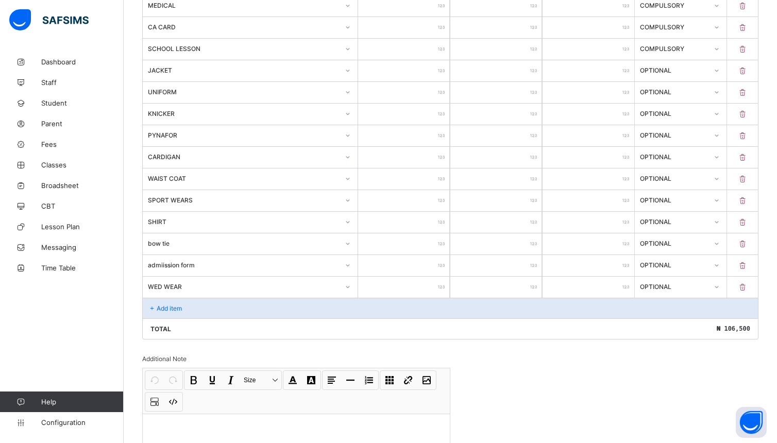
type input "****"
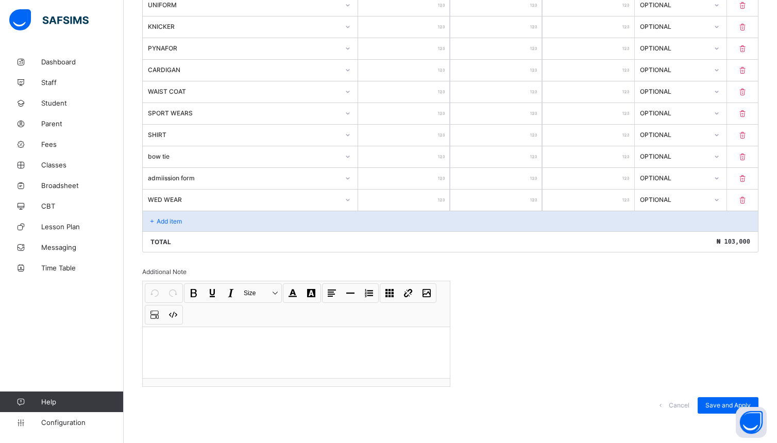
scroll to position [465, 0]
click at [228, 226] on div "Add item" at bounding box center [450, 220] width 615 height 21
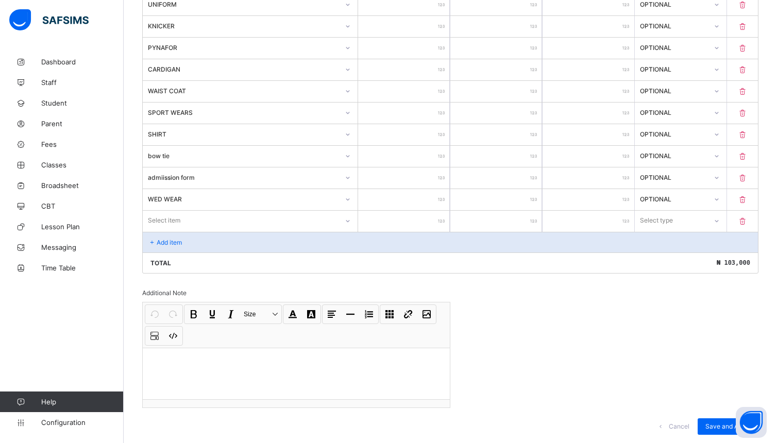
click at [351, 225] on icon at bounding box center [348, 221] width 6 height 10
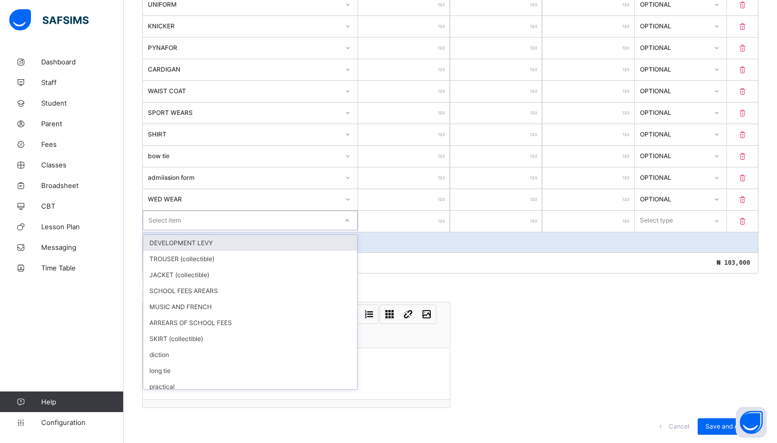
click at [302, 248] on div "DEVELOPMENT LEVY" at bounding box center [250, 243] width 214 height 16
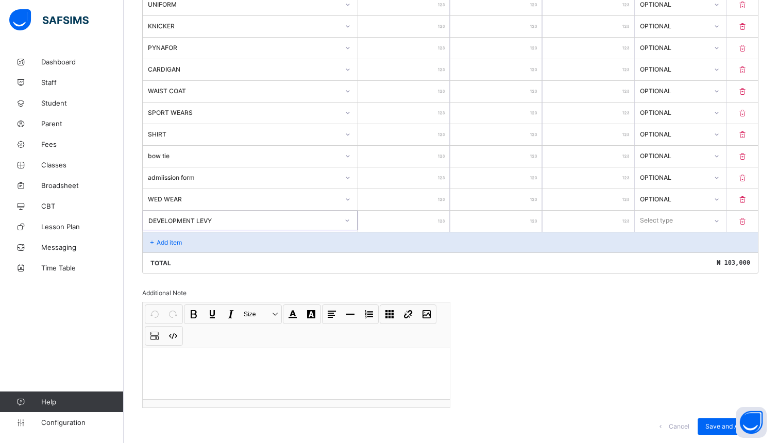
click at [417, 227] on input "number" at bounding box center [404, 221] width 92 height 21
type input "*"
type input "****"
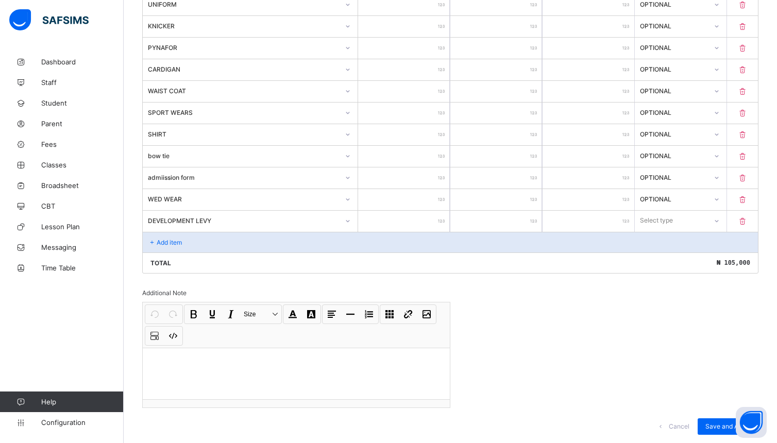
type input "****"
click at [720, 226] on icon at bounding box center [717, 221] width 6 height 10
click at [709, 265] on div "Optional" at bounding box center [680, 259] width 91 height 16
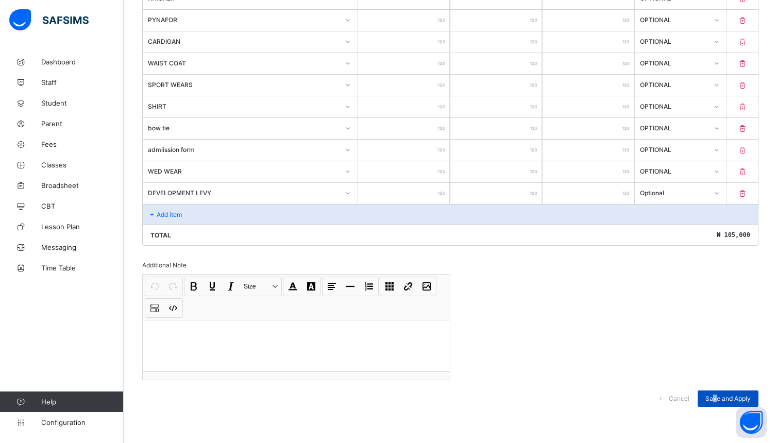
click at [726, 398] on span "Save and Apply" at bounding box center [727, 399] width 45 height 8
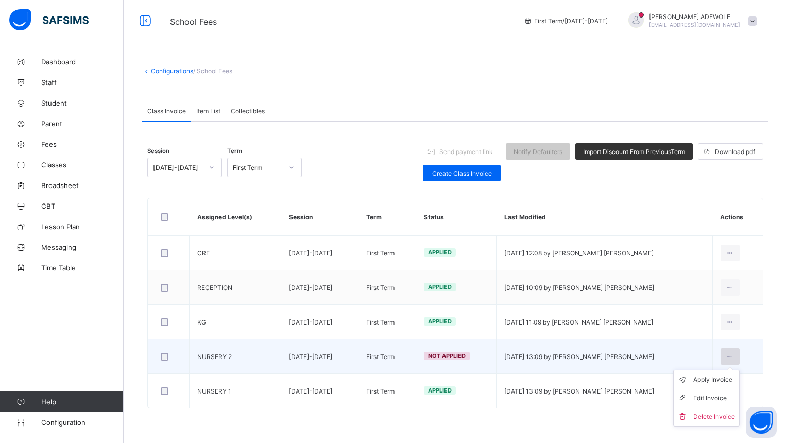
click at [728, 357] on icon at bounding box center [730, 357] width 9 height 8
click at [708, 384] on div "Apply Invoice" at bounding box center [715, 380] width 42 height 10
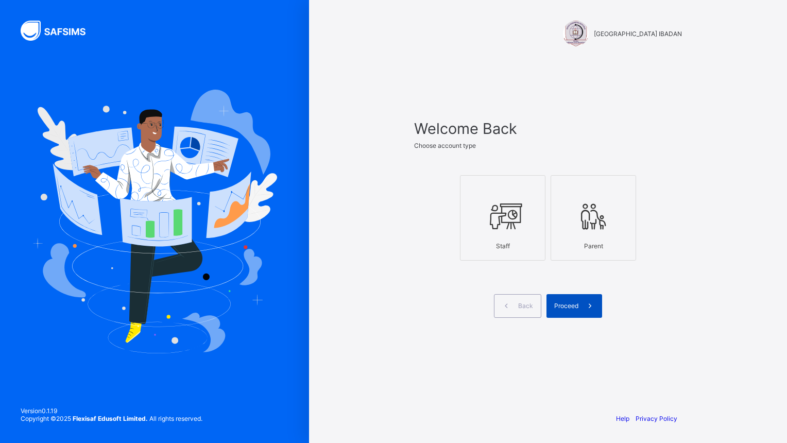
click at [574, 308] on span "Proceed" at bounding box center [566, 306] width 24 height 8
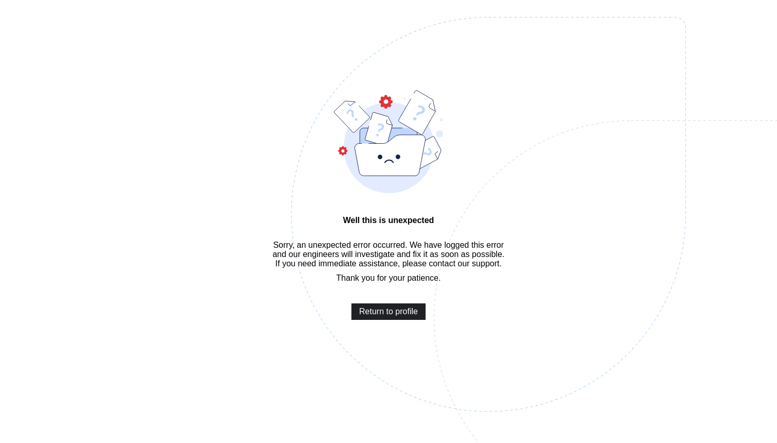
click at [388, 316] on span "Return to profile" at bounding box center [388, 311] width 59 height 9
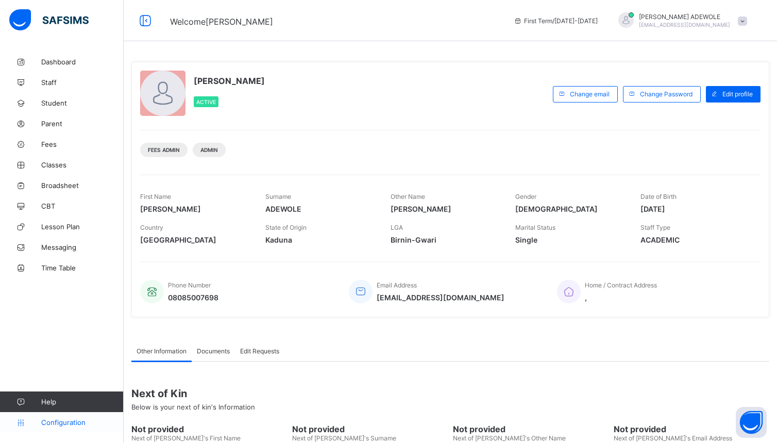
click at [69, 420] on span "Configuration" at bounding box center [82, 422] width 82 height 8
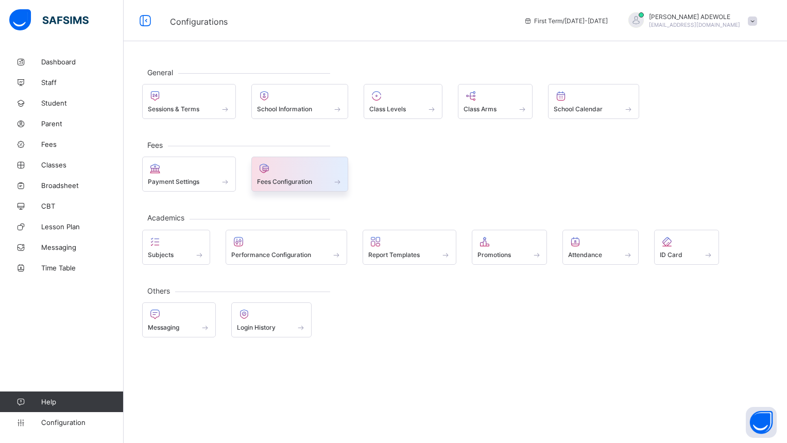
click at [343, 184] on span at bounding box center [338, 181] width 10 height 9
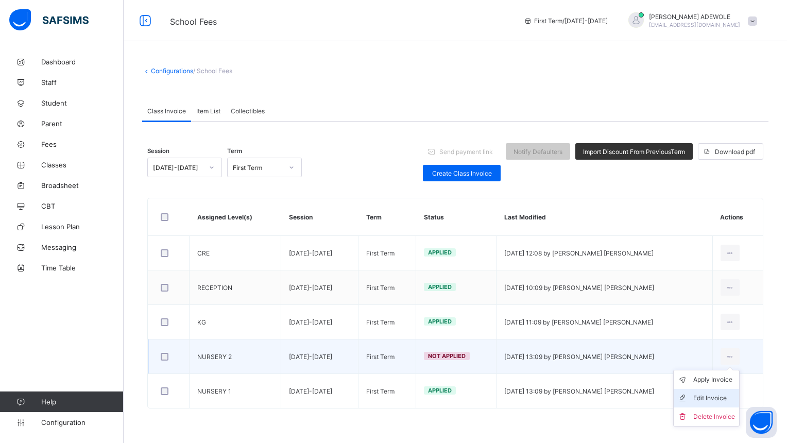
click at [724, 397] on div "Edit Invoice" at bounding box center [715, 398] width 42 height 10
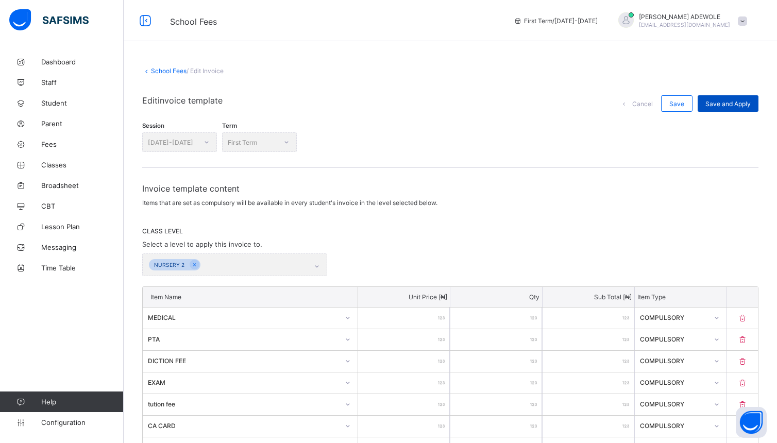
click at [740, 102] on span "Save and Apply" at bounding box center [727, 104] width 45 height 8
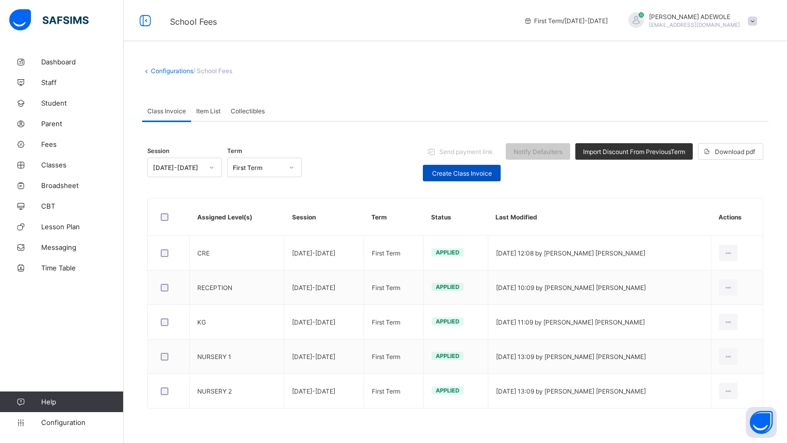
click at [425, 167] on div "Create Class Invoice" at bounding box center [462, 173] width 78 height 16
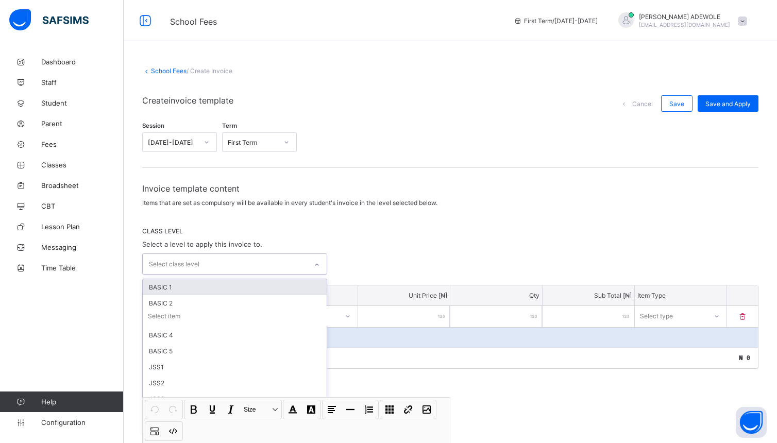
click at [320, 263] on icon at bounding box center [317, 265] width 6 height 10
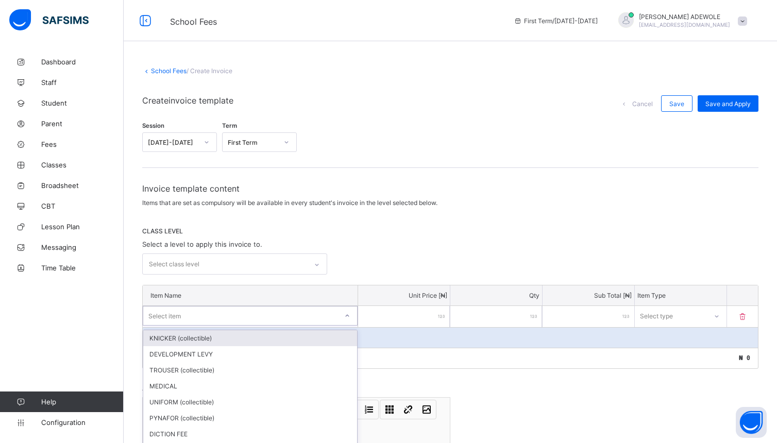
click at [155, 312] on div "option KNICKER (collectible) focused, 1 of 30. 30 results available. Use Up and…" at bounding box center [250, 316] width 215 height 20
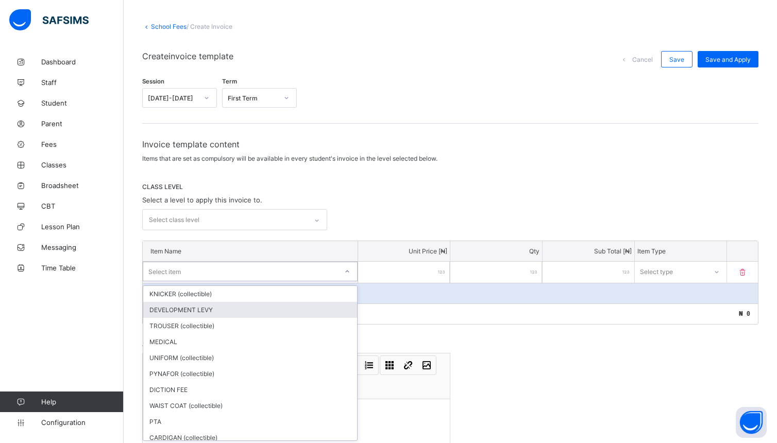
scroll to position [45, 0]
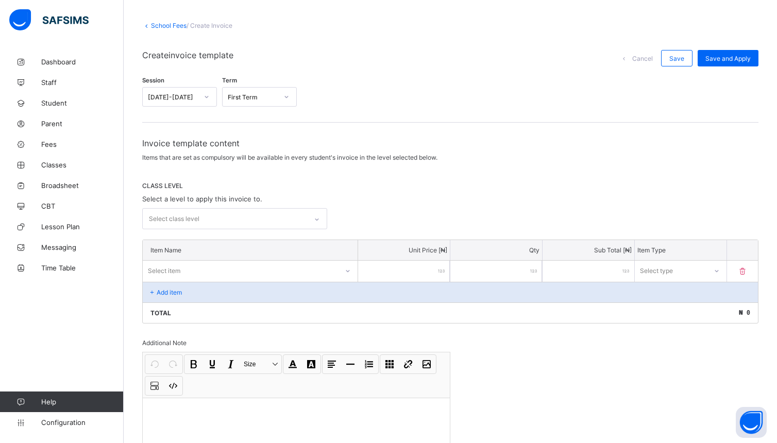
click at [386, 180] on div "Invoice template content Items that are set as compulsory will be available in …" at bounding box center [450, 316] width 616 height 357
click at [317, 214] on icon at bounding box center [317, 219] width 6 height 10
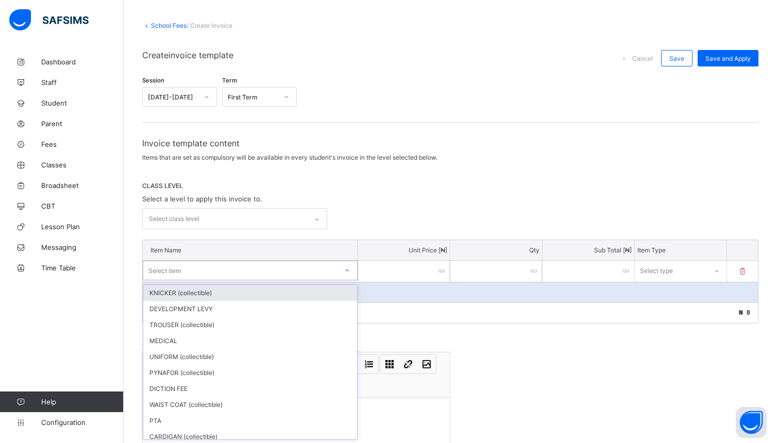
drag, startPoint x: 171, startPoint y: 267, endPoint x: 174, endPoint y: 273, distance: 6.2
click at [174, 273] on div "Select item" at bounding box center [164, 271] width 32 height 20
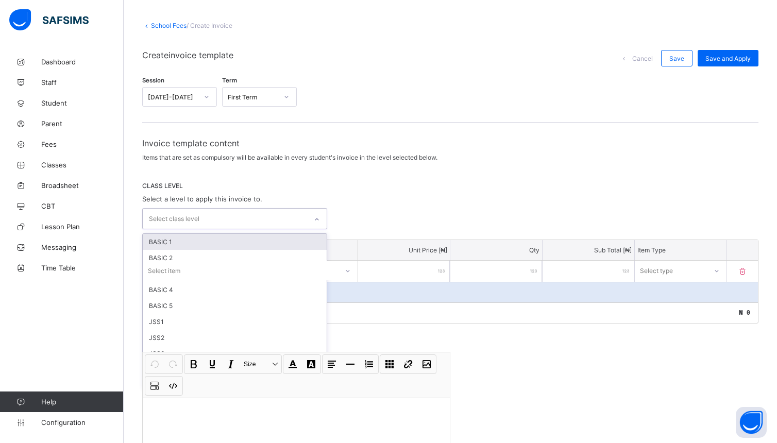
click at [320, 216] on icon at bounding box center [317, 219] width 6 height 10
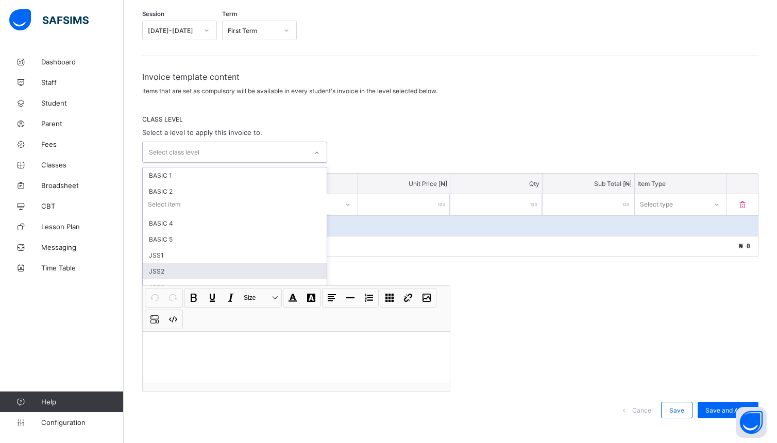
scroll to position [0, 0]
click at [510, 316] on div "Invoice template content Items that are set as compulsory will be available in …" at bounding box center [450, 250] width 616 height 357
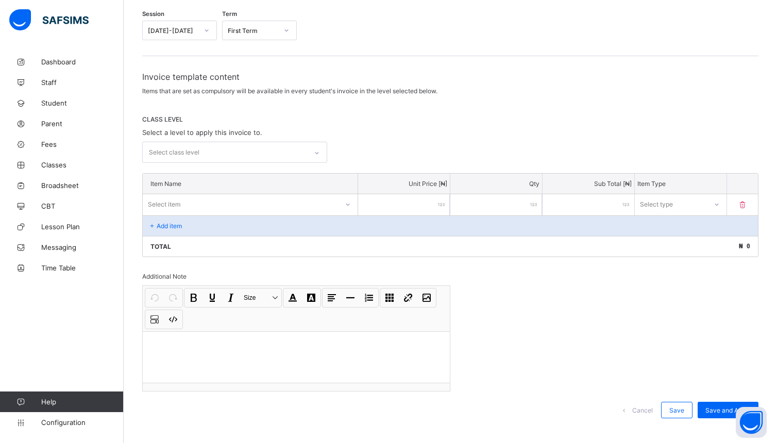
click at [679, 349] on div "Invoice template content Items that are set as compulsory will be available in …" at bounding box center [450, 250] width 616 height 357
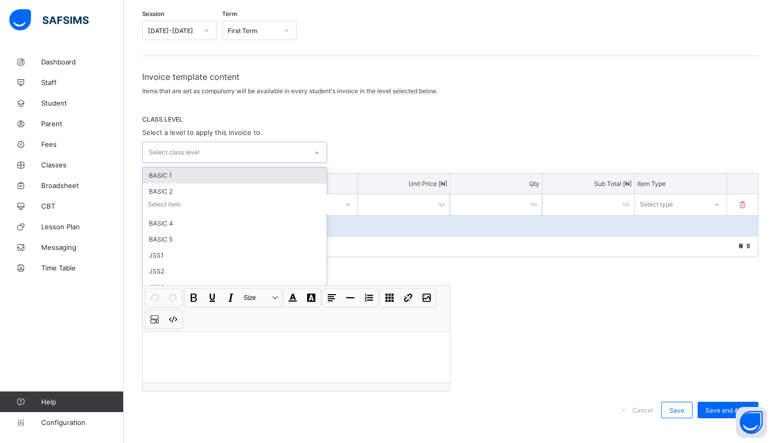
click at [323, 152] on div at bounding box center [317, 153] width 18 height 16
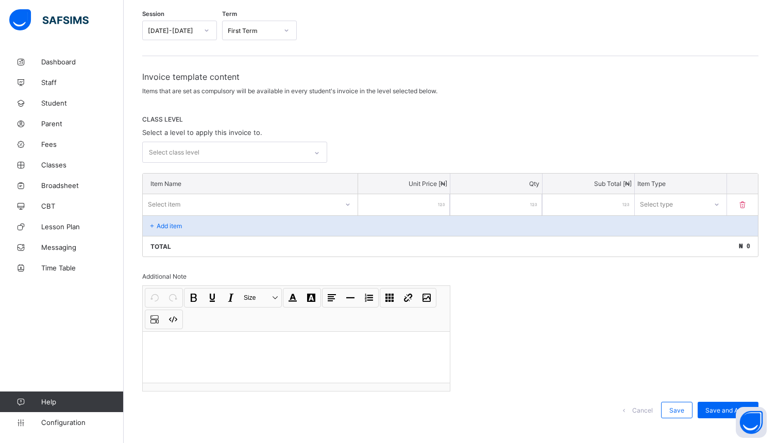
click at [454, 128] on div "CLASS LEVEL Select a level to apply this invoice to. Select class level" at bounding box center [450, 138] width 616 height 47
click at [323, 149] on div at bounding box center [317, 153] width 18 height 16
click at [637, 334] on div "Invoice template content Items that are set as compulsory will be available in …" at bounding box center [450, 250] width 616 height 357
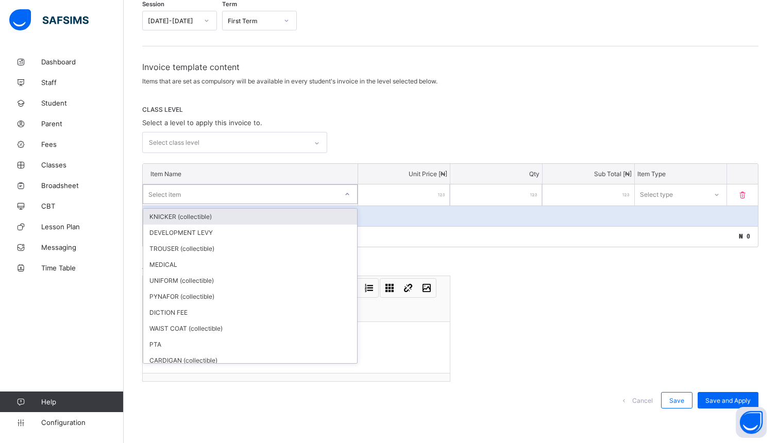
click at [350, 195] on icon at bounding box center [347, 194] width 6 height 10
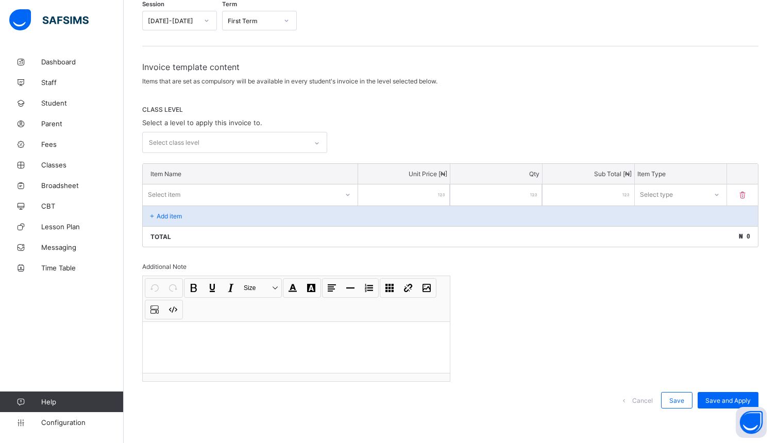
click at [497, 259] on div "Invoice template content Items that are set as compulsory will be available in …" at bounding box center [450, 240] width 616 height 357
click at [316, 140] on icon at bounding box center [317, 143] width 6 height 10
click at [69, 428] on link "Configuration" at bounding box center [61, 422] width 123 height 21
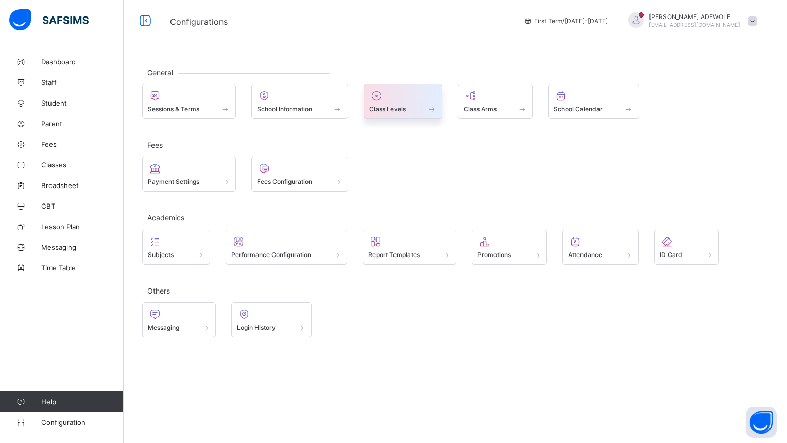
click at [433, 108] on span at bounding box center [432, 109] width 10 height 9
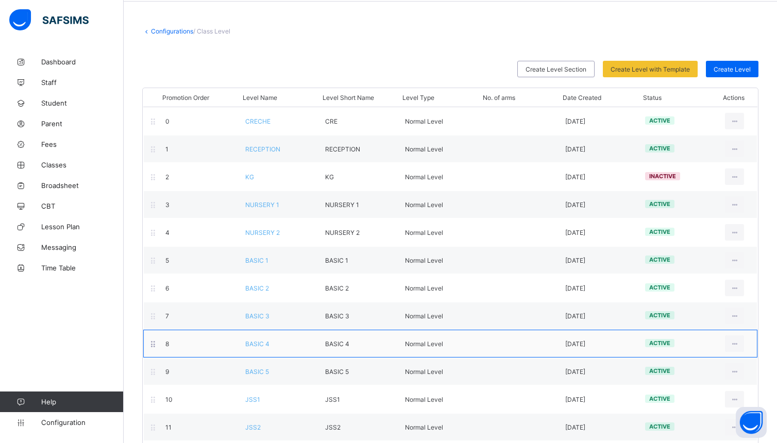
scroll to position [66, 0]
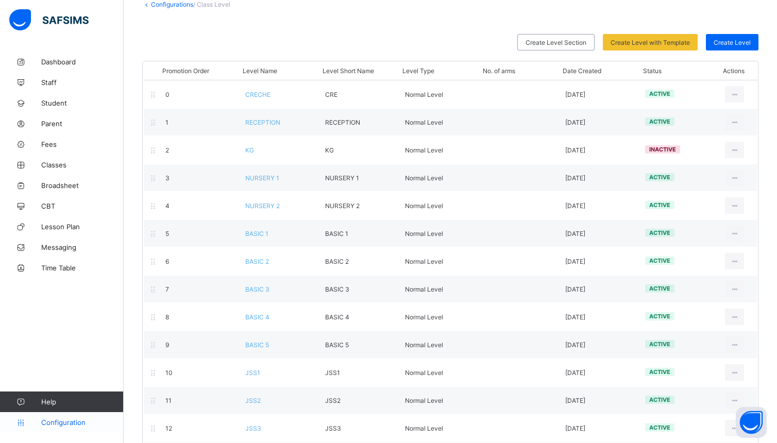
click at [79, 425] on span "Configuration" at bounding box center [82, 422] width 82 height 8
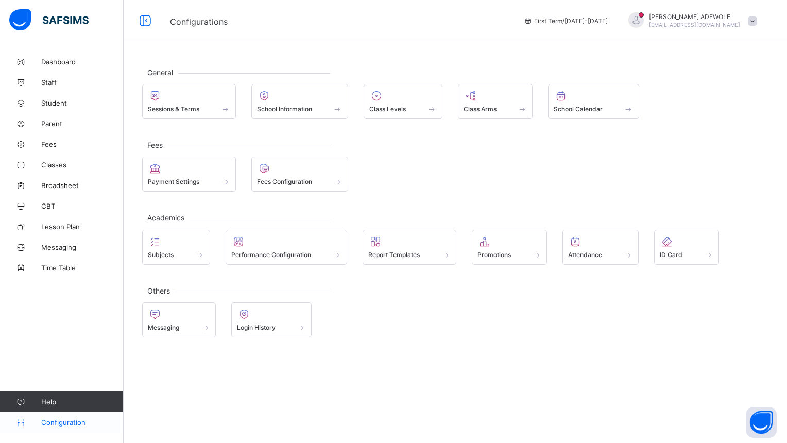
click at [61, 422] on span "Configuration" at bounding box center [82, 422] width 82 height 8
click at [65, 423] on span "Configuration" at bounding box center [82, 422] width 82 height 8
click at [60, 423] on span "Configuration" at bounding box center [82, 422] width 82 height 8
click at [68, 422] on span "Configuration" at bounding box center [82, 422] width 82 height 8
click at [273, 407] on div "General Sessions & Terms School Information Class Levels Class Arms School Cale…" at bounding box center [456, 221] width 664 height 443
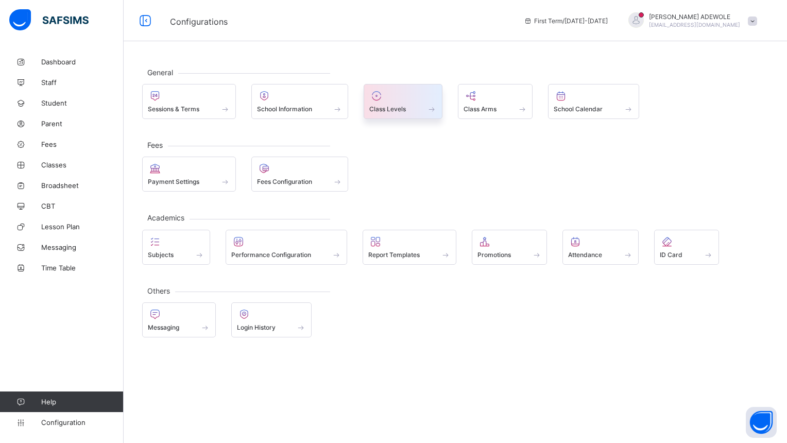
click at [396, 110] on span "Class Levels" at bounding box center [387, 109] width 37 height 8
